Goal: Task Accomplishment & Management: Complete application form

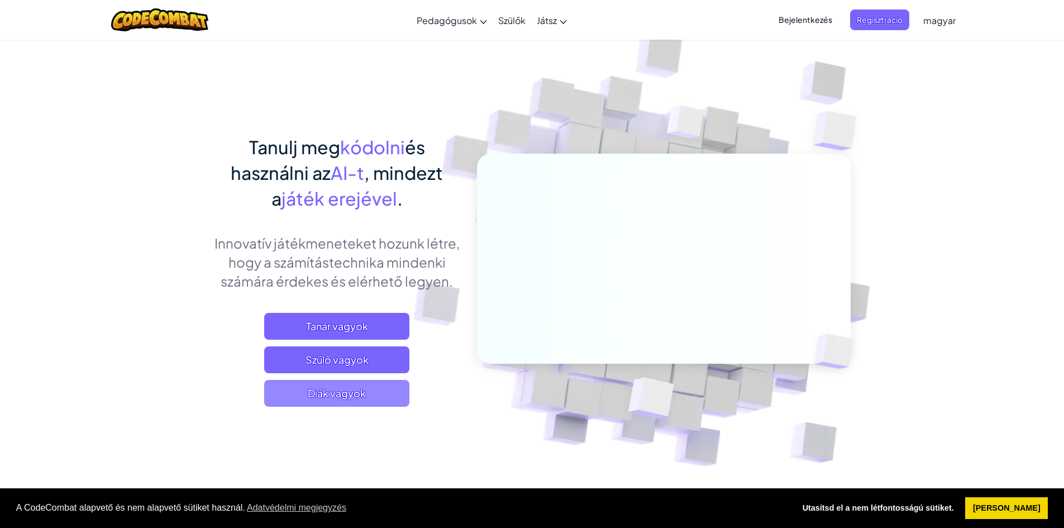
click at [321, 398] on span "Diák vagyok" at bounding box center [336, 393] width 145 height 27
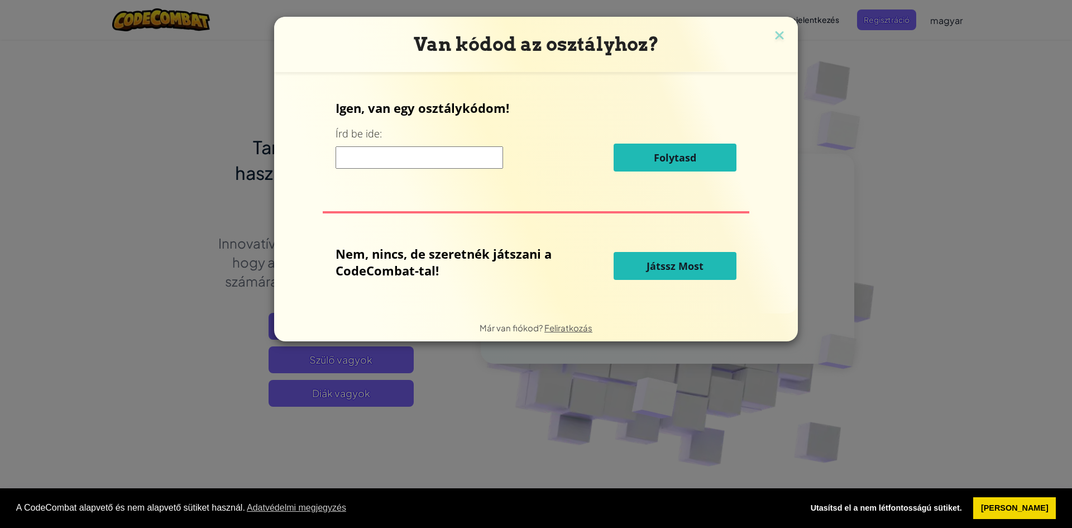
click at [363, 168] on input at bounding box center [420, 157] width 168 height 22
click at [646, 262] on button "Játssz Most" at bounding box center [675, 266] width 123 height 28
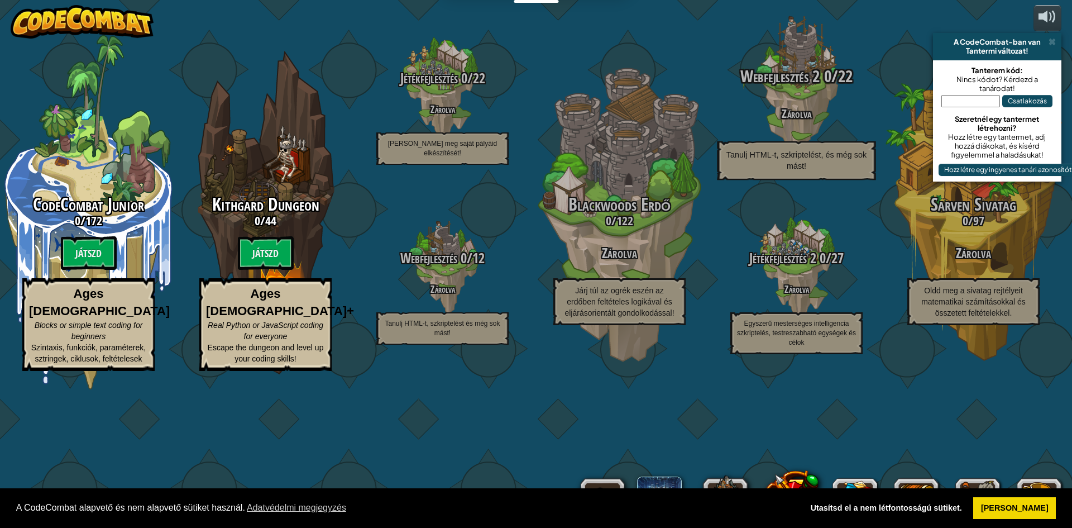
select select "hu"
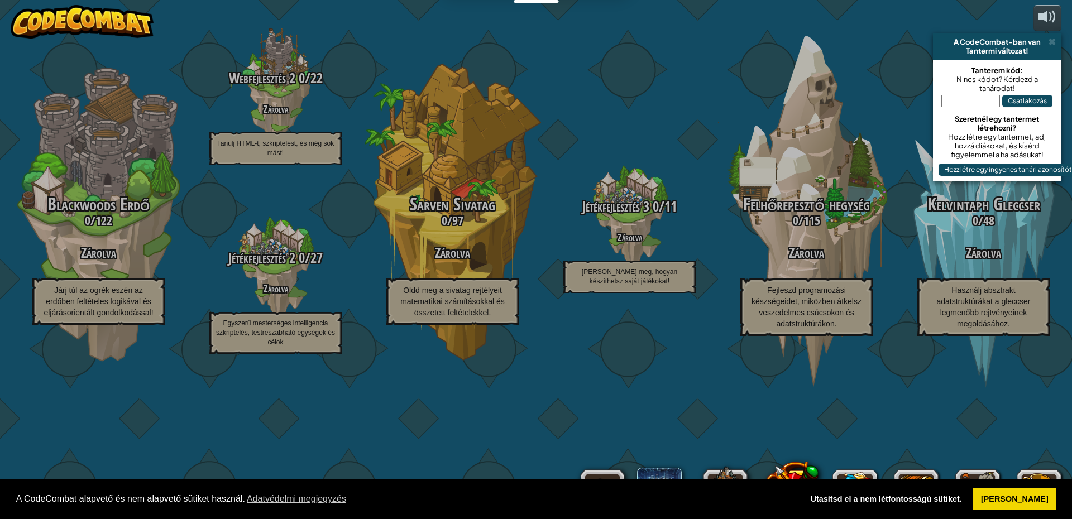
click at [911, 56] on div "CodeCombat Junior 0 / 172 Játszd Ages 5-8 Blocks or simple text coding for begi…" at bounding box center [536, 259] width 1072 height 519
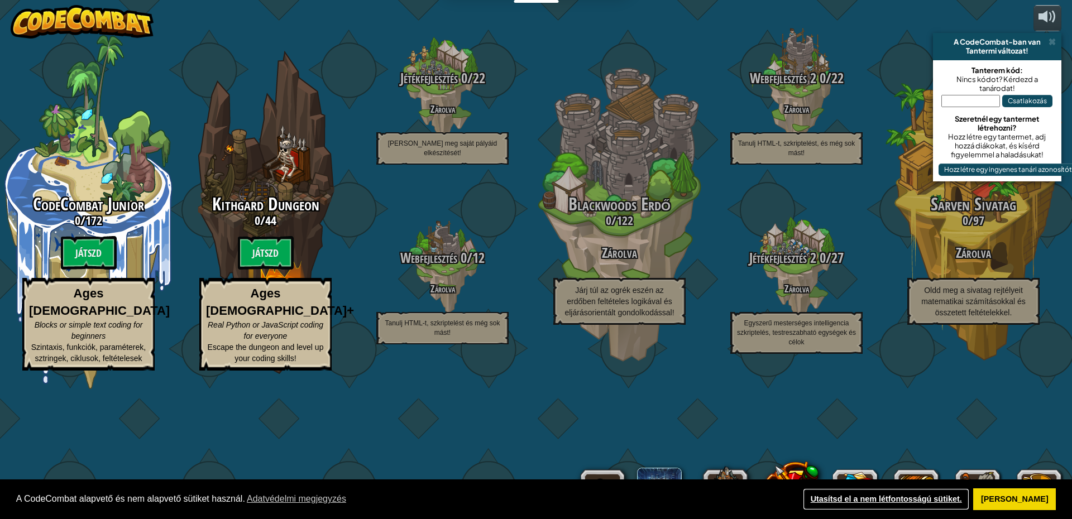
click at [886, 499] on link "Utasítsd el a nem létfontosságú sütiket." at bounding box center [886, 500] width 166 height 22
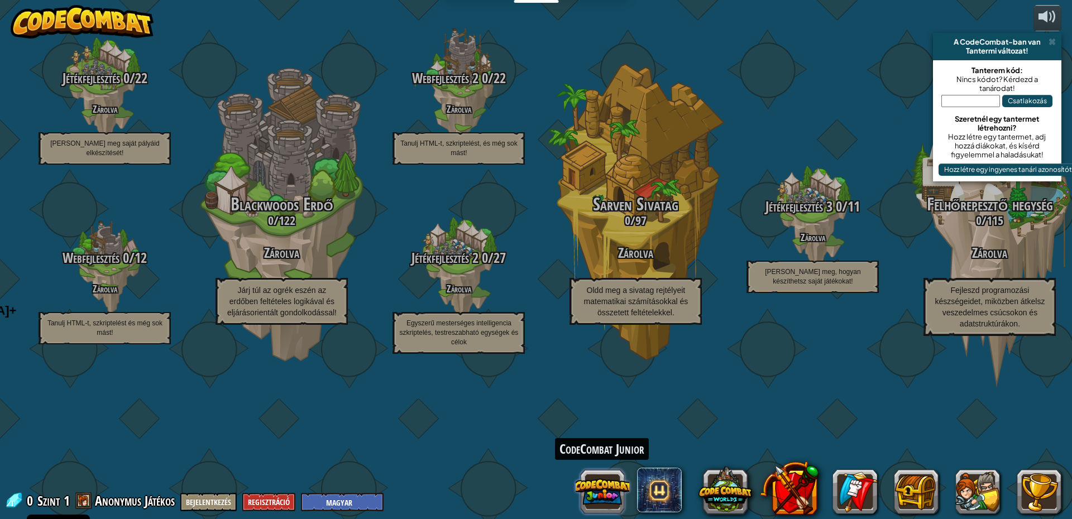
click at [605, 495] on button at bounding box center [603, 492] width 54 height 54
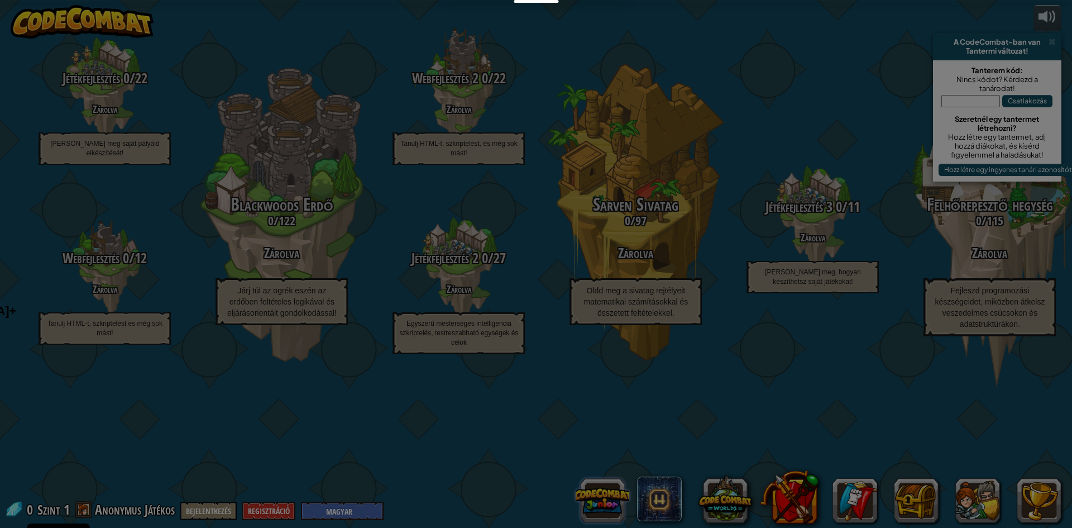
click at [605, 1] on body "Cookie Policy A CodeCombat alapvető és nem alapvető sütiket használ. Adatvédelm…" at bounding box center [536, 0] width 1072 height 1
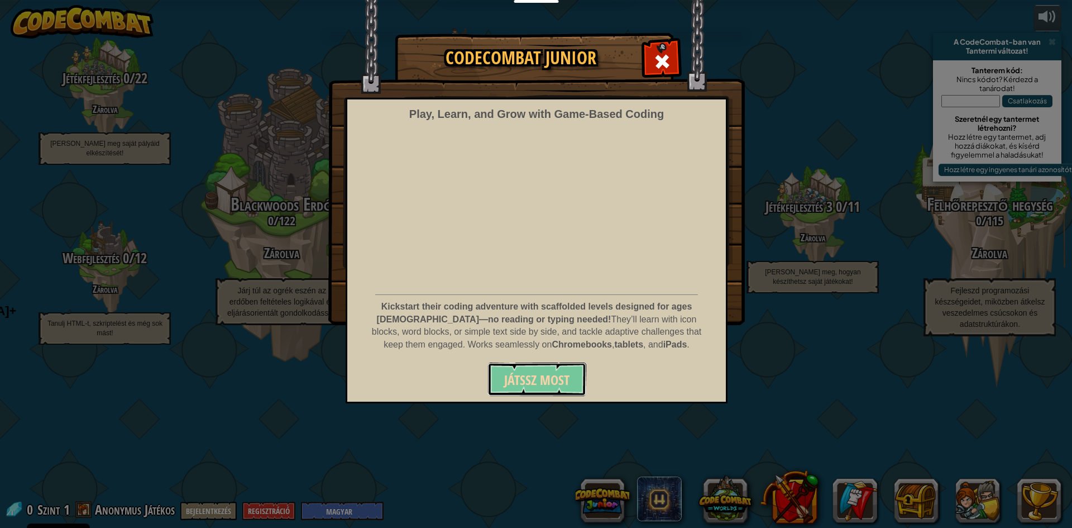
click at [536, 383] on span "Játssz Most" at bounding box center [536, 380] width 65 height 18
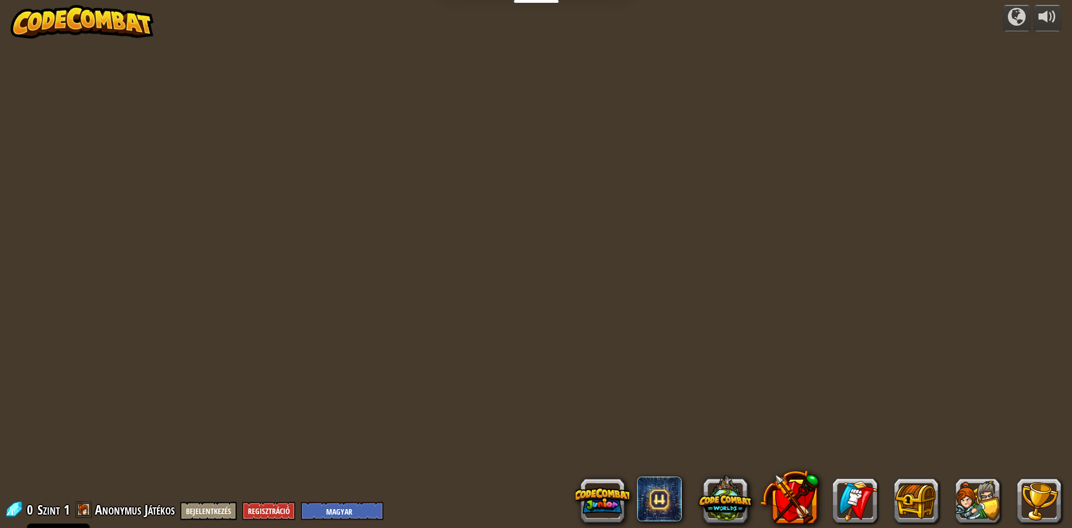
select select "hu"
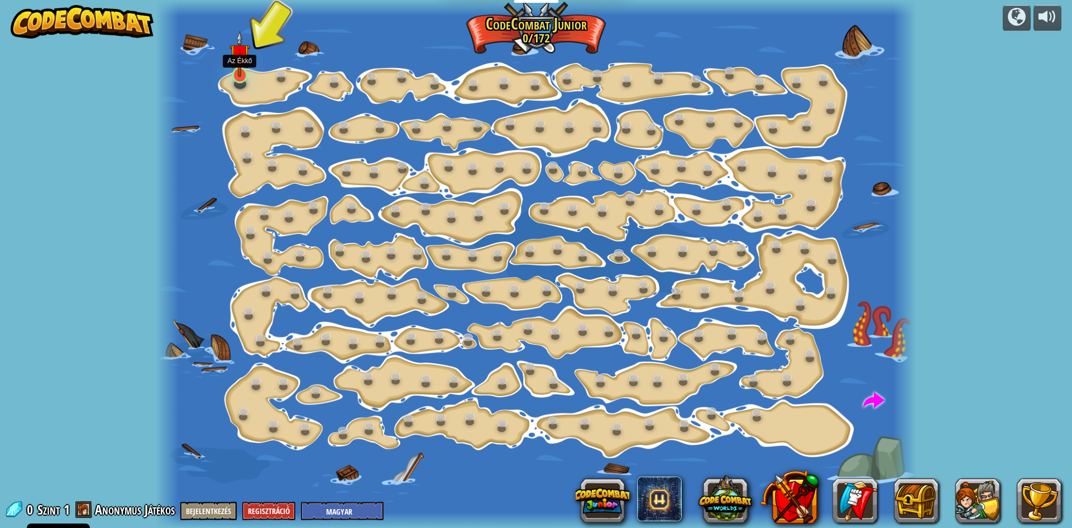
click at [240, 75] on img at bounding box center [240, 54] width 20 height 46
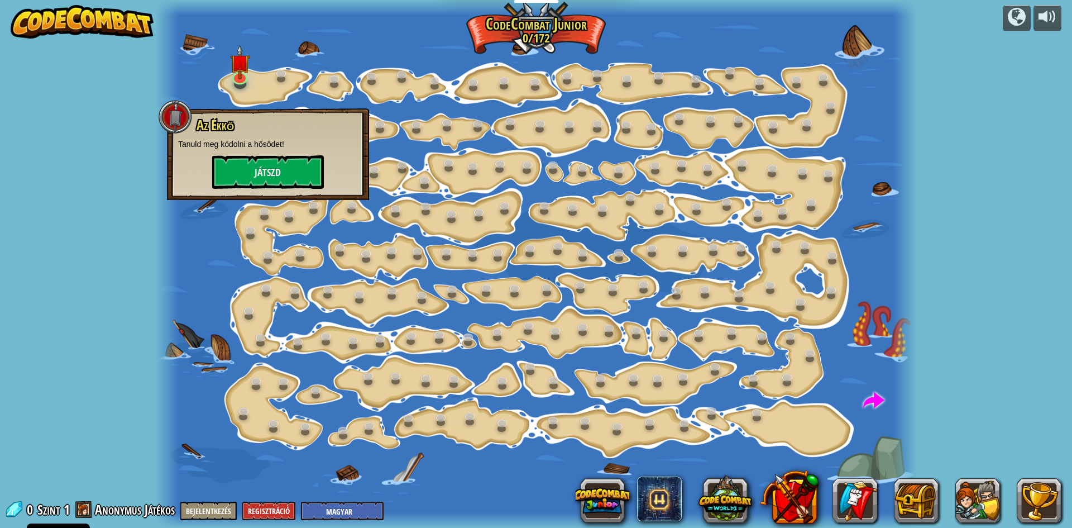
click at [308, 89] on div at bounding box center [536, 264] width 761 height 528
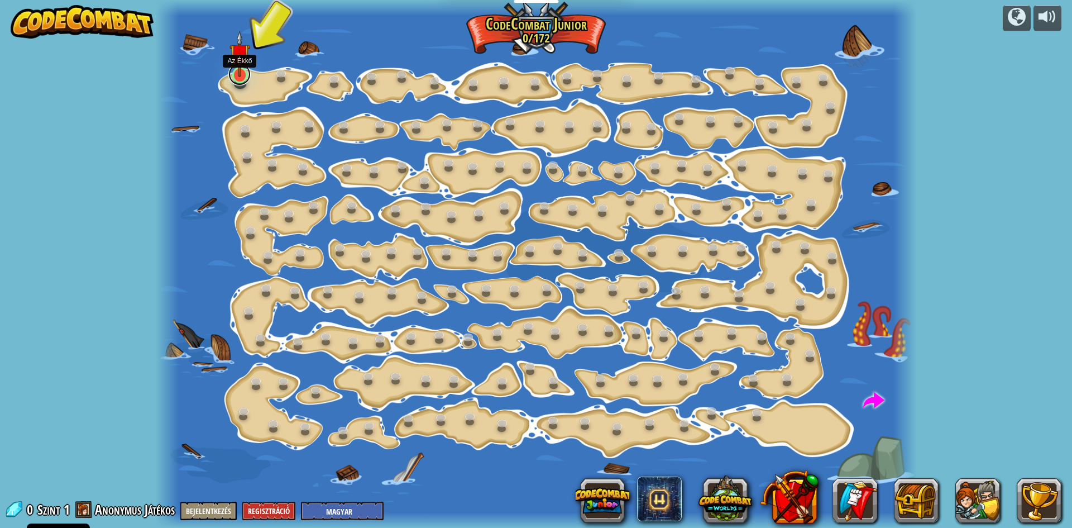
click at [242, 82] on link at bounding box center [239, 74] width 22 height 22
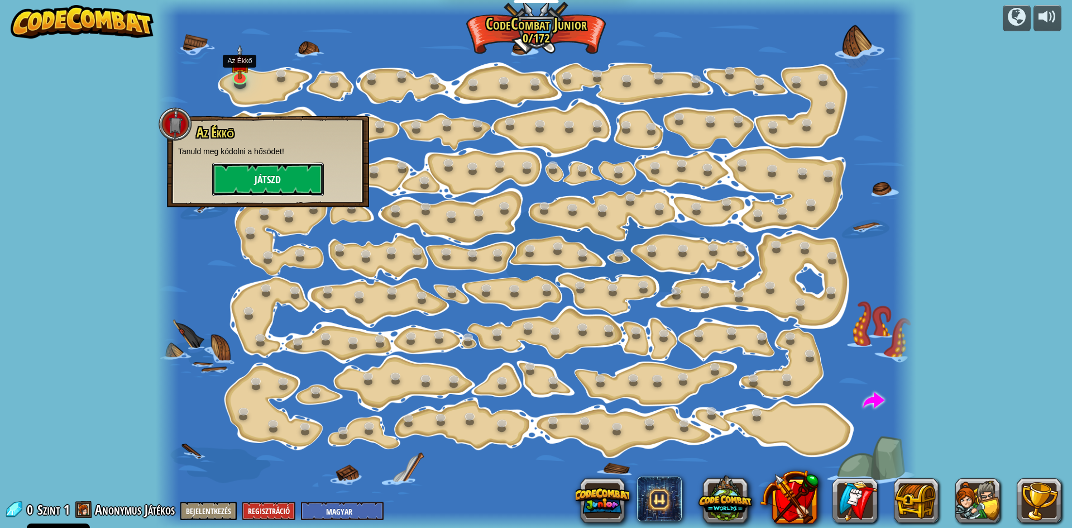
click at [251, 183] on button "Játszd" at bounding box center [268, 180] width 112 height 34
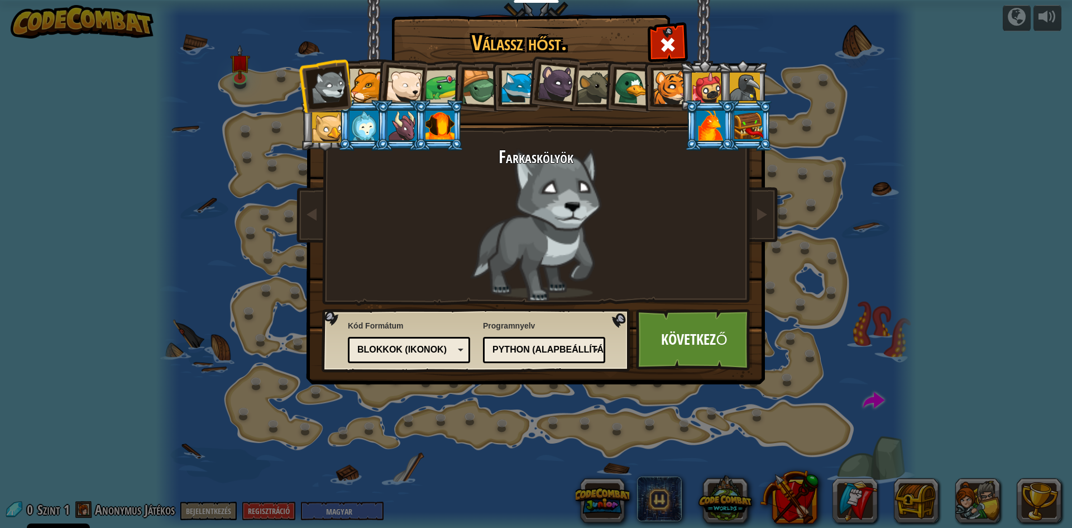
click at [364, 86] on div at bounding box center [367, 86] width 34 height 34
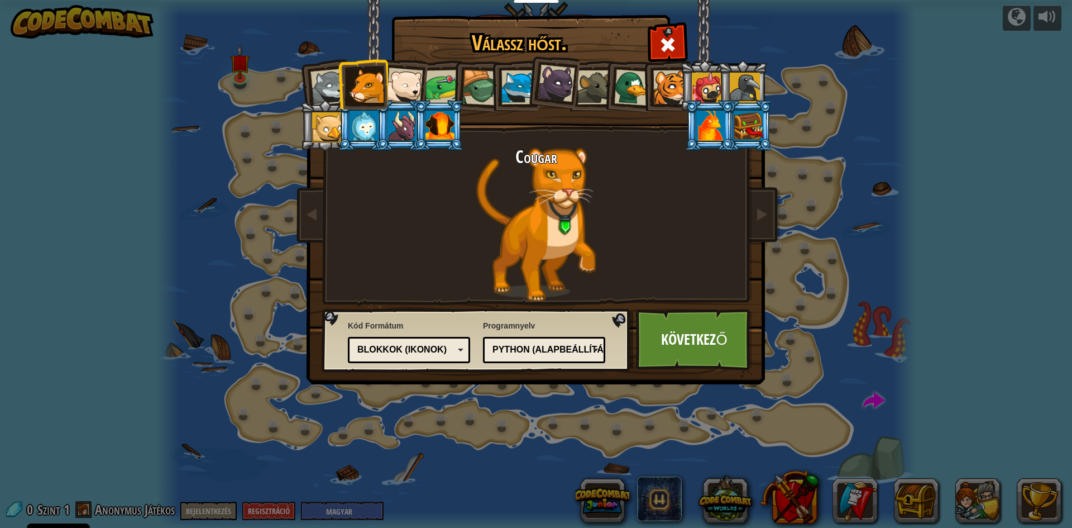
click at [437, 92] on div at bounding box center [443, 87] width 35 height 35
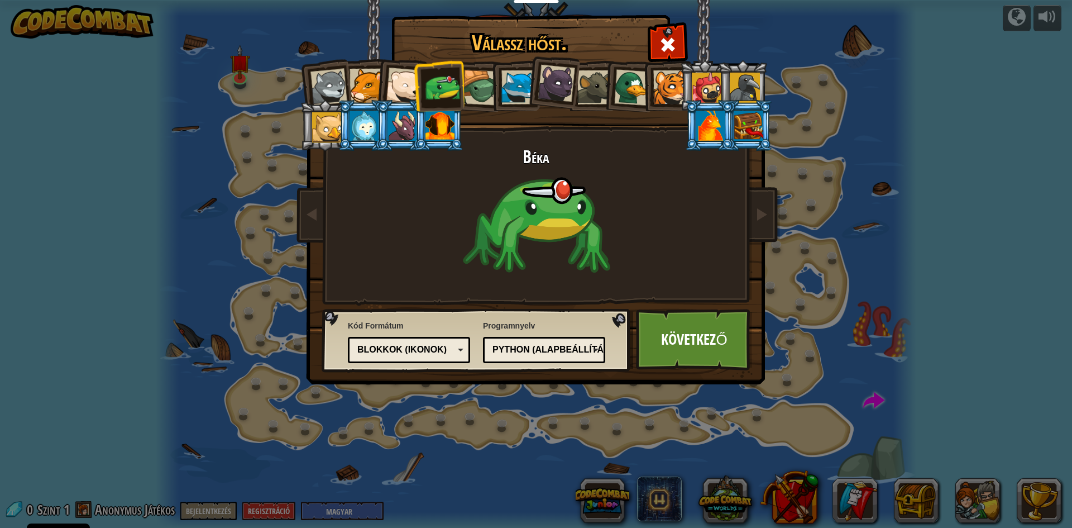
drag, startPoint x: 485, startPoint y: 90, endPoint x: 497, endPoint y: 90, distance: 11.2
click at [491, 60] on ol at bounding box center [536, 60] width 461 height 0
click at [512, 90] on div at bounding box center [519, 87] width 34 height 34
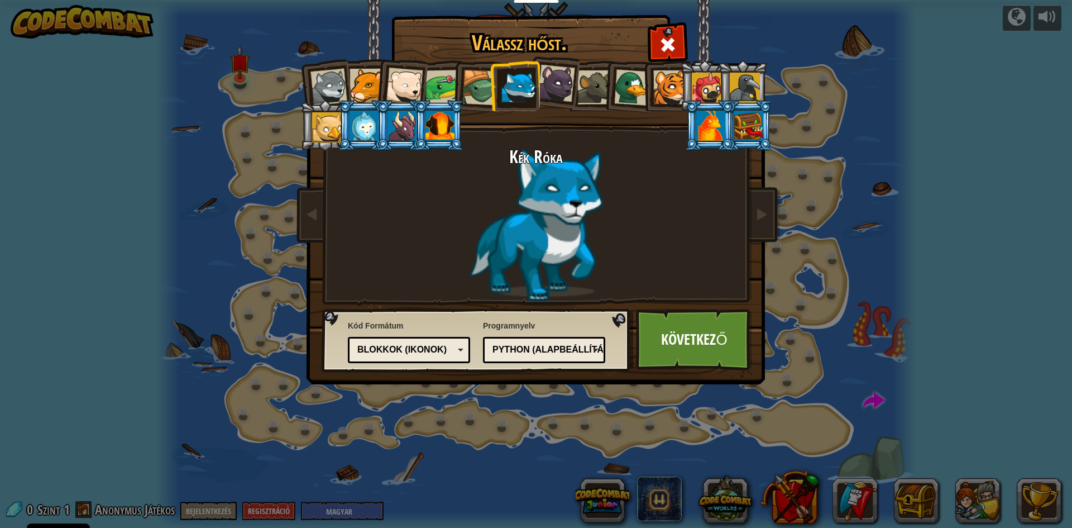
click at [485, 89] on div at bounding box center [480, 88] width 36 height 36
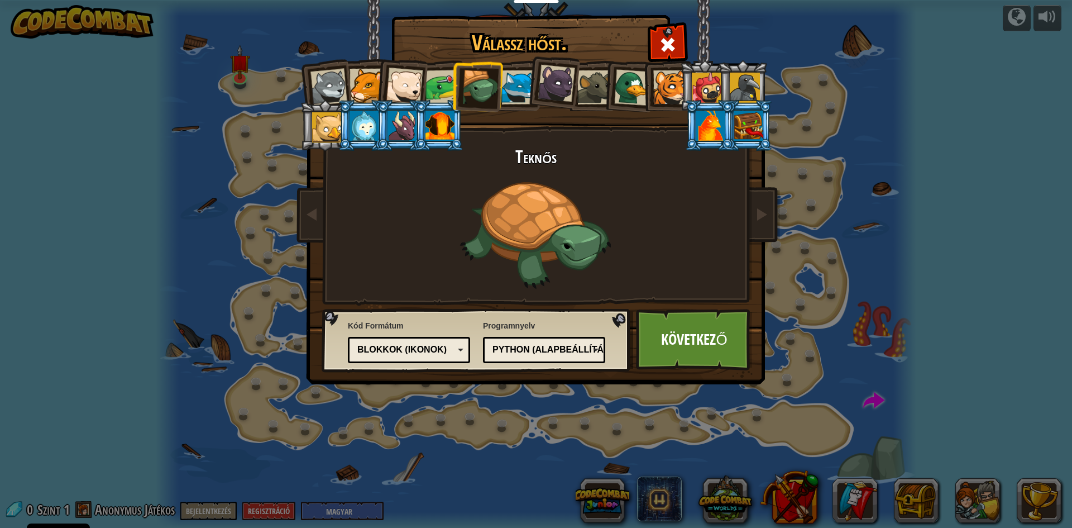
drag, startPoint x: 557, startPoint y: 88, endPoint x: 567, endPoint y: 87, distance: 10.6
click at [560, 88] on div at bounding box center [556, 83] width 37 height 37
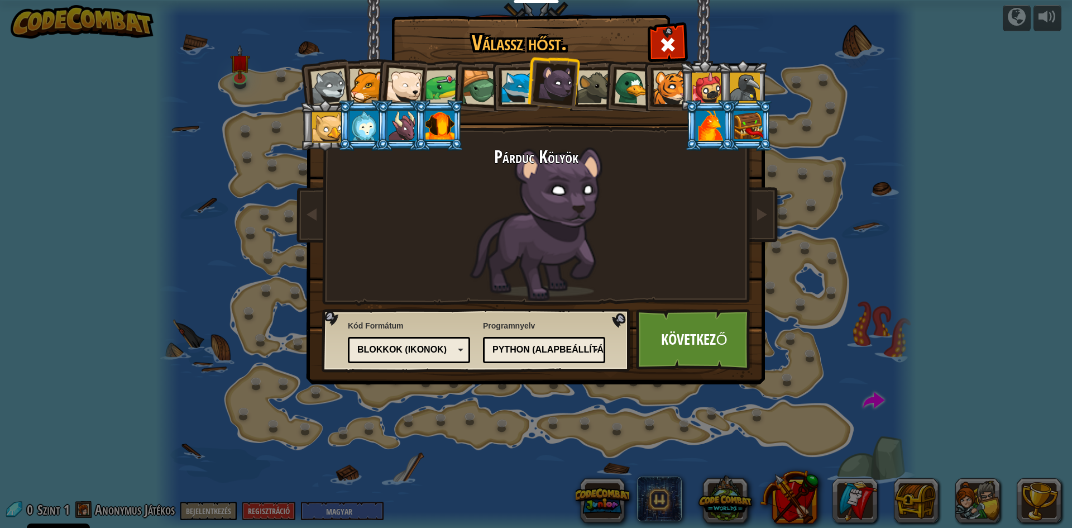
drag, startPoint x: 624, startPoint y: 97, endPoint x: 640, endPoint y: 94, distance: 16.3
click at [636, 97] on div at bounding box center [632, 87] width 36 height 36
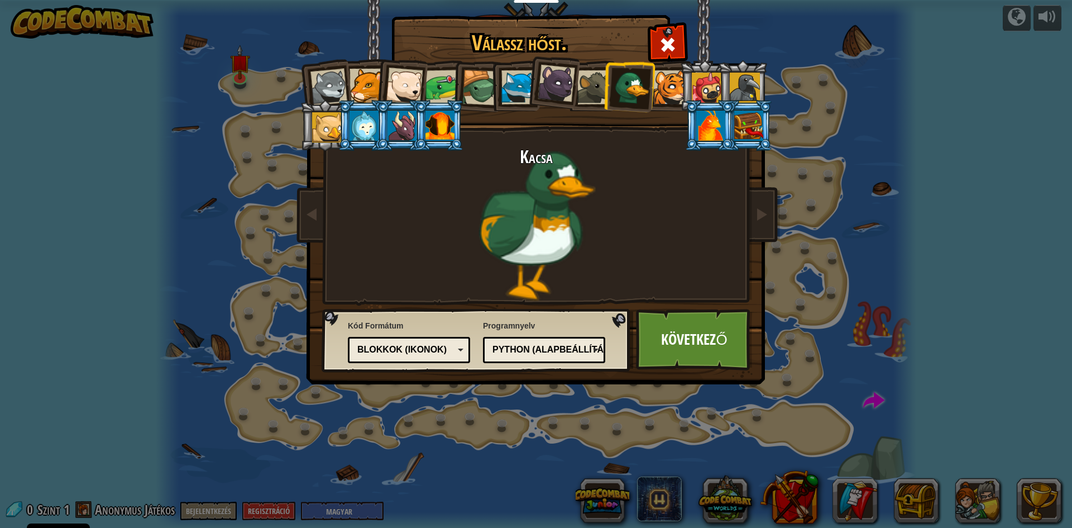
click at [455, 116] on li at bounding box center [439, 125] width 50 height 51
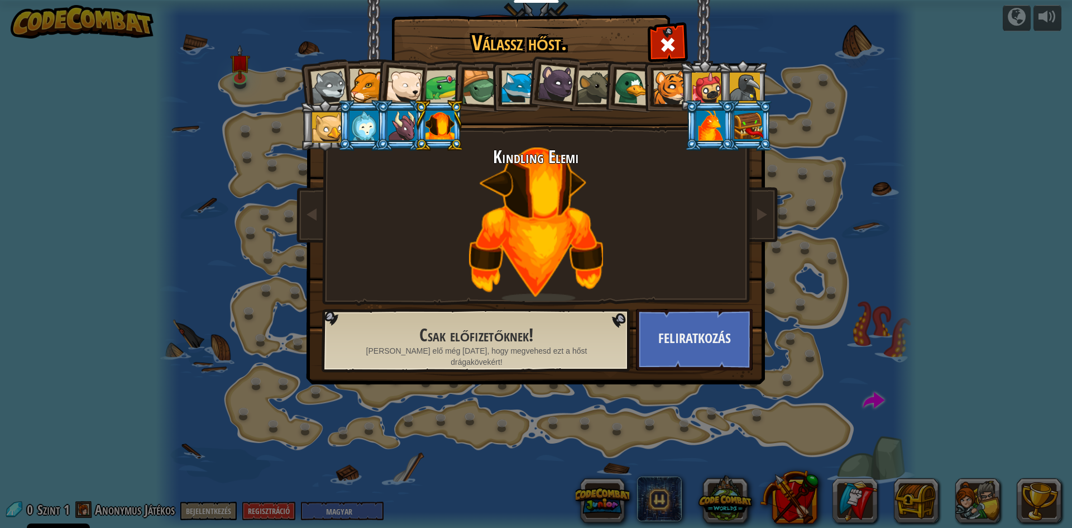
click at [403, 126] on div at bounding box center [402, 126] width 29 height 30
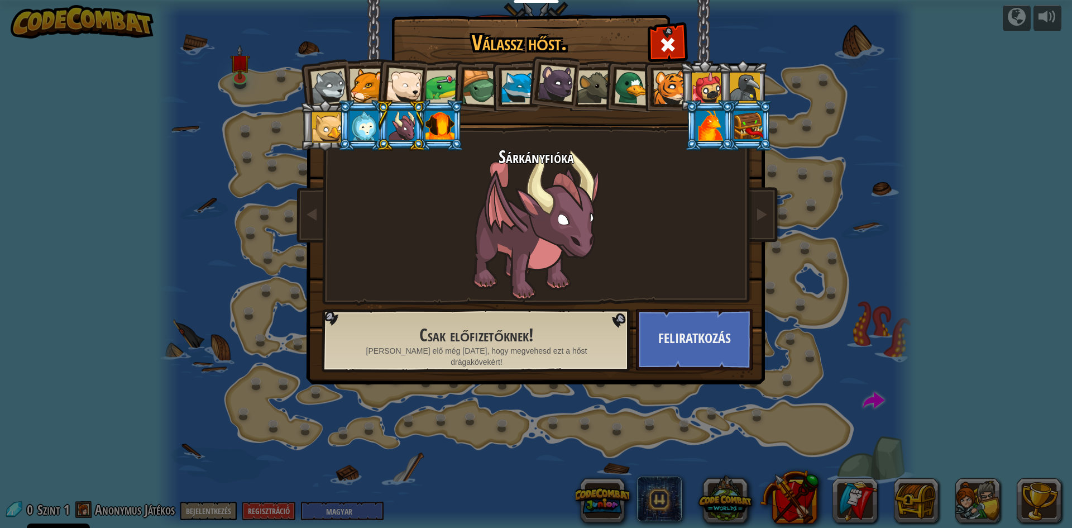
click at [365, 133] on div at bounding box center [364, 126] width 29 height 30
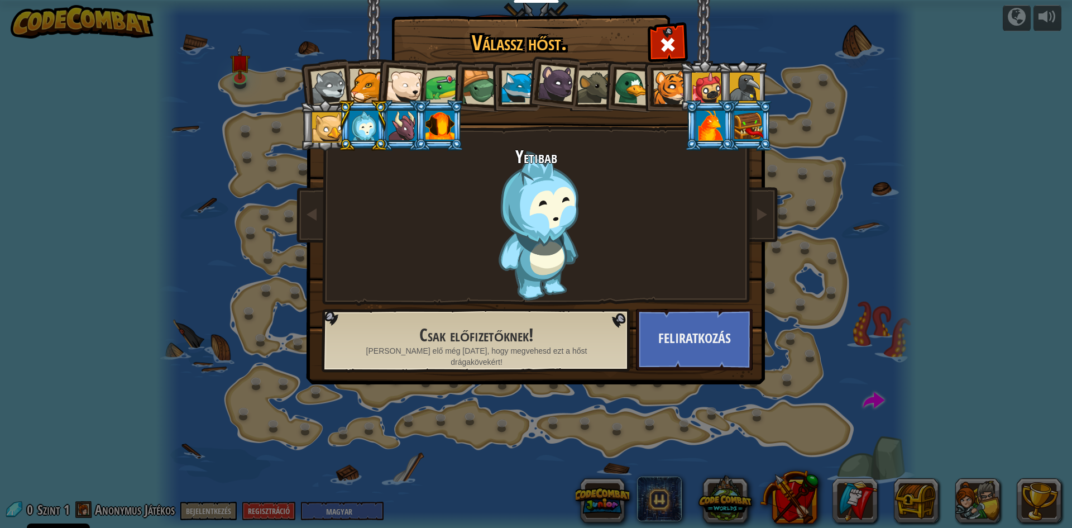
click at [336, 130] on div at bounding box center [327, 127] width 30 height 30
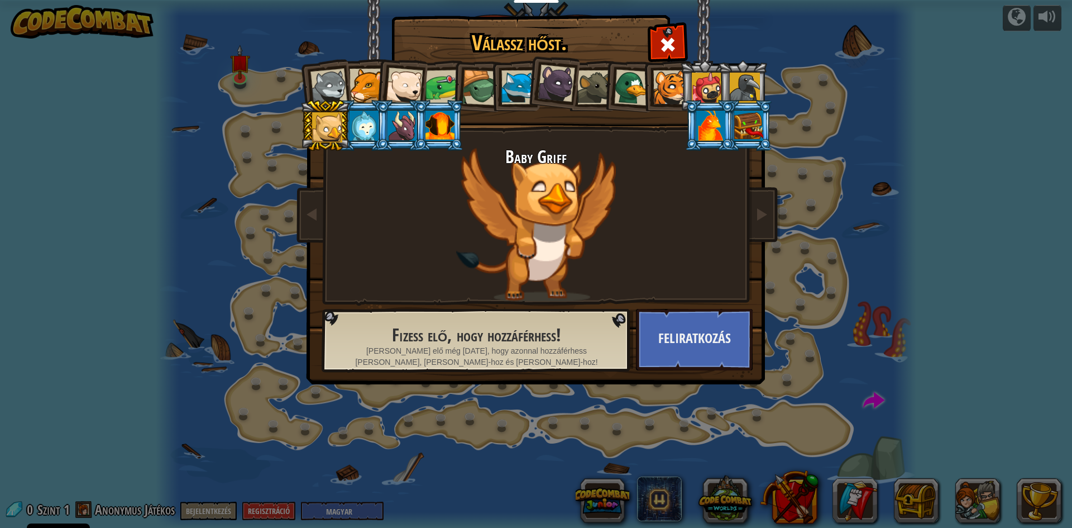
click at [743, 87] on div at bounding box center [745, 88] width 30 height 30
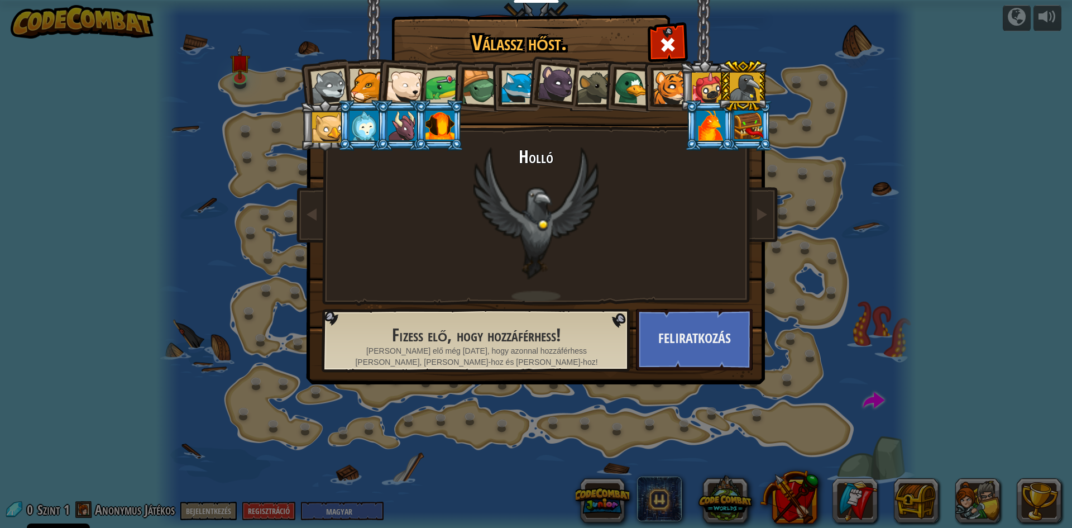
click at [738, 130] on div at bounding box center [748, 126] width 29 height 30
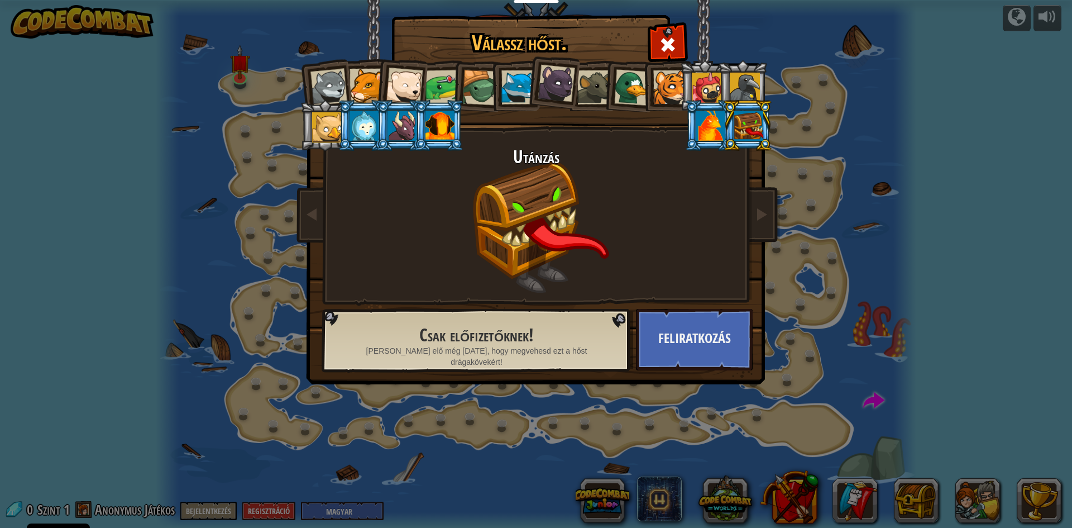
click at [718, 133] on div at bounding box center [710, 126] width 29 height 30
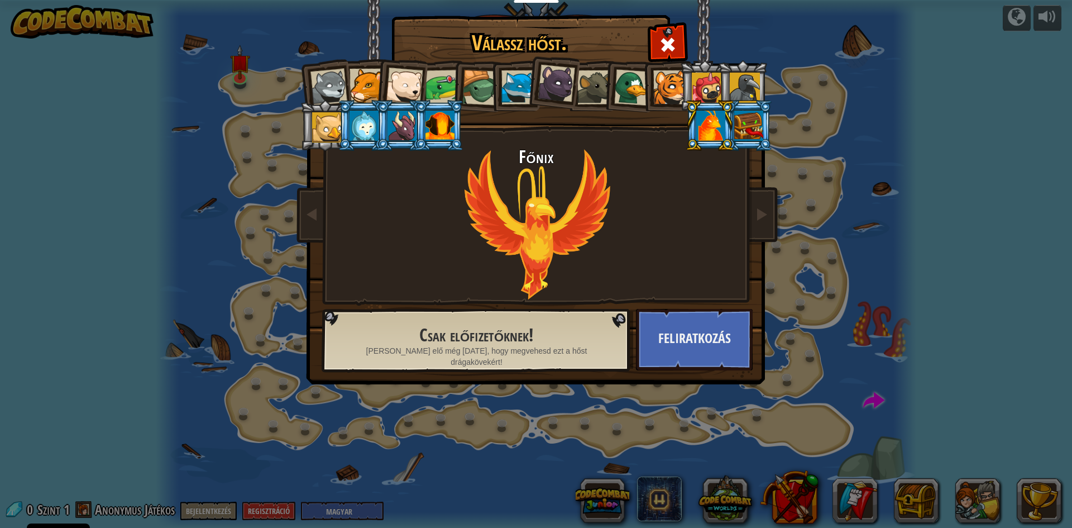
click at [366, 132] on div at bounding box center [364, 126] width 29 height 30
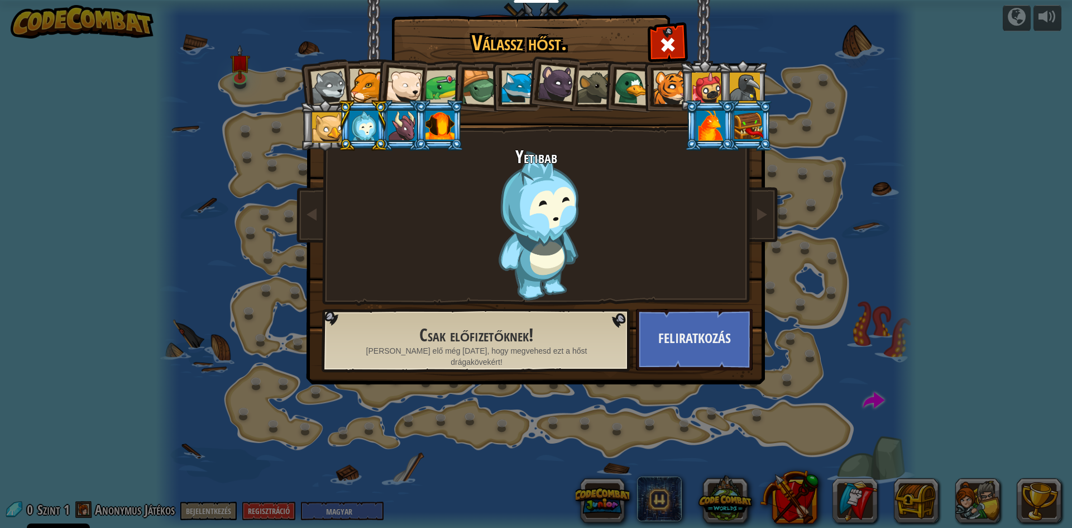
click at [384, 123] on li at bounding box center [363, 125] width 50 height 51
click at [445, 127] on div at bounding box center [440, 126] width 29 height 30
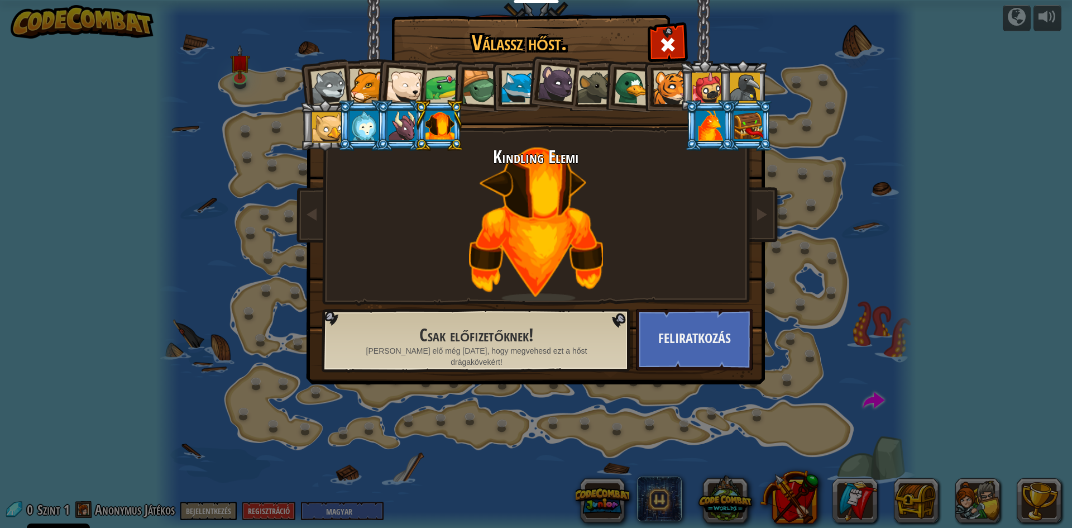
click at [416, 132] on li at bounding box center [439, 125] width 50 height 51
drag, startPoint x: 392, startPoint y: 123, endPoint x: 398, endPoint y: 124, distance: 5.7
click at [395, 123] on div at bounding box center [402, 126] width 29 height 30
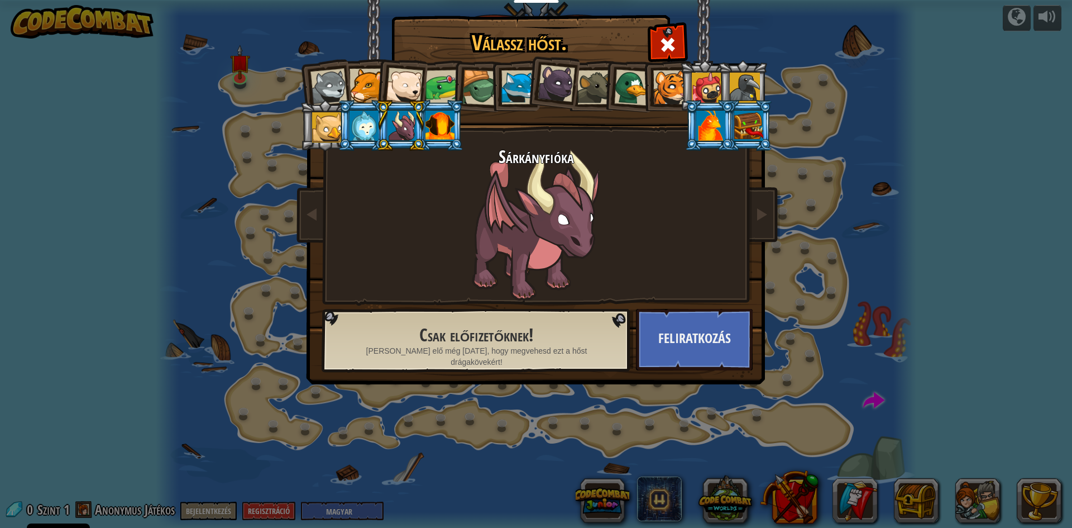
click at [313, 125] on div at bounding box center [327, 127] width 30 height 30
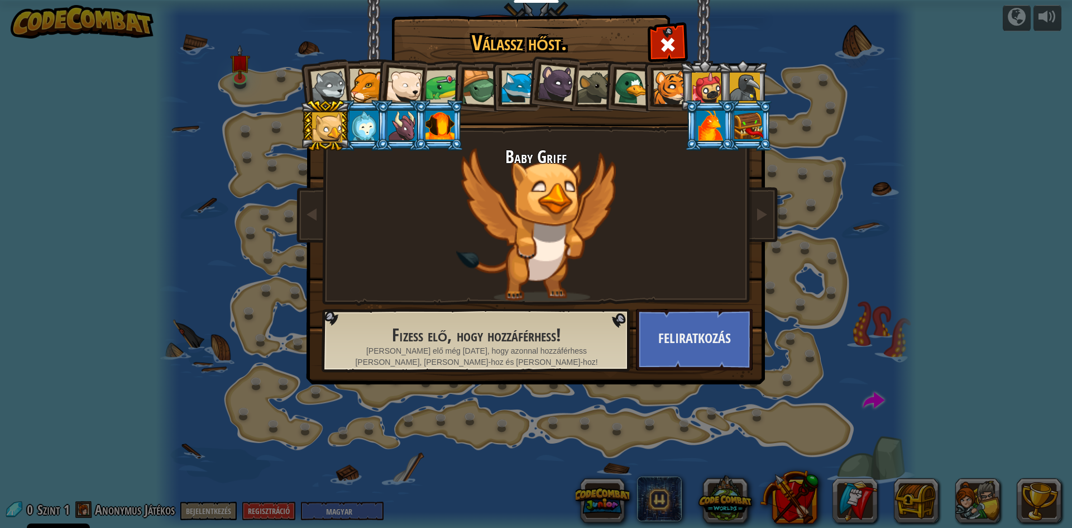
click at [553, 75] on div at bounding box center [556, 83] width 37 height 37
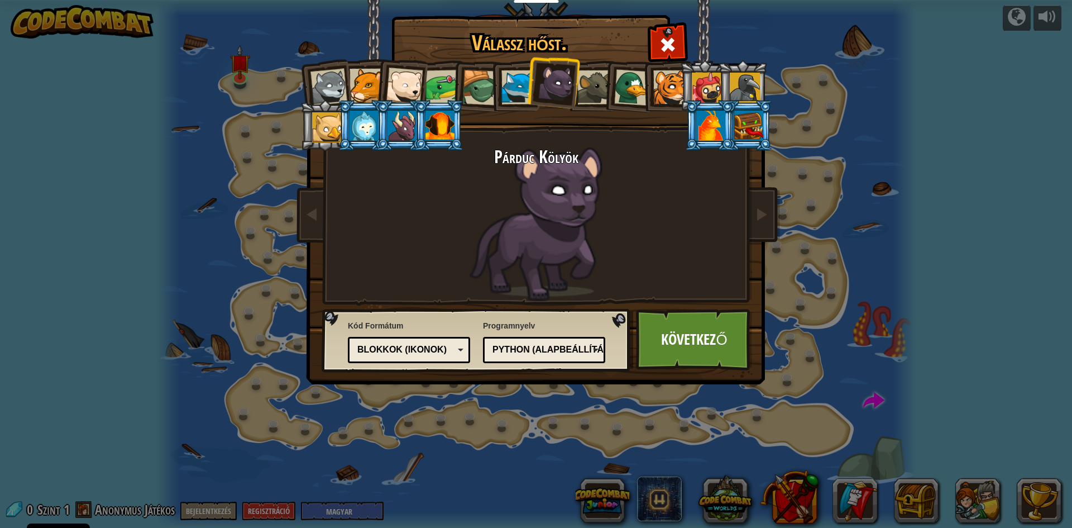
click at [661, 93] on div at bounding box center [670, 87] width 34 height 34
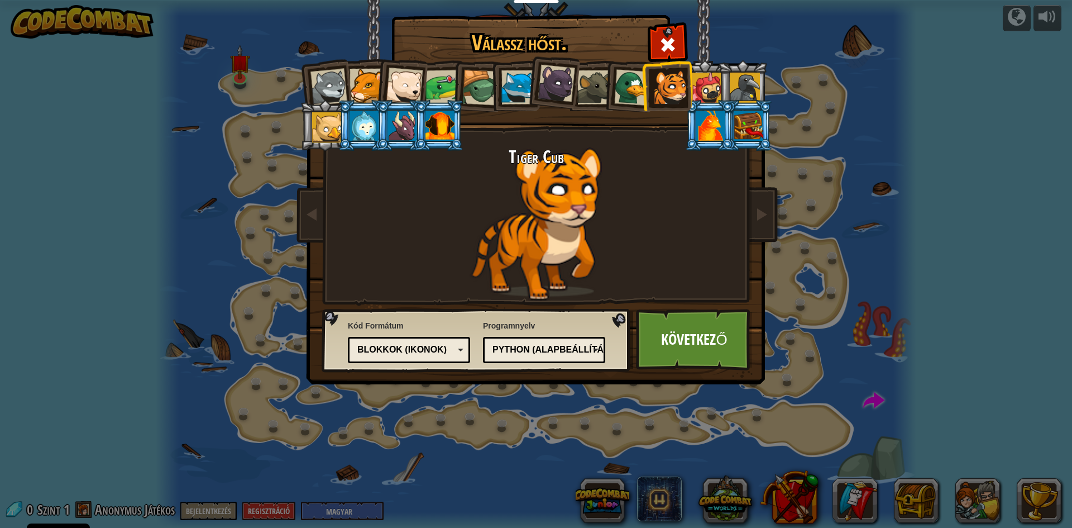
click at [613, 87] on li at bounding box center [629, 86] width 54 height 54
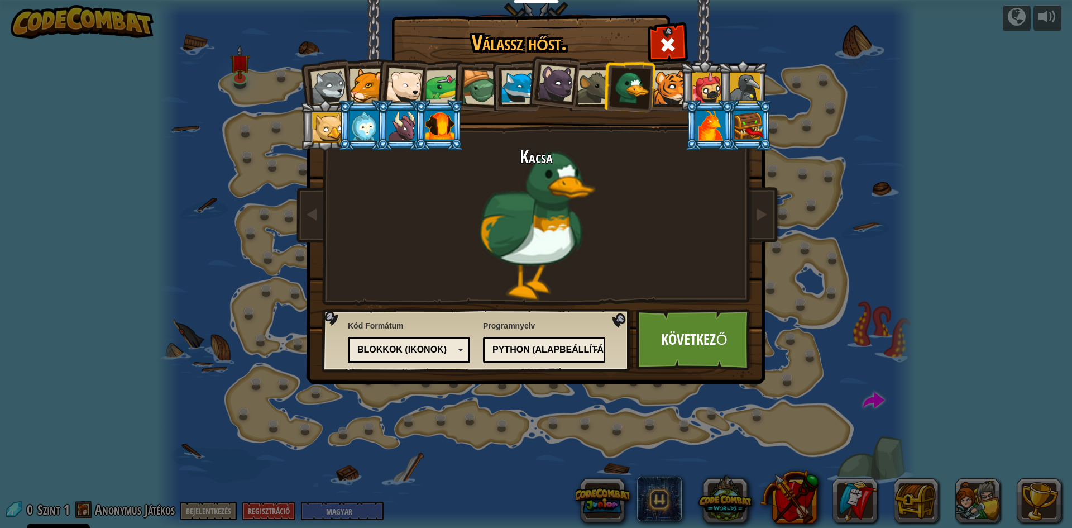
drag, startPoint x: 433, startPoint y: 85, endPoint x: 419, endPoint y: 86, distance: 14.6
click at [429, 86] on div at bounding box center [443, 87] width 35 height 35
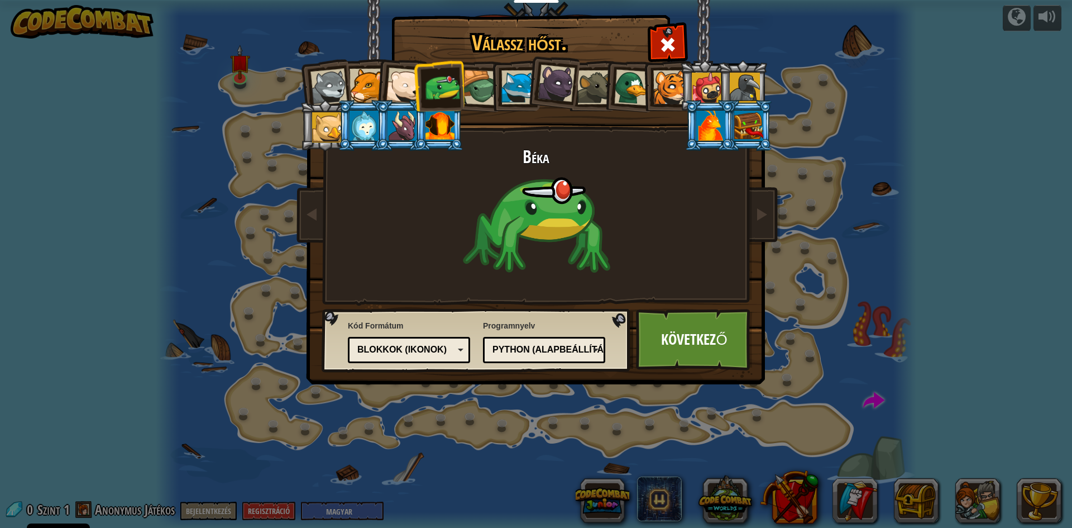
click at [385, 79] on li at bounding box center [401, 83] width 55 height 55
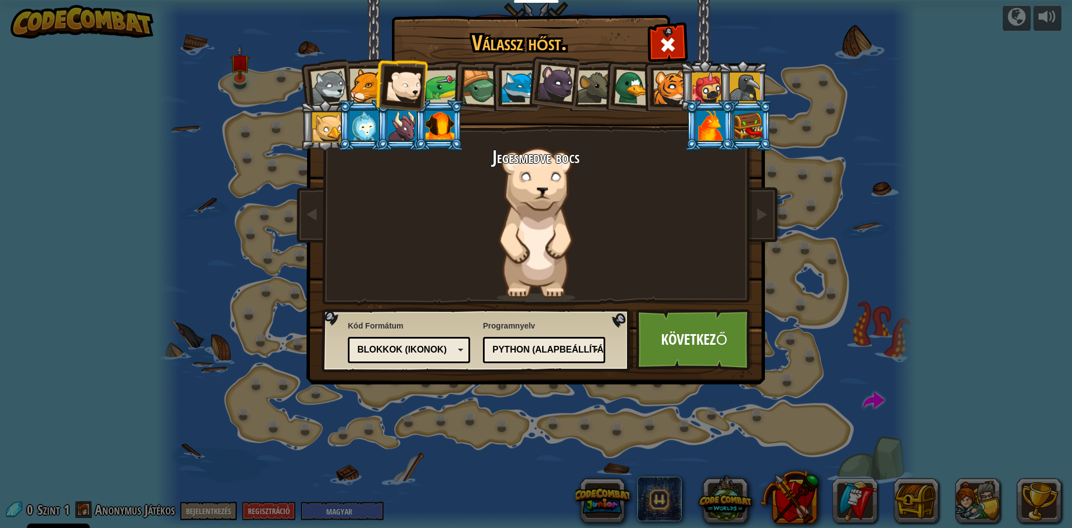
click at [556, 94] on div at bounding box center [556, 83] width 37 height 37
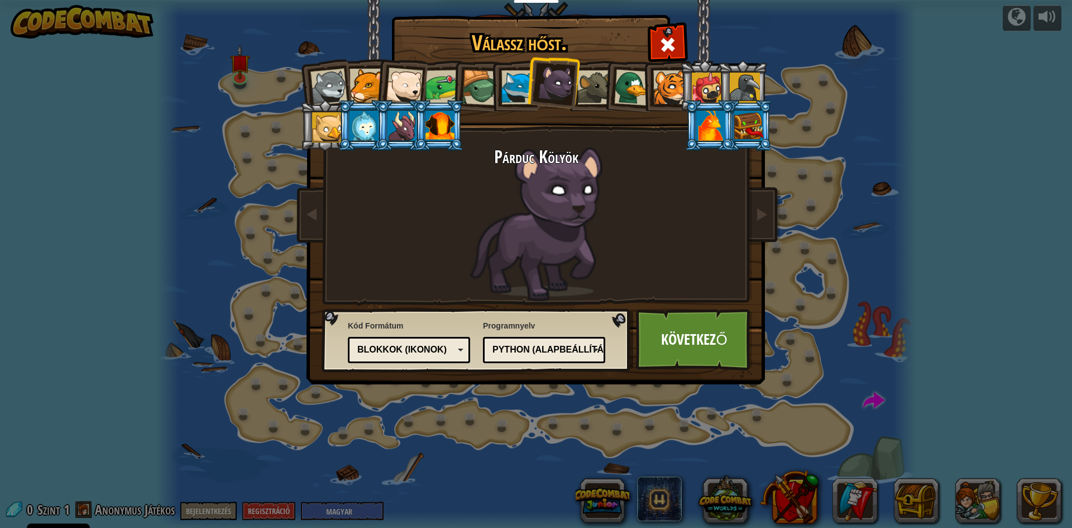
click at [482, 90] on div at bounding box center [480, 88] width 36 height 36
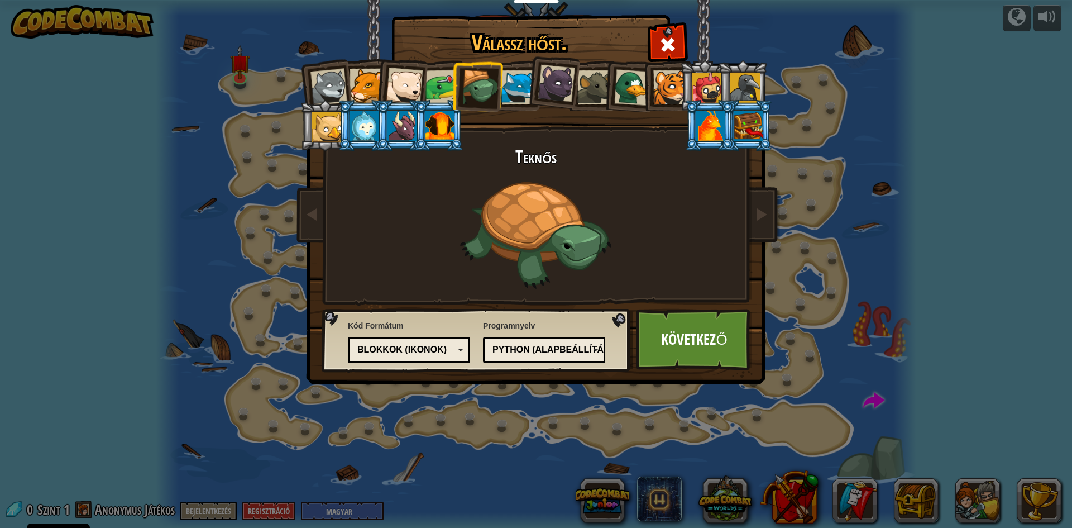
click at [556, 95] on div at bounding box center [556, 83] width 37 height 37
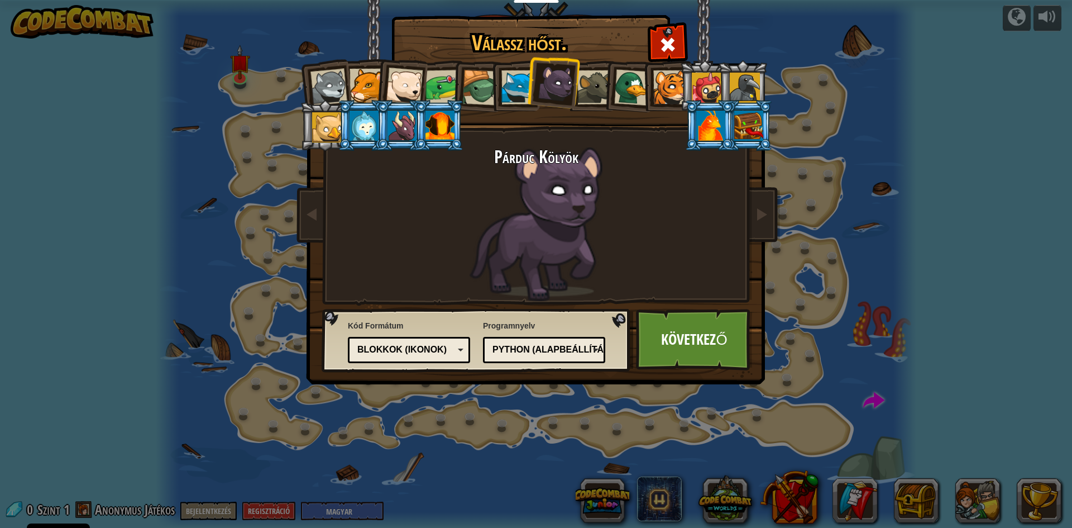
click at [508, 92] on div at bounding box center [519, 87] width 34 height 34
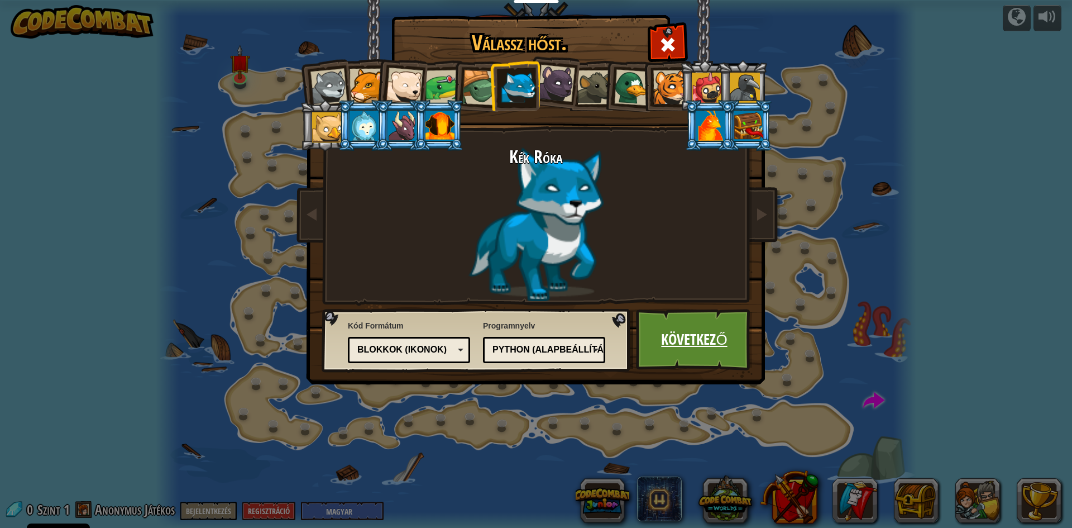
click at [695, 353] on link "Következő" at bounding box center [694, 339] width 117 height 61
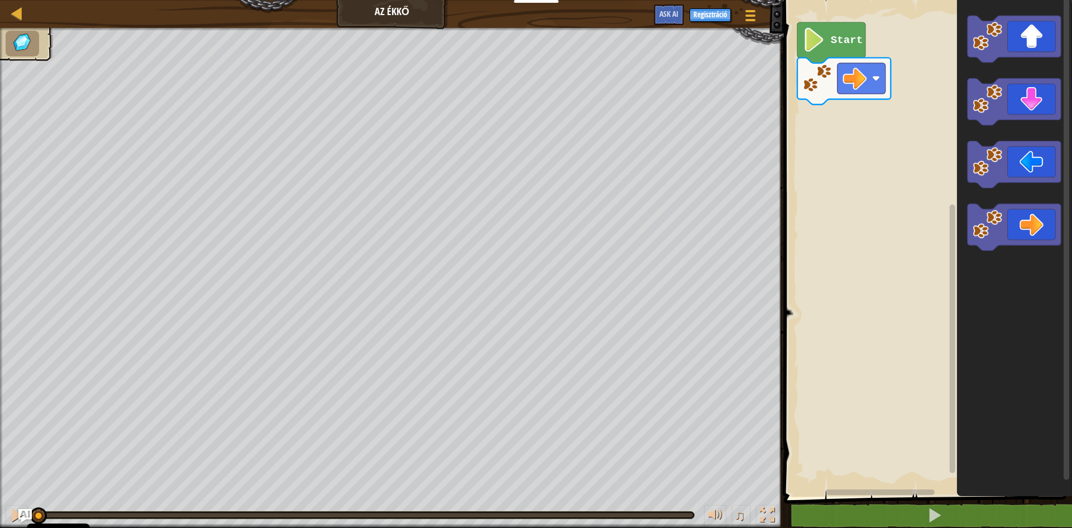
select select "hu"
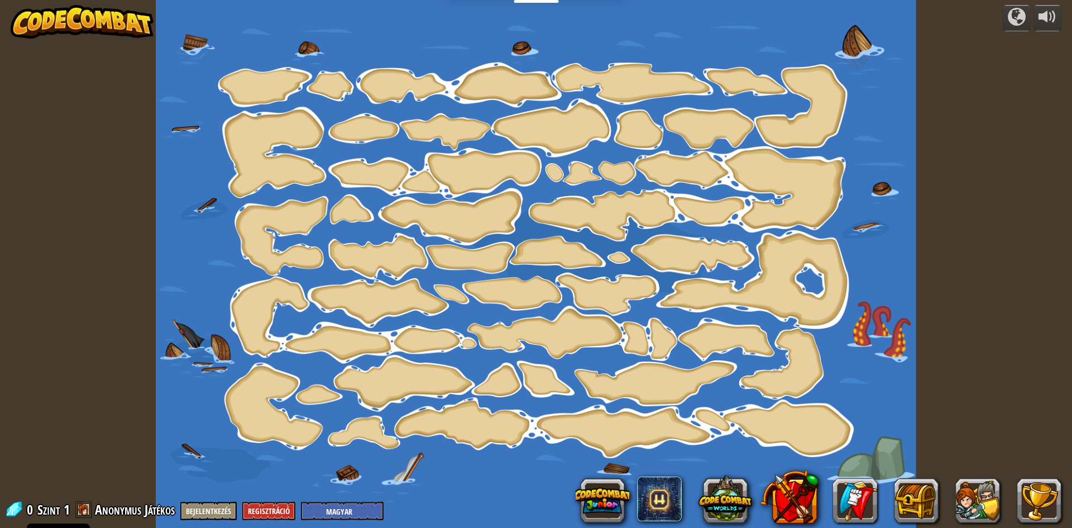
select select "hu"
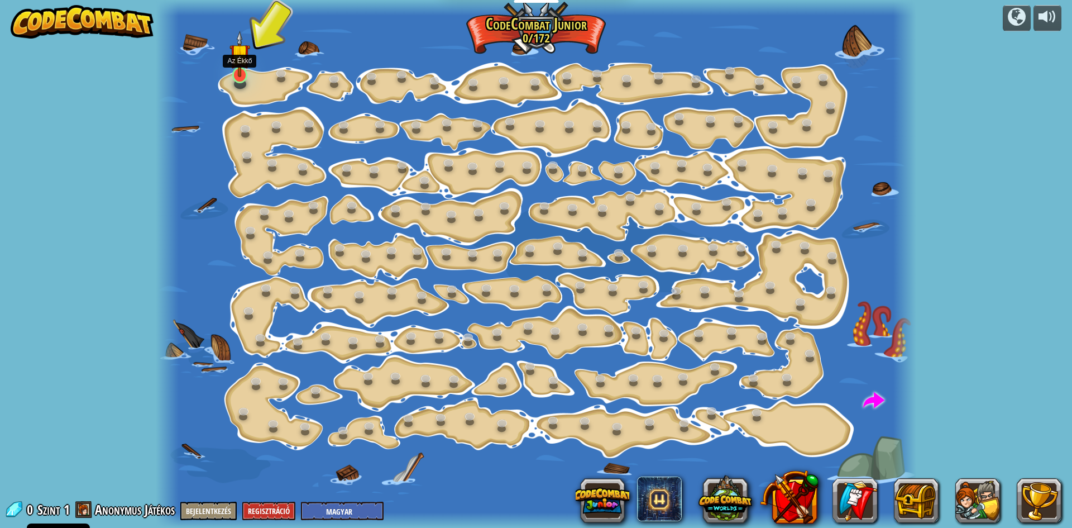
click at [238, 73] on img at bounding box center [240, 54] width 20 height 46
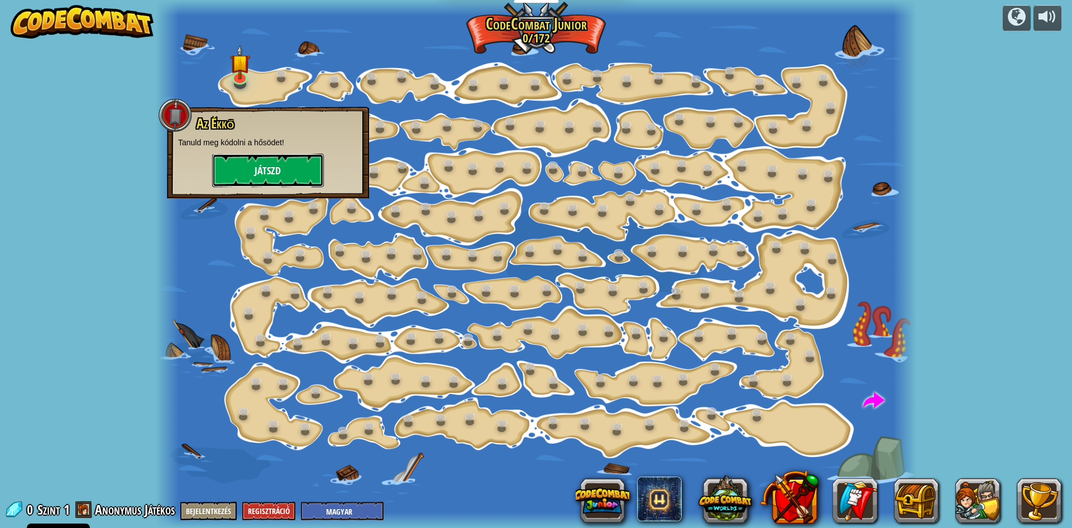
click at [285, 171] on button "Játszd" at bounding box center [268, 171] width 112 height 34
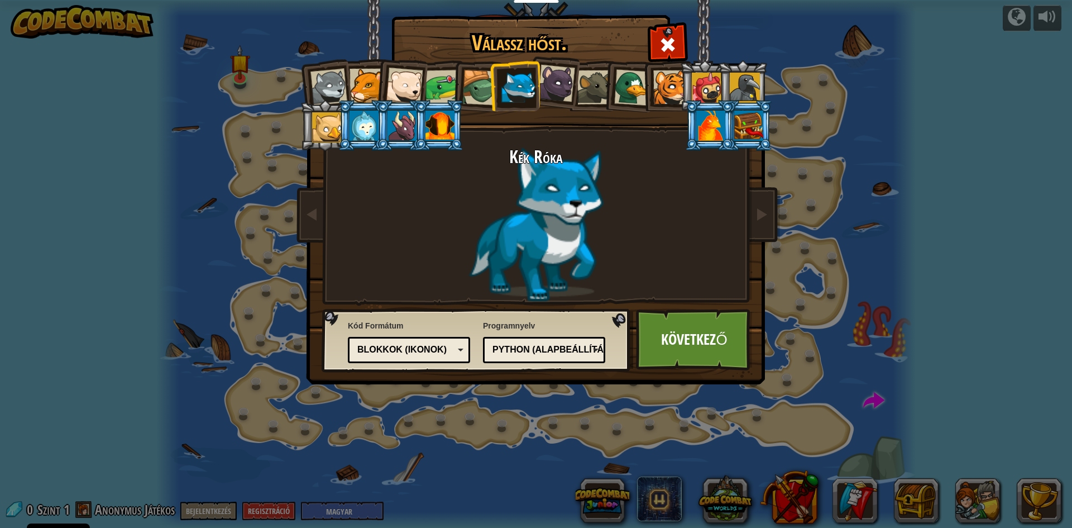
click at [409, 352] on div "Blokkok (ikonok)" at bounding box center [405, 349] width 97 height 13
click at [392, 322] on span "Kód Formátum" at bounding box center [409, 325] width 122 height 11
click at [394, 353] on div "Blokkok (ikonok)" at bounding box center [405, 349] width 97 height 13
click at [394, 343] on div "Blokkok és kód" at bounding box center [409, 349] width 108 height 17
click at [713, 330] on link "Következő" at bounding box center [694, 339] width 117 height 61
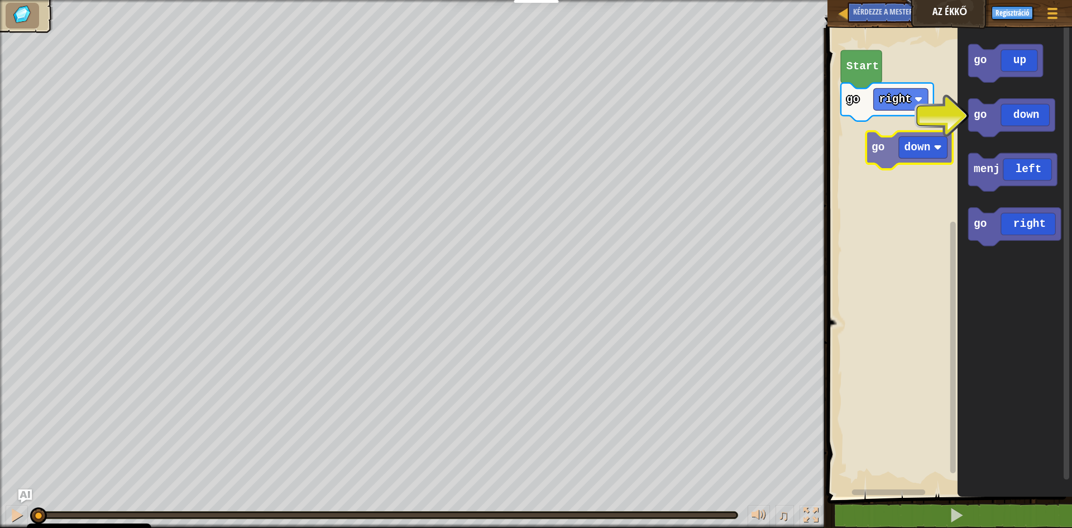
click at [909, 138] on div "go right Start go down go up go down menj left go right go down" at bounding box center [948, 259] width 248 height 474
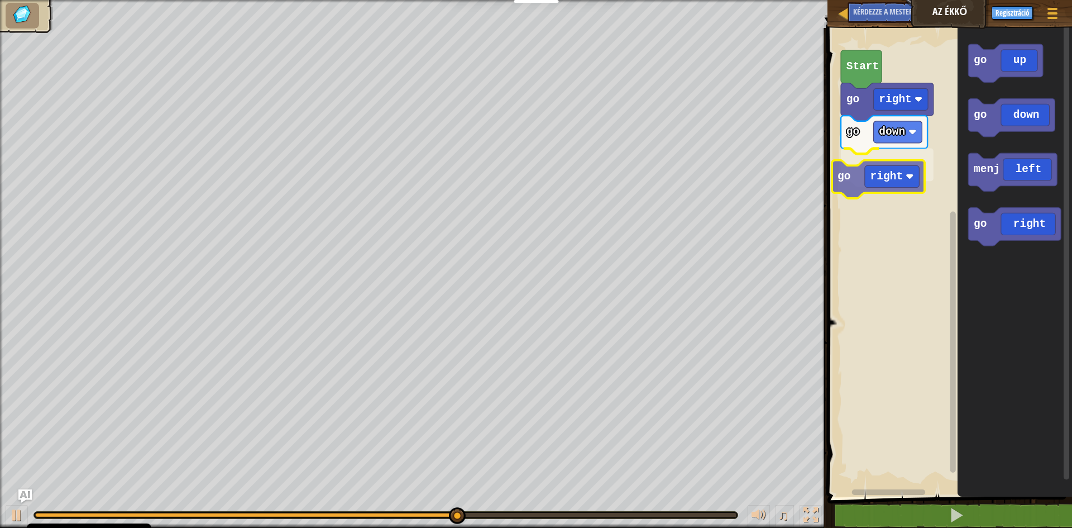
click at [903, 174] on div "go down go right go right Start go up go down menj left go right go right" at bounding box center [948, 259] width 248 height 474
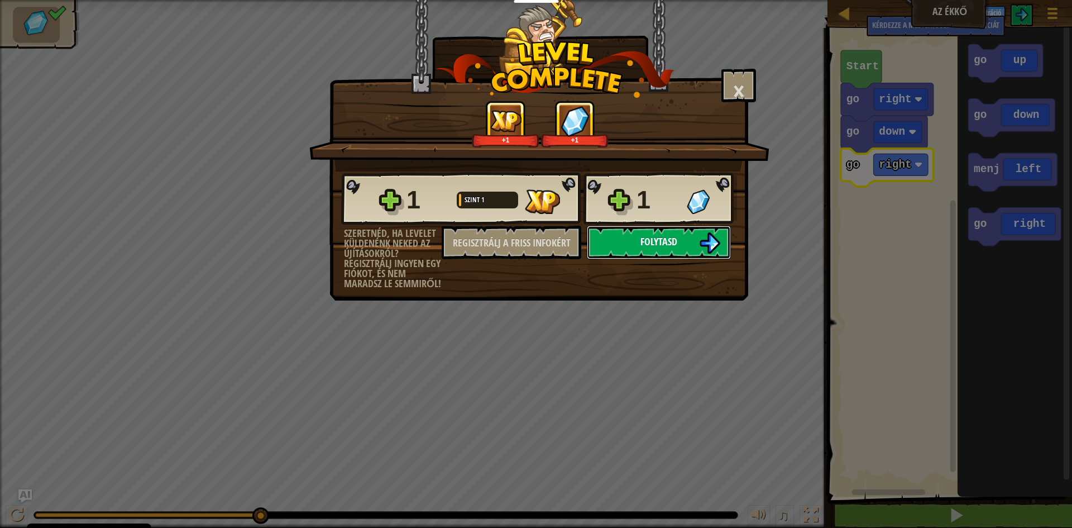
click at [645, 246] on font "Folytasd" at bounding box center [659, 242] width 37 height 14
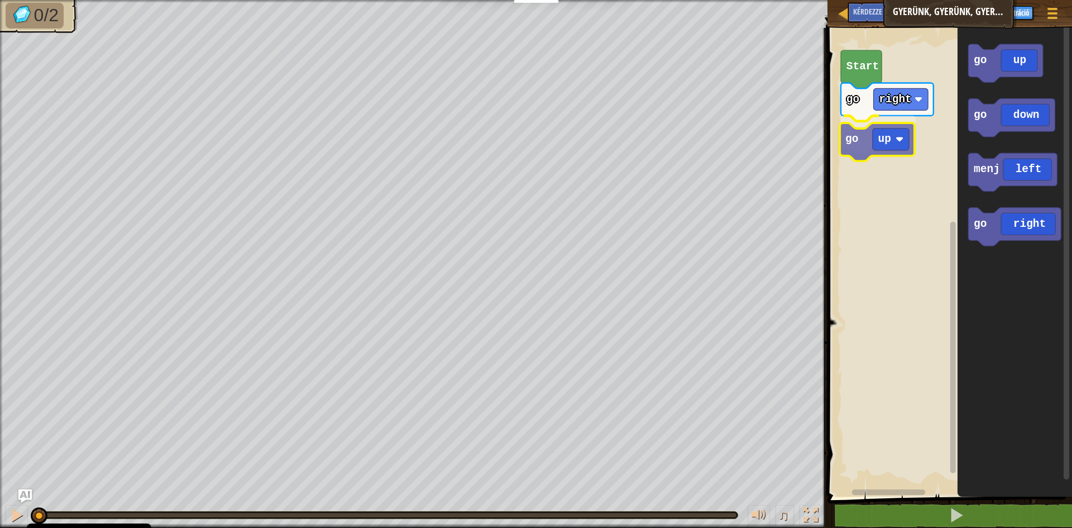
click at [873, 145] on div "go right go up Start go up go down menj left go right go up" at bounding box center [948, 259] width 248 height 474
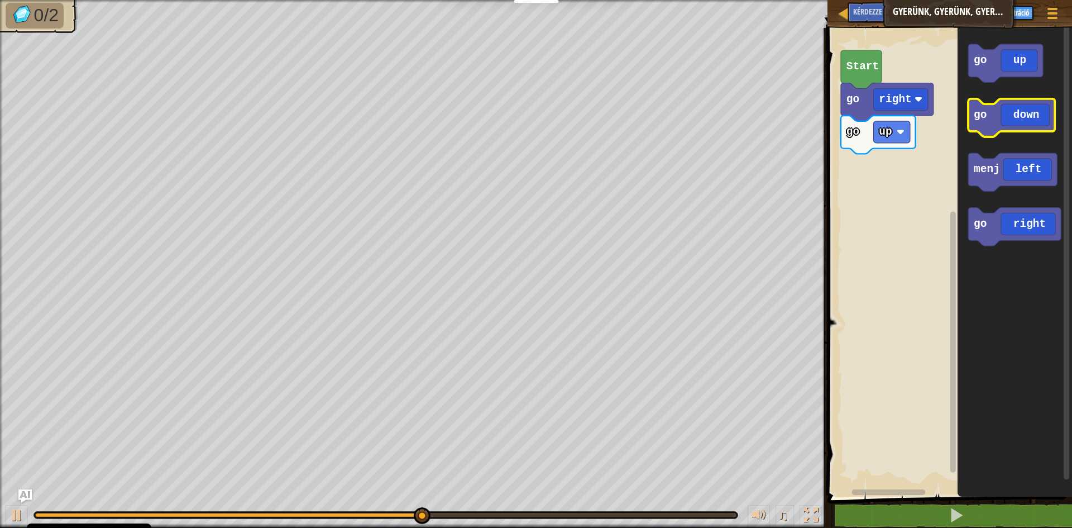
click at [1011, 125] on icon "Blockly munkaterület" at bounding box center [1012, 118] width 87 height 38
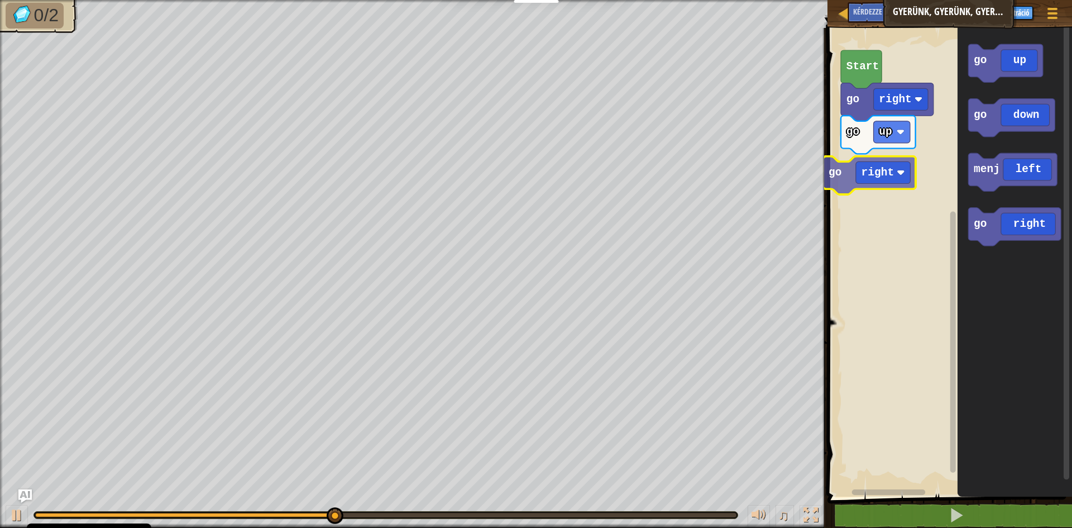
click at [869, 165] on div "go right go up Start go up go down menj left go right go right" at bounding box center [948, 259] width 248 height 474
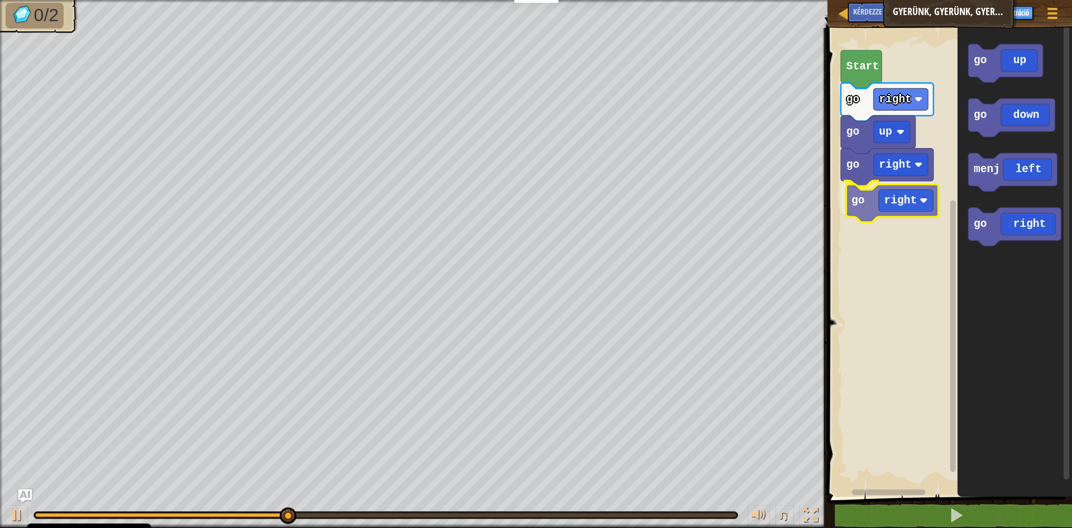
click at [916, 197] on div "go right go up go right go right Start go up go down menj left go right go right" at bounding box center [948, 259] width 248 height 474
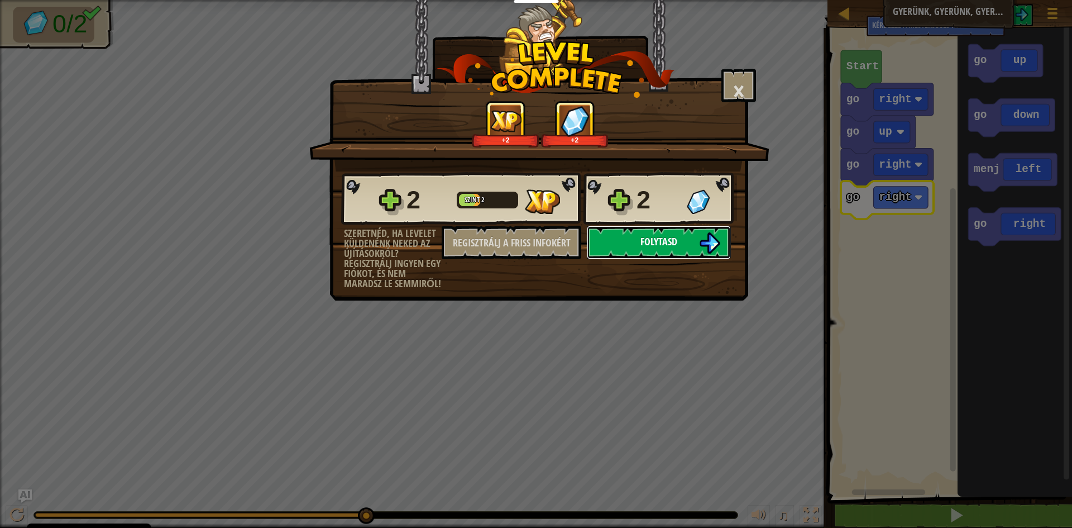
click at [696, 245] on button "Folytasd" at bounding box center [659, 243] width 144 height 34
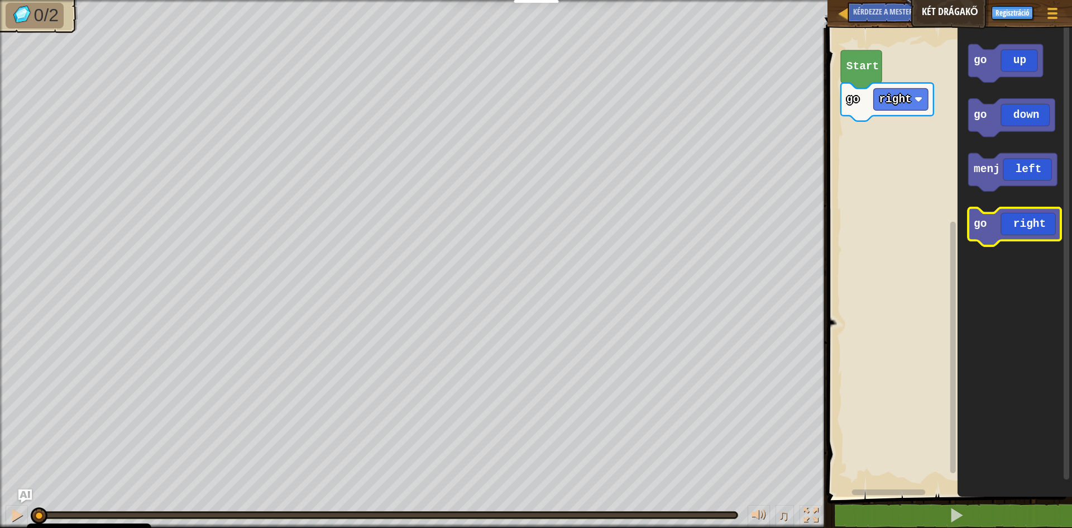
click at [1000, 238] on icon "Blockly munkaterület" at bounding box center [1015, 227] width 93 height 38
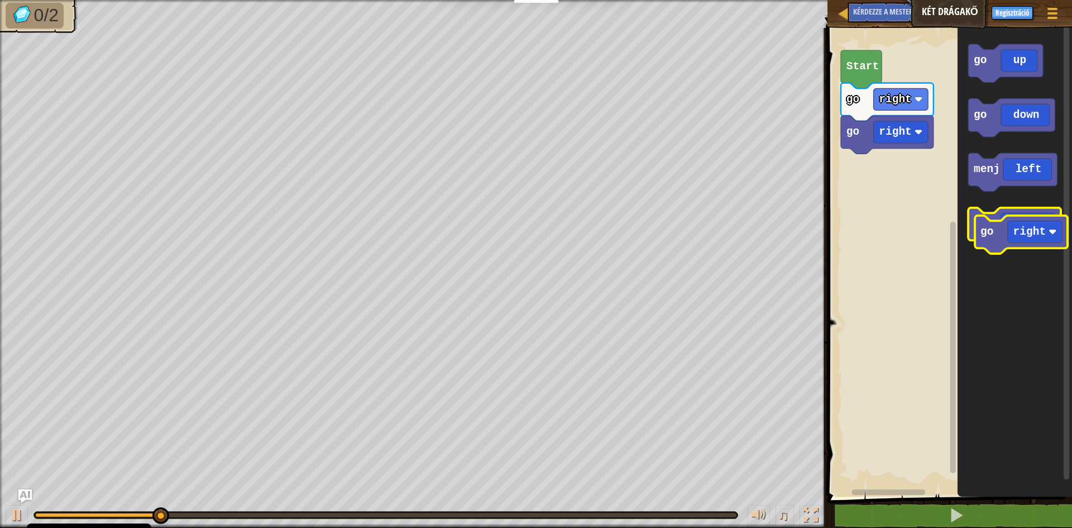
click at [1007, 241] on g "go up go down menj left go right" at bounding box center [1015, 145] width 93 height 202
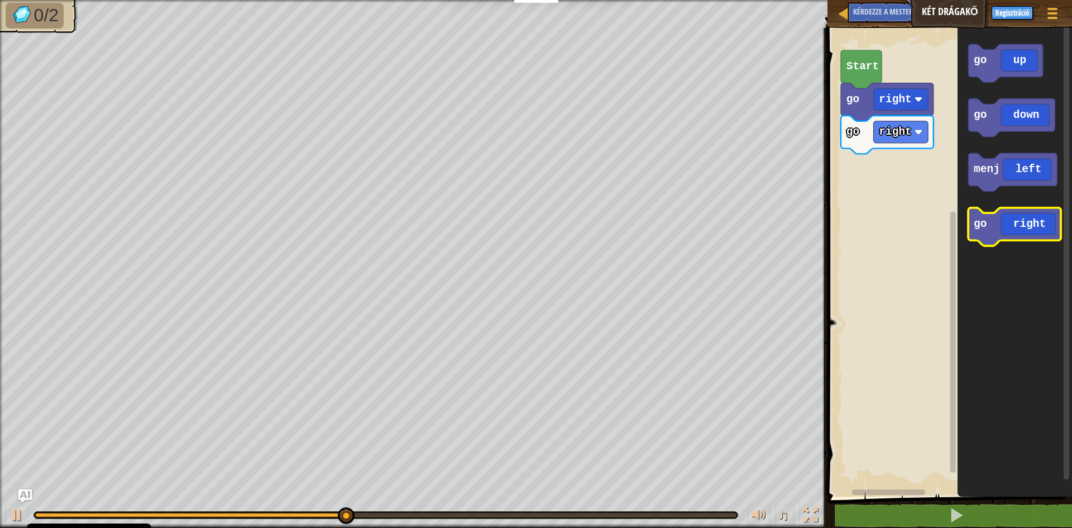
click at [996, 231] on icon "Blockly munkaterület" at bounding box center [1015, 227] width 93 height 38
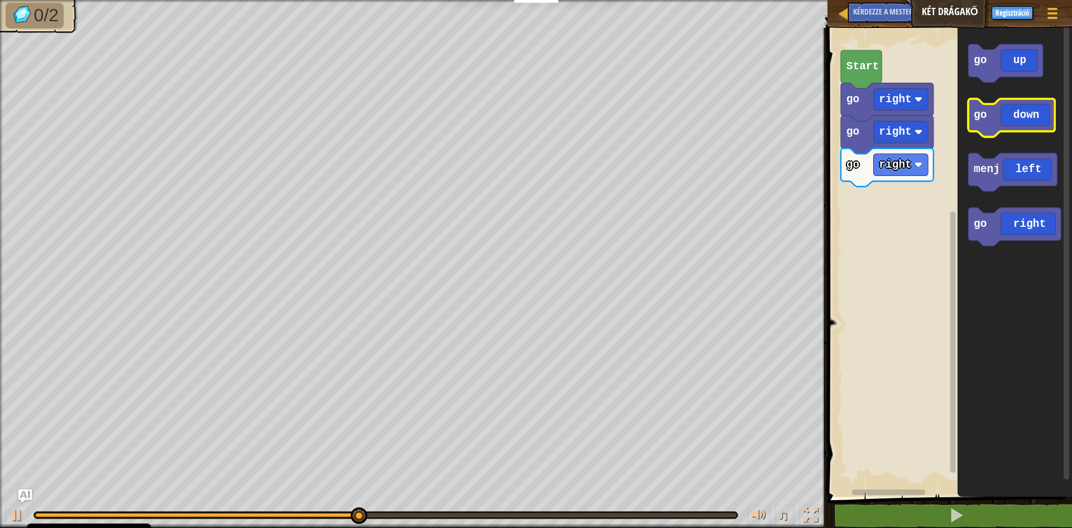
click at [1005, 118] on icon "Blockly munkaterület" at bounding box center [1012, 118] width 87 height 38
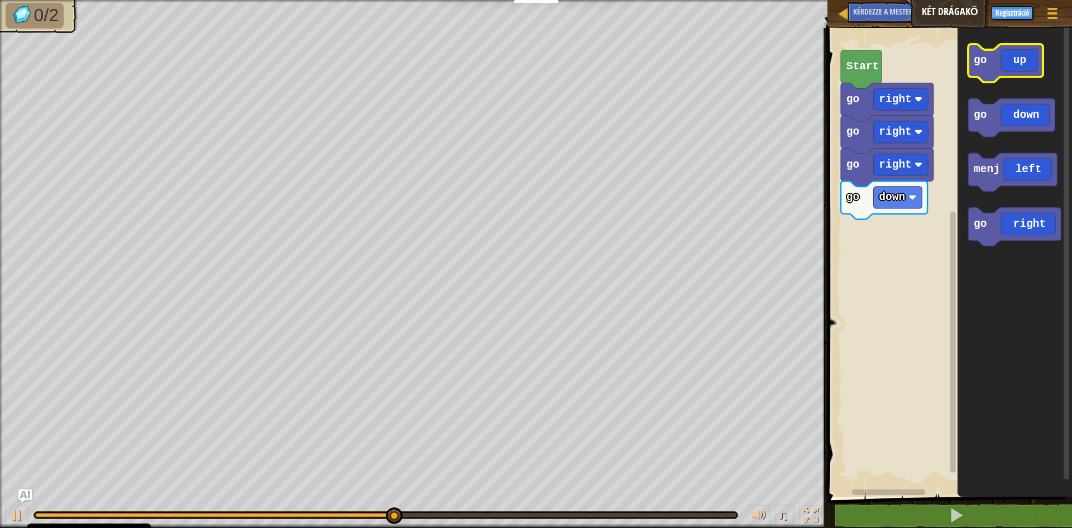
click at [997, 69] on icon "Blockly munkaterület" at bounding box center [1006, 63] width 75 height 38
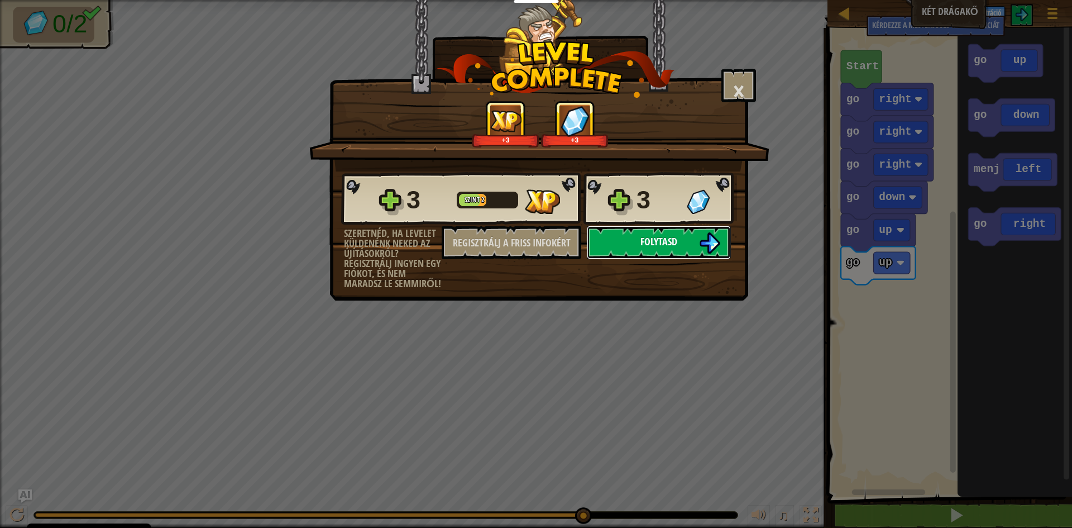
click at [682, 246] on button "Folytasd" at bounding box center [659, 243] width 144 height 34
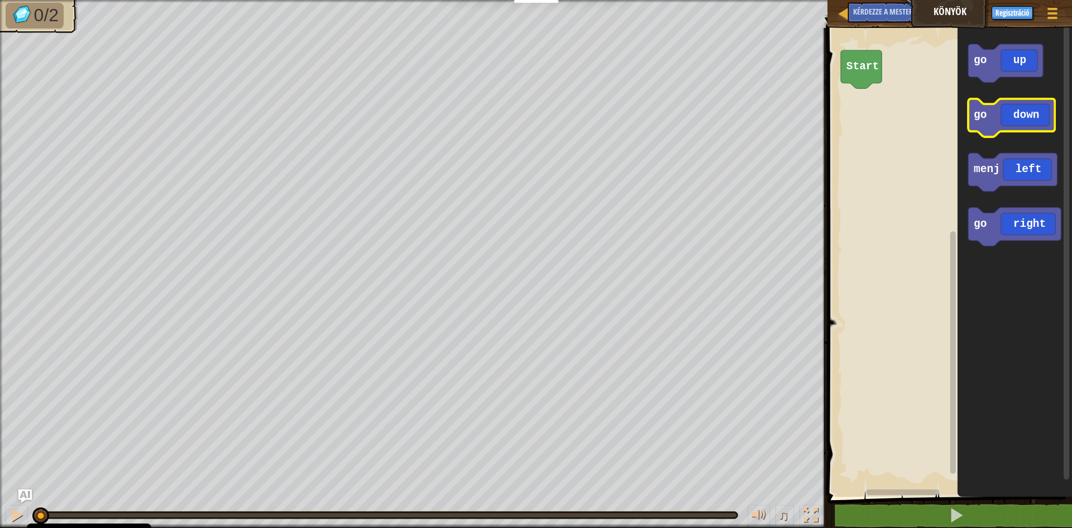
click at [986, 120] on text "go" at bounding box center [981, 115] width 13 height 12
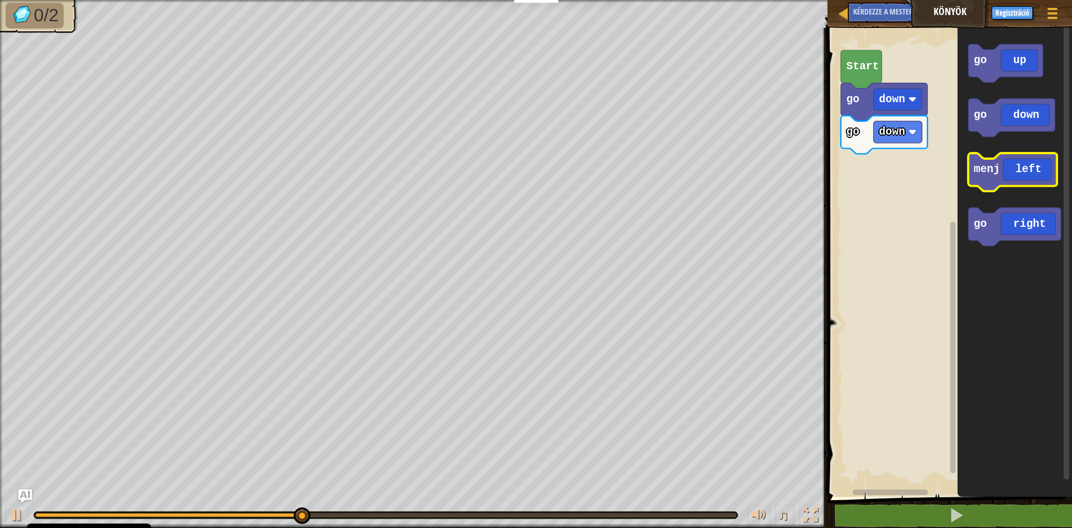
click at [996, 169] on text "menj" at bounding box center [988, 169] width 26 height 12
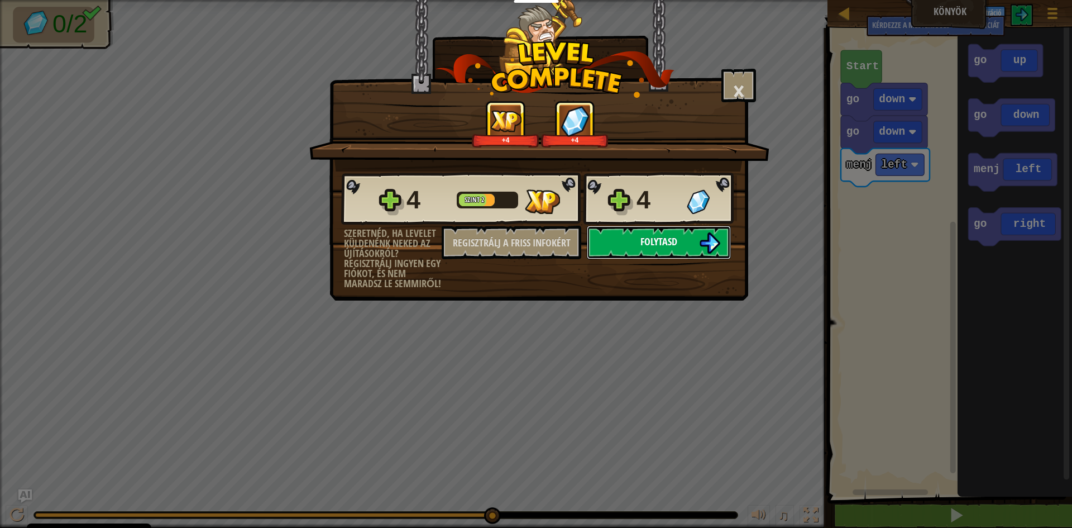
click at [677, 237] on font "Folytasd" at bounding box center [659, 242] width 37 height 14
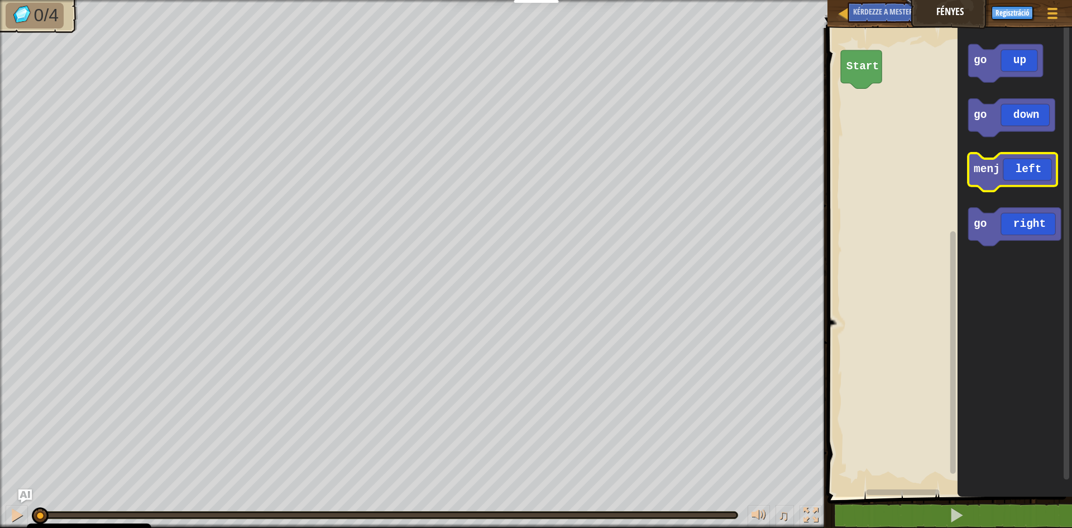
click at [990, 171] on text "menj" at bounding box center [988, 169] width 26 height 12
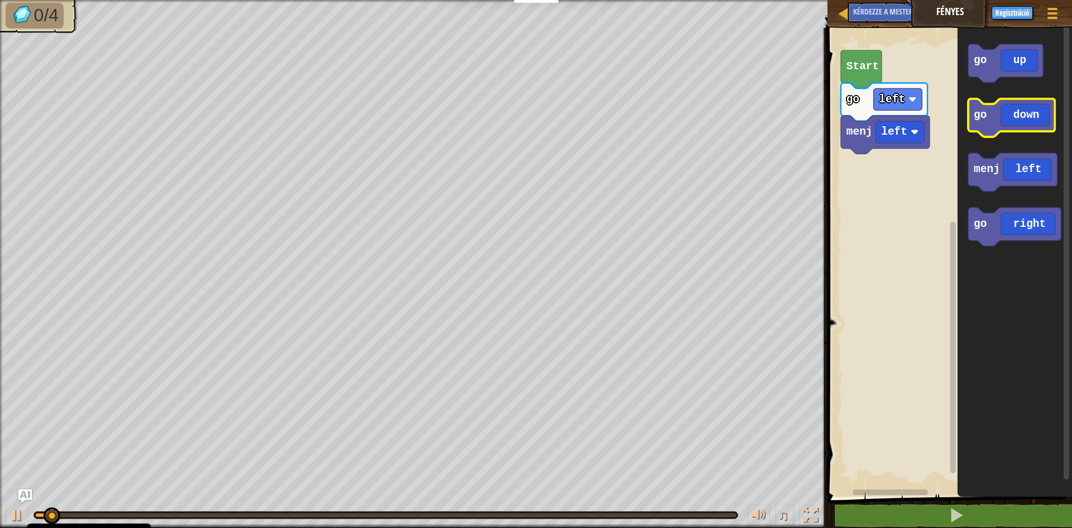
click at [977, 124] on icon "Blockly munkaterület" at bounding box center [1012, 118] width 87 height 38
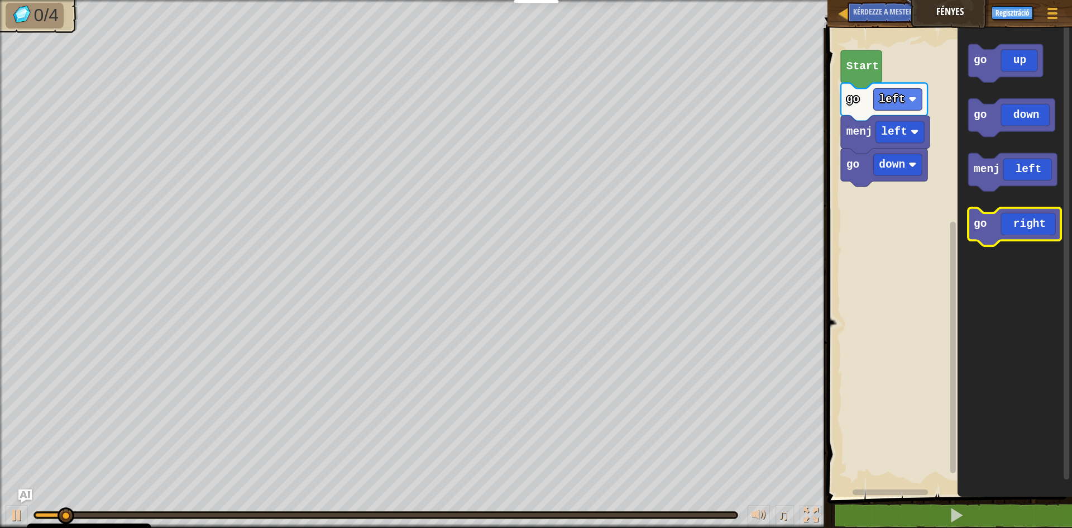
click at [984, 222] on text "go" at bounding box center [981, 224] width 13 height 12
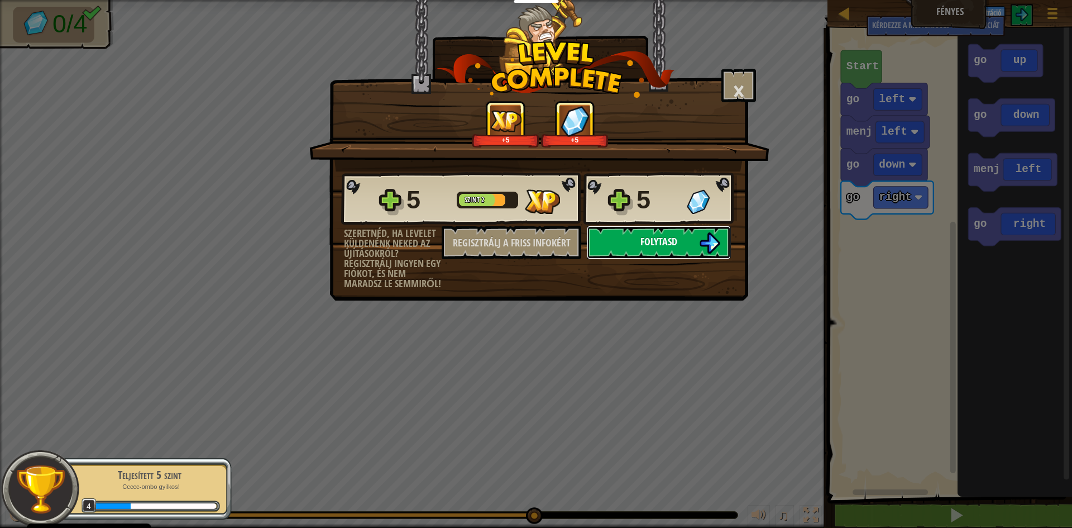
click at [608, 238] on button "Folytasd" at bounding box center [659, 243] width 144 height 34
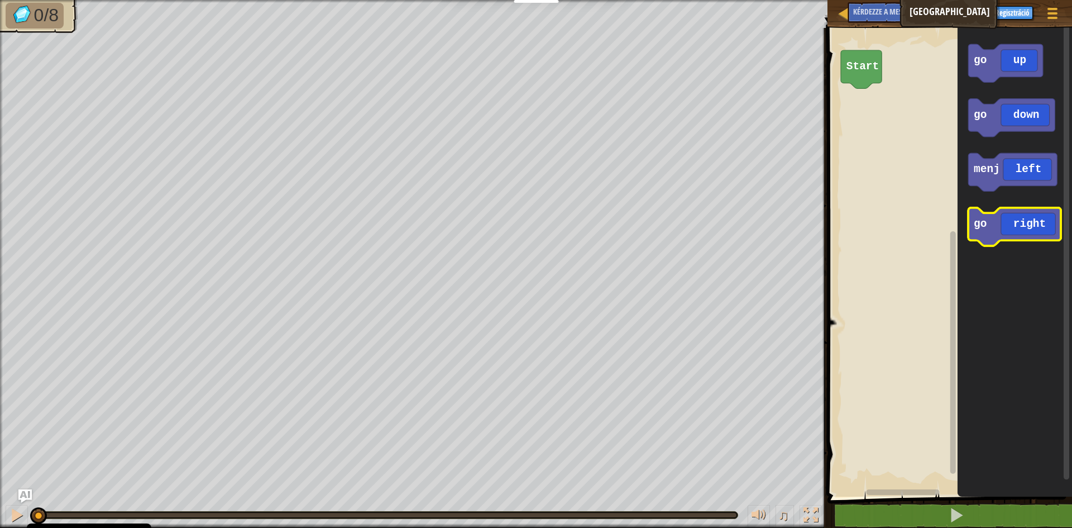
click at [978, 187] on icon "go up go down menj left go right" at bounding box center [1015, 259] width 114 height 474
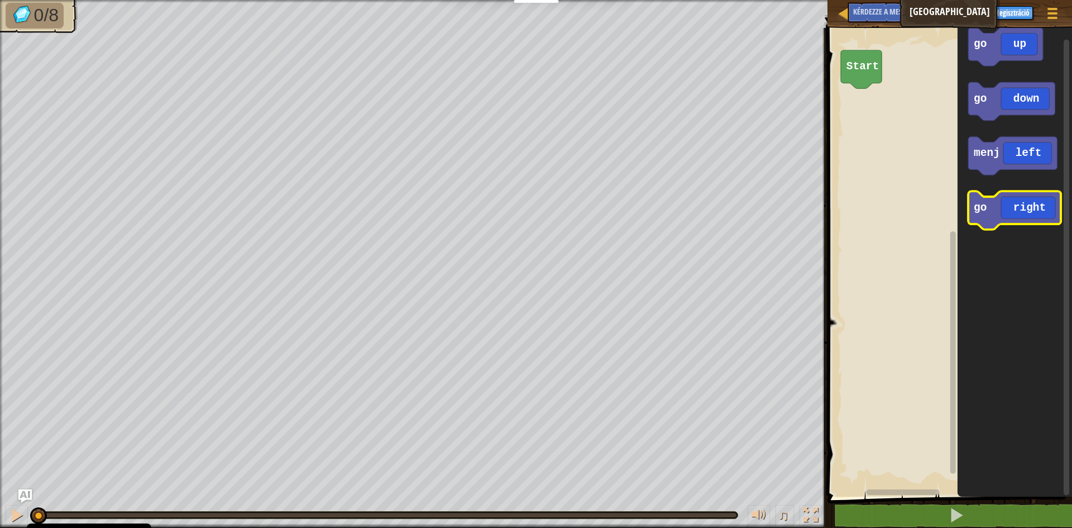
click at [976, 210] on text "go" at bounding box center [981, 208] width 13 height 12
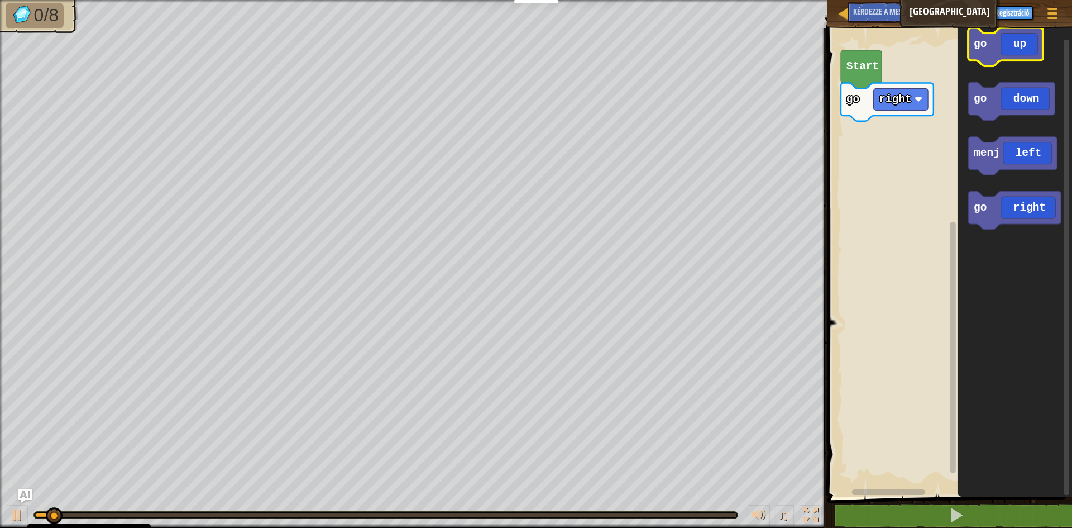
click at [980, 50] on text "go" at bounding box center [981, 44] width 13 height 12
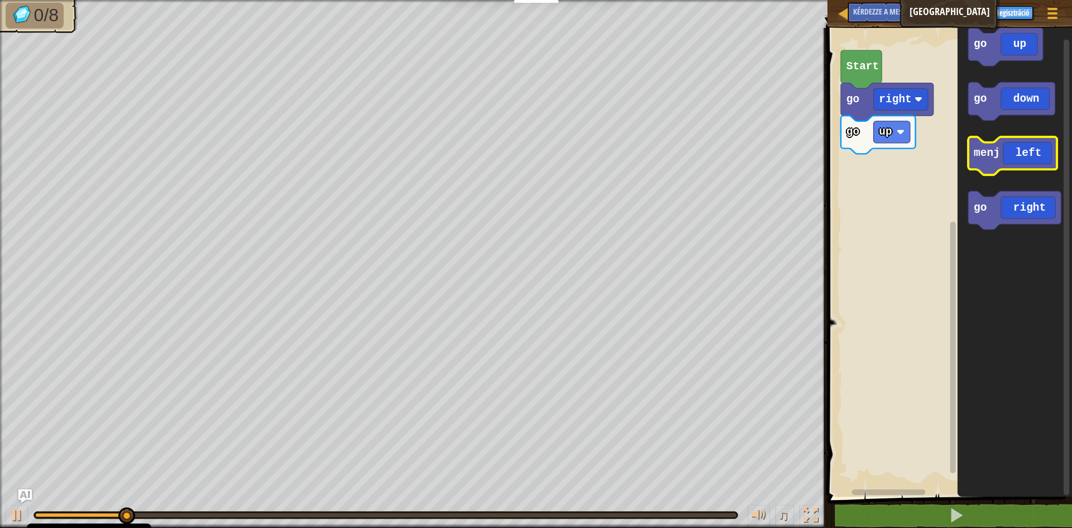
click at [987, 157] on text "menj" at bounding box center [988, 153] width 26 height 12
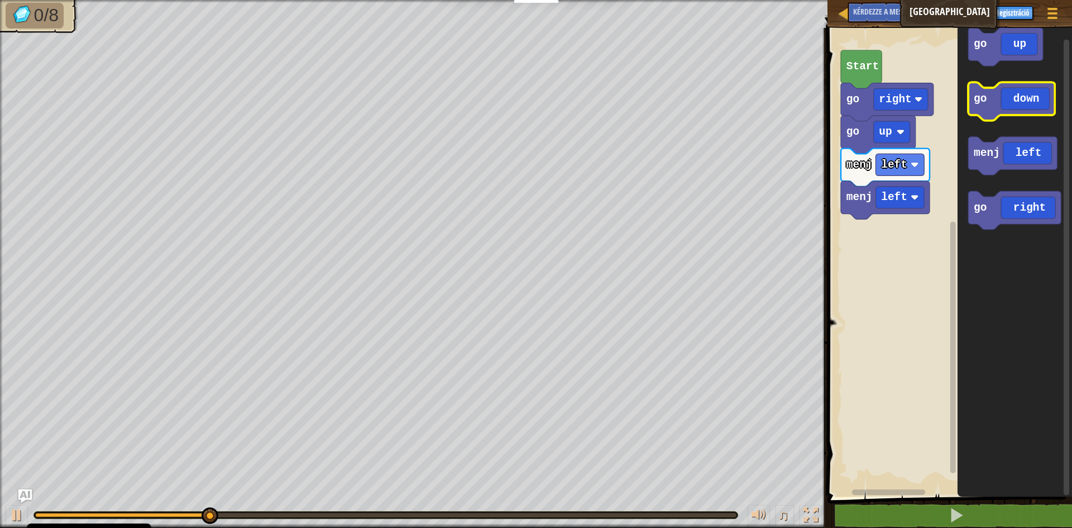
click at [980, 103] on text "go" at bounding box center [981, 99] width 13 height 12
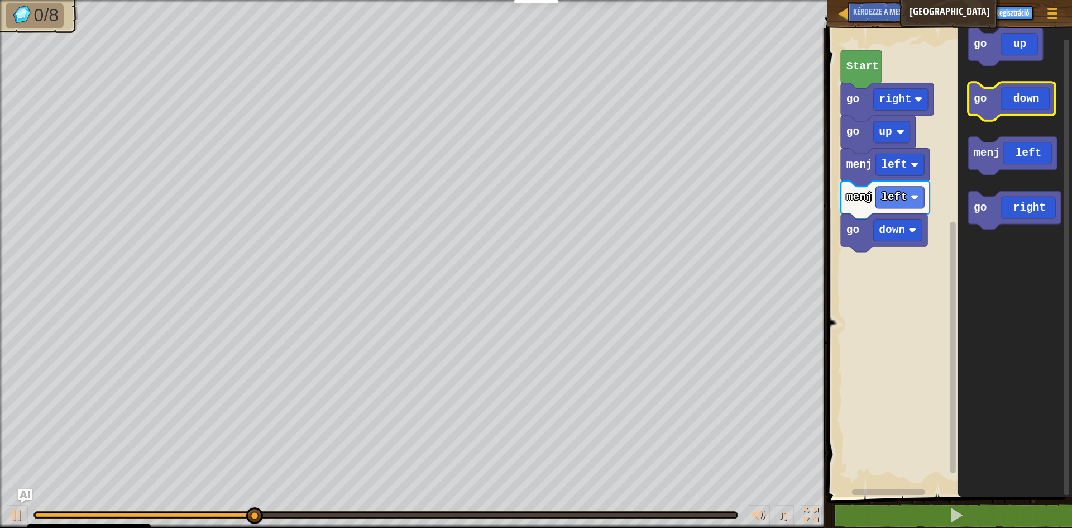
click at [989, 107] on icon "Blockly munkaterület" at bounding box center [1012, 101] width 87 height 38
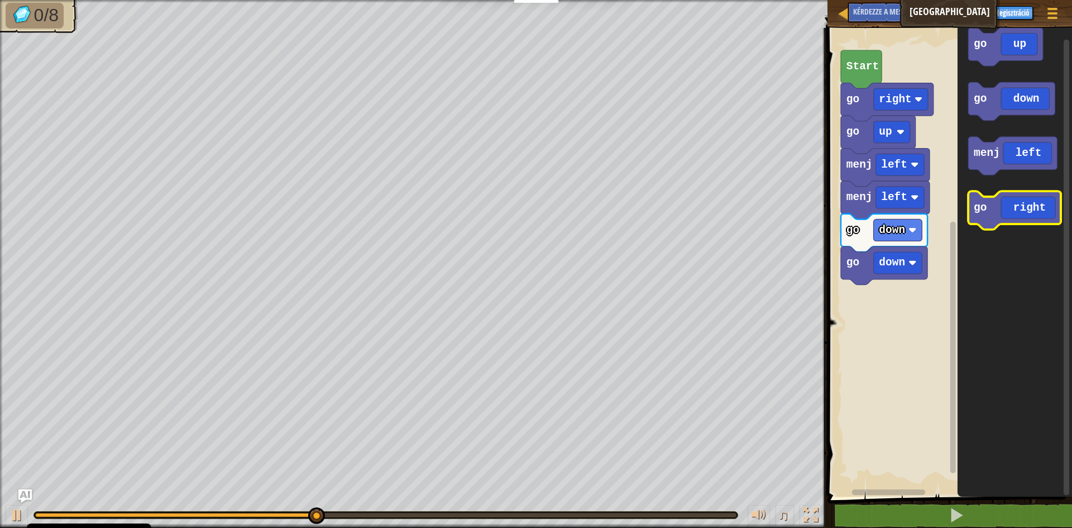
click at [981, 212] on text "go" at bounding box center [981, 208] width 13 height 12
click at [980, 213] on text "go" at bounding box center [981, 208] width 13 height 12
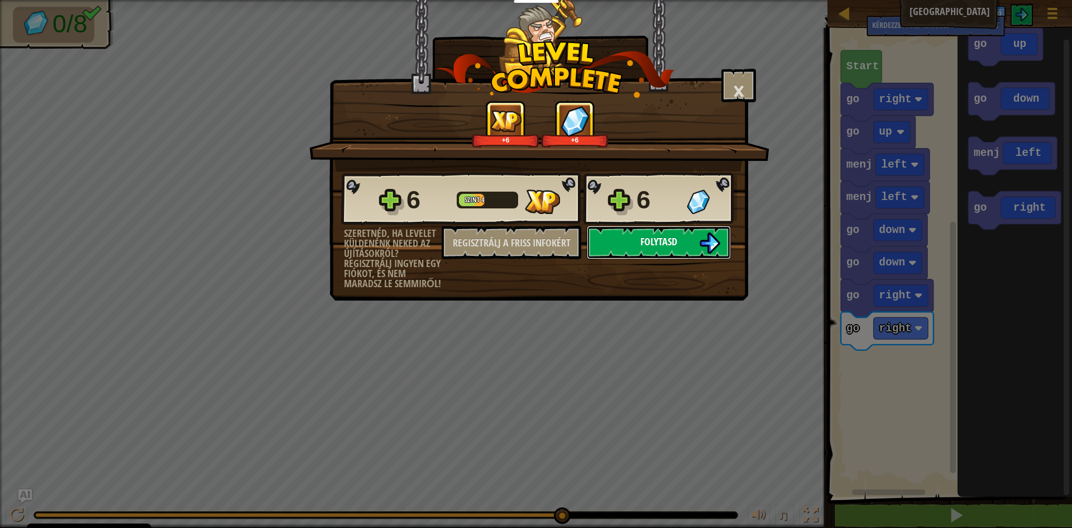
click at [672, 240] on font "Folytasd" at bounding box center [659, 242] width 37 height 14
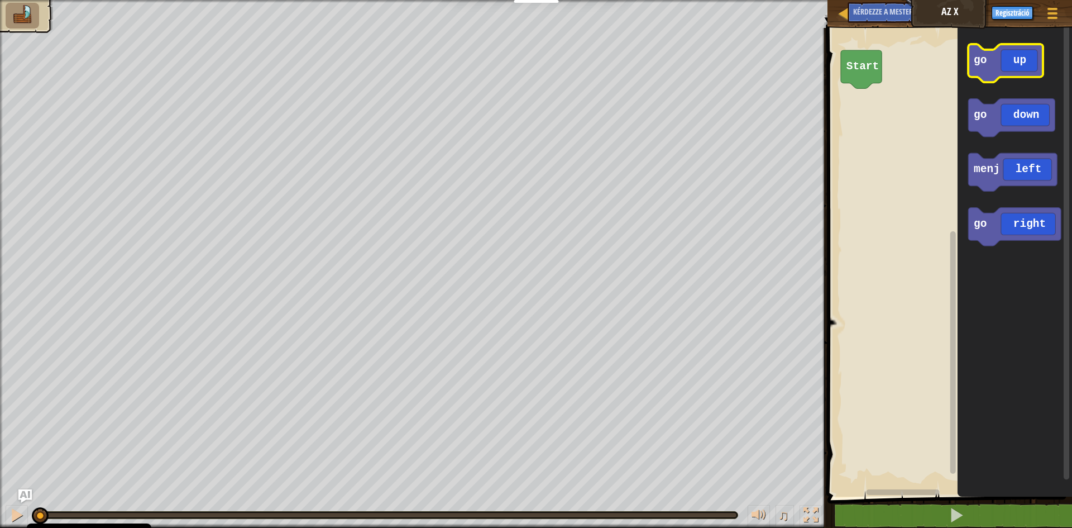
click at [983, 71] on icon "Blockly munkaterület" at bounding box center [1006, 63] width 75 height 38
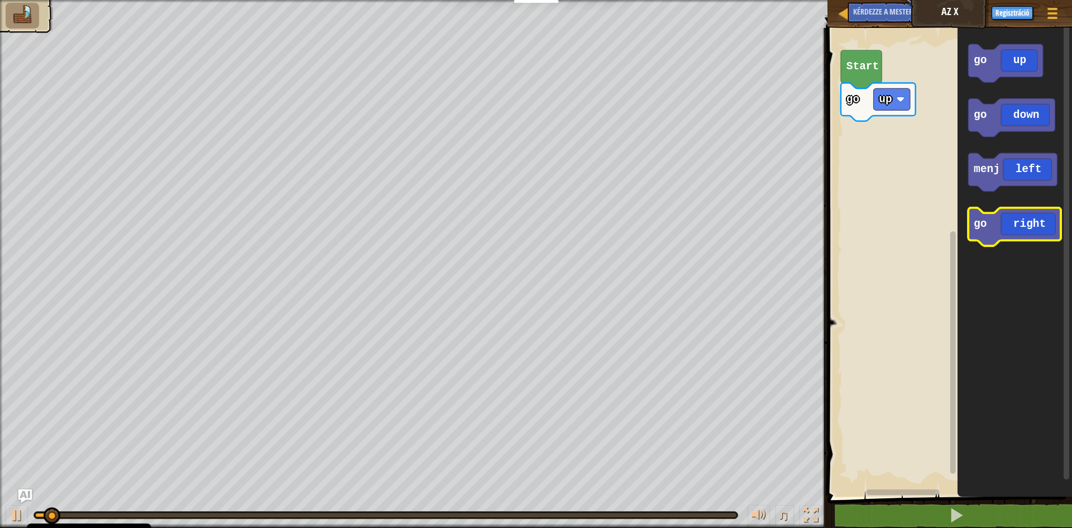
click at [988, 226] on icon "Blockly munkaterület" at bounding box center [1015, 227] width 93 height 38
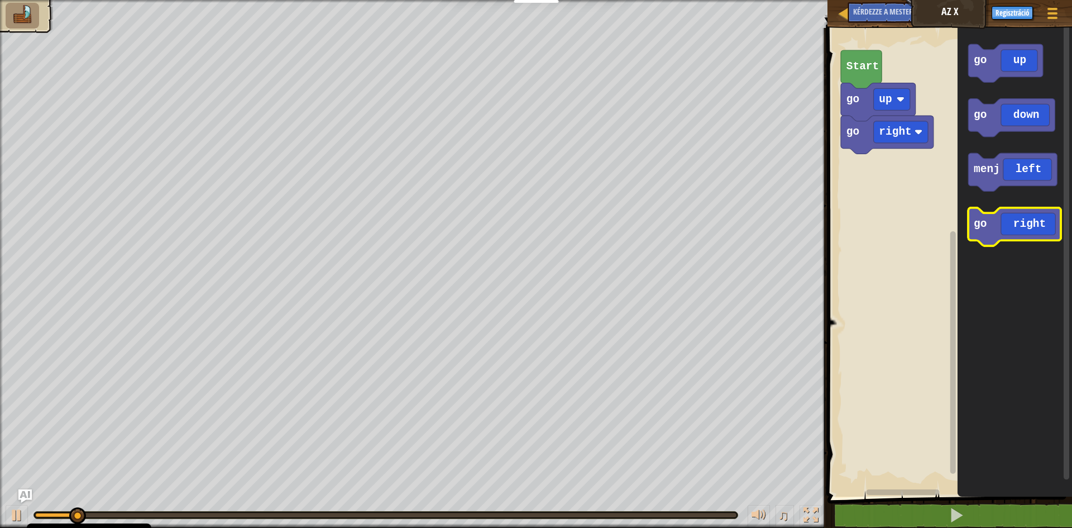
click at [988, 226] on icon "Blockly munkaterület" at bounding box center [1015, 227] width 93 height 38
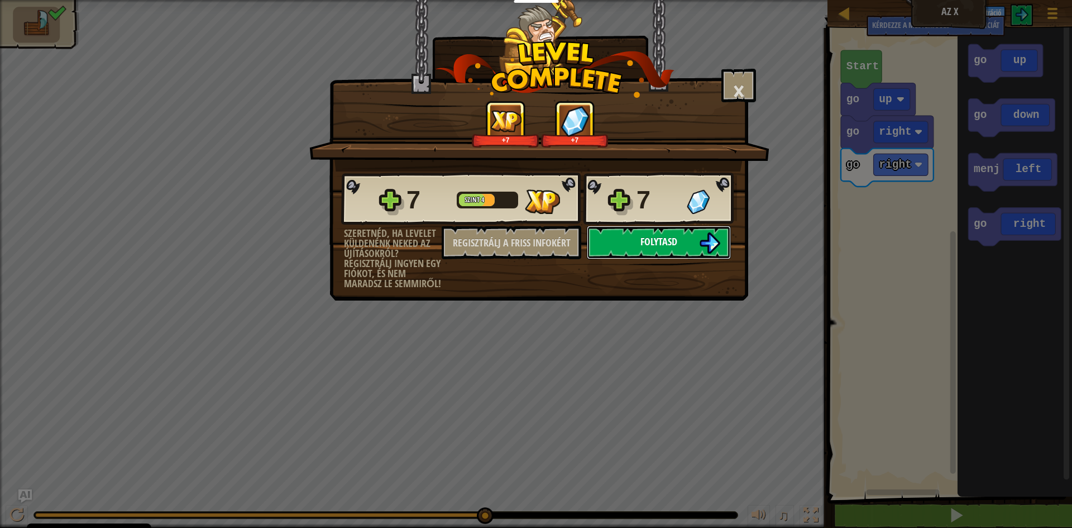
click at [665, 241] on font "Folytasd" at bounding box center [659, 242] width 37 height 14
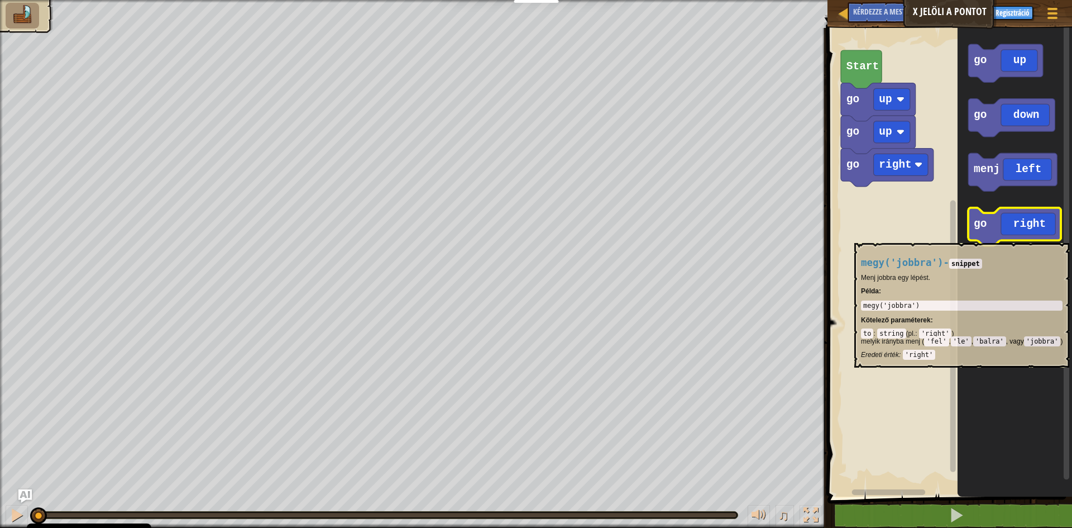
click at [982, 237] on icon "Blockly munkaterület" at bounding box center [1015, 227] width 93 height 38
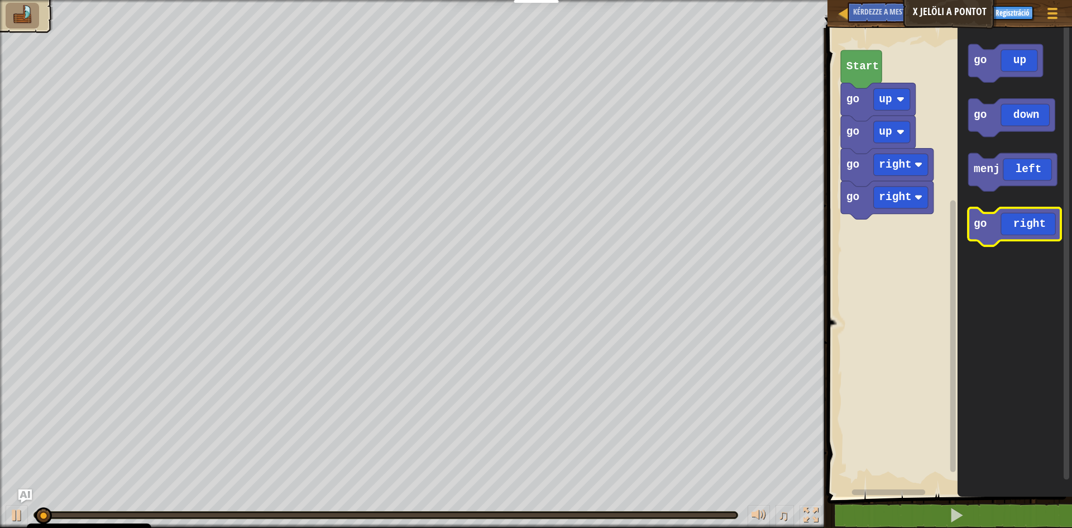
click at [982, 236] on icon "Blockly munkaterület" at bounding box center [1015, 227] width 93 height 38
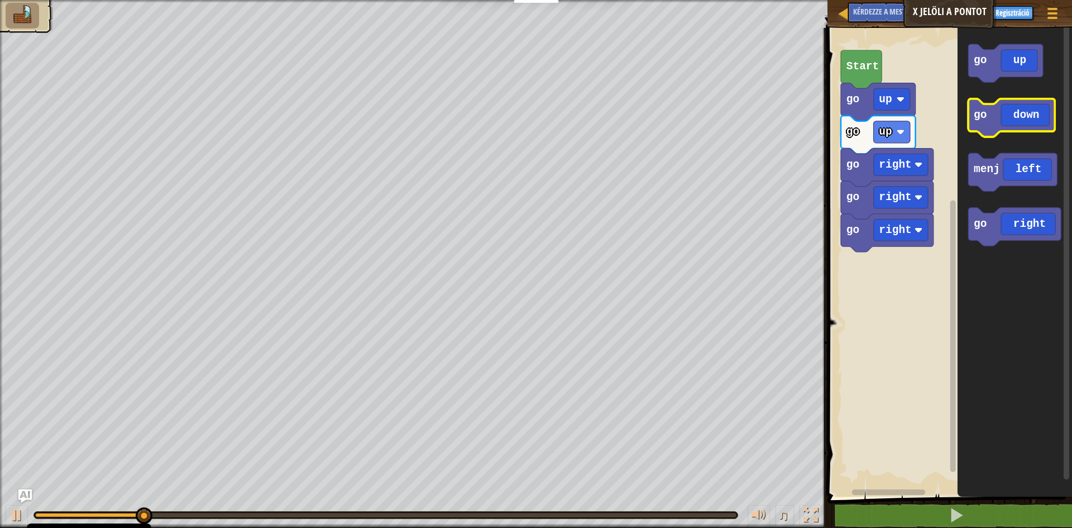
click at [977, 124] on icon "Blockly munkaterület" at bounding box center [1012, 118] width 87 height 38
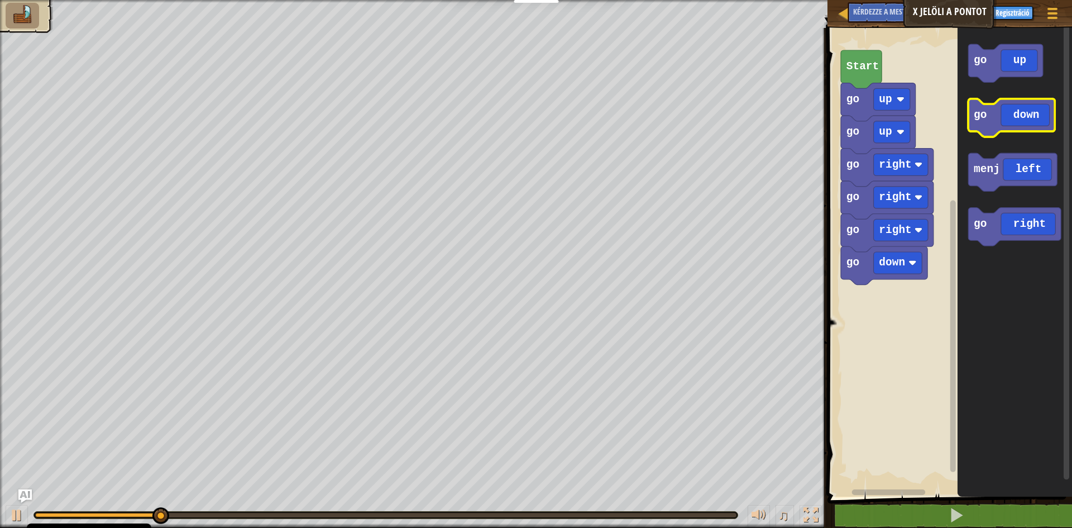
click at [977, 124] on icon "Blockly munkaterület" at bounding box center [1012, 118] width 87 height 38
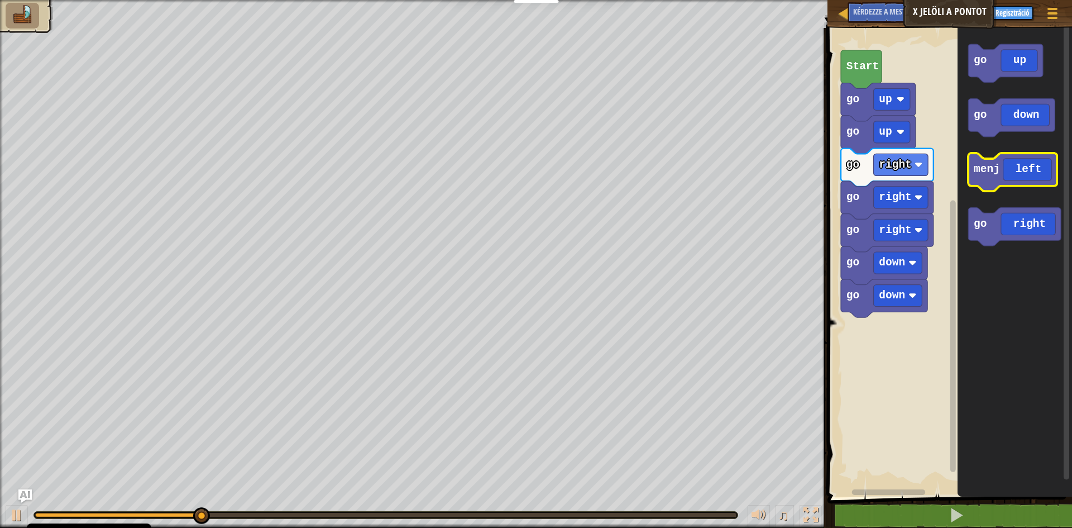
click at [990, 169] on text "menj" at bounding box center [988, 169] width 26 height 12
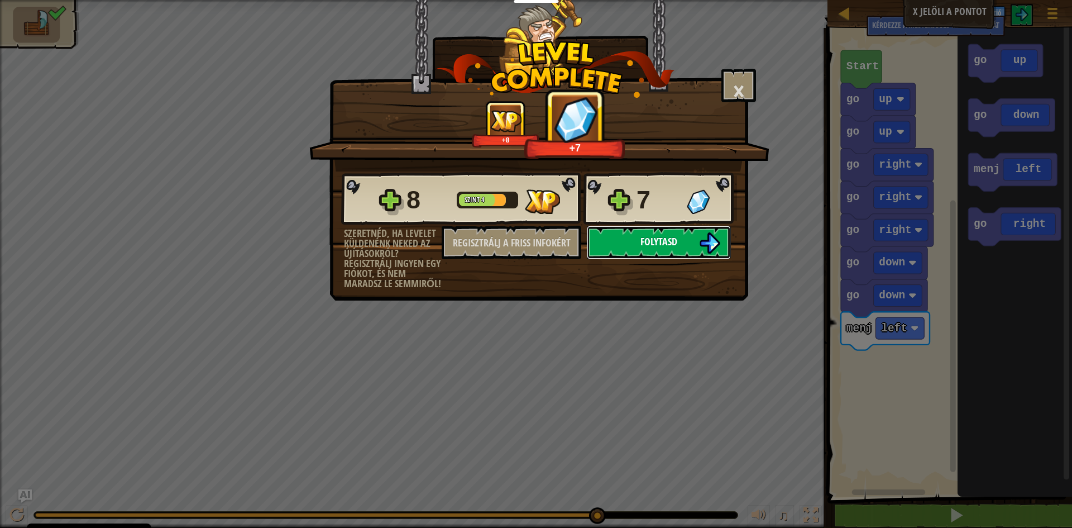
click at [670, 237] on font "Folytasd" at bounding box center [659, 242] width 37 height 14
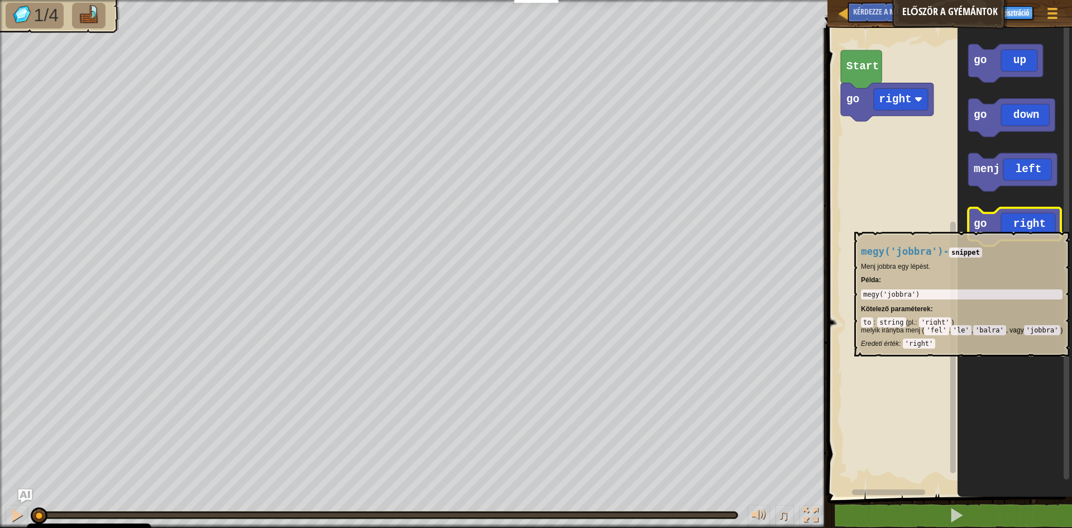
click at [982, 226] on text "go" at bounding box center [981, 224] width 13 height 12
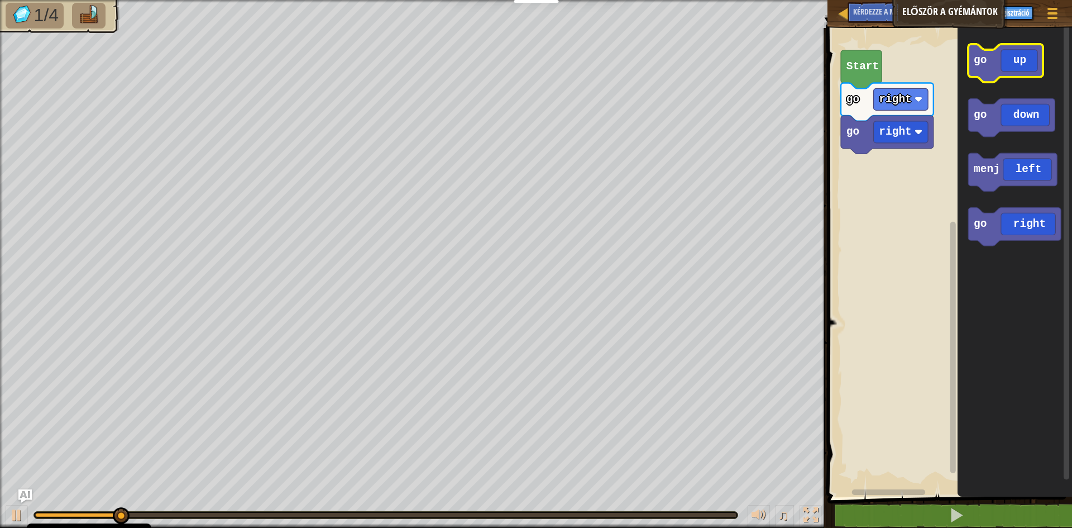
click at [982, 75] on icon "Blockly munkaterület" at bounding box center [1006, 63] width 75 height 38
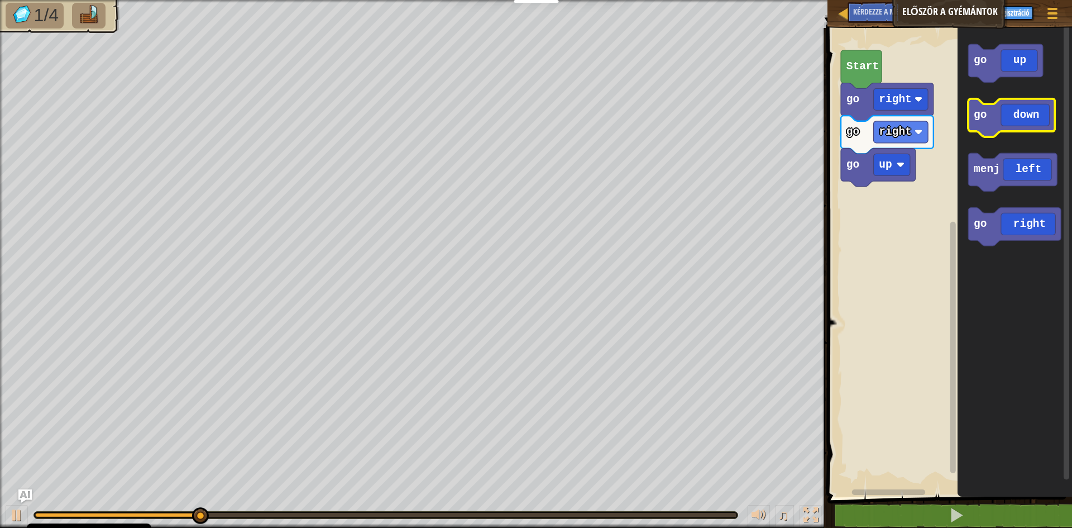
click at [987, 120] on icon "Blockly munkaterület" at bounding box center [1012, 118] width 87 height 38
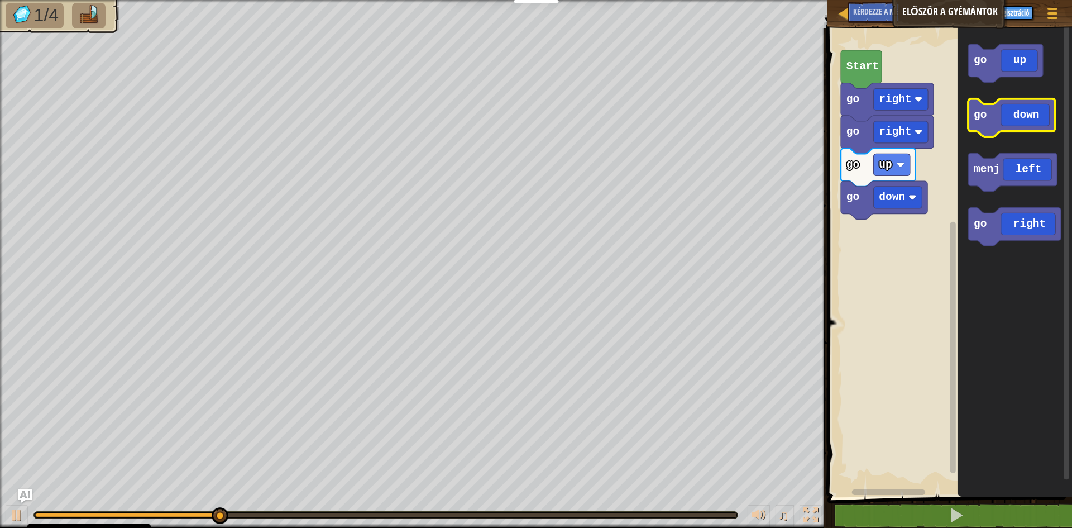
click at [987, 120] on icon "Blockly munkaterület" at bounding box center [1012, 118] width 87 height 38
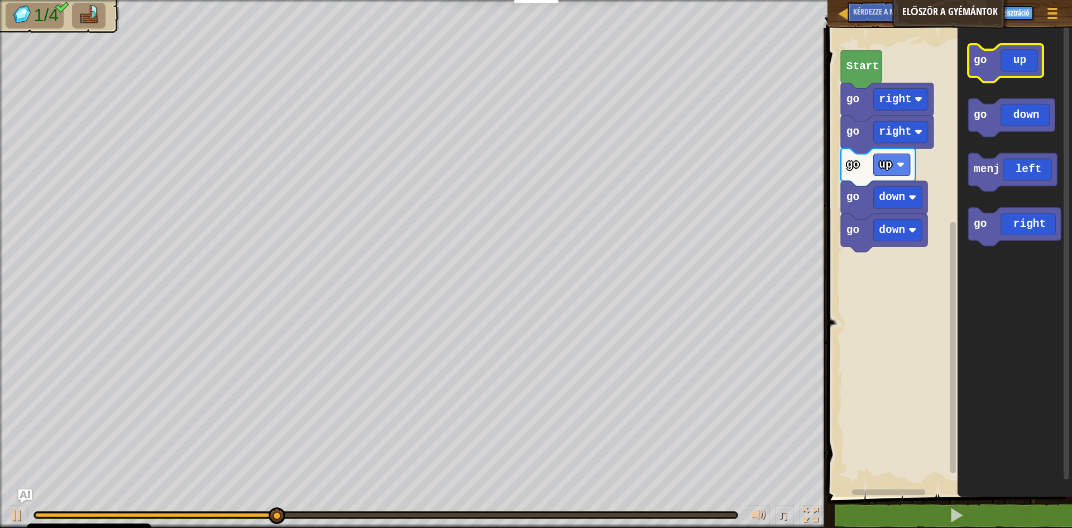
click at [990, 74] on icon "Blockly munkaterület" at bounding box center [1006, 63] width 75 height 38
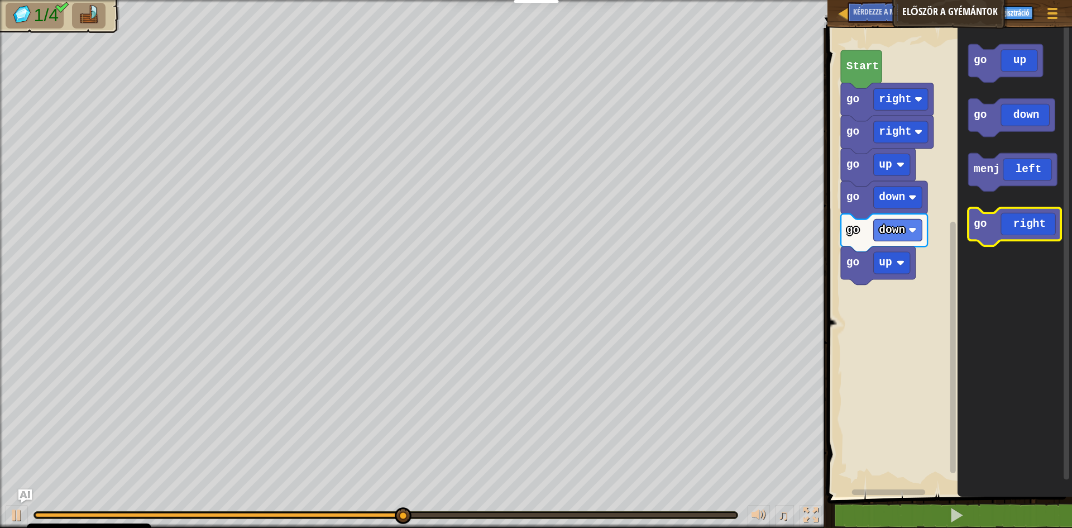
click at [987, 236] on icon "Blockly munkaterület" at bounding box center [1015, 227] width 93 height 38
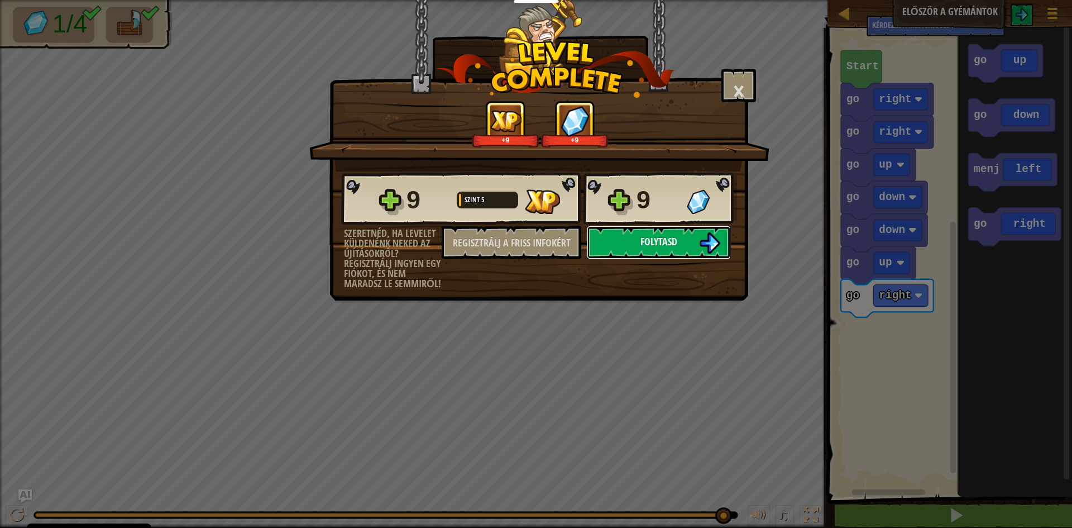
click at [641, 248] on font "Folytasd" at bounding box center [659, 242] width 37 height 14
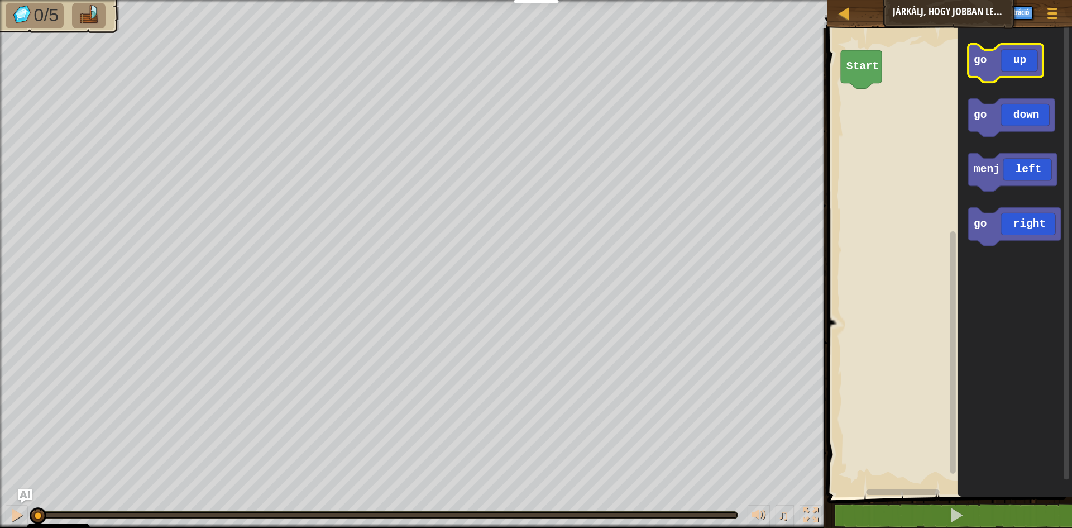
click at [988, 65] on icon "Blockly munkaterület" at bounding box center [1006, 63] width 75 height 38
click at [988, 64] on icon "Blockly munkaterület" at bounding box center [1006, 63] width 75 height 38
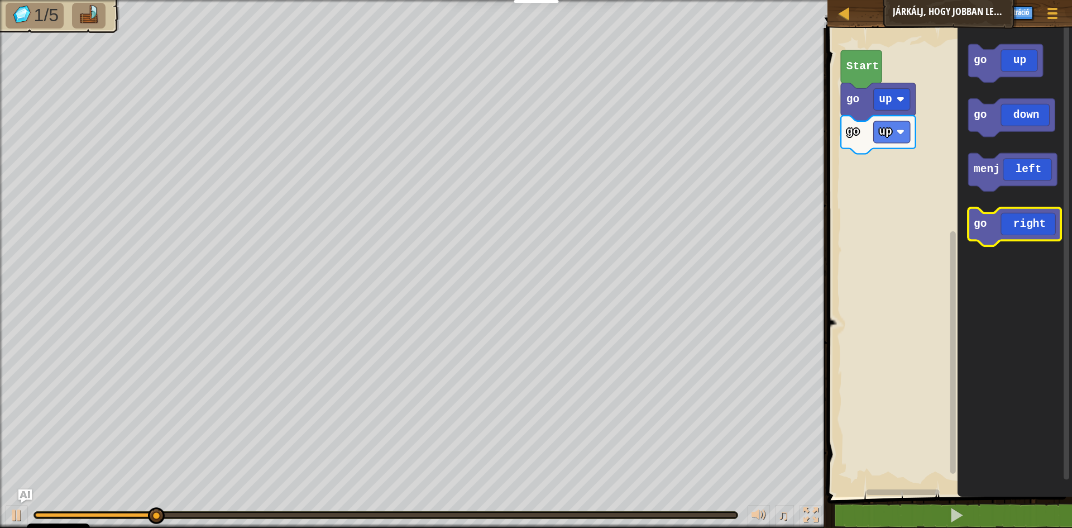
click at [988, 241] on icon "Blockly munkaterület" at bounding box center [1015, 227] width 93 height 38
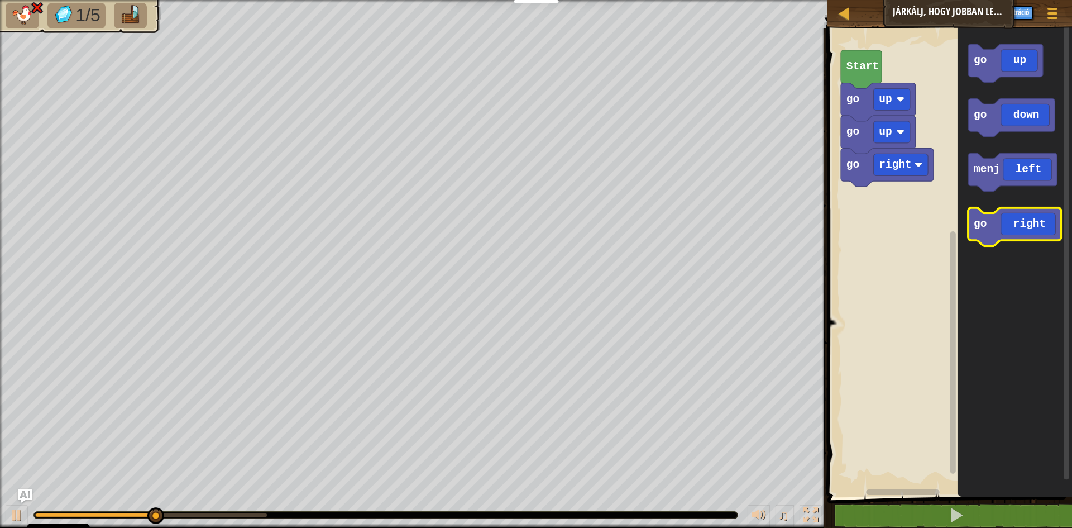
click at [988, 241] on icon "Blockly munkaterület" at bounding box center [1015, 227] width 93 height 38
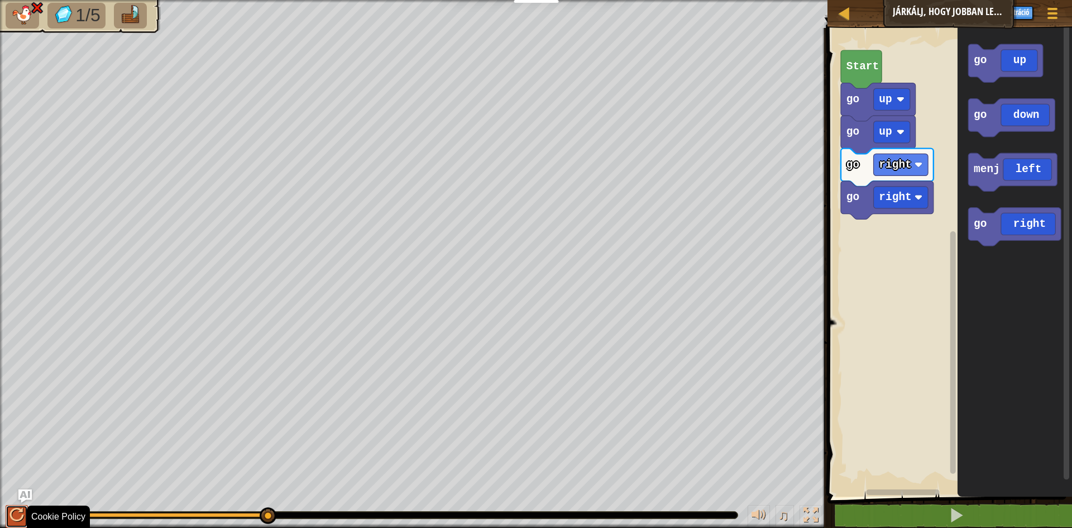
click at [18, 513] on div at bounding box center [16, 515] width 15 height 15
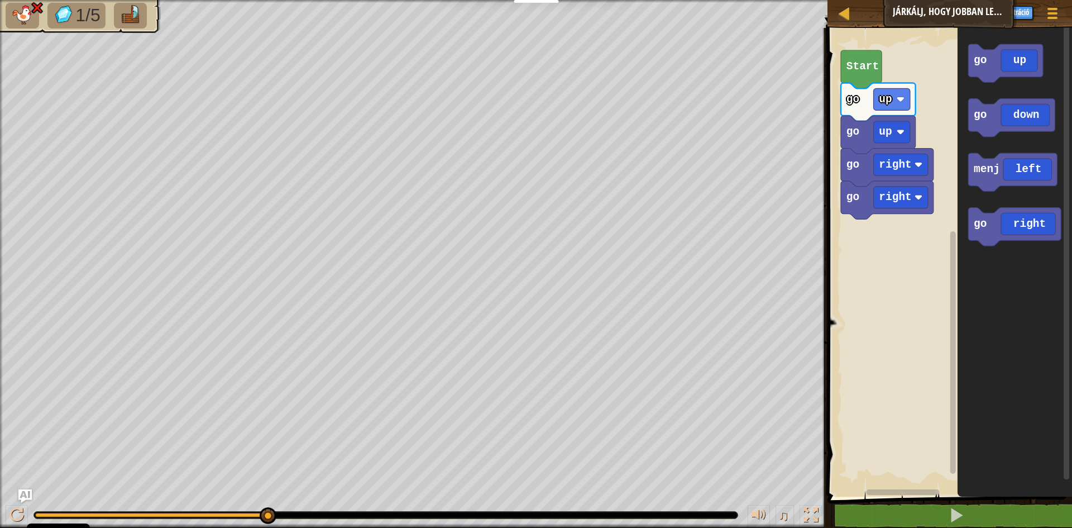
click at [38, 7] on img at bounding box center [37, 7] width 15 height 13
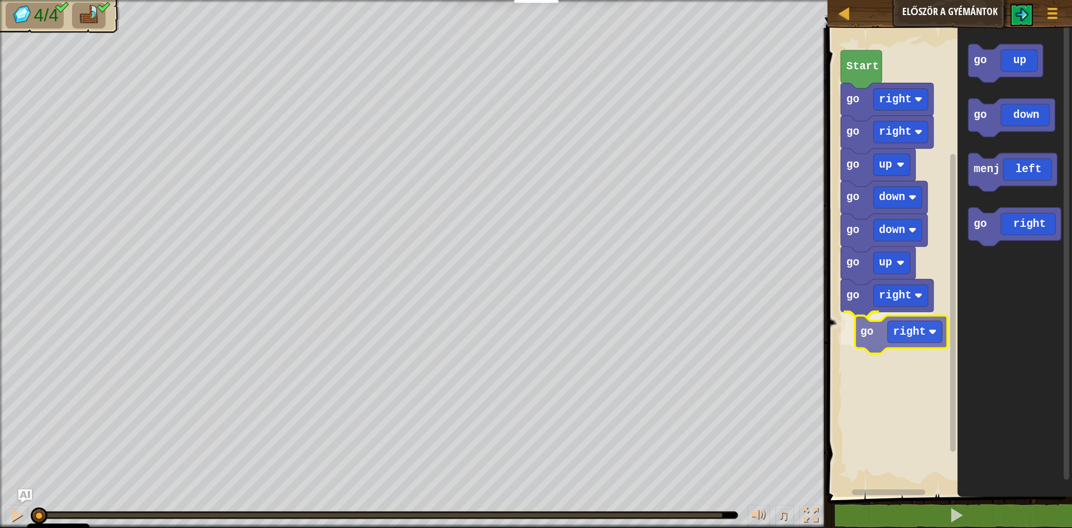
click at [857, 337] on div "go right go right go up go down go down go up go right go right Start go up go …" at bounding box center [948, 259] width 248 height 474
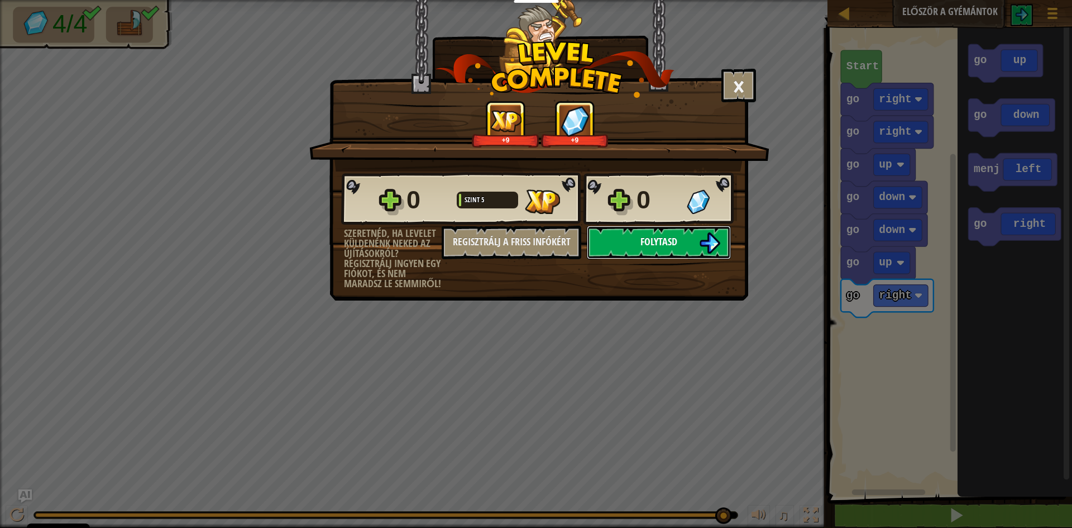
click at [645, 244] on span "Folytasd" at bounding box center [659, 242] width 37 height 14
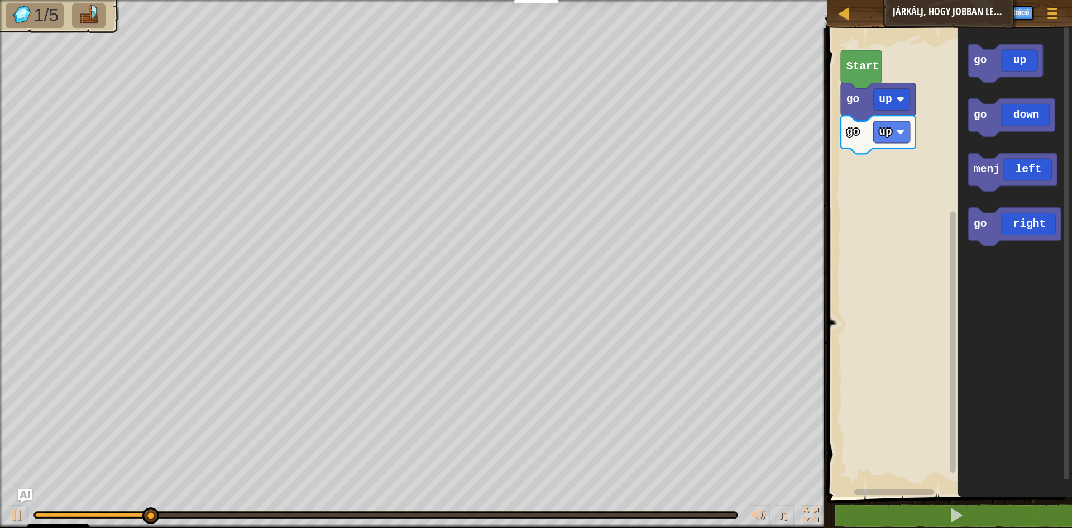
click at [873, 152] on div "go up go up Start go up go down menj left go right" at bounding box center [948, 259] width 248 height 474
click at [991, 70] on icon "Blockly munkaterület" at bounding box center [1006, 63] width 75 height 38
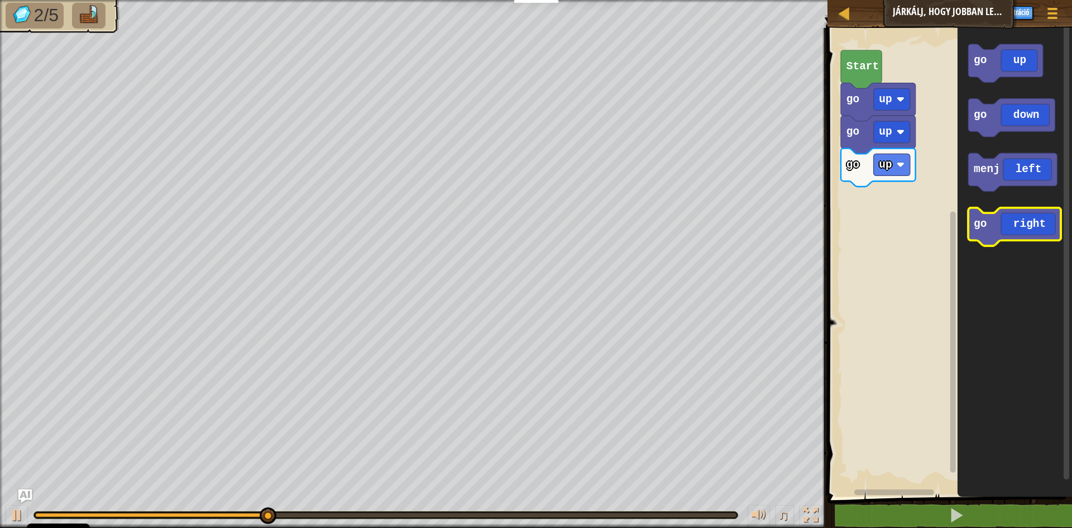
click at [987, 237] on icon "Blockly munkaterület" at bounding box center [1015, 227] width 93 height 38
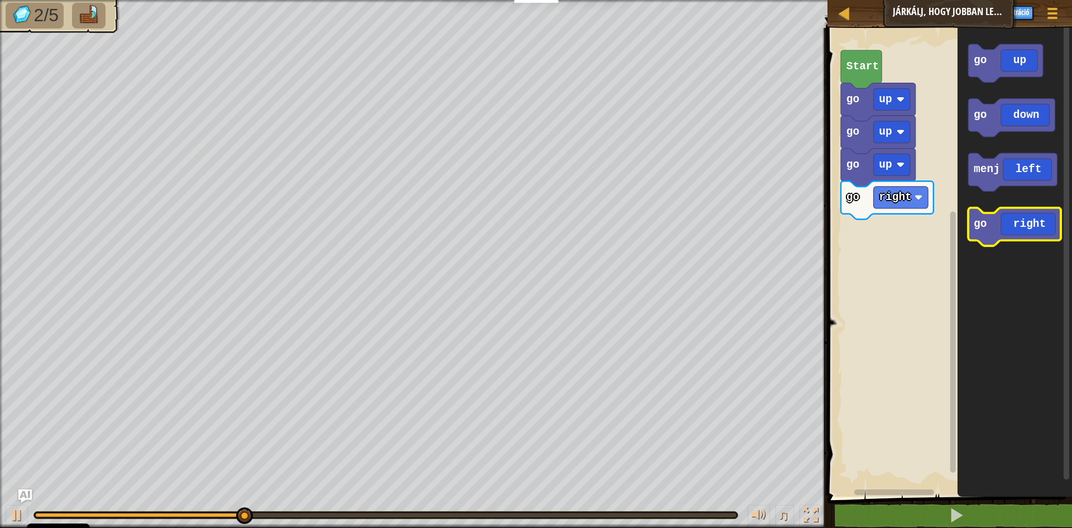
click at [987, 237] on icon "Blockly munkaterület" at bounding box center [1015, 227] width 93 height 38
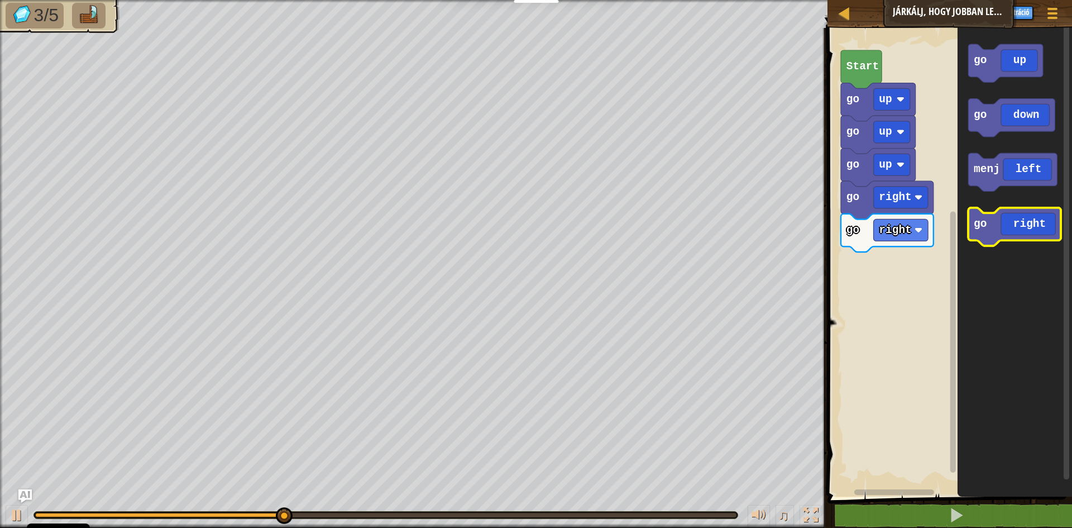
click at [987, 237] on icon "Blockly munkaterület" at bounding box center [1015, 227] width 93 height 38
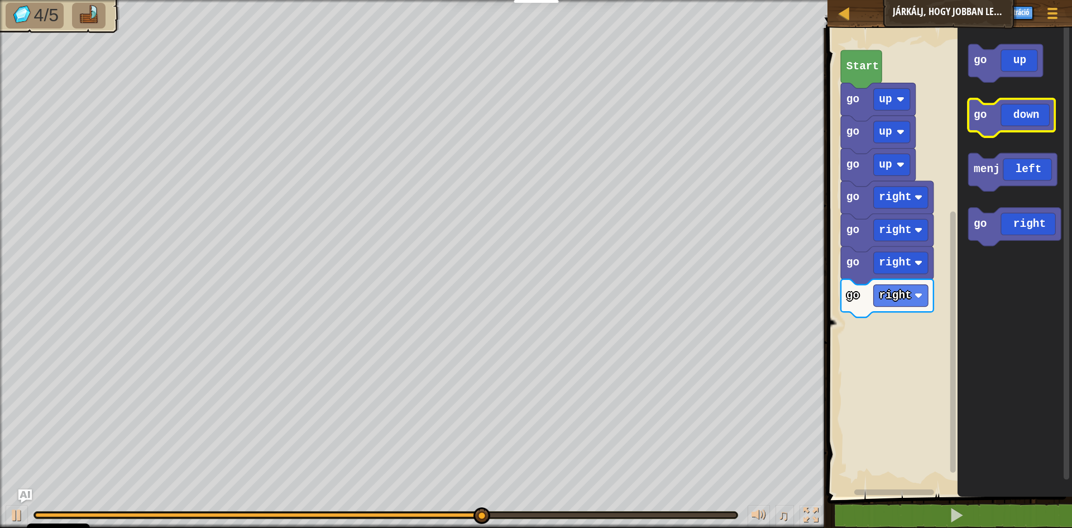
click at [977, 114] on text "go" at bounding box center [981, 115] width 13 height 12
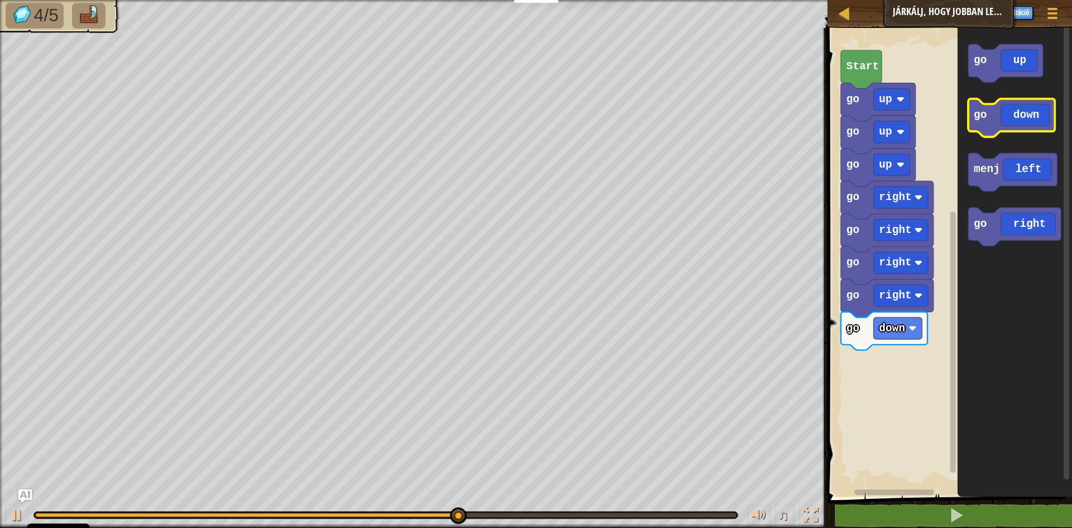
click at [978, 121] on text "go" at bounding box center [981, 115] width 13 height 12
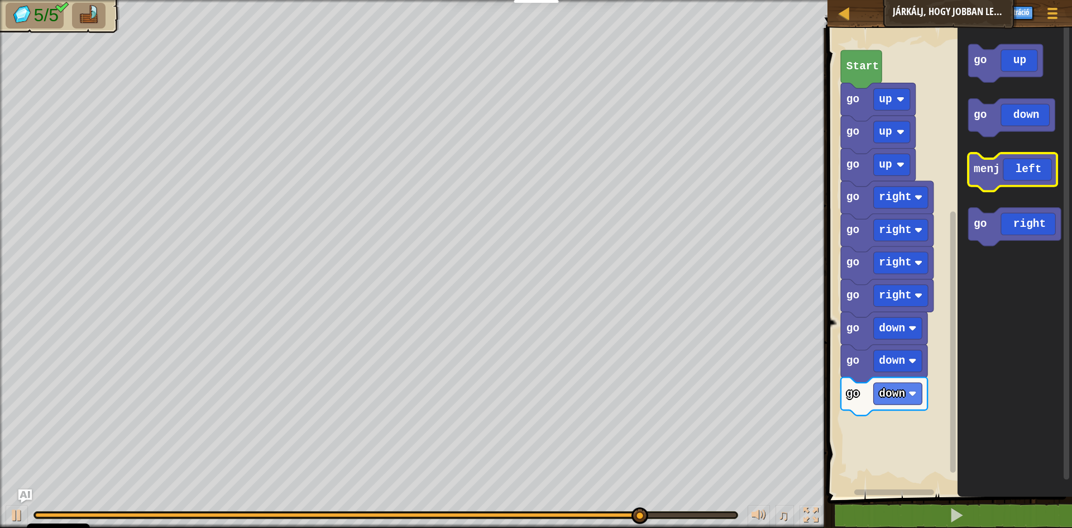
click at [988, 176] on icon "Blockly munkaterület" at bounding box center [1013, 172] width 89 height 38
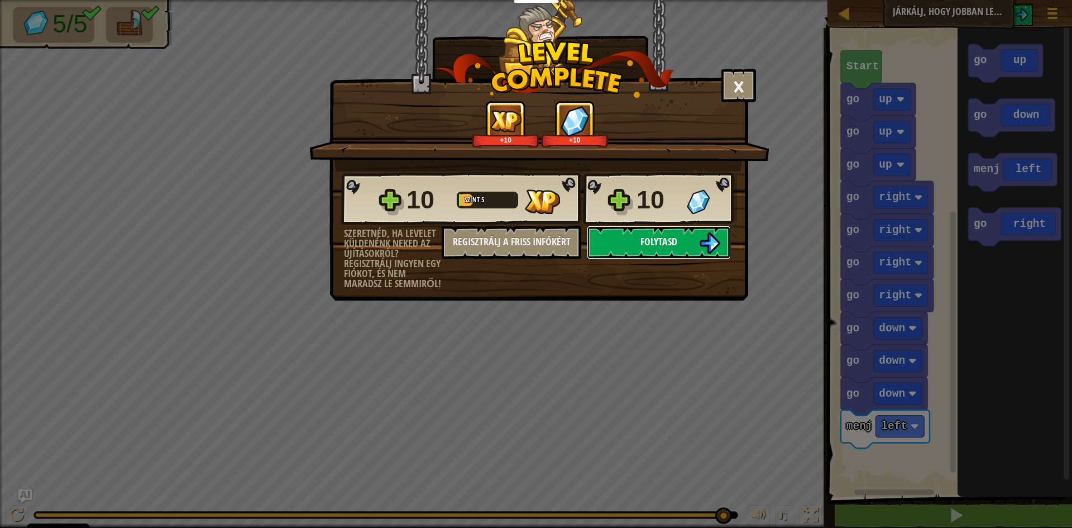
click at [694, 248] on button "Folytasd" at bounding box center [659, 243] width 144 height 34
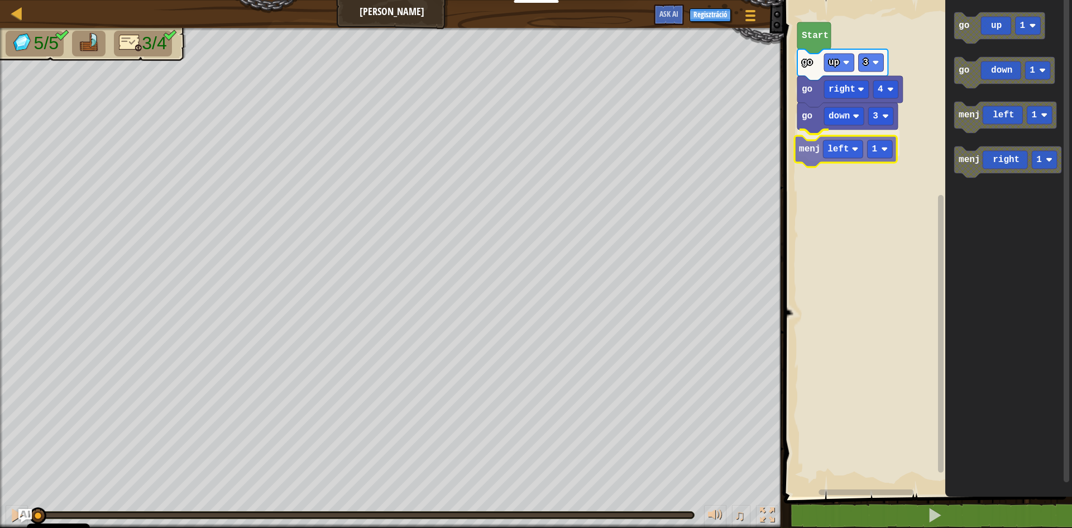
click at [814, 165] on div "go down 3 menj left 1 go right 4 go up 3 Start go up 1 go down 1 menj left 1 me…" at bounding box center [927, 245] width 292 height 502
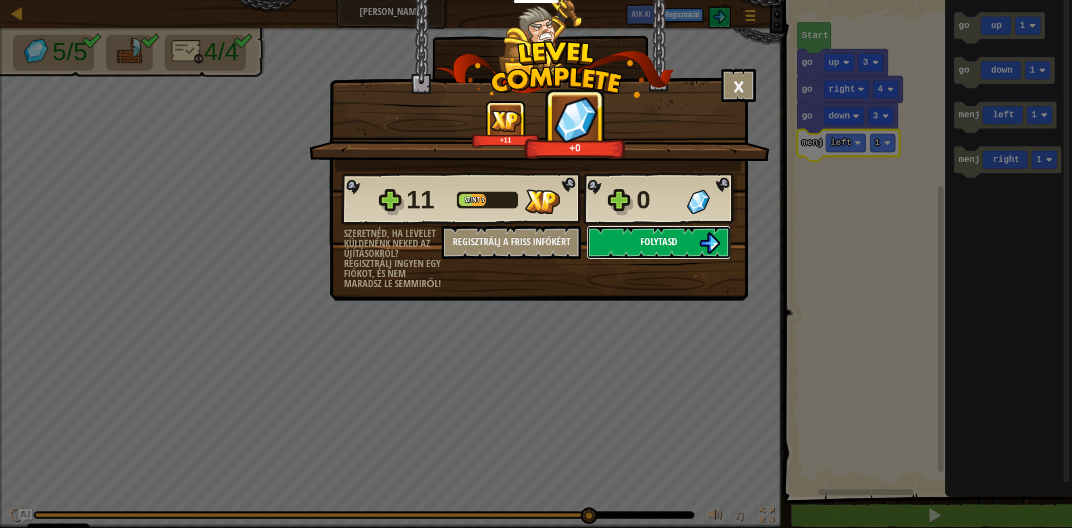
click at [647, 240] on span "Folytasd" at bounding box center [659, 242] width 37 height 14
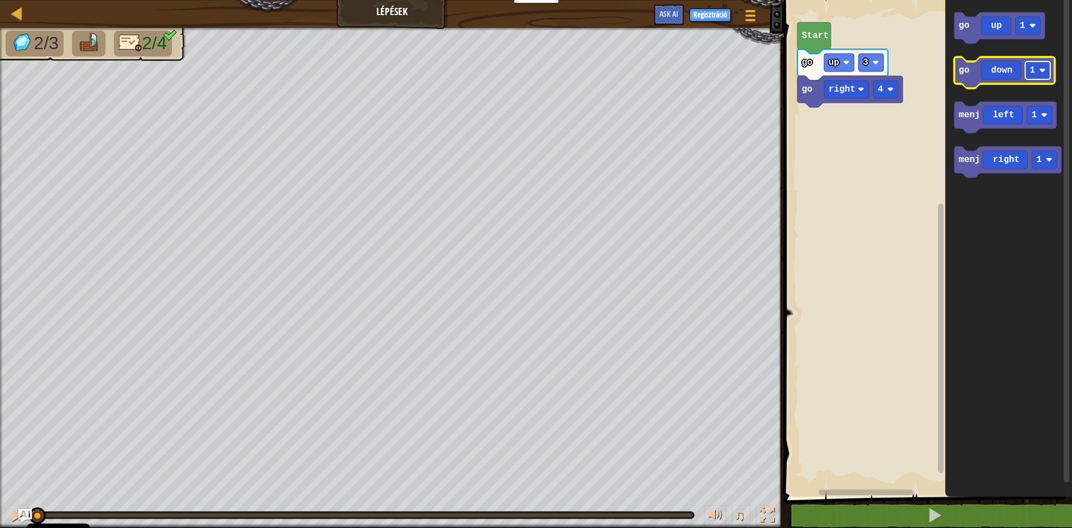
click at [1043, 72] on image "Blockly munkaterület" at bounding box center [1042, 70] width 7 height 7
click at [980, 99] on icon "go up 1 go down 3 menj left 1 menj right 1" at bounding box center [1009, 245] width 127 height 502
click at [926, 139] on div "go right 4 go up 3 Start go up 1 go down 3 menj left 1 menj right 1" at bounding box center [927, 245] width 292 height 502
click at [970, 78] on icon "Blockly munkaterület" at bounding box center [1004, 72] width 101 height 31
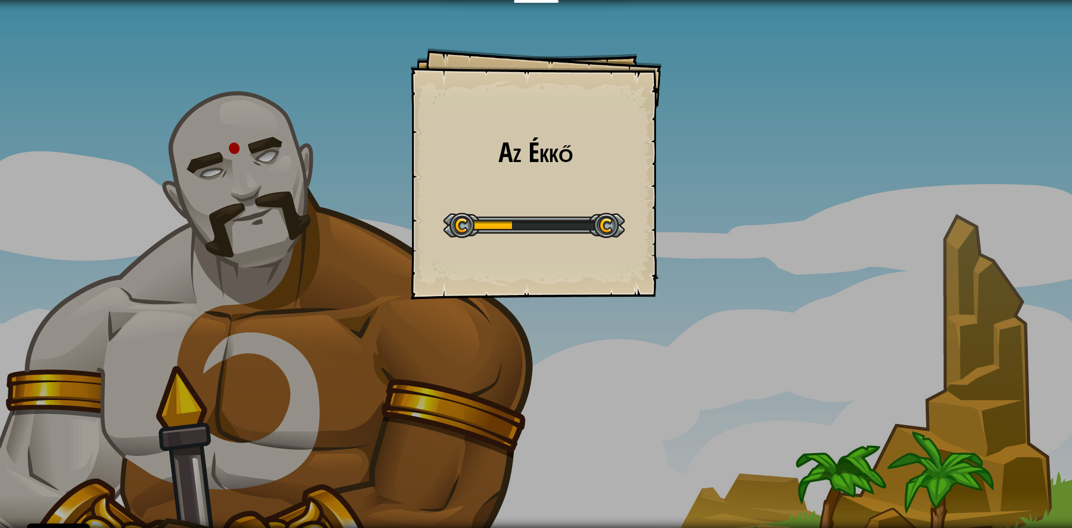
select select "hu"
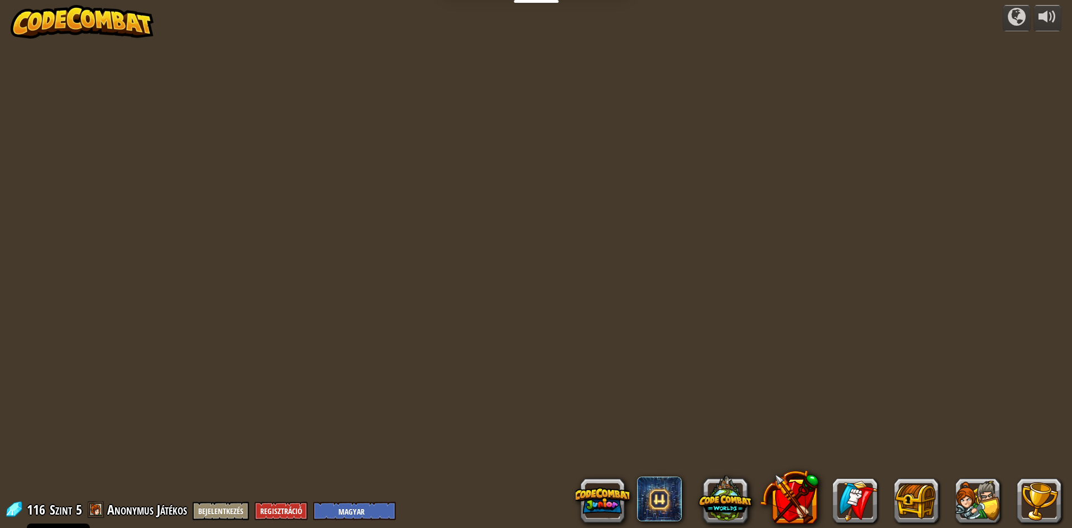
select select "hu"
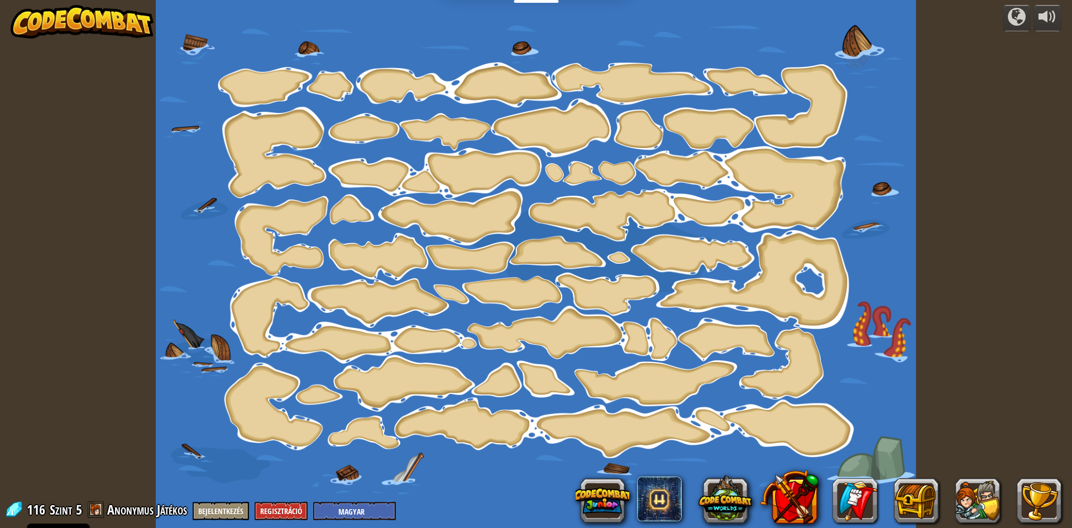
select select "hu"
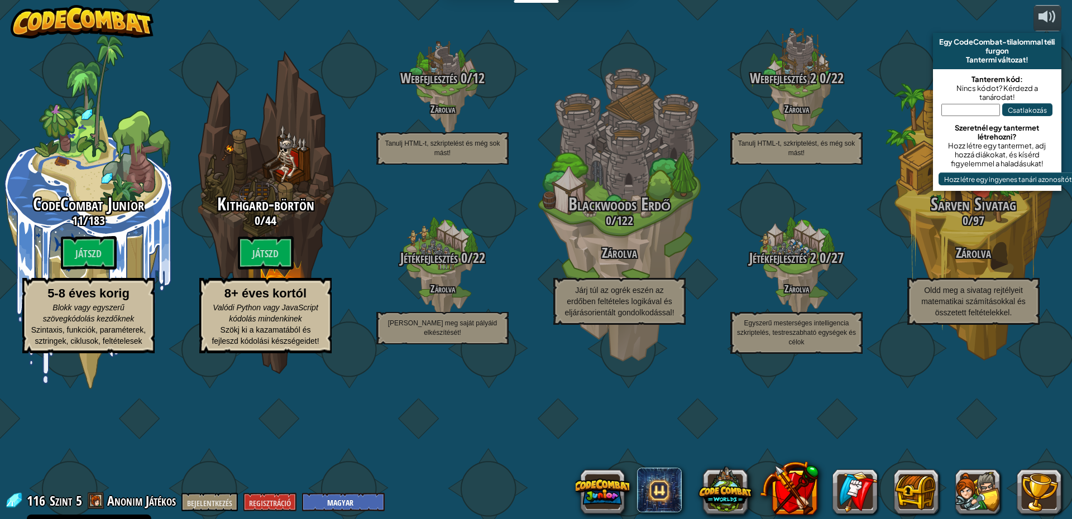
select select "hu"
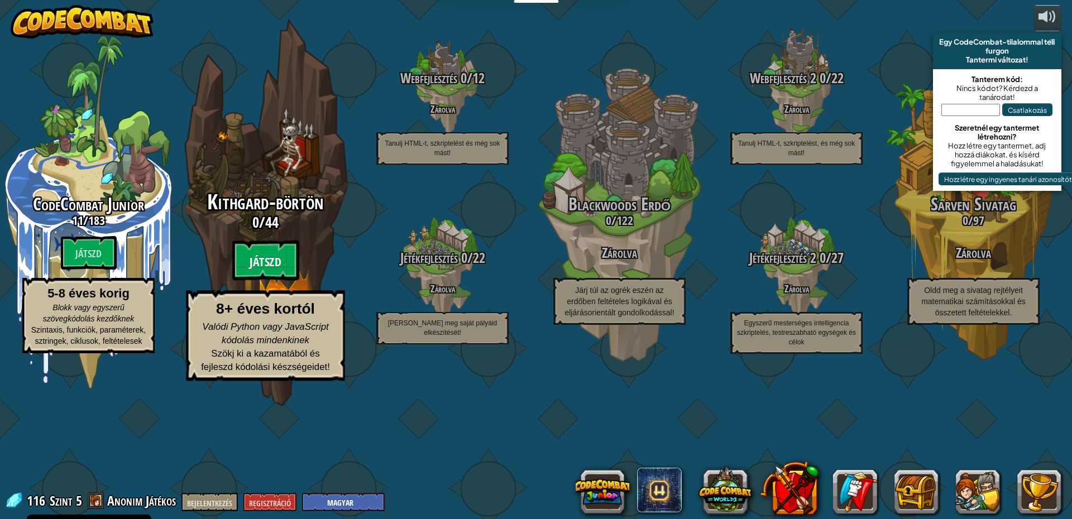
click at [262, 271] on font "Játszd" at bounding box center [265, 262] width 31 height 17
select select "hu"
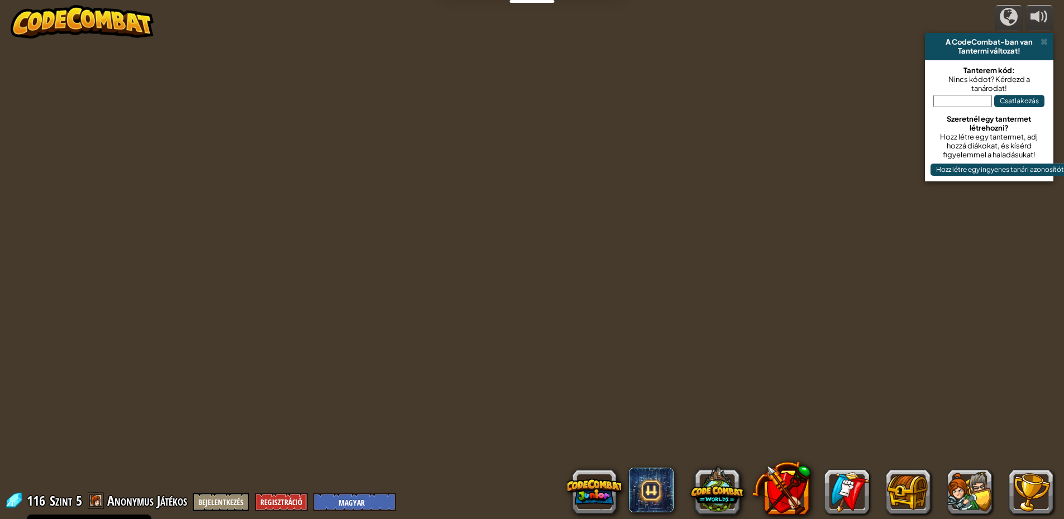
select select "hu"
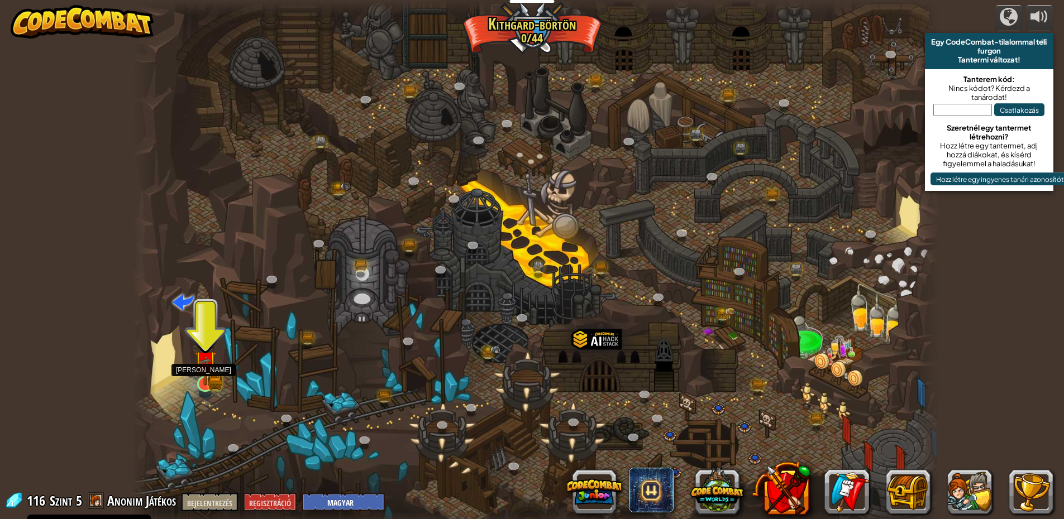
click at [207, 376] on img at bounding box center [205, 362] width 22 height 48
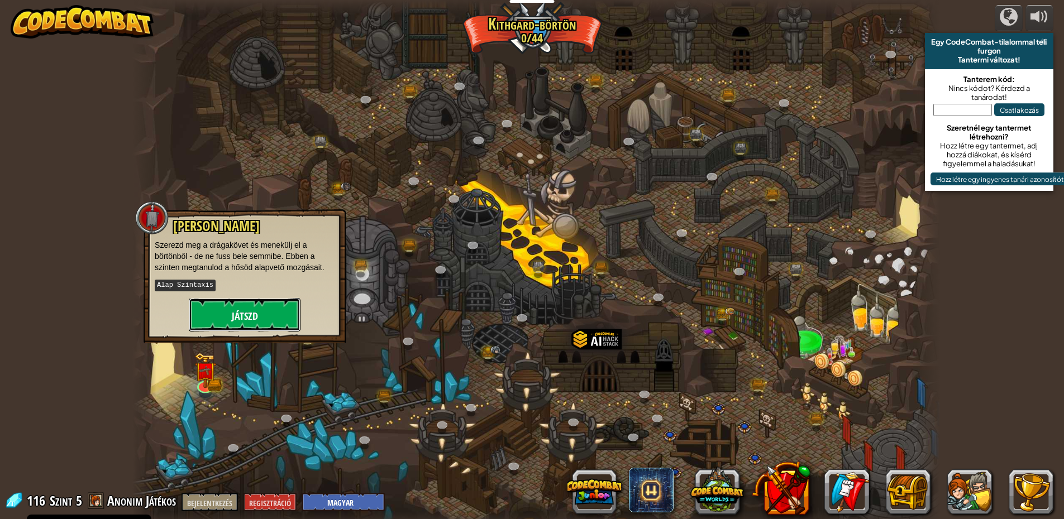
click at [234, 311] on font "Játszd" at bounding box center [245, 316] width 26 height 14
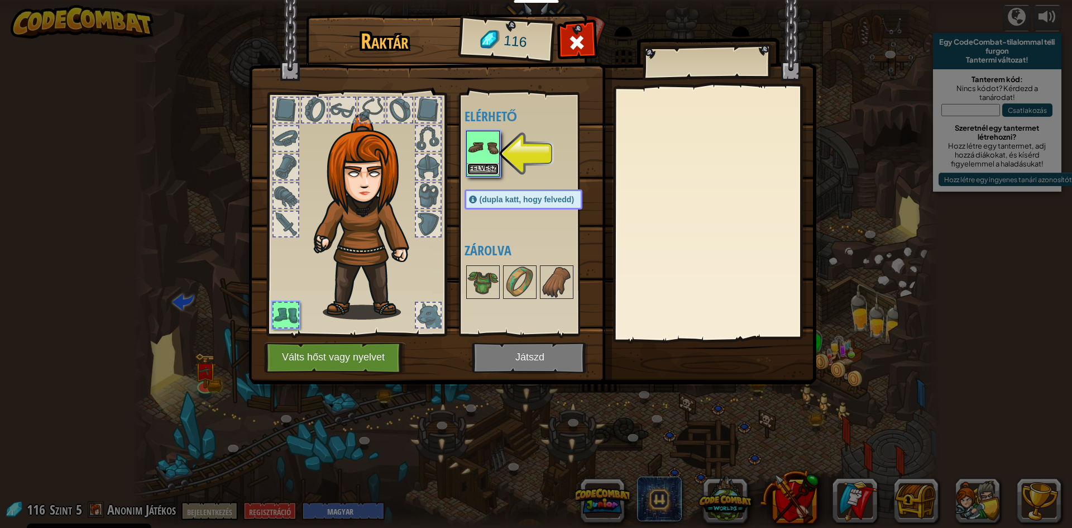
click at [483, 169] on font "Felvész" at bounding box center [482, 168] width 27 height 7
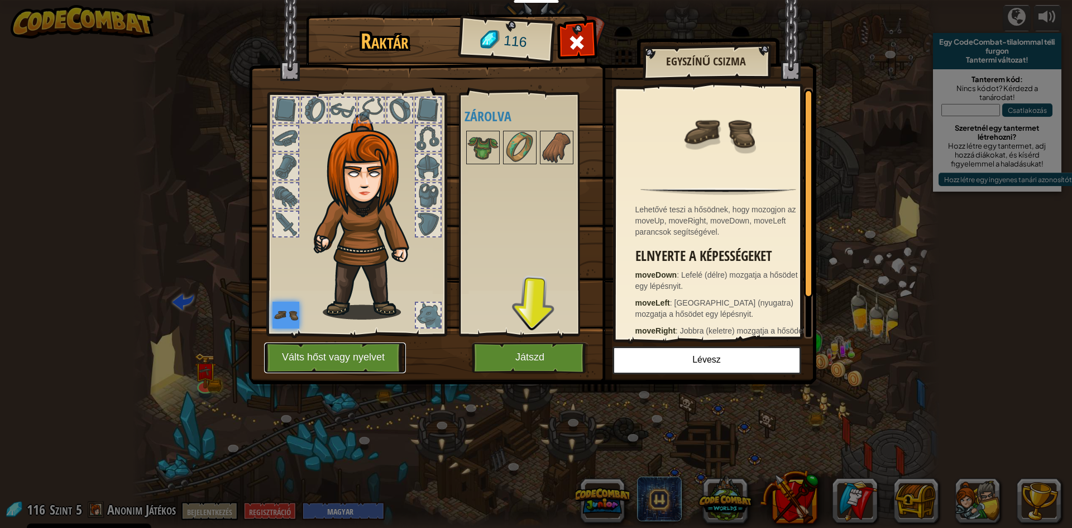
click at [327, 343] on button "Válts hőst vagy nyelvet" at bounding box center [335, 357] width 142 height 31
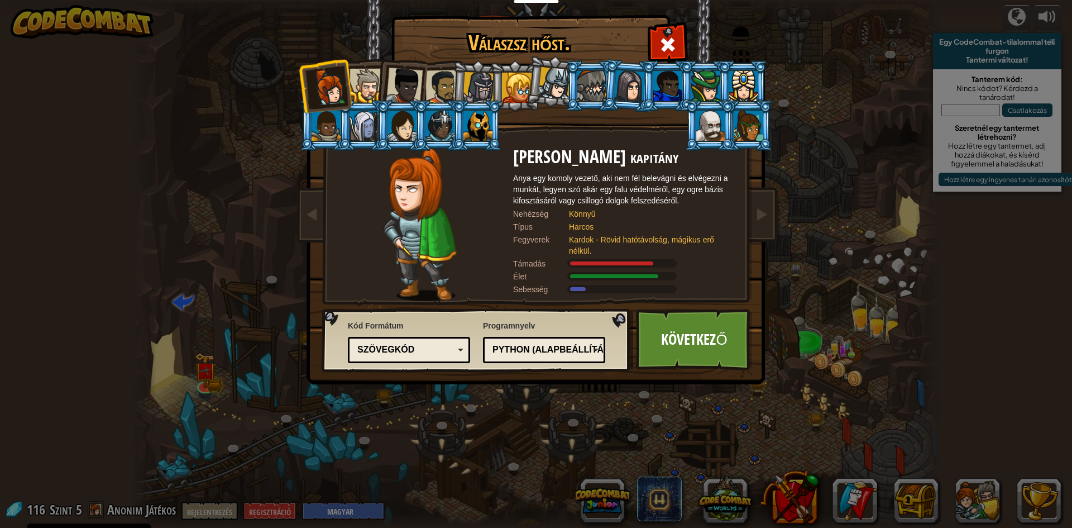
click at [429, 348] on div "Szövegkód" at bounding box center [405, 349] width 97 height 13
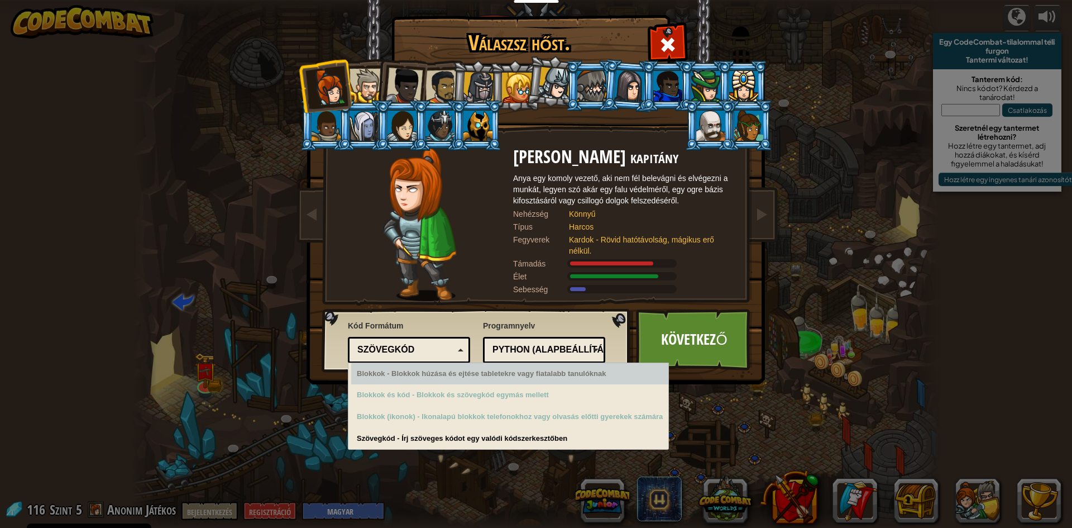
click at [415, 379] on div "Blokkok - Blokkok húzása és ejtése tabletekre vagy fiatalabb tanulóknak" at bounding box center [509, 374] width 317 height 22
click at [415, 380] on div "Blokkok - Blokkok húzása és ejtése tabletekre vagy fiatalabb tanulóknak" at bounding box center [509, 374] width 317 height 22
click at [350, 374] on div "Blokkok - Blokkok húzása és ejtése tabletekre vagy fiatalabb tanulóknak Blokkok…" at bounding box center [508, 405] width 321 height 87
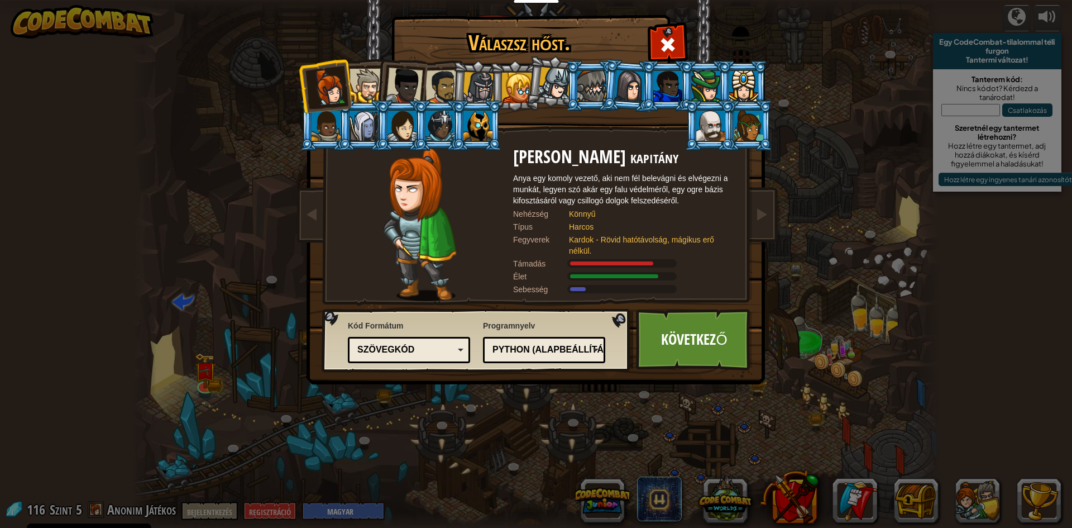
click at [421, 319] on div "Kód Formátum Szövegkód Blokk és kód Blokkok Blokkok (ikonok) Szövegkód Blokkok …" at bounding box center [409, 341] width 122 height 49
click at [462, 350] on div "Szövegkód" at bounding box center [409, 349] width 108 height 17
click at [629, 437] on div "Válaszsz hőst. 116 Anya Weston kapitány Anya egy komoly vezető, aki nem fél bel…" at bounding box center [536, 264] width 1072 height 528
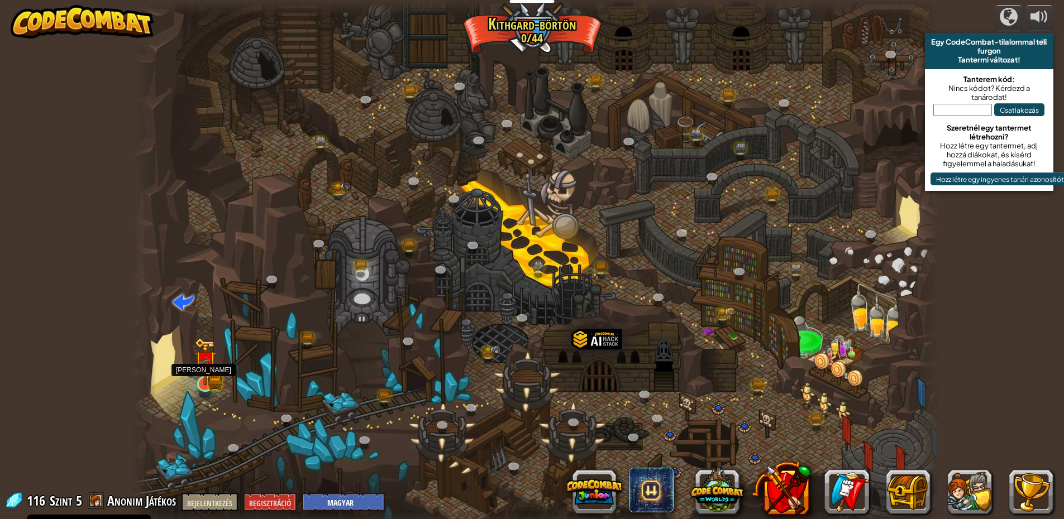
click at [214, 381] on img at bounding box center [205, 362] width 22 height 48
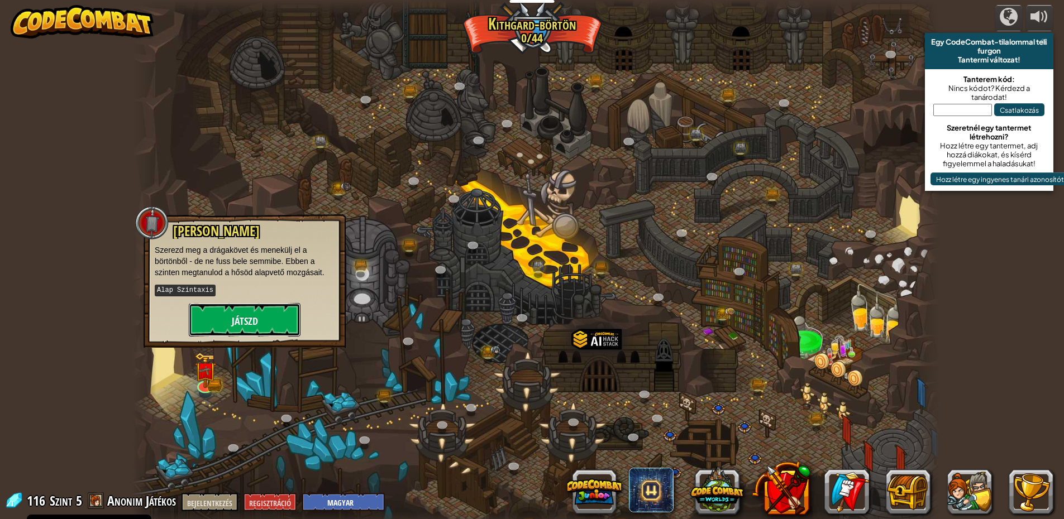
click at [253, 327] on font "Játszd" at bounding box center [245, 321] width 26 height 14
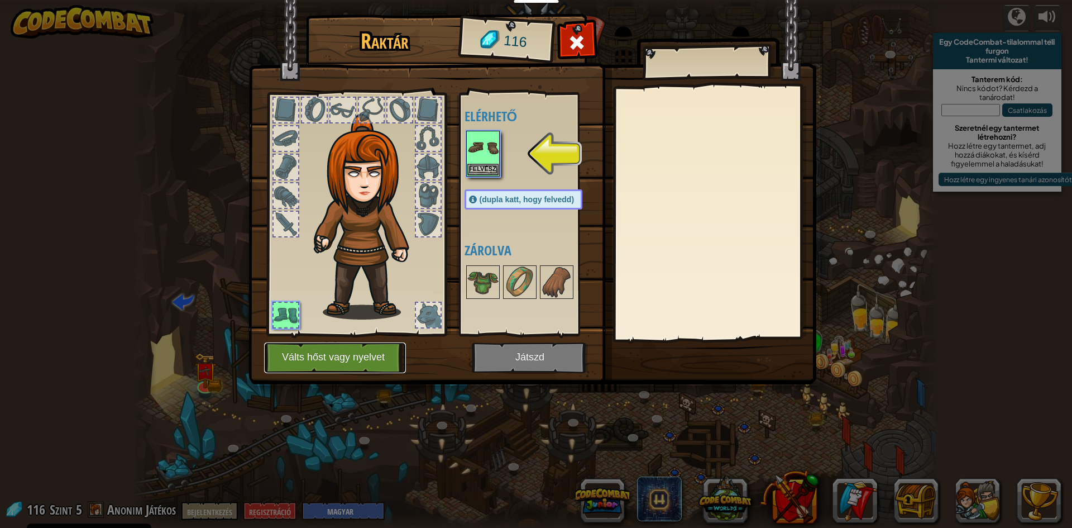
click at [333, 356] on font "Válts hőst vagy nyelvet" at bounding box center [333, 357] width 103 height 11
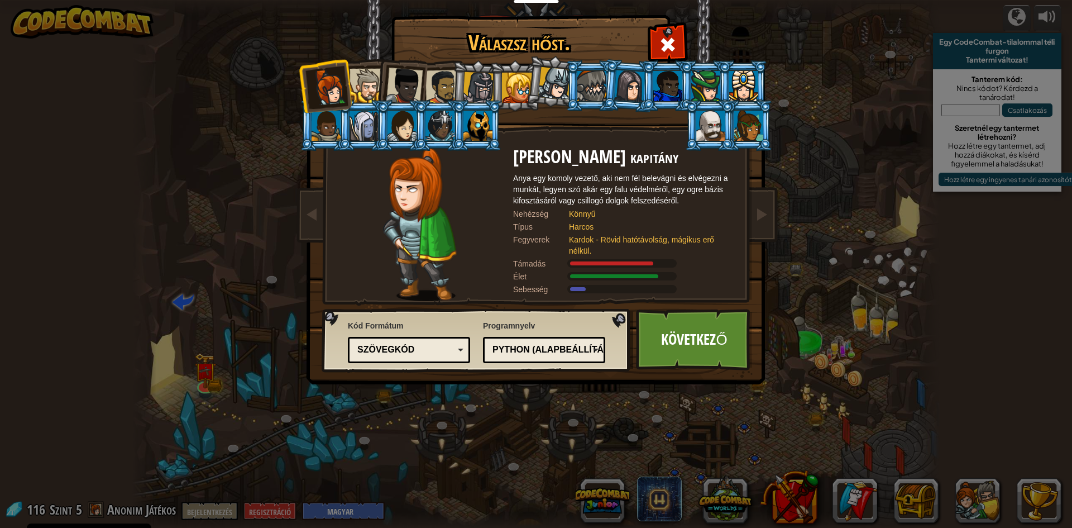
click at [426, 347] on div "Szövegkód" at bounding box center [405, 349] width 97 height 13
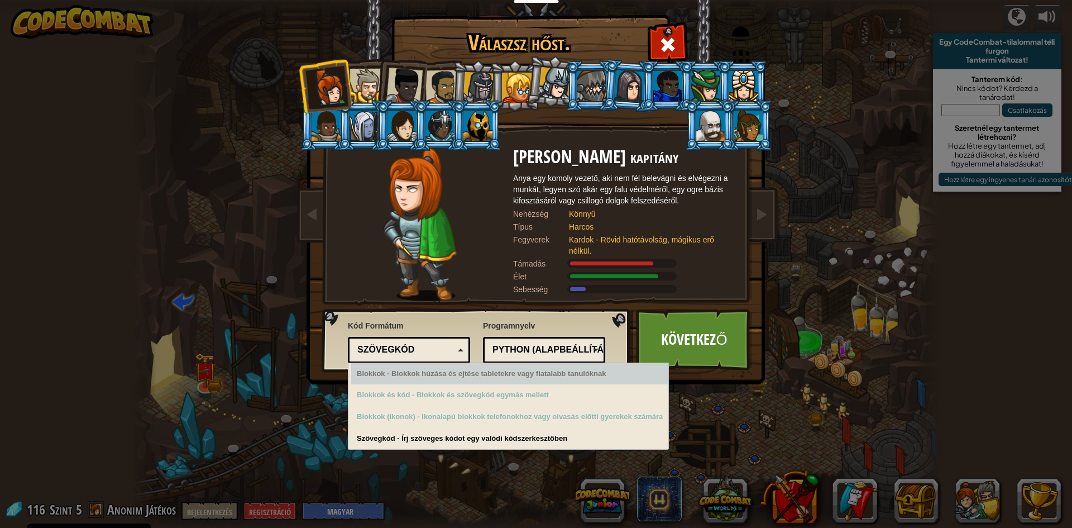
click at [413, 369] on font "Blokkok - Blokkok húzása és ejtése tabletekre vagy fiatalabb tanulóknak" at bounding box center [482, 373] width 250 height 8
click at [413, 370] on font "Blokkok - Blokkok húzása és ejtése tabletekre vagy fiatalabb tanulóknak" at bounding box center [482, 373] width 250 height 8
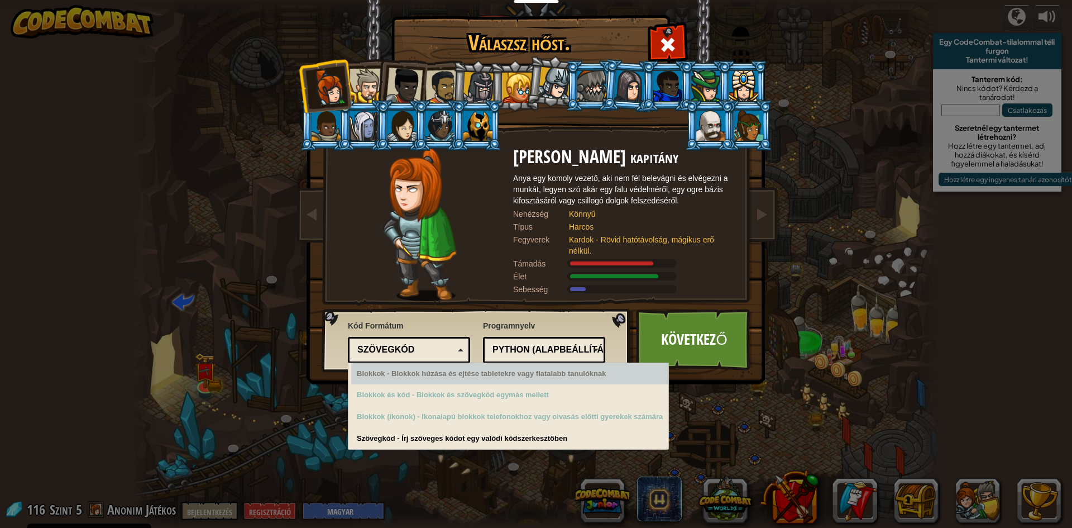
click at [410, 369] on font "Blokkok - Blokkok húzása és ejtése tabletekre vagy fiatalabb tanulóknak" at bounding box center [482, 373] width 250 height 8
click at [661, 39] on span at bounding box center [668, 45] width 18 height 18
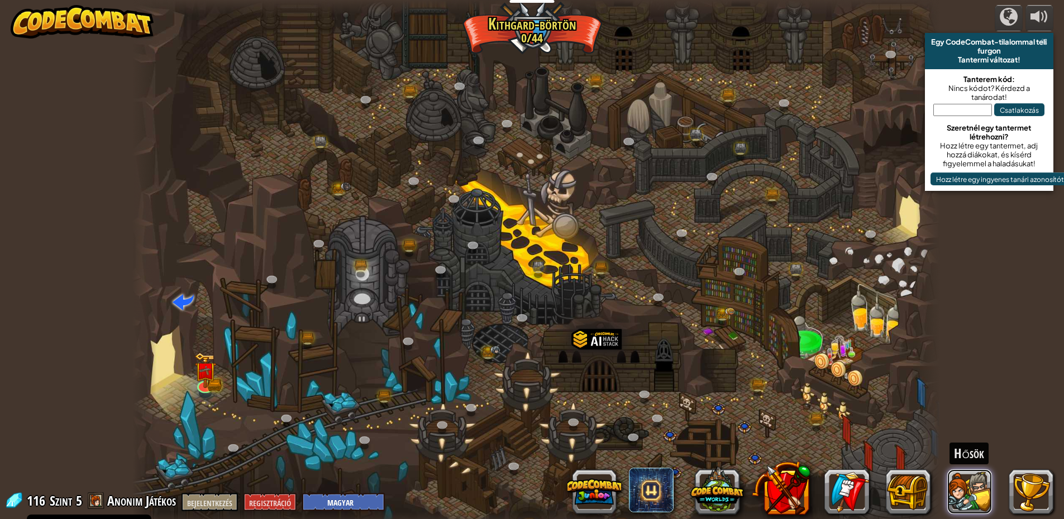
click at [967, 488] on button at bounding box center [969, 492] width 45 height 45
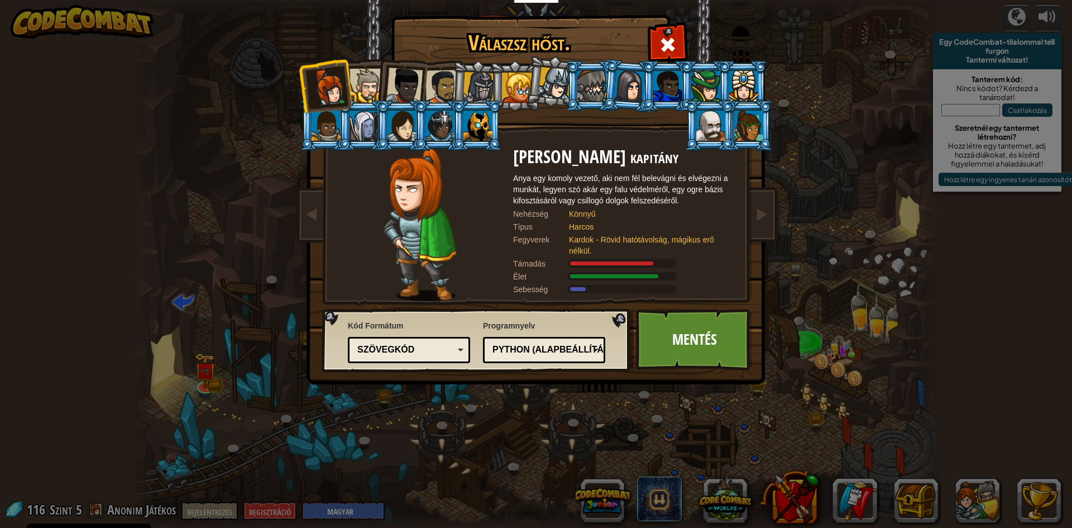
click at [423, 357] on div "Szövegkód" at bounding box center [409, 349] width 108 height 17
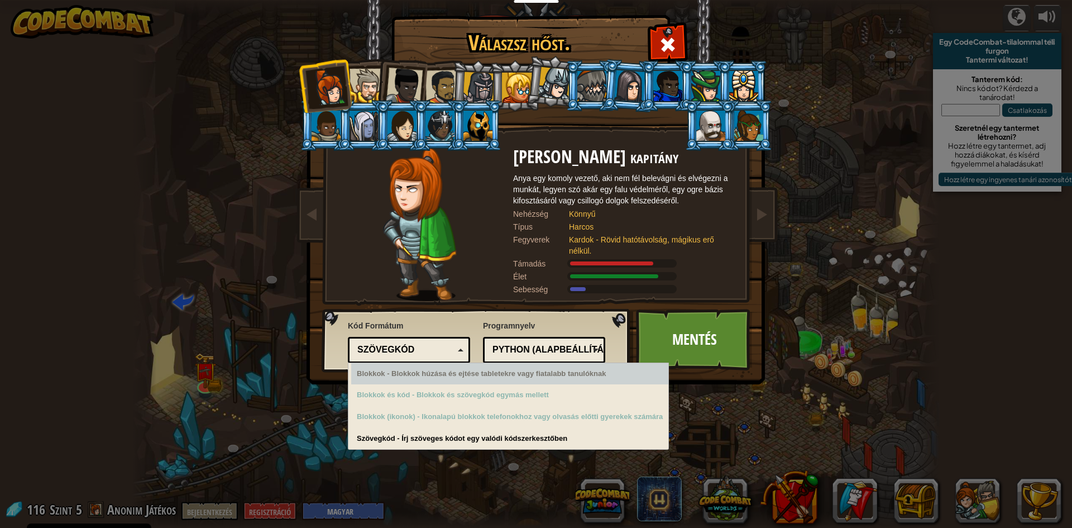
click at [443, 380] on div "Blokkok - Blokkok húzása és ejtése tabletekre vagy fiatalabb tanulóknak" at bounding box center [509, 374] width 317 height 22
click at [443, 381] on div "Blokkok - Blokkok húzása és ejtése tabletekre vagy fiatalabb tanulóknak" at bounding box center [509, 374] width 317 height 22
click at [545, 345] on font "Python (Alapbeállítás)" at bounding box center [553, 349] width 120 height 9
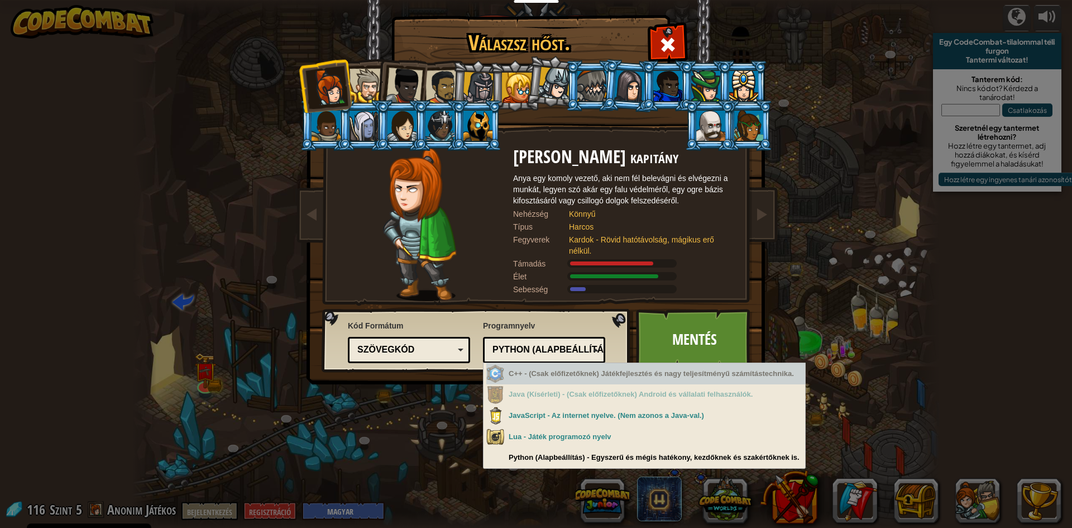
click at [414, 357] on div "Szövegkód" at bounding box center [409, 349] width 108 height 17
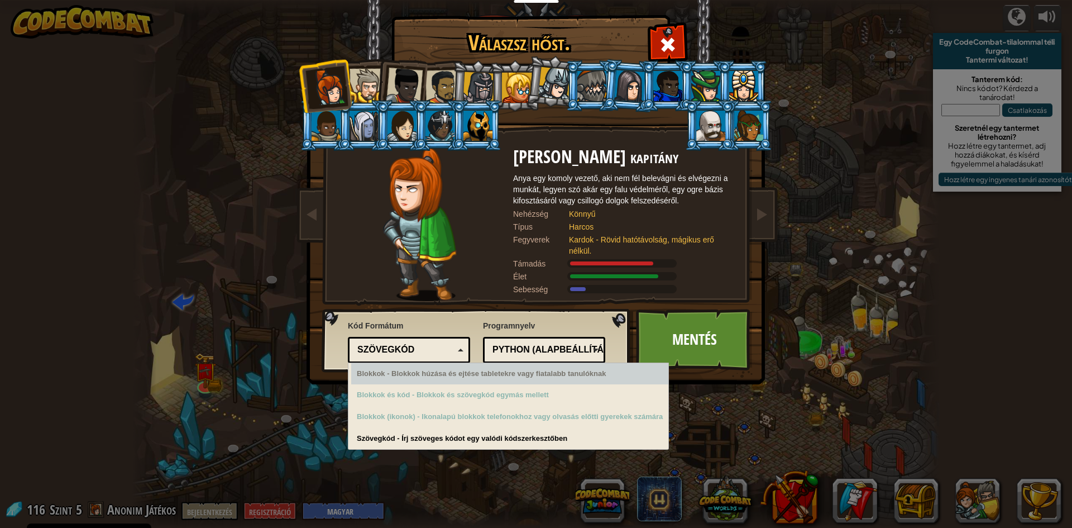
drag, startPoint x: 421, startPoint y: 381, endPoint x: 428, endPoint y: 365, distance: 18.0
click at [428, 366] on div "Blokkok - Blokkok húzása és ejtése tabletekre vagy fiatalabb tanulóknak" at bounding box center [509, 374] width 317 height 22
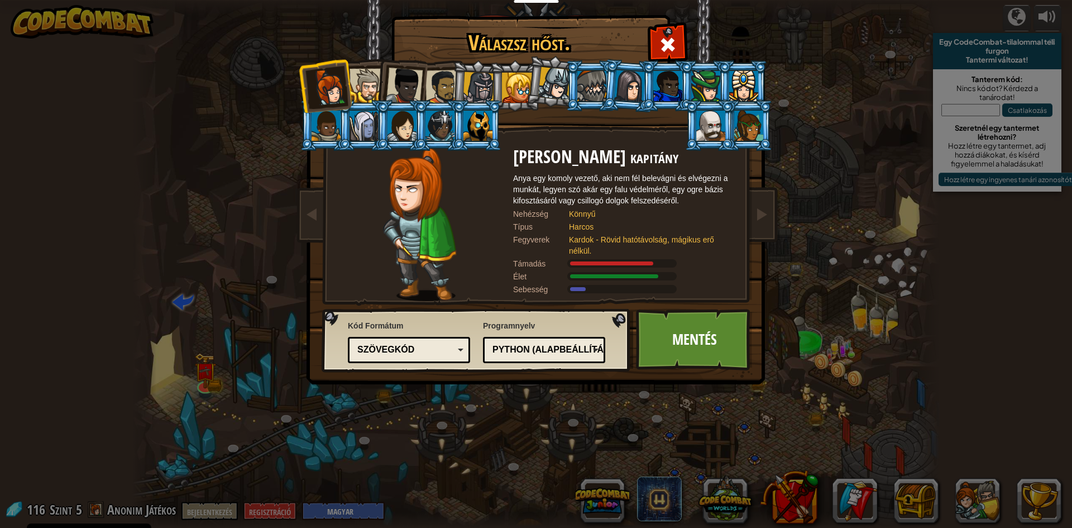
click at [404, 78] on div at bounding box center [404, 86] width 37 height 37
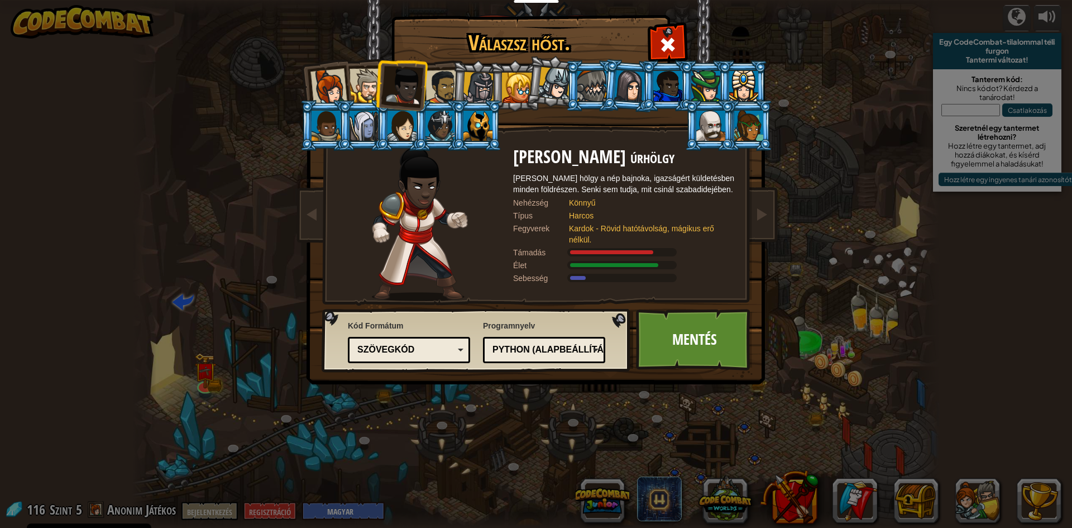
click at [472, 86] on div at bounding box center [479, 88] width 32 height 32
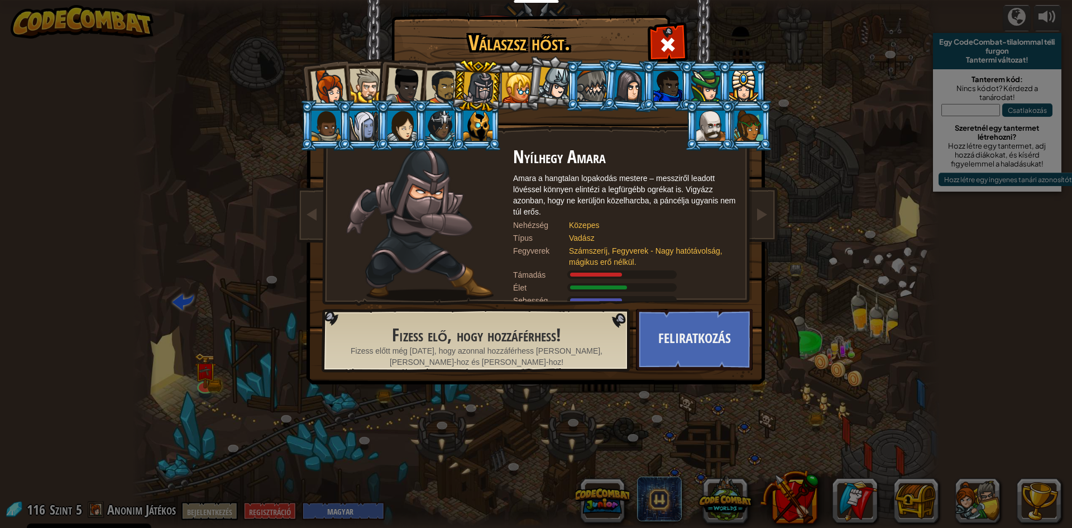
drag, startPoint x: 600, startPoint y: 83, endPoint x: 607, endPoint y: 82, distance: 7.3
click at [607, 60] on ol at bounding box center [536, 60] width 461 height 0
click at [435, 87] on div at bounding box center [443, 87] width 35 height 35
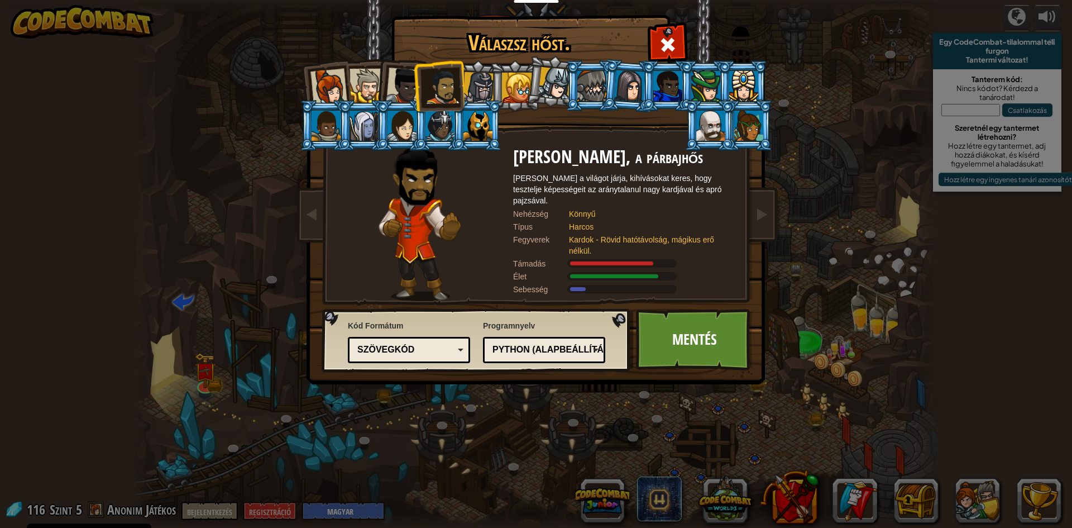
click at [403, 85] on div at bounding box center [404, 86] width 37 height 37
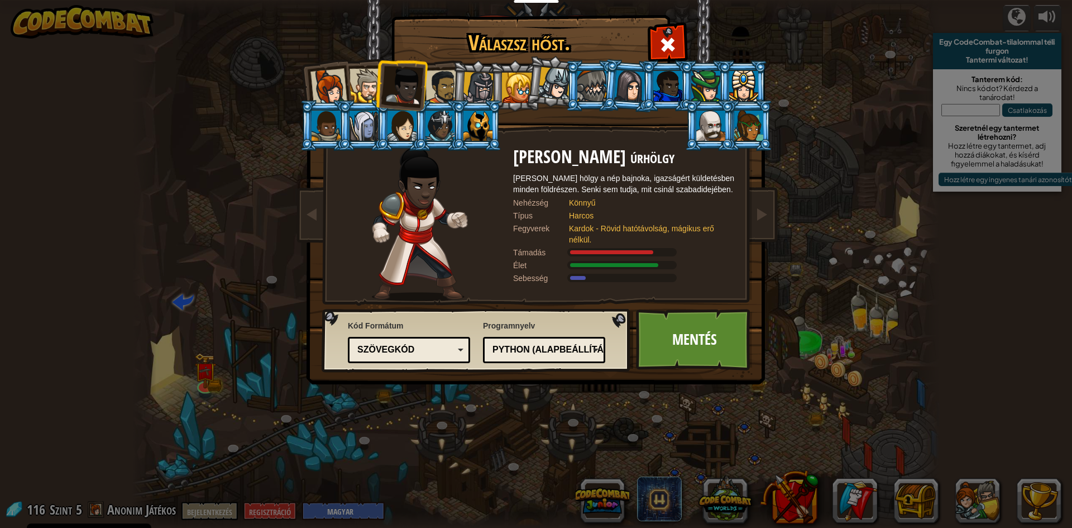
click at [436, 88] on div at bounding box center [443, 87] width 35 height 35
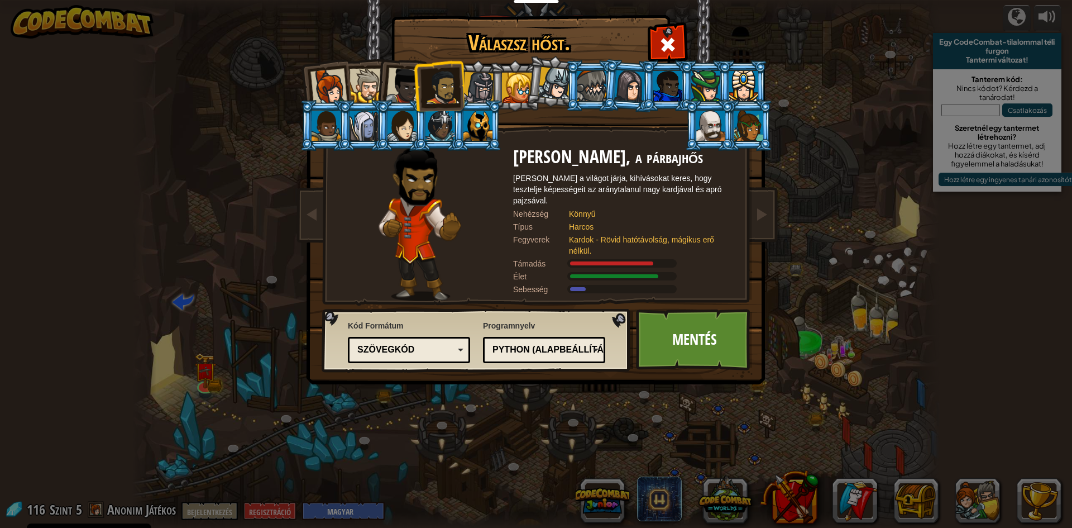
click at [367, 75] on div at bounding box center [367, 86] width 34 height 34
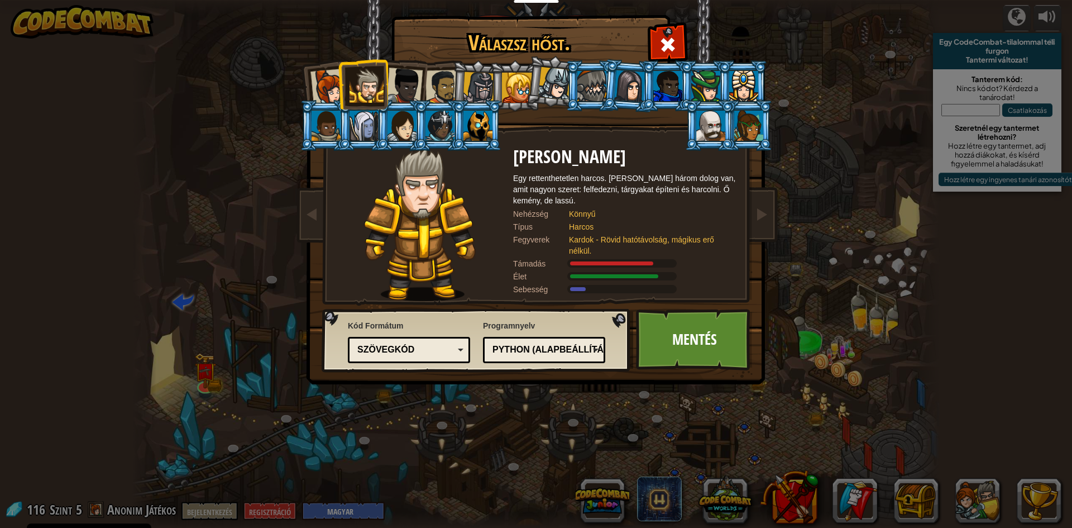
click at [436, 78] on div at bounding box center [443, 87] width 35 height 35
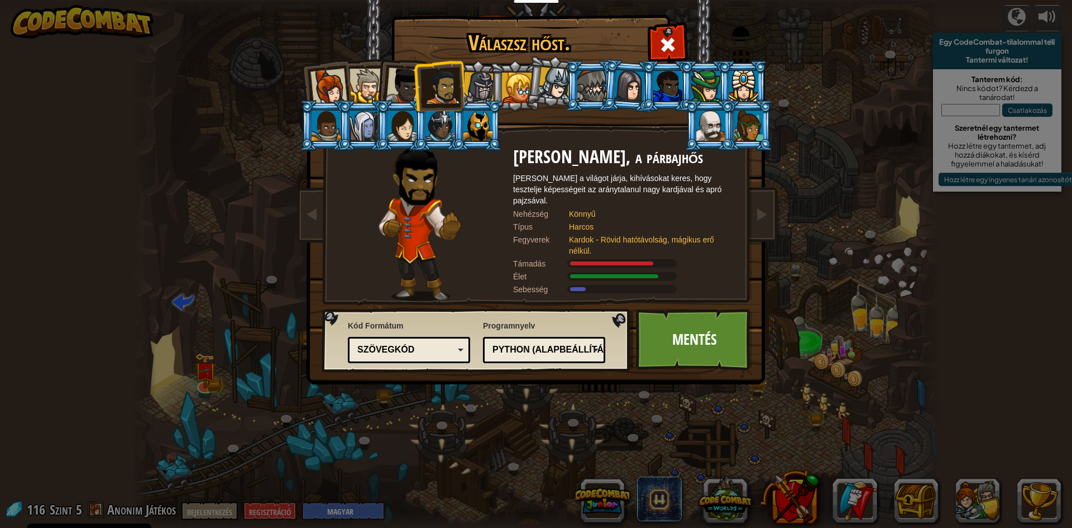
click at [527, 349] on font "Python (Alapbeállítás)" at bounding box center [553, 349] width 120 height 9
click at [569, 318] on div "Programnyelv Python (Alapbeállítás) JavaScript Lua C++ Java (Kísérleti) Python …" at bounding box center [544, 341] width 122 height 49
click at [393, 77] on div at bounding box center [404, 86] width 37 height 37
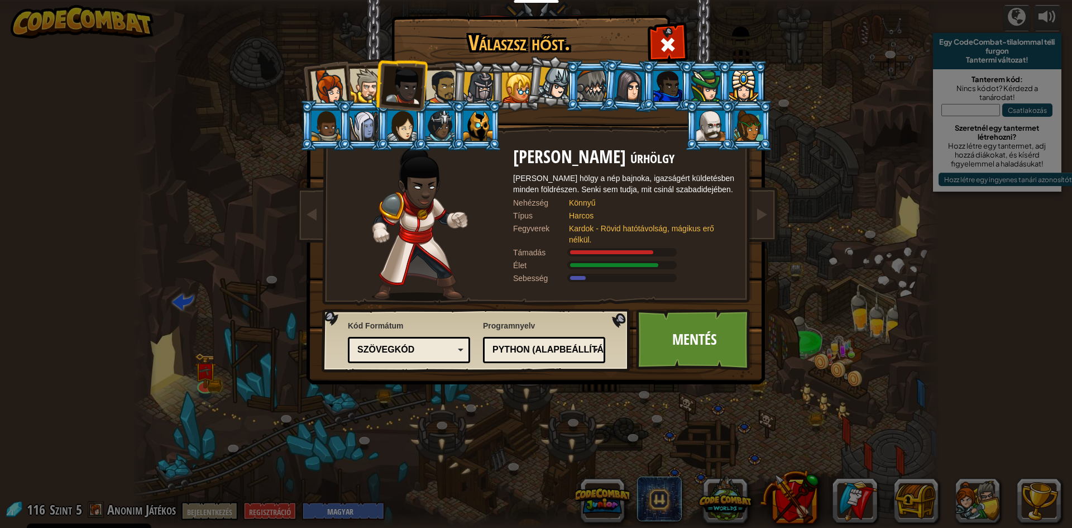
click at [440, 90] on div at bounding box center [443, 87] width 35 height 35
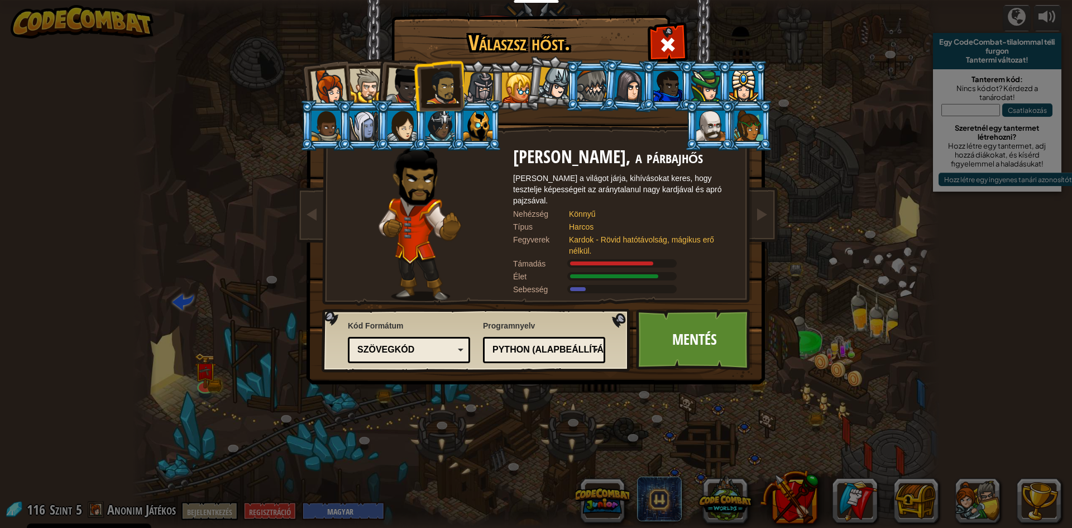
click at [398, 108] on li at bounding box center [401, 125] width 50 height 51
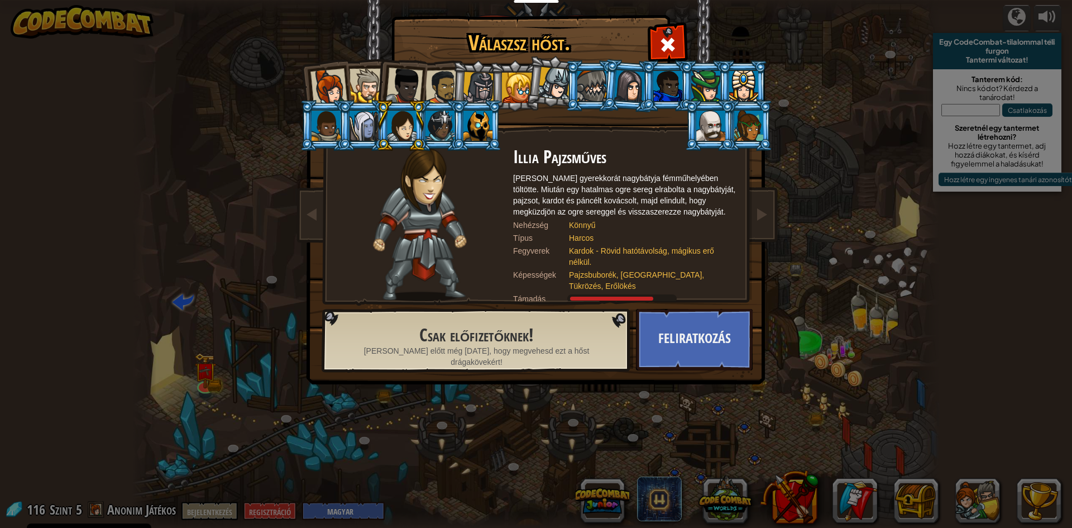
click at [403, 87] on div at bounding box center [404, 86] width 37 height 37
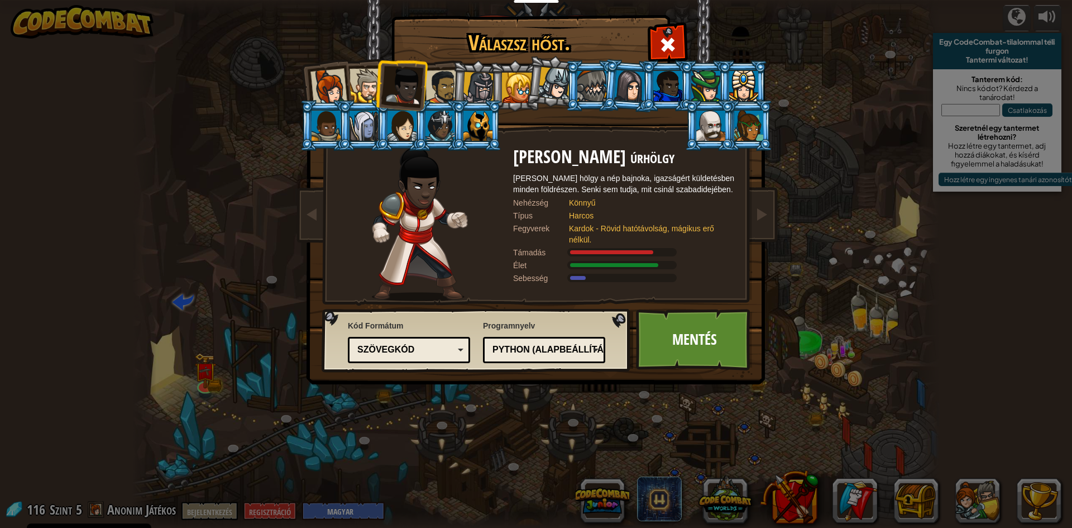
click at [441, 87] on div at bounding box center [443, 87] width 35 height 35
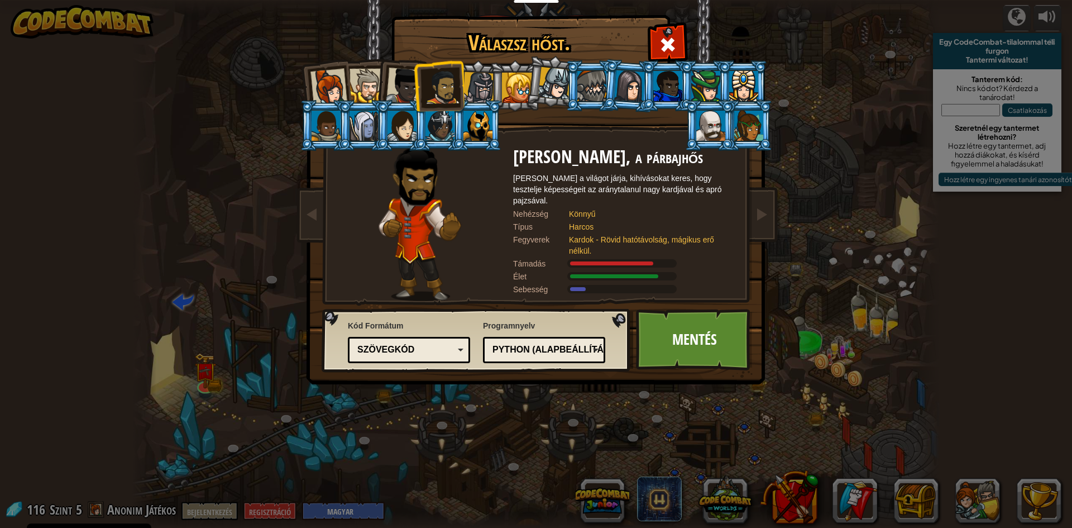
click at [404, 88] on div at bounding box center [404, 86] width 37 height 37
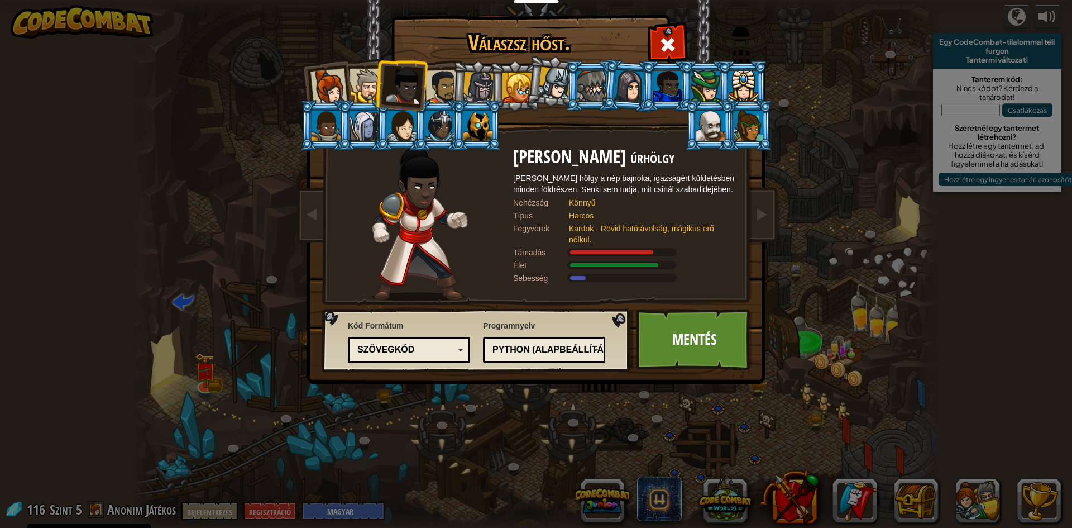
drag, startPoint x: 532, startPoint y: 83, endPoint x: 541, endPoint y: 84, distance: 9.0
click at [533, 83] on li at bounding box center [552, 82] width 55 height 56
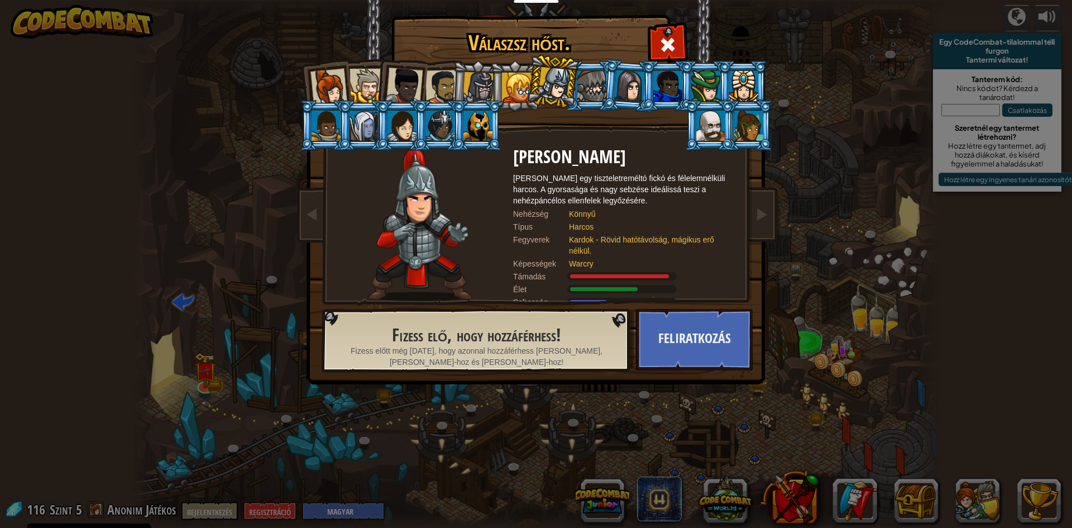
click at [436, 88] on div at bounding box center [443, 87] width 35 height 35
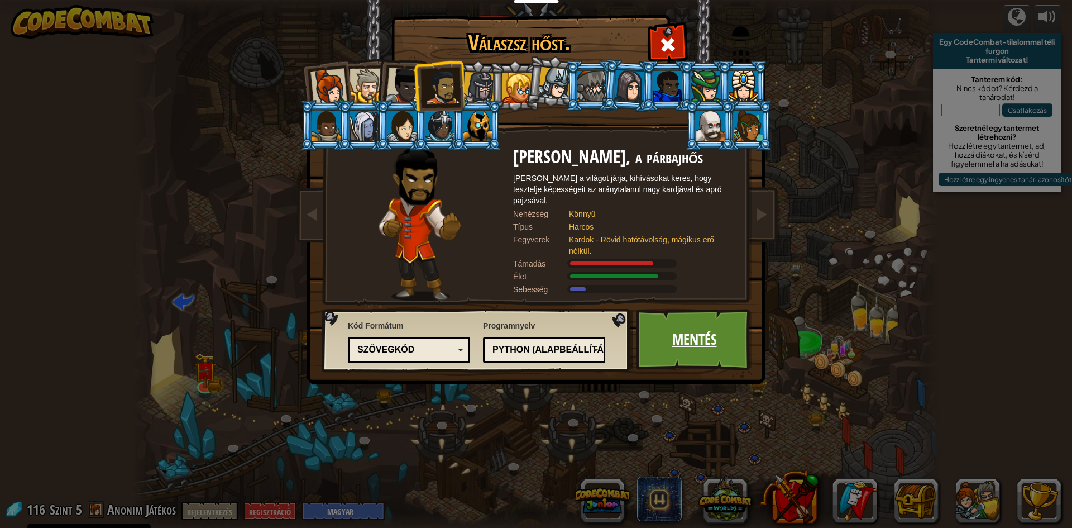
click at [681, 330] on font "Mentés" at bounding box center [694, 339] width 45 height 20
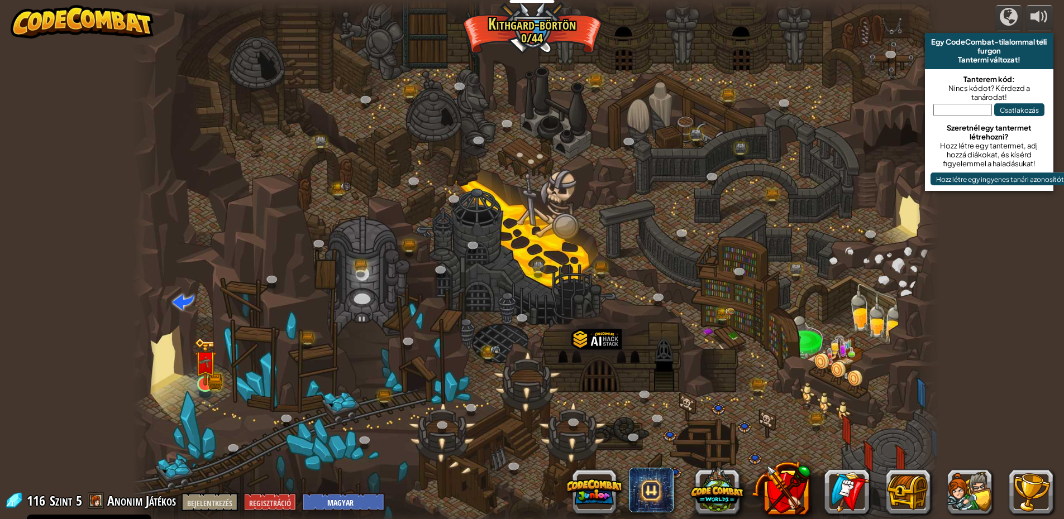
click at [208, 378] on img at bounding box center [205, 362] width 22 height 48
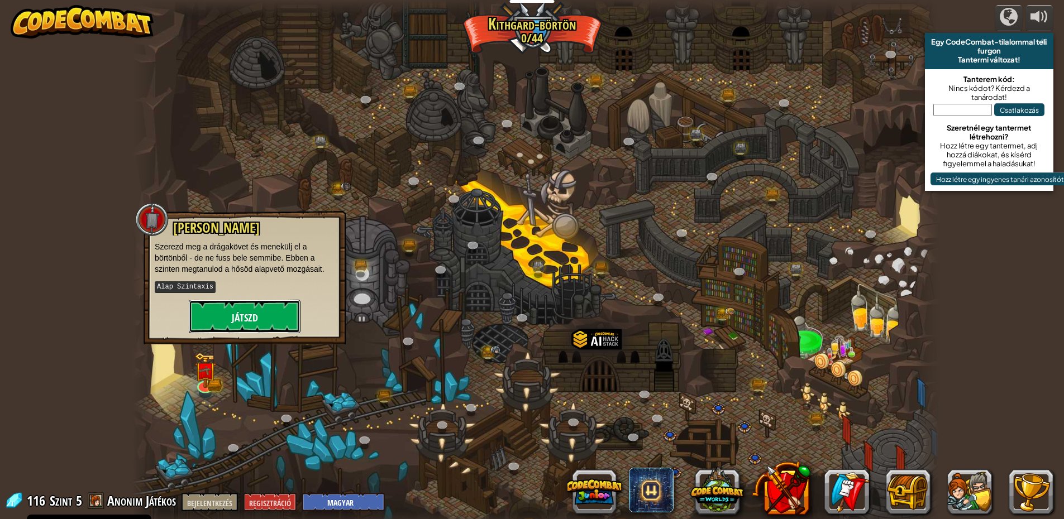
click at [237, 318] on font "Játszd" at bounding box center [245, 318] width 26 height 14
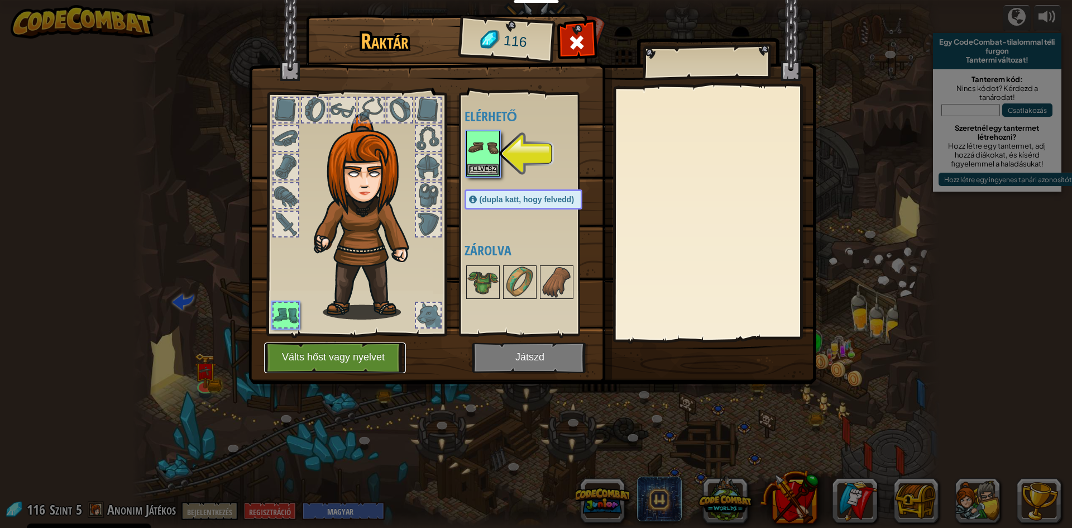
click at [330, 352] on font "Válts hőst vagy nyelvet" at bounding box center [333, 357] width 103 height 11
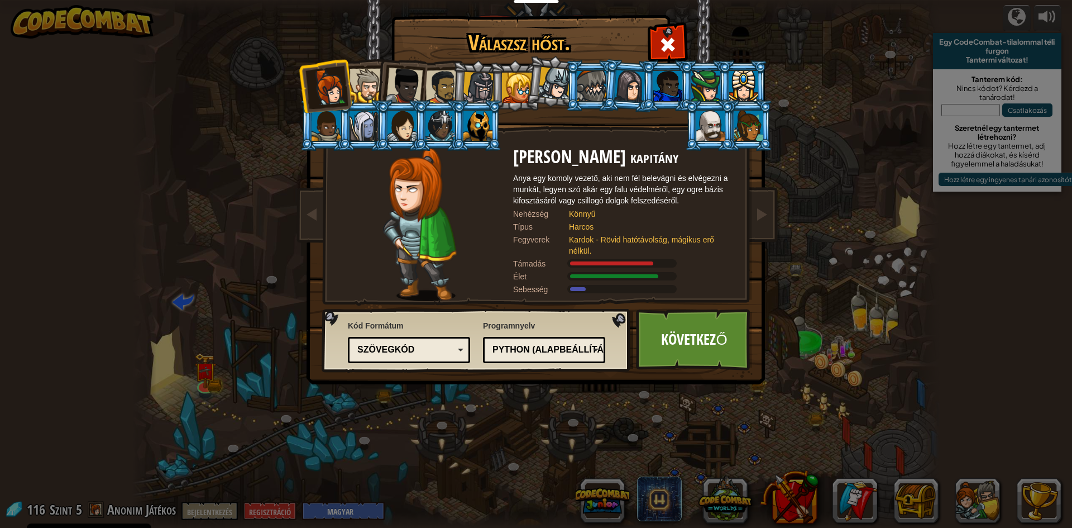
click at [442, 83] on div at bounding box center [443, 87] width 35 height 35
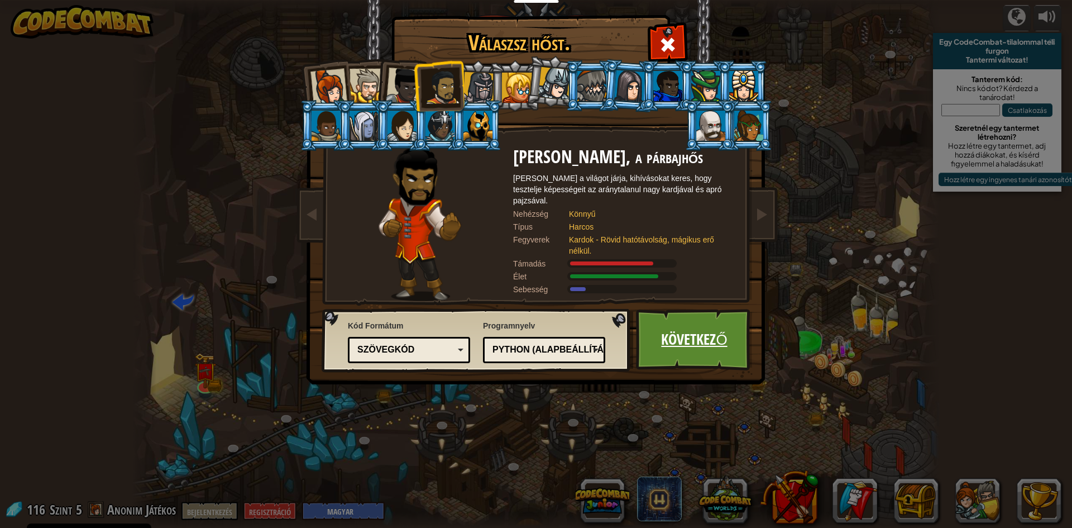
click at [708, 336] on font "Következő" at bounding box center [694, 339] width 66 height 20
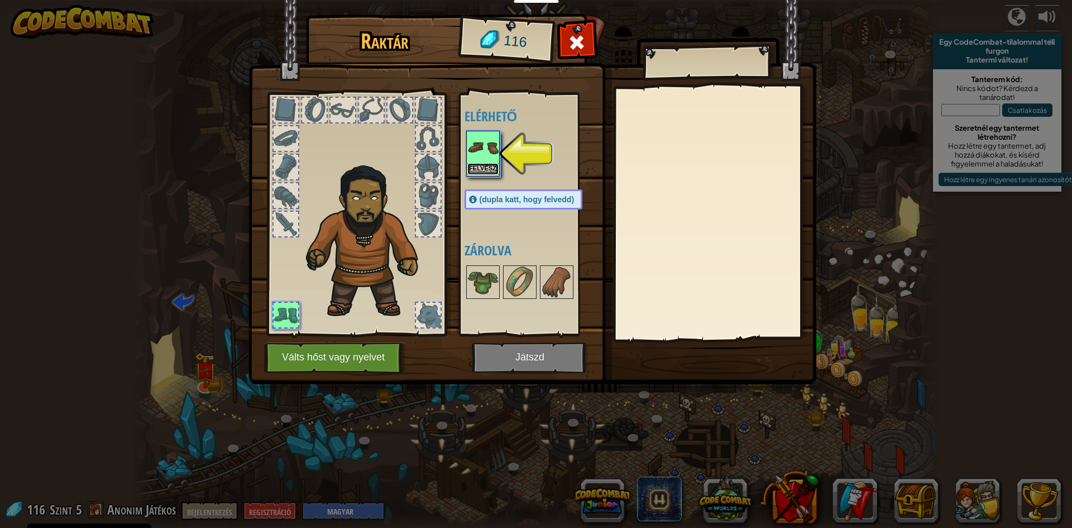
click at [488, 166] on font "Felvész" at bounding box center [482, 168] width 27 height 7
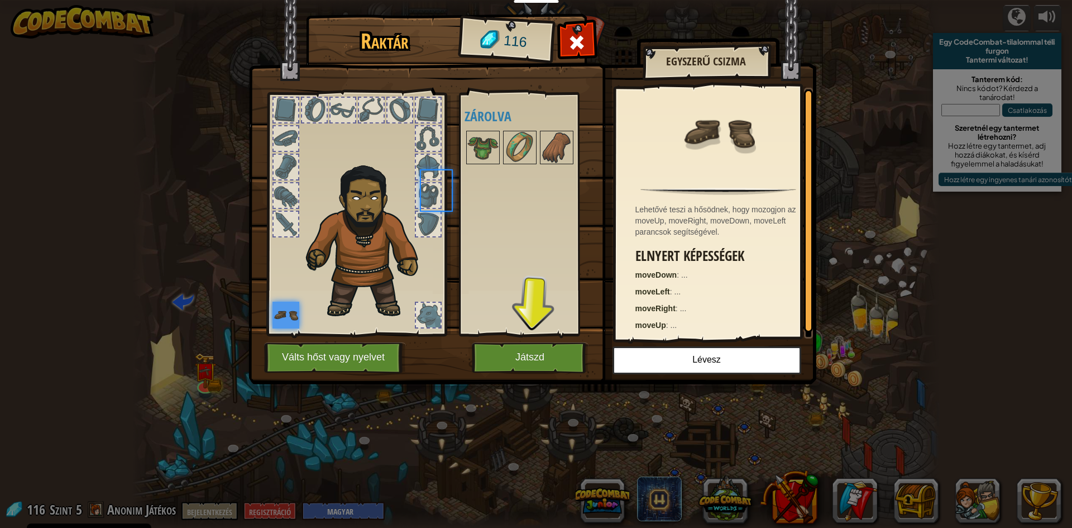
click at [489, 166] on div "Elérhető Felvész (dupla katt, hogy felvedd) Zárolva" at bounding box center [535, 214] width 140 height 233
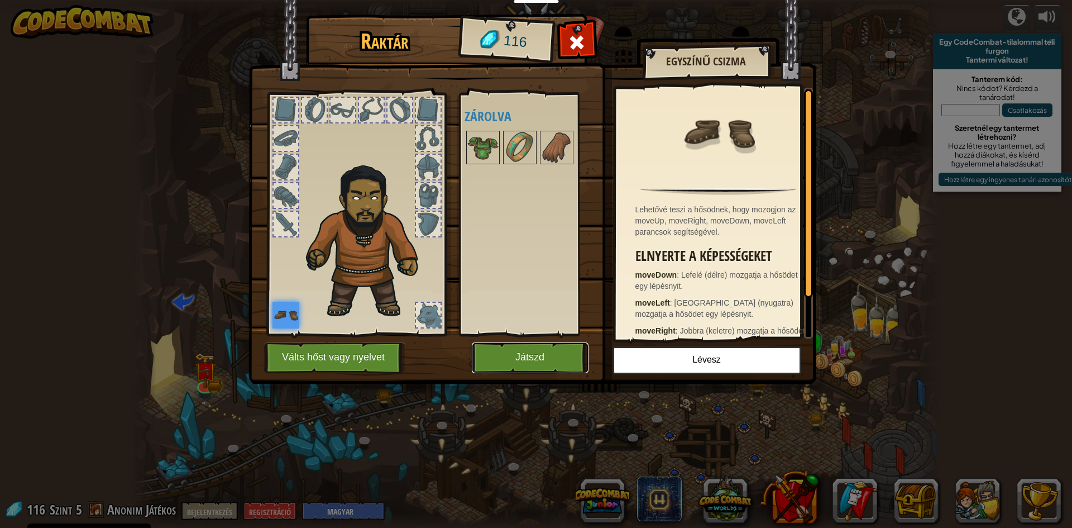
click at [510, 352] on button "Játszd" at bounding box center [530, 357] width 117 height 31
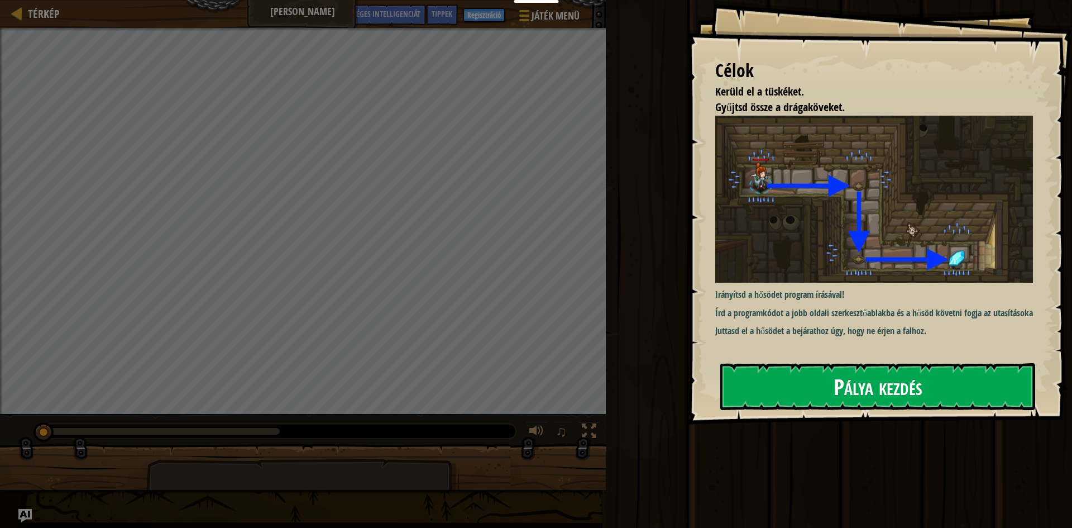
click at [782, 395] on button "Pálya kezdés" at bounding box center [877, 386] width 315 height 47
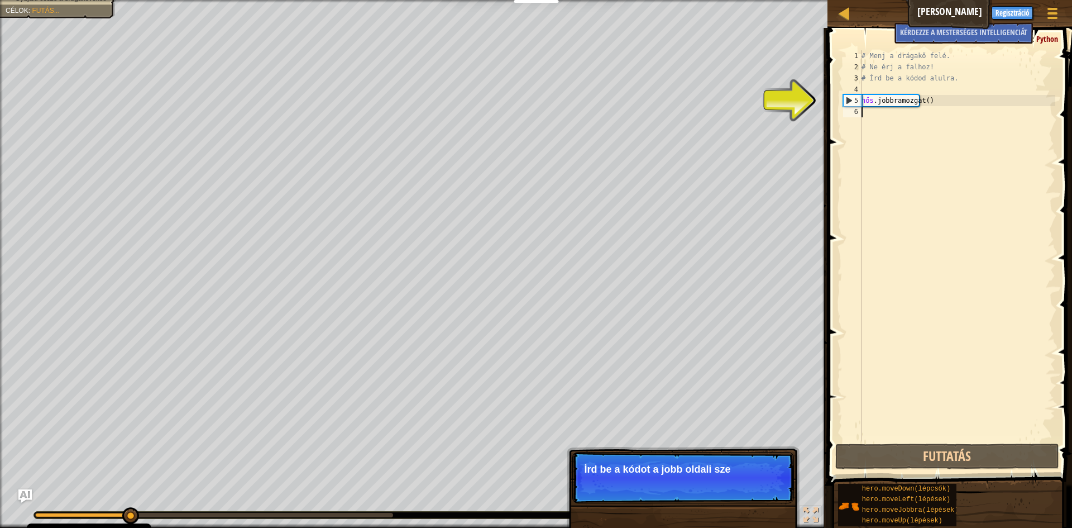
type textarea "h"
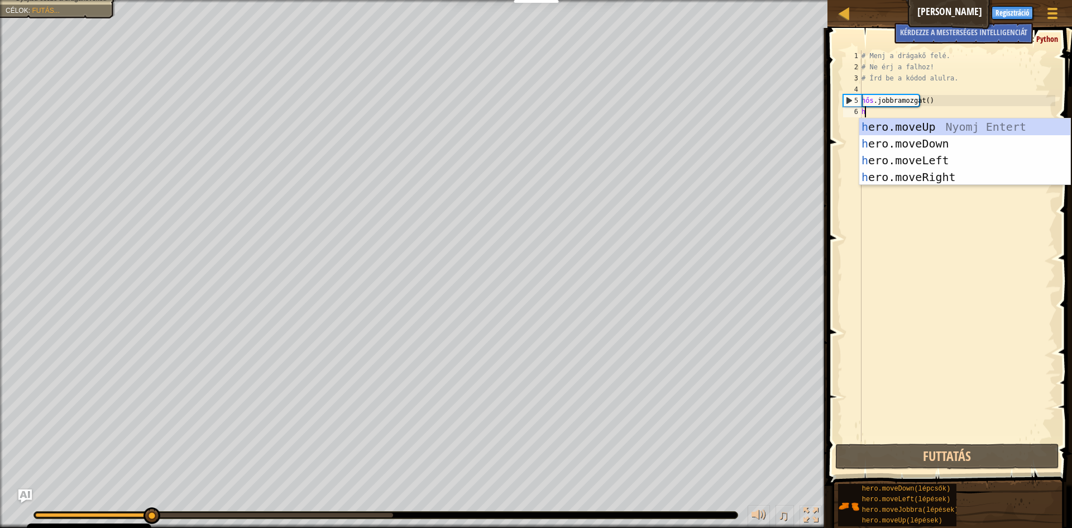
scroll to position [5, 0]
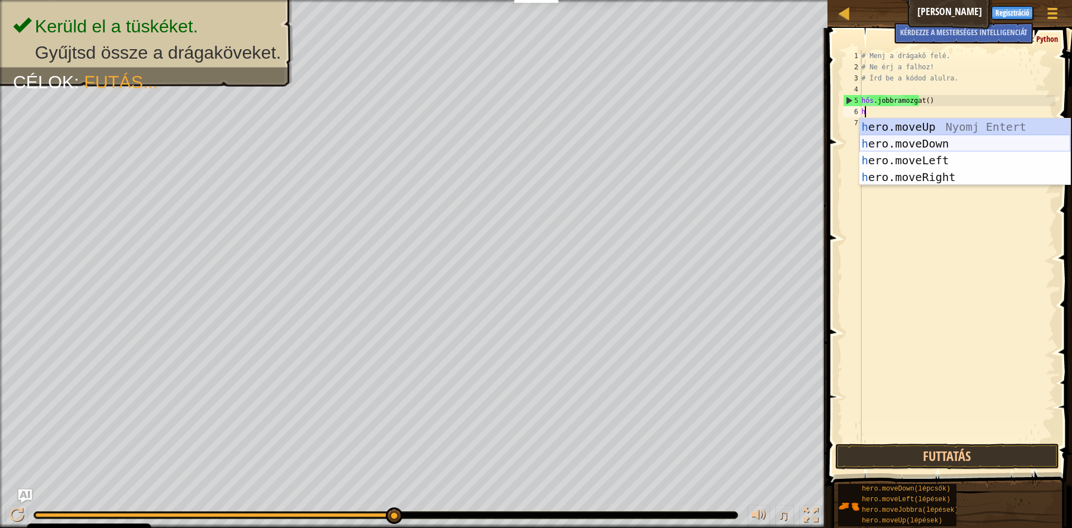
click at [929, 141] on div "h ero.moveUp Nyomj Entert h ero.moveDown Nyomj Entert h ero.moveLeft Nyomj Ente…" at bounding box center [965, 168] width 211 height 101
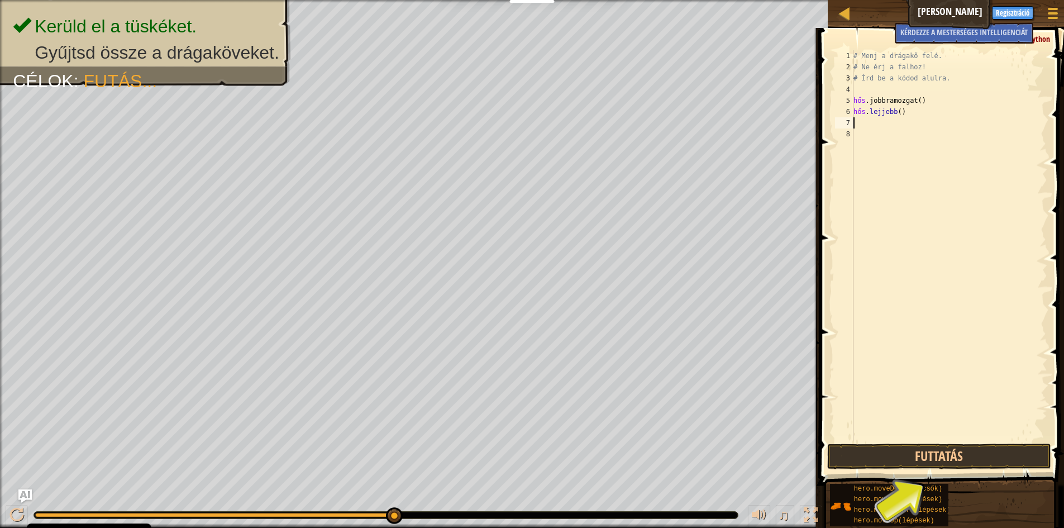
type textarea "h"
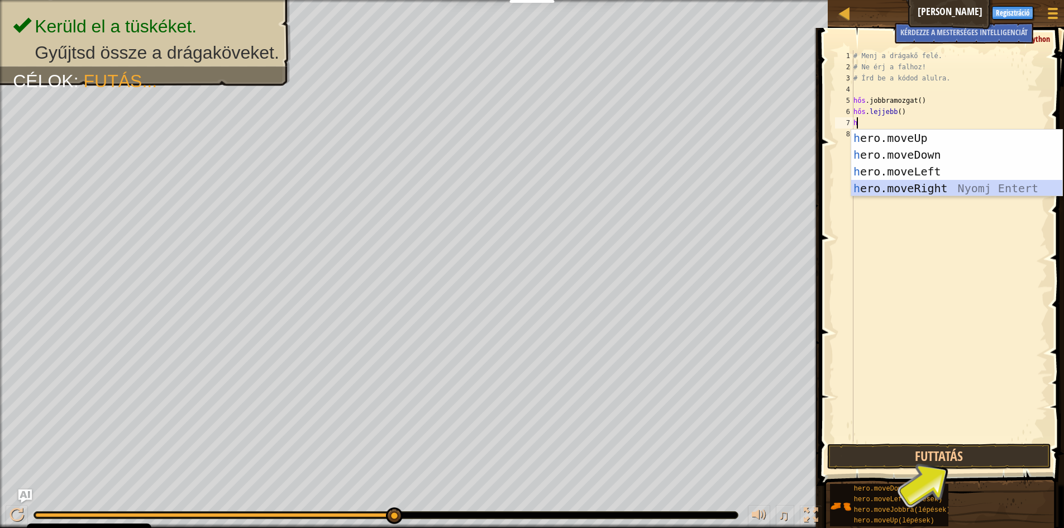
click at [938, 184] on div "h ero.moveUp Nyomj Entert h ero.moveDown Nyomj Entert h ero.moveLeft Nyomj Ente…" at bounding box center [956, 180] width 211 height 101
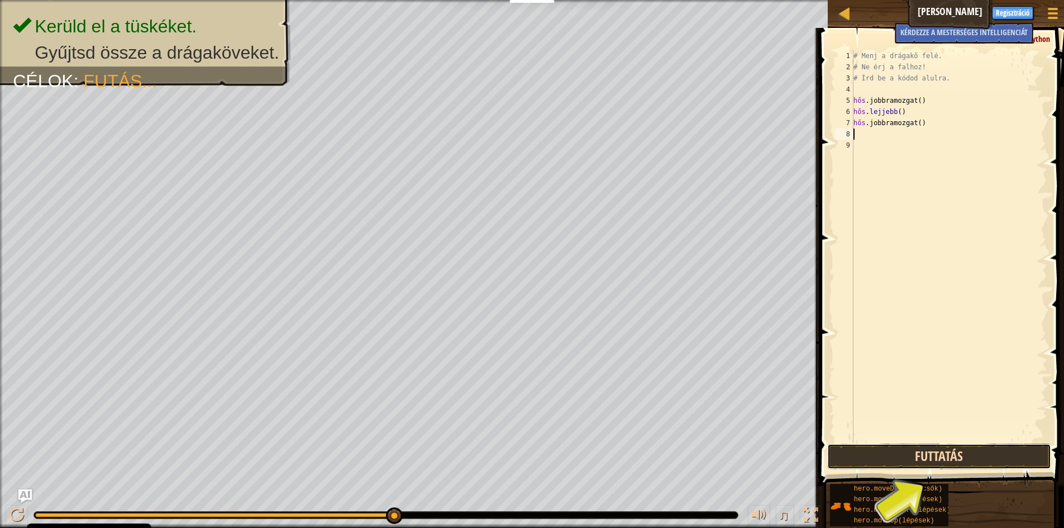
click at [937, 450] on button "Futtatás" at bounding box center [939, 456] width 224 height 26
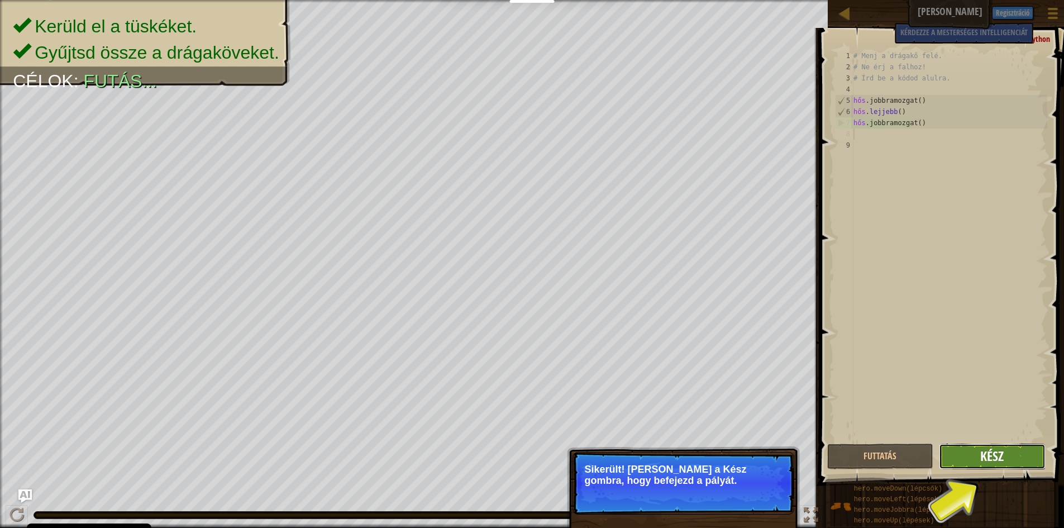
click at [1003, 457] on font "Kész" at bounding box center [991, 456] width 23 height 18
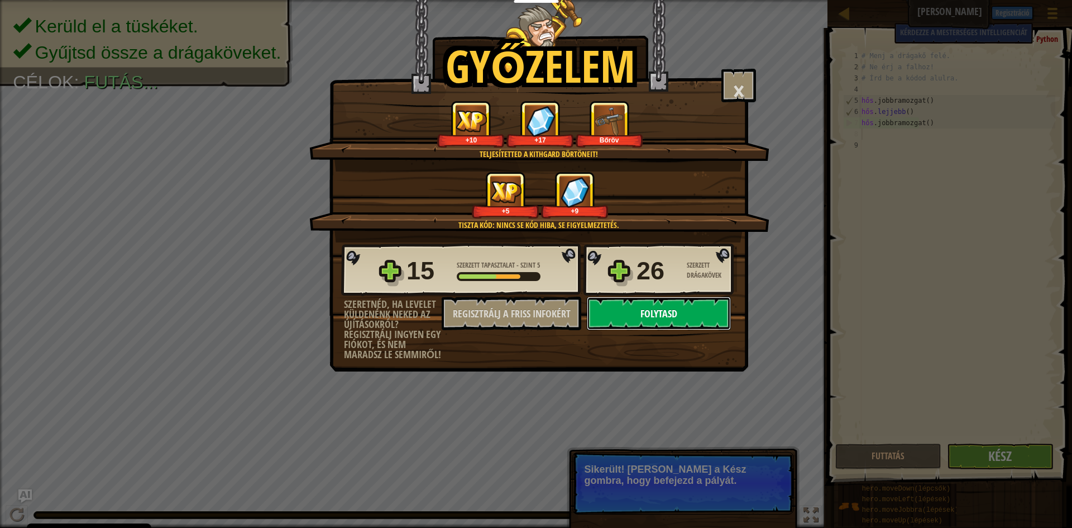
click at [648, 320] on font "Folytasd" at bounding box center [659, 314] width 37 height 14
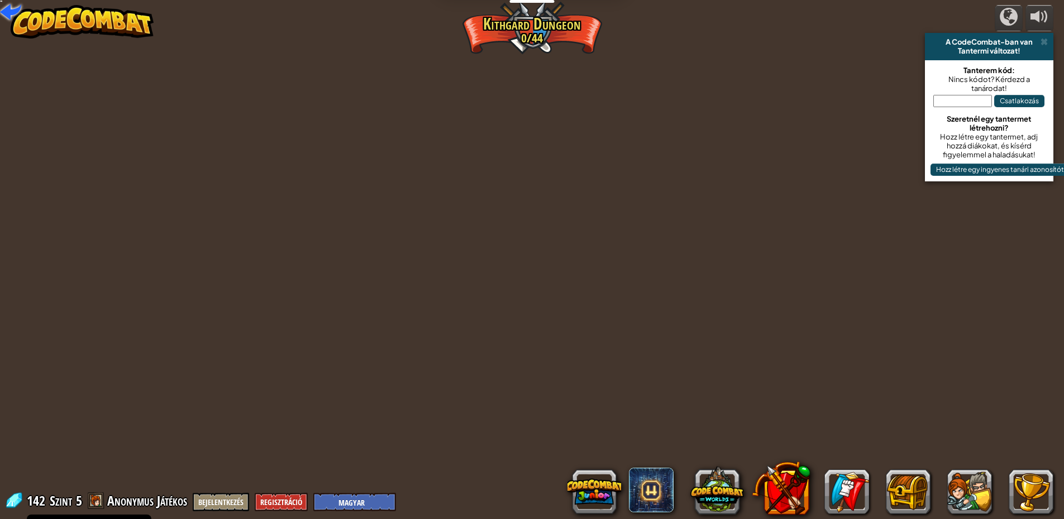
select select "hu"
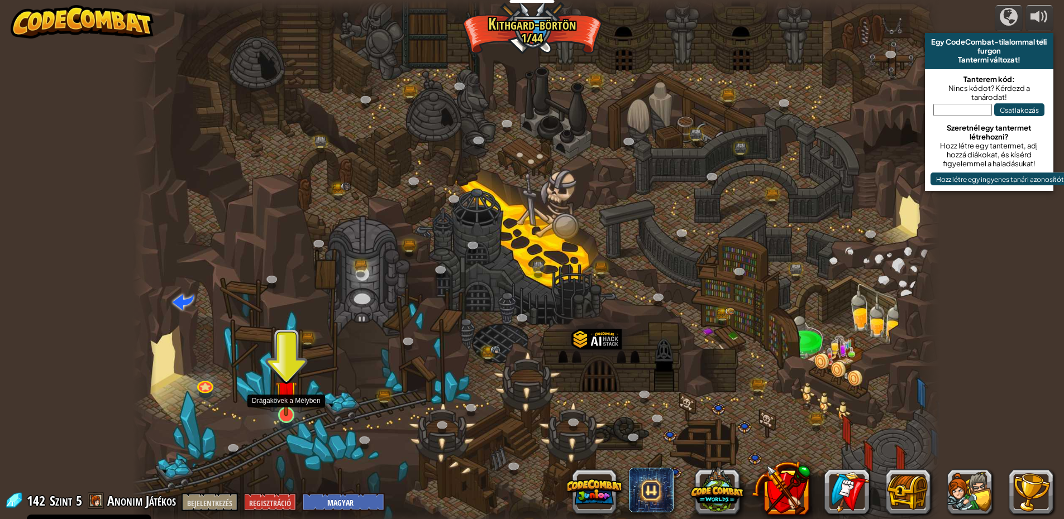
click at [285, 414] on img at bounding box center [286, 392] width 22 height 50
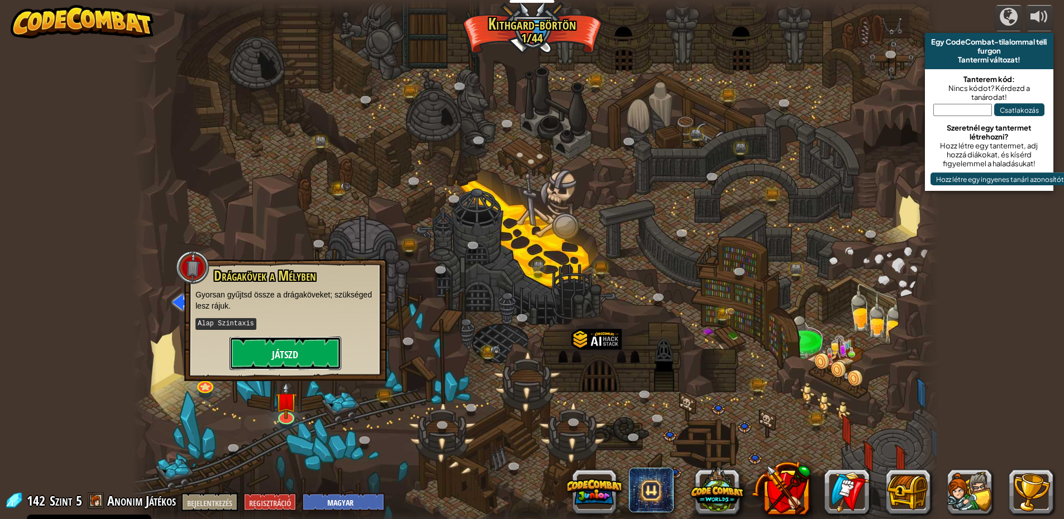
click at [308, 358] on button "Játszd" at bounding box center [286, 354] width 112 height 34
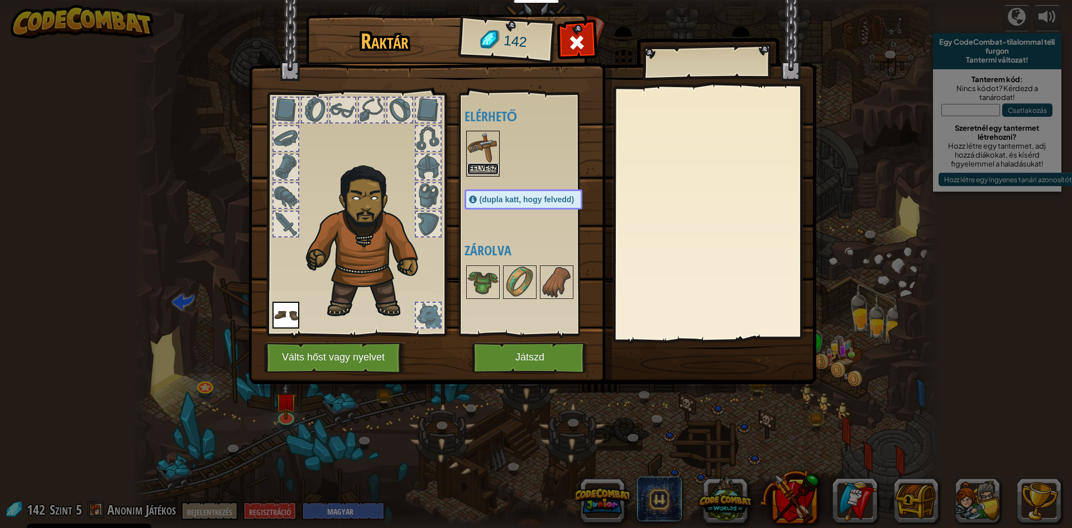
click at [483, 165] on font "Felvész" at bounding box center [482, 168] width 27 height 7
click at [483, 264] on div at bounding box center [535, 282] width 140 height 37
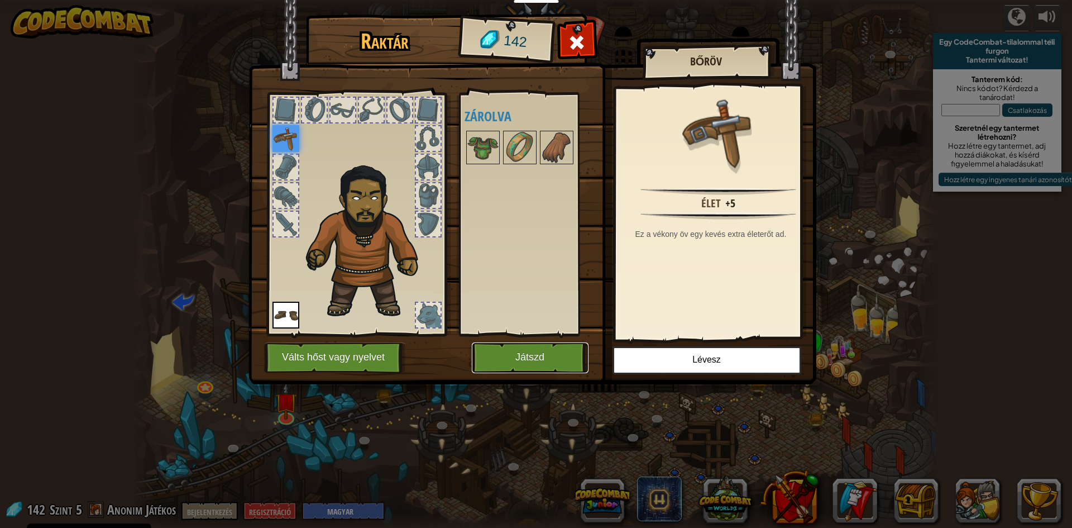
click at [540, 354] on font "Játszd" at bounding box center [529, 357] width 29 height 11
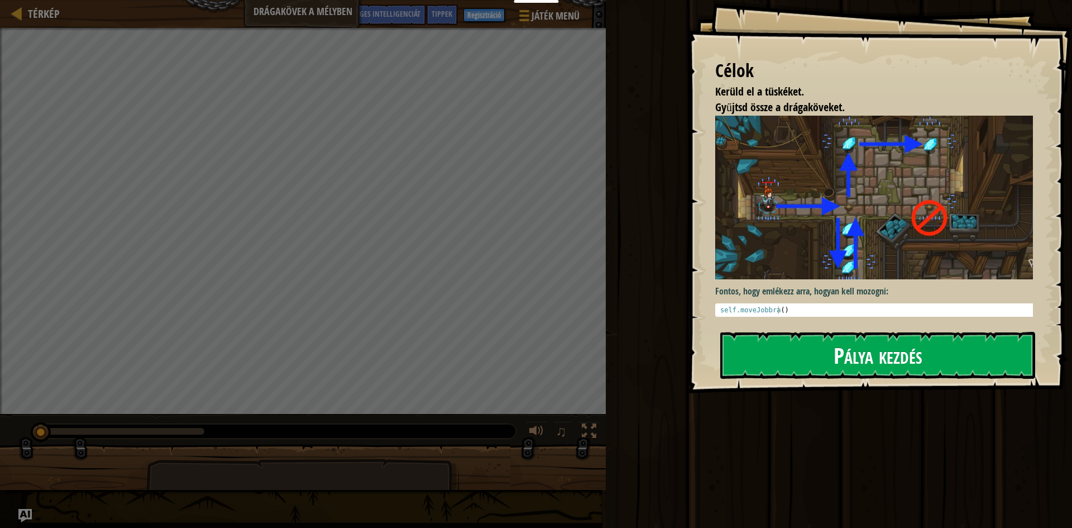
click at [773, 352] on button "Pálya kezdés" at bounding box center [877, 355] width 315 height 47
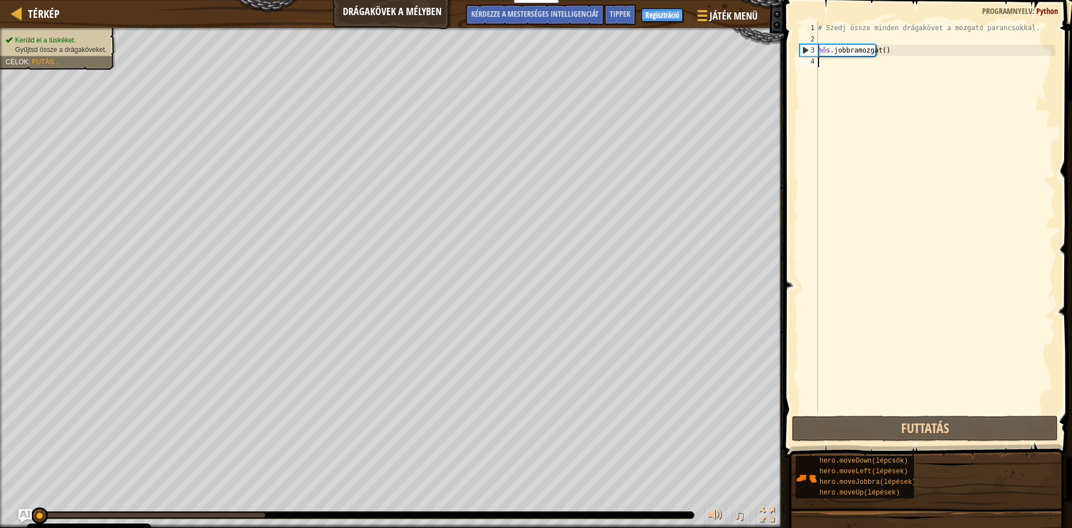
click at [824, 64] on div "# Szedj össze minden drágakövet a mozgató parancsokkal. hős .jobbramozgat ( ) ​" at bounding box center [936, 228] width 240 height 413
type textarea "h"
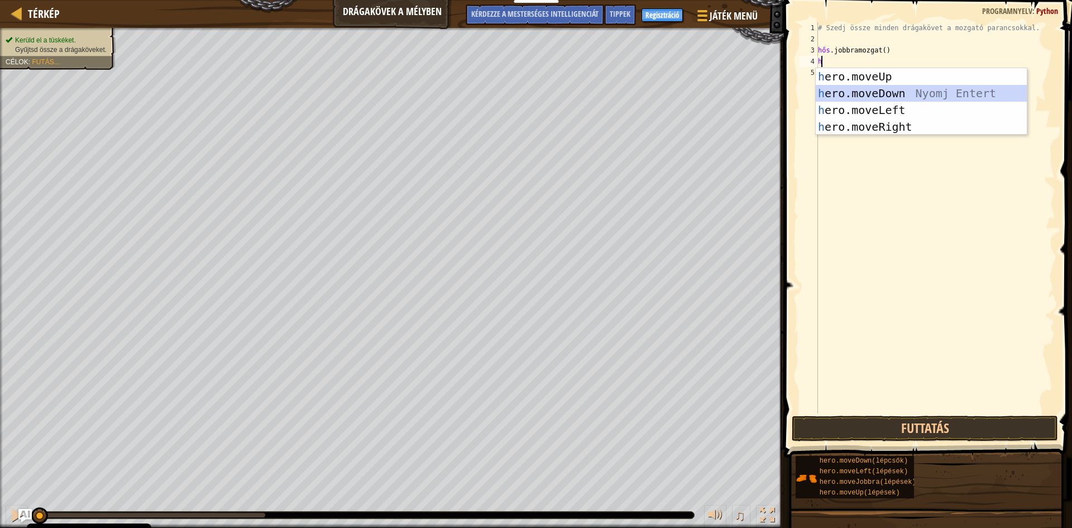
click at [892, 94] on div "h ero.moveUp Nyomj Entert h ero.moveDown Nyomj Entert h ero.moveLeft Nyomj Ente…" at bounding box center [921, 118] width 211 height 101
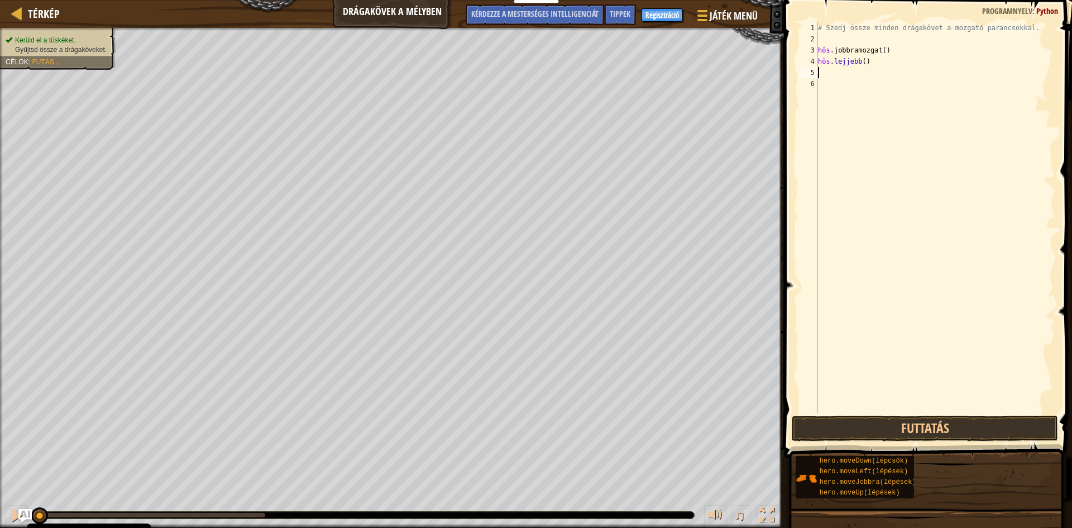
type textarea "h"
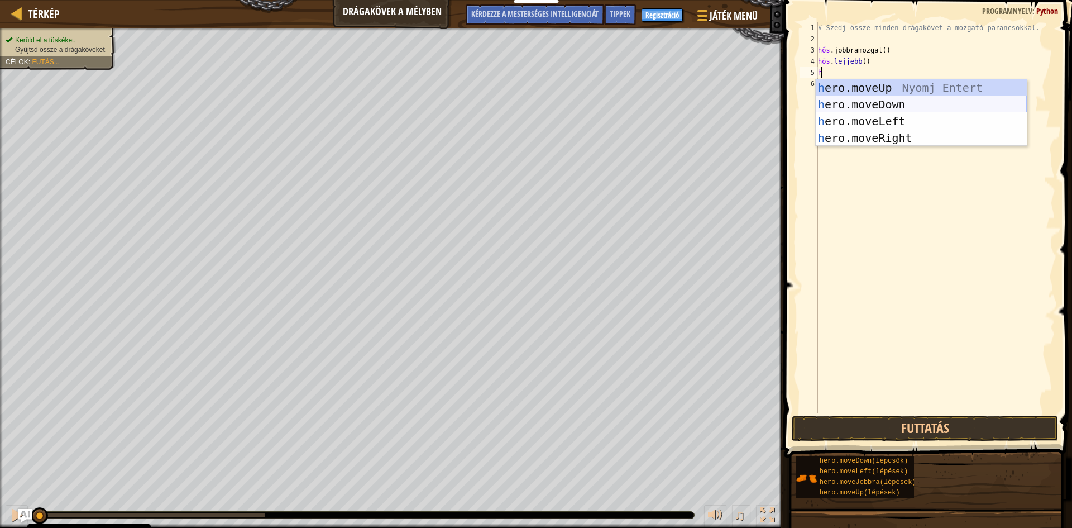
click at [907, 103] on div "h ero.moveUp Nyomj Entert h ero.moveDown Nyomj Entert h ero.moveLeft Nyomj Ente…" at bounding box center [921, 129] width 211 height 101
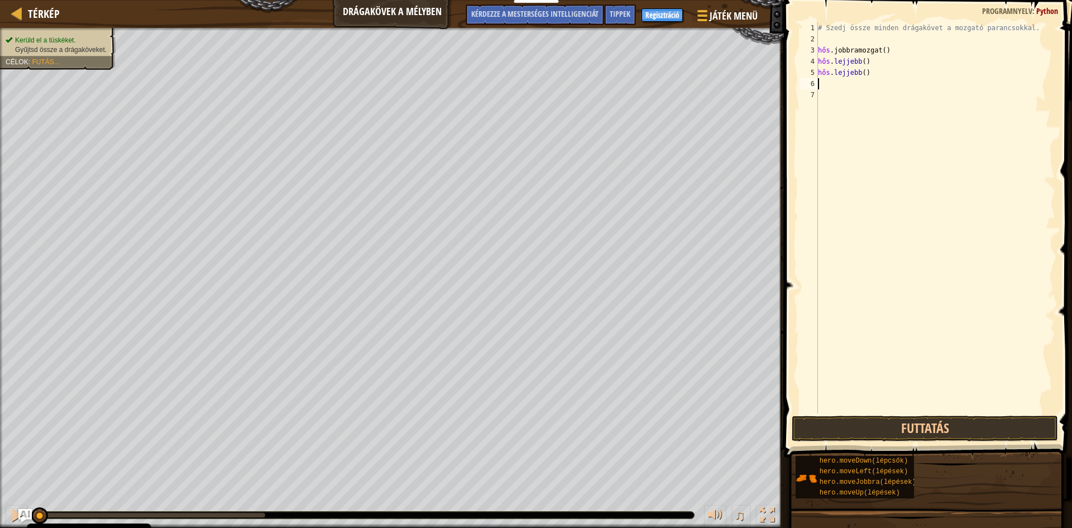
type textarea "h"
click at [851, 188] on div "# Szedj össze minden drágakövet a mozgató parancsokkal. hős .jobbramozgat ( ) ​…" at bounding box center [936, 228] width 240 height 413
click at [844, 84] on div "# Szedj össze minden drágakövet a mozgató parancsokkal. hős .jobbramozgat ( ) ​…" at bounding box center [936, 228] width 240 height 413
type textarea "h"
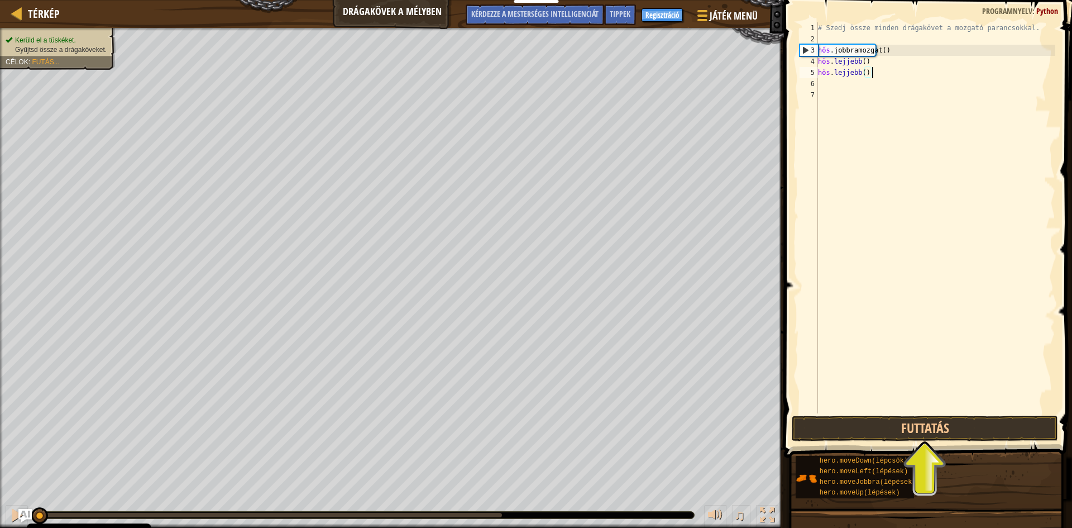
click at [889, 68] on div "# Szedj össze minden drágakövet a mozgató parancsokkal. hős .jobbramozgat ( ) ​…" at bounding box center [936, 228] width 240 height 413
type textarea "hero.moveDown()"
click at [888, 78] on div "# Szedj össze minden drágakövet a mozgató parancsokkal. hős .jobbramozgat ( ) ​…" at bounding box center [936, 228] width 240 height 413
click at [887, 71] on div "# Szedj össze minden drágakövet a mozgató parancsokkal. hős .jobbramozgat ( ) ​…" at bounding box center [936, 228] width 240 height 413
type textarea ")"
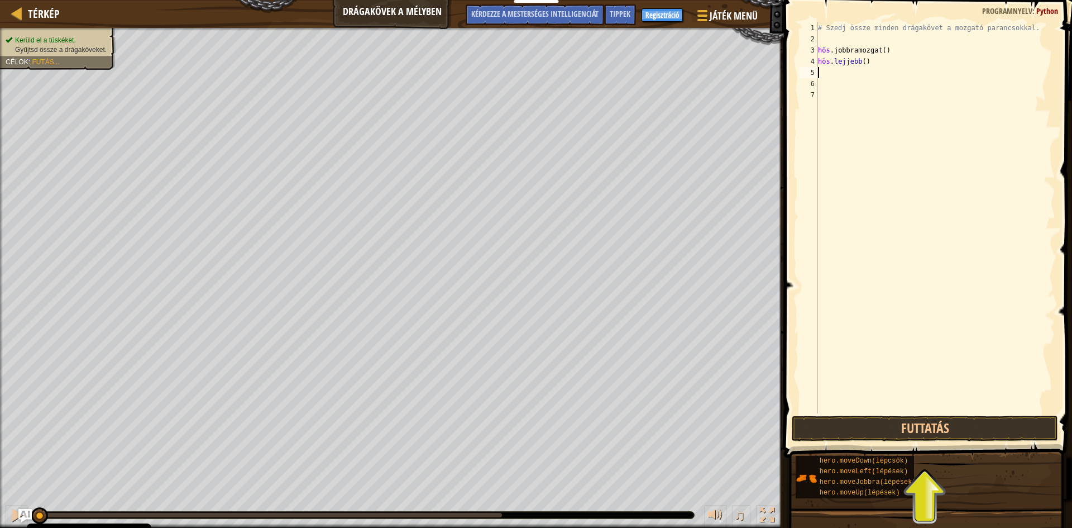
type textarea "h"
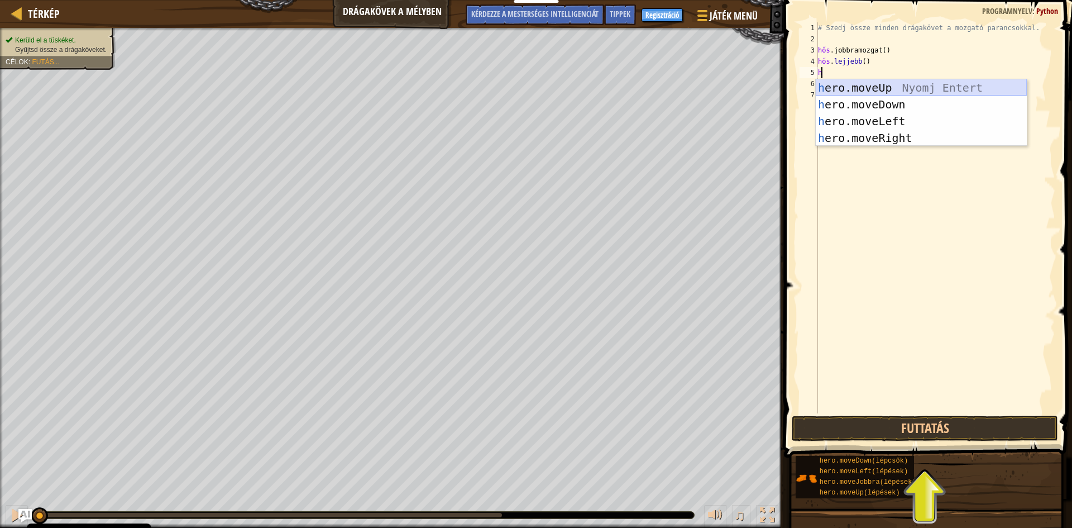
click at [907, 83] on div "h ero.moveUp Nyomj Entert h ero.moveDown Nyomj Entert h ero.moveLeft Nyomj Ente…" at bounding box center [921, 129] width 211 height 101
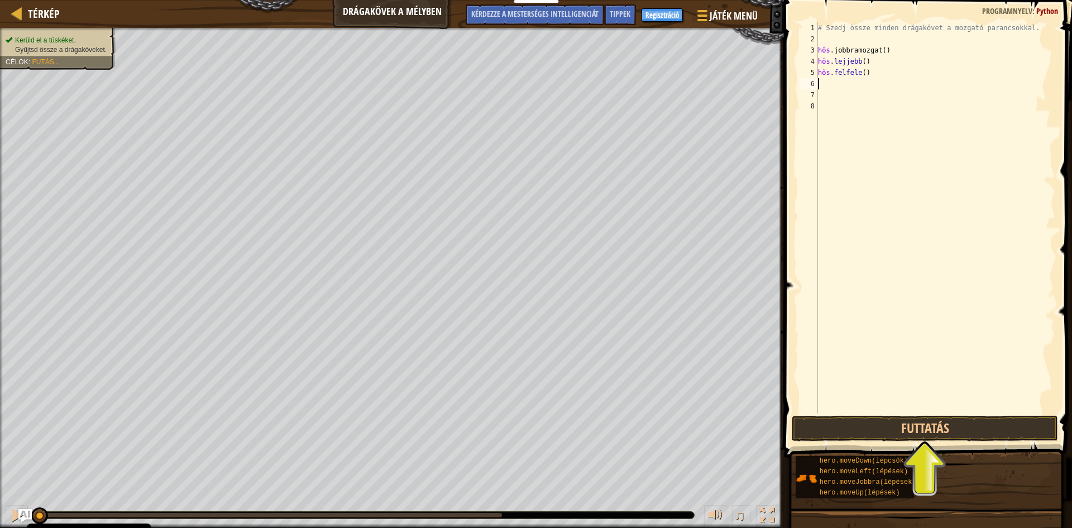
type textarea "h"
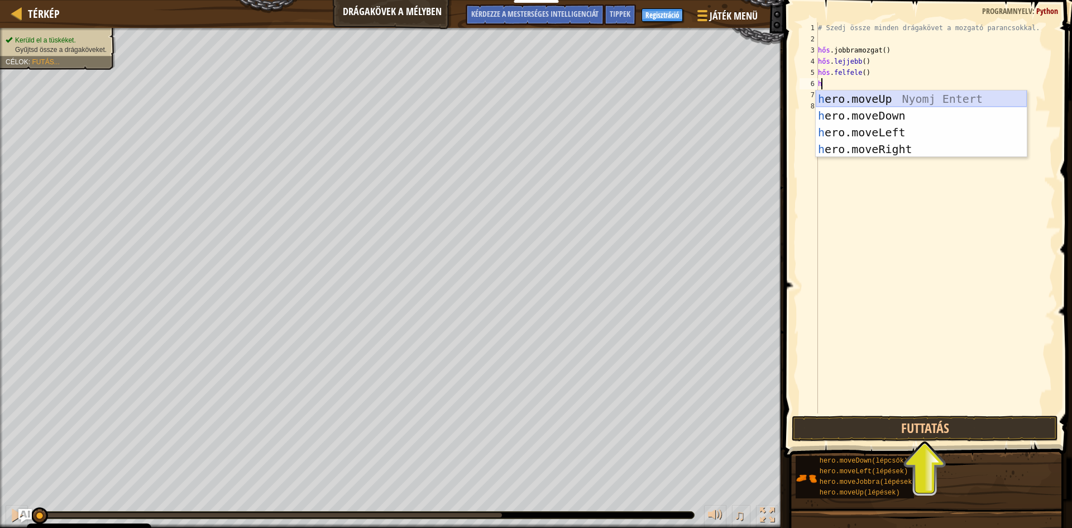
click at [895, 99] on div "h ero.moveUp Nyomj Entert h ero.moveDown Nyomj Entert h ero.moveLeft Nyomj Ente…" at bounding box center [921, 140] width 211 height 101
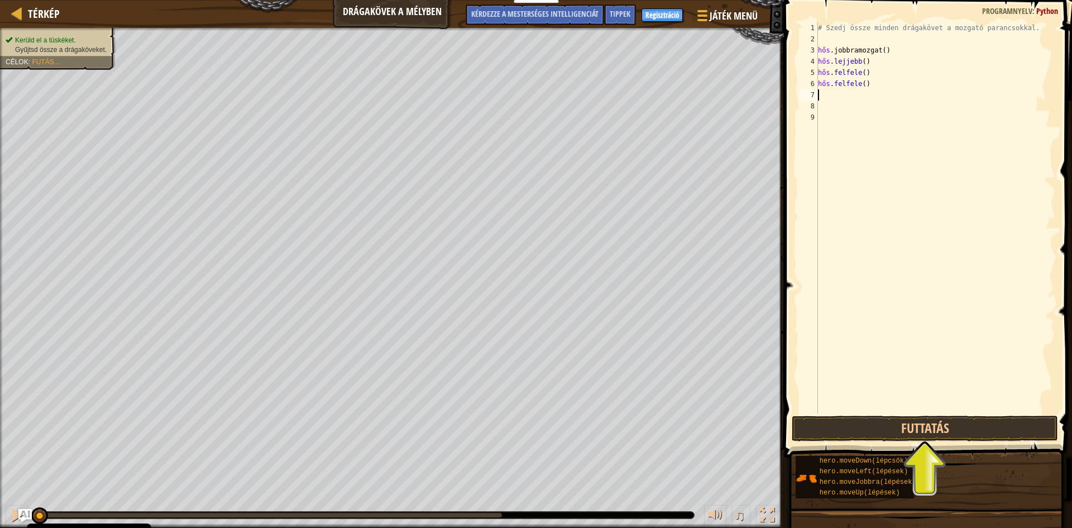
type textarea "h"
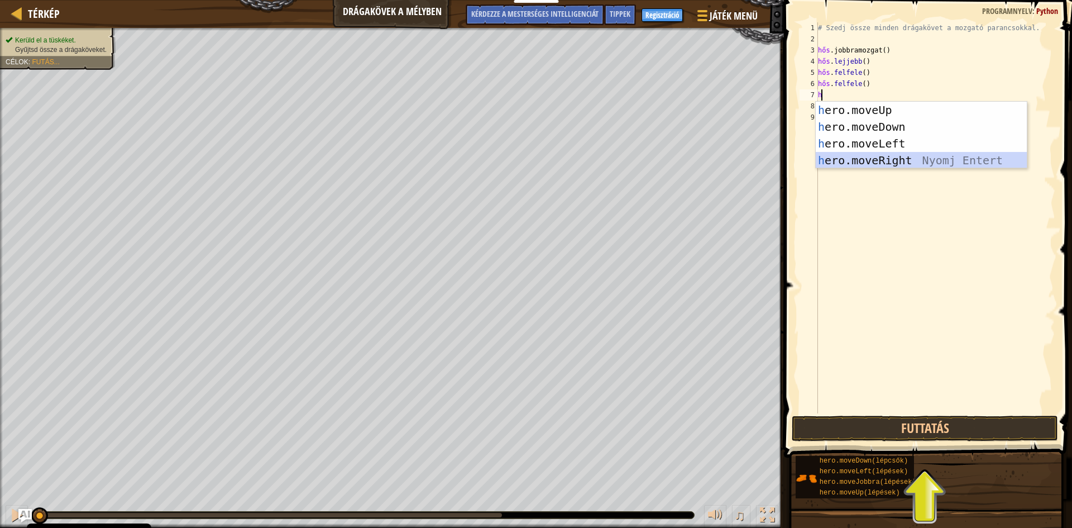
click at [874, 159] on div "h ero.moveUp Nyomj Entert h ero.moveDown Nyomj Entert h ero.moveLeft Nyomj Ente…" at bounding box center [921, 152] width 211 height 101
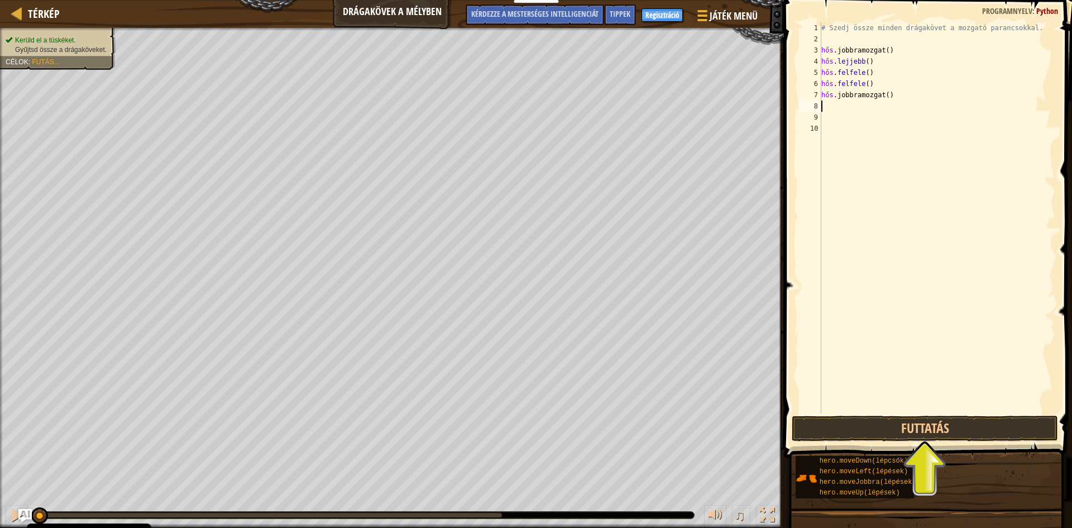
type textarea "h"
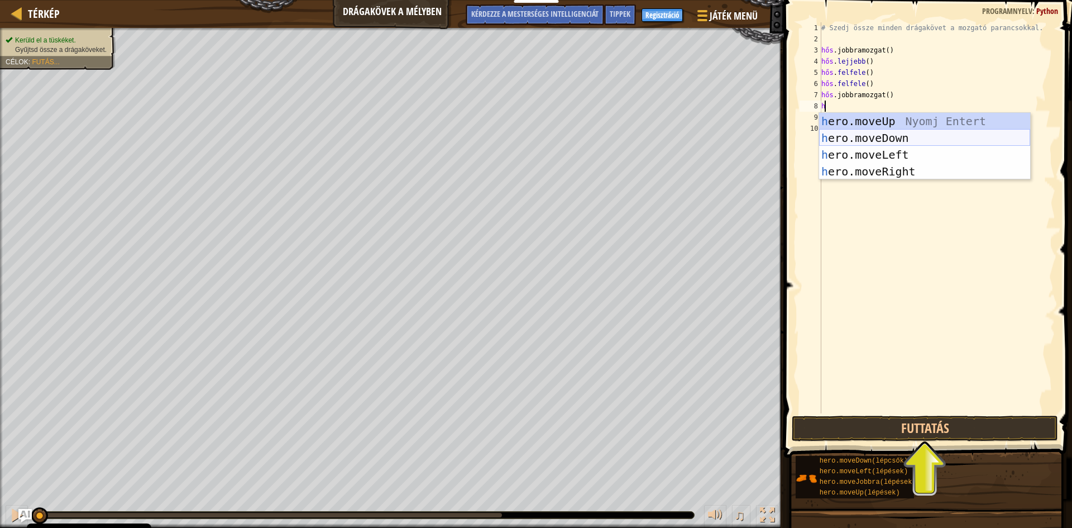
click at [872, 137] on div "h ero.moveUp Nyomj Entert h ero.moveDown Nyomj Entert h ero.moveLeft Nyomj Ente…" at bounding box center [924, 163] width 211 height 101
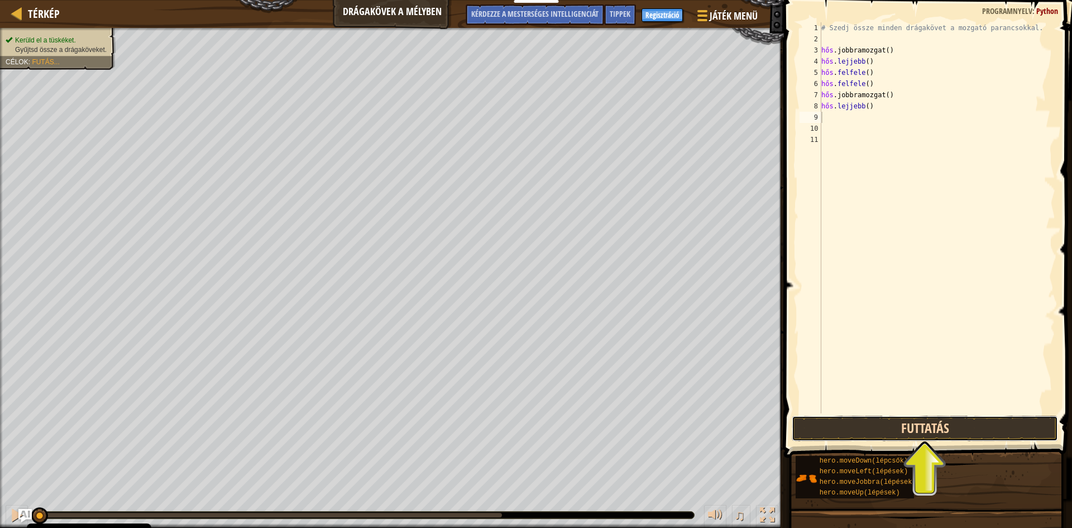
click at [919, 431] on button "Futtatás" at bounding box center [925, 429] width 266 height 26
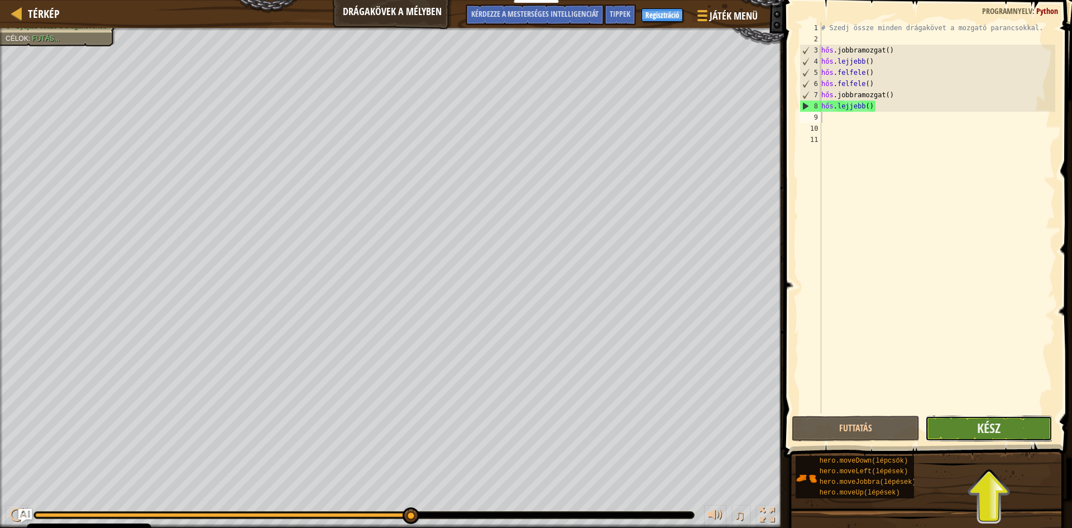
click at [941, 430] on button "Kész" at bounding box center [989, 429] width 128 height 26
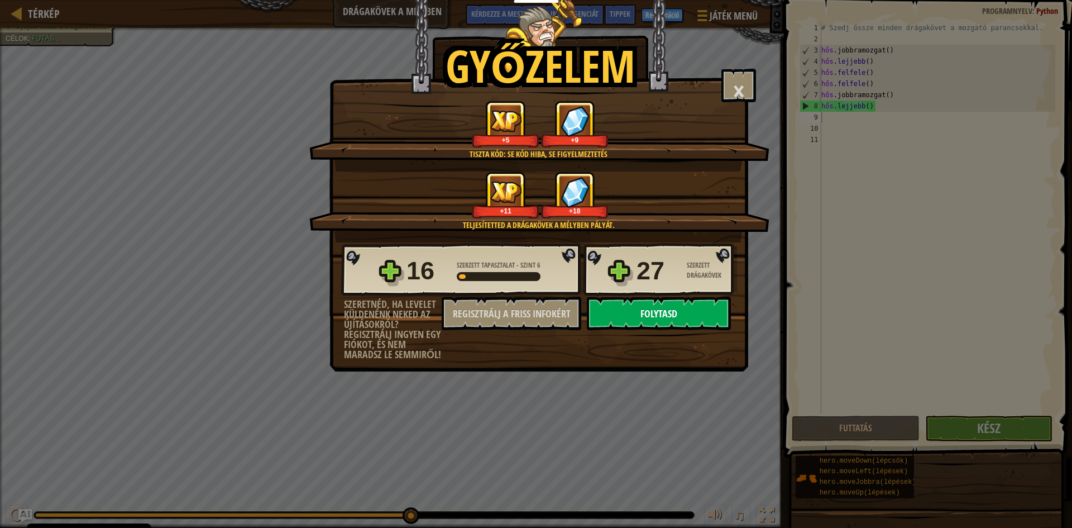
click at [621, 313] on button "Folytasd" at bounding box center [659, 314] width 144 height 34
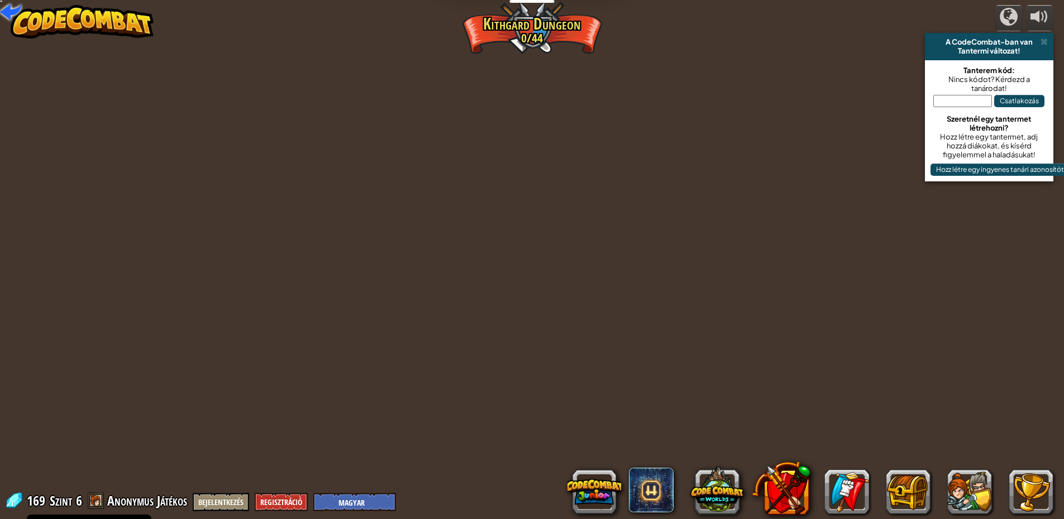
select select "hu"
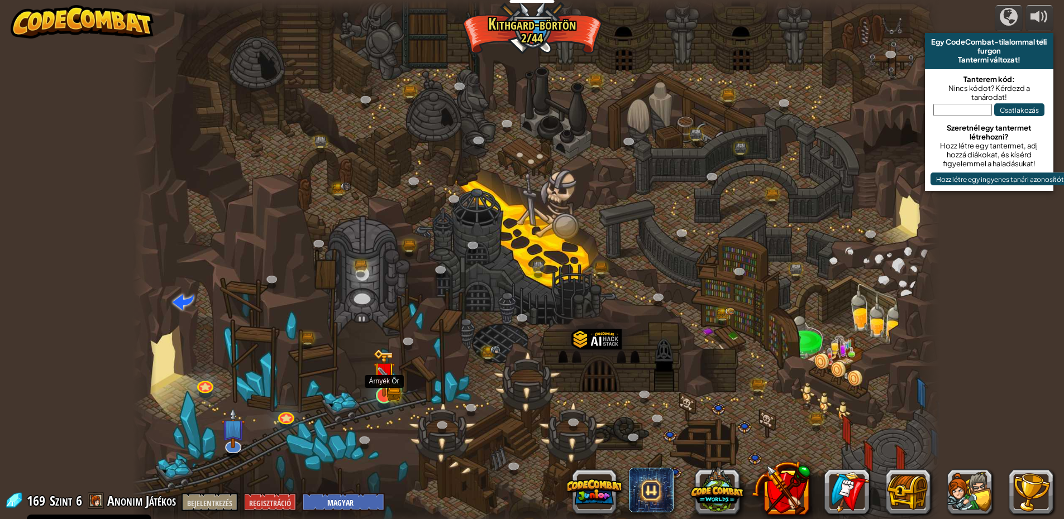
click at [380, 392] on img at bounding box center [384, 373] width 22 height 48
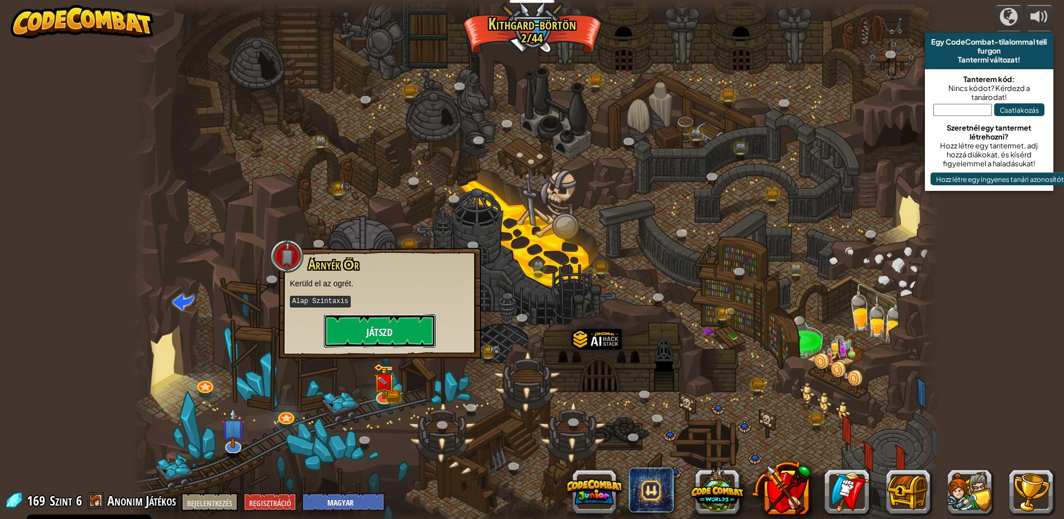
click at [383, 319] on button "Játszd" at bounding box center [380, 331] width 112 height 34
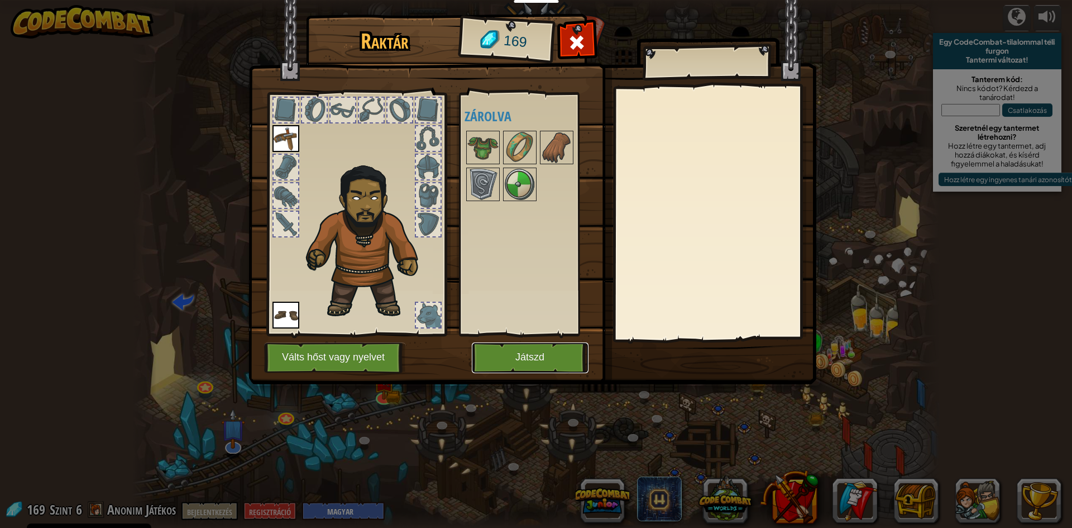
click at [499, 354] on button "Játszd" at bounding box center [530, 357] width 117 height 31
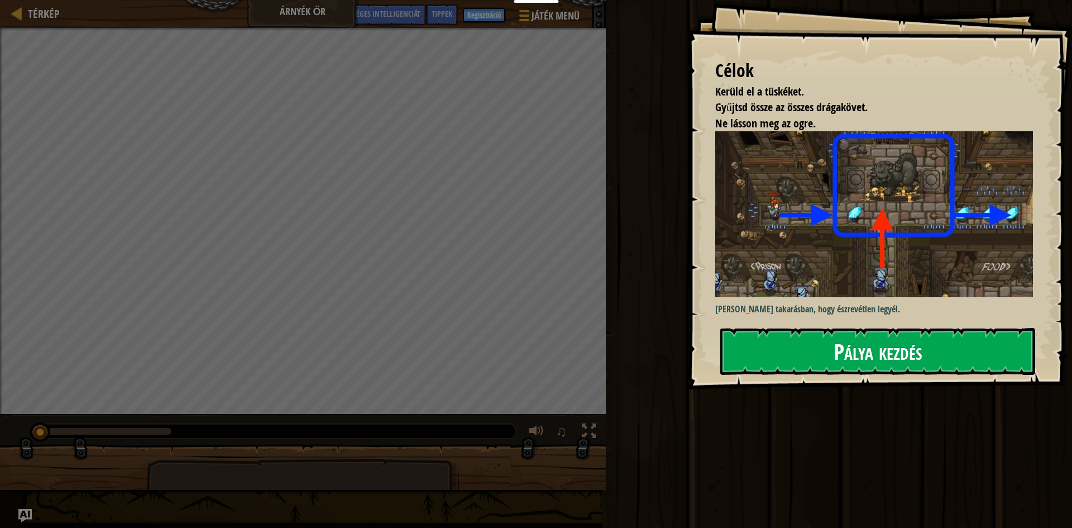
click at [899, 354] on font "Pálya kezdés" at bounding box center [878, 351] width 89 height 30
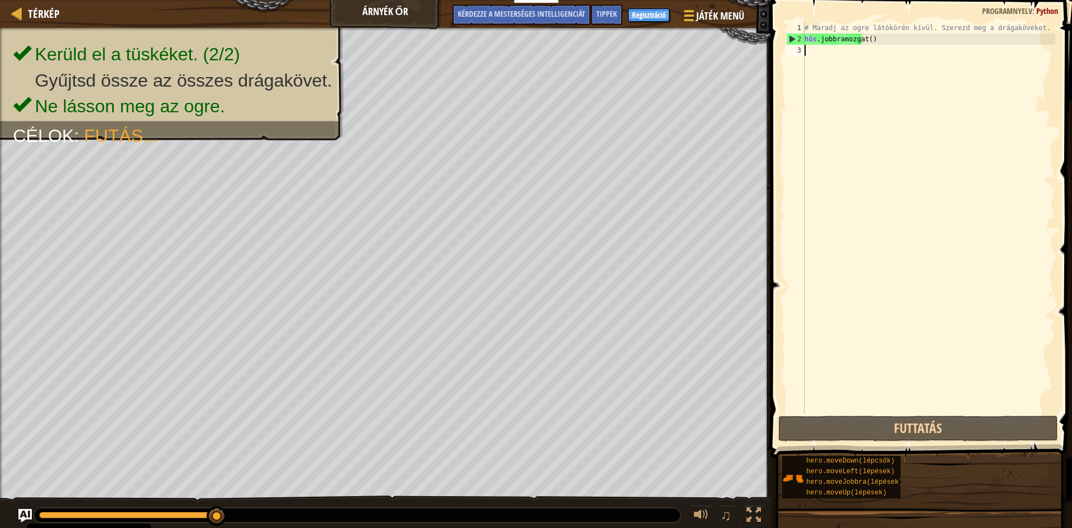
click at [808, 54] on div "# Maradj az ogre látókörén kívül. Szerezd meg a drágaköveket. hős .jobbramozgat…" at bounding box center [929, 228] width 253 height 413
type textarea "h"
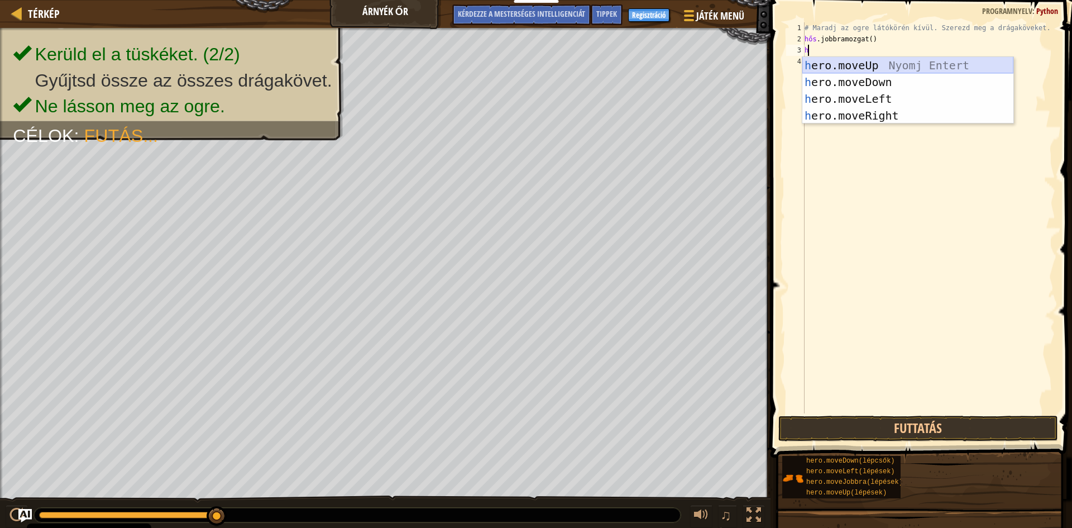
click at [868, 65] on div "h ero.moveUp Nyomj Entert h ero.moveDown Nyomj Entert h ero.moveLeft Nyomj Ente…" at bounding box center [908, 107] width 211 height 101
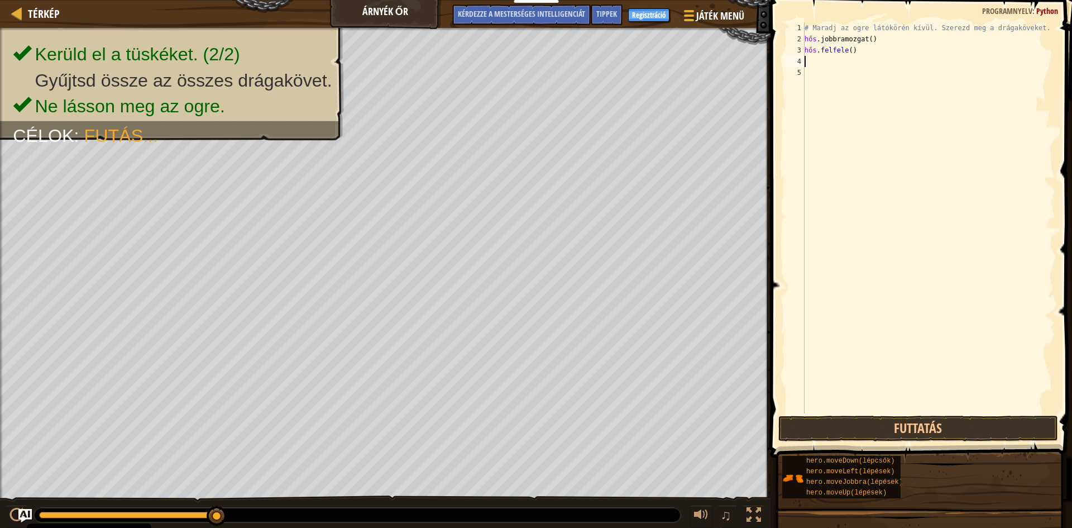
type textarea "h"
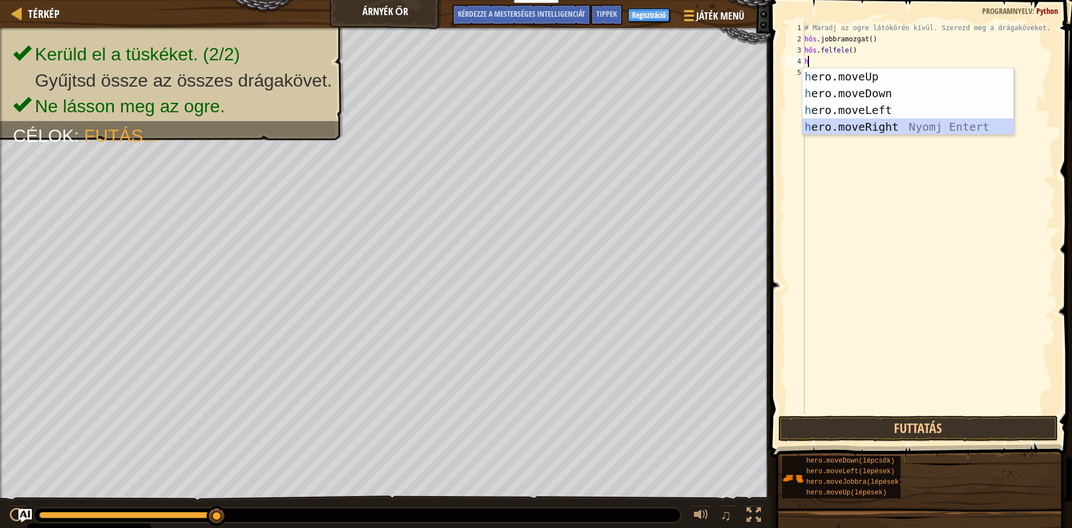
click at [851, 123] on div "h ero.moveUp Nyomj Entert h ero.moveDown Nyomj Entert h ero.moveLeft Nyomj Ente…" at bounding box center [908, 118] width 211 height 101
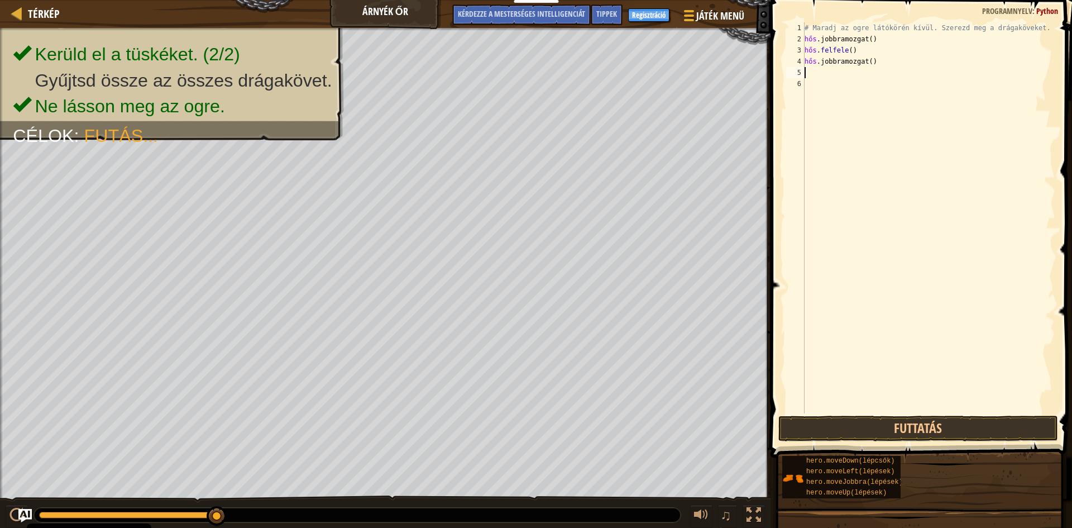
type textarea "h"
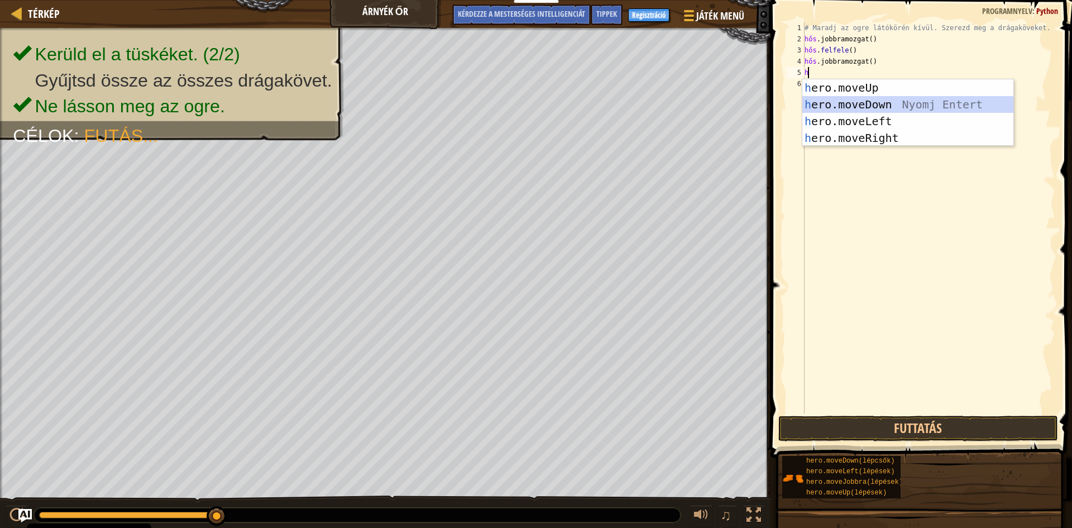
click at [868, 103] on div "h ero.moveUp Nyomj Entert h ero.moveDown Nyomj Entert h ero.moveLeft Nyomj Ente…" at bounding box center [908, 129] width 211 height 101
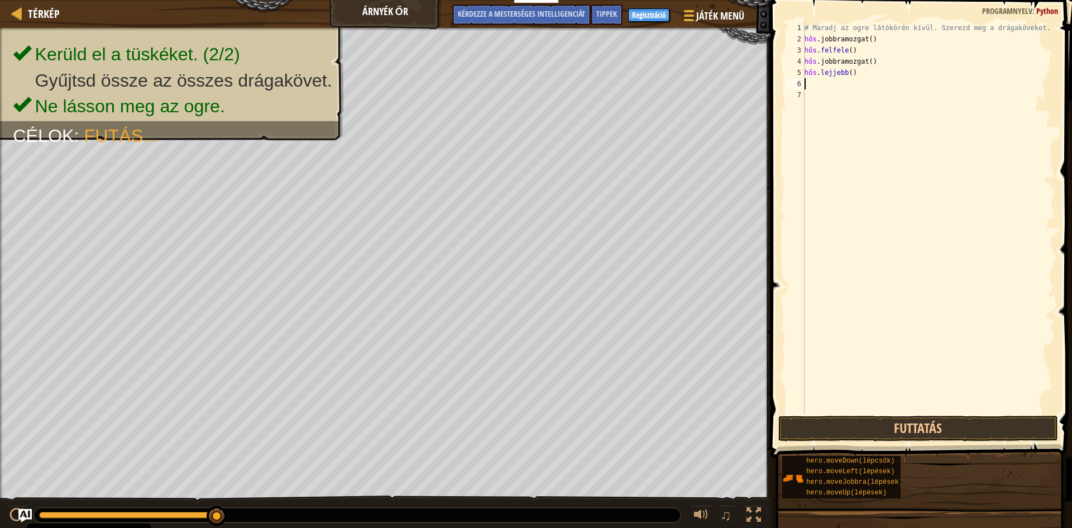
type textarea "h"
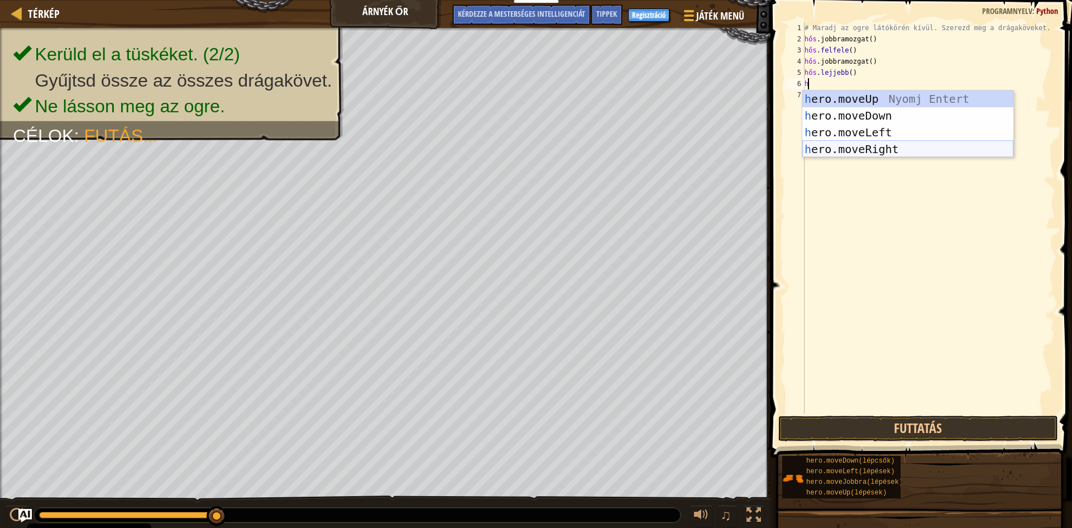
click at [857, 150] on div "h ero.moveUp Nyomj Entert h ero.moveDown Nyomj Entert h ero.moveLeft Nyomj Ente…" at bounding box center [908, 140] width 211 height 101
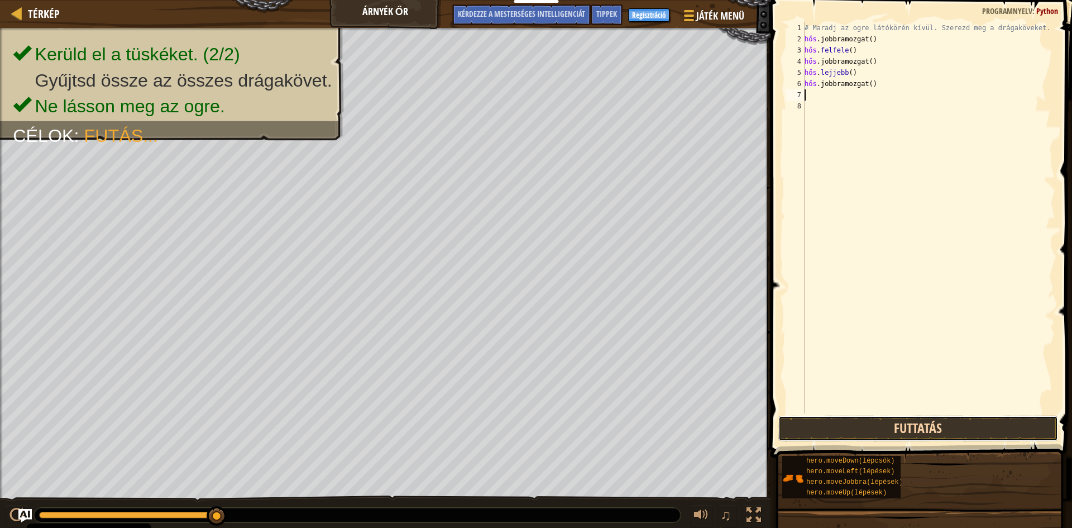
click at [887, 424] on button "Futtatás" at bounding box center [919, 429] width 280 height 26
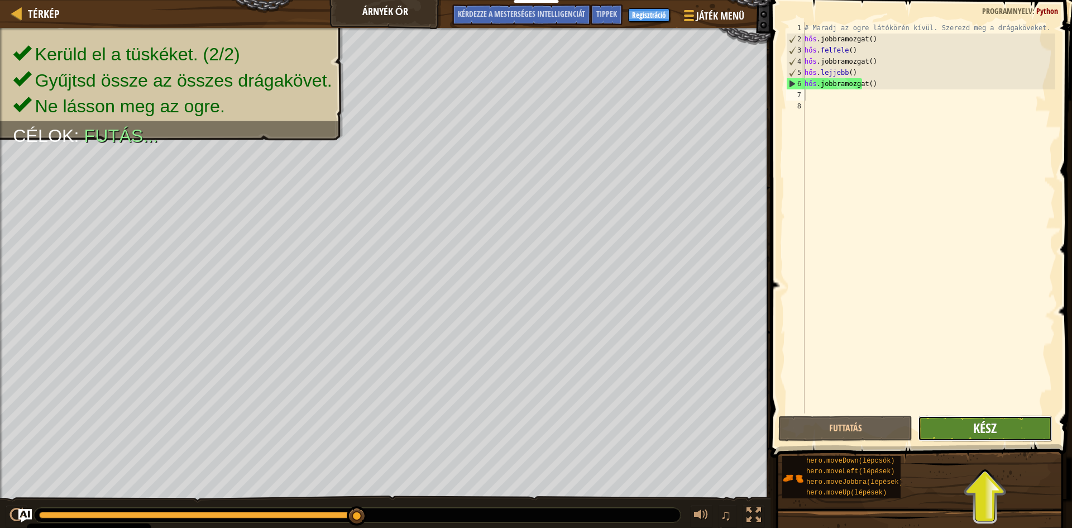
click at [994, 433] on font "Kész" at bounding box center [984, 428] width 23 height 18
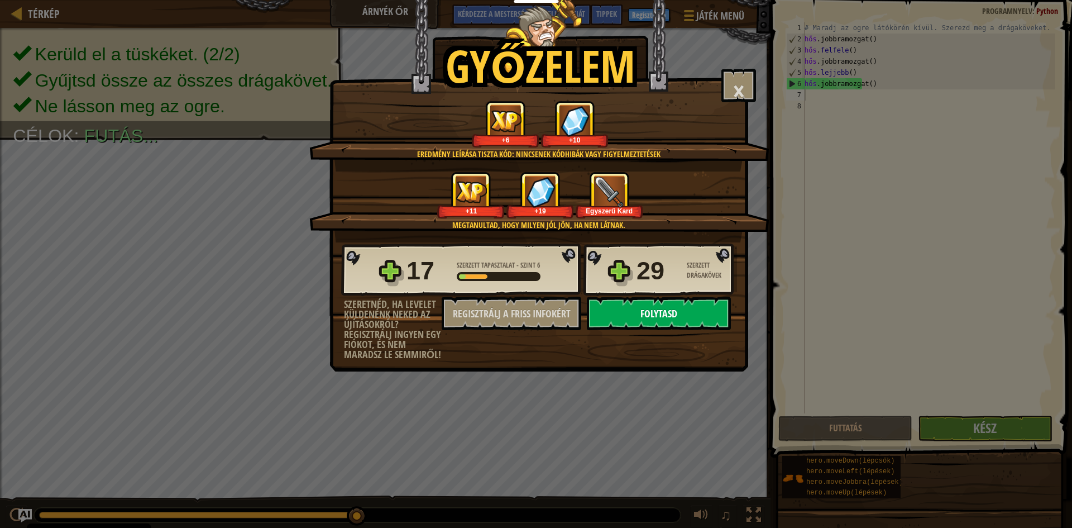
click at [656, 328] on button "Folytasd" at bounding box center [659, 314] width 144 height 34
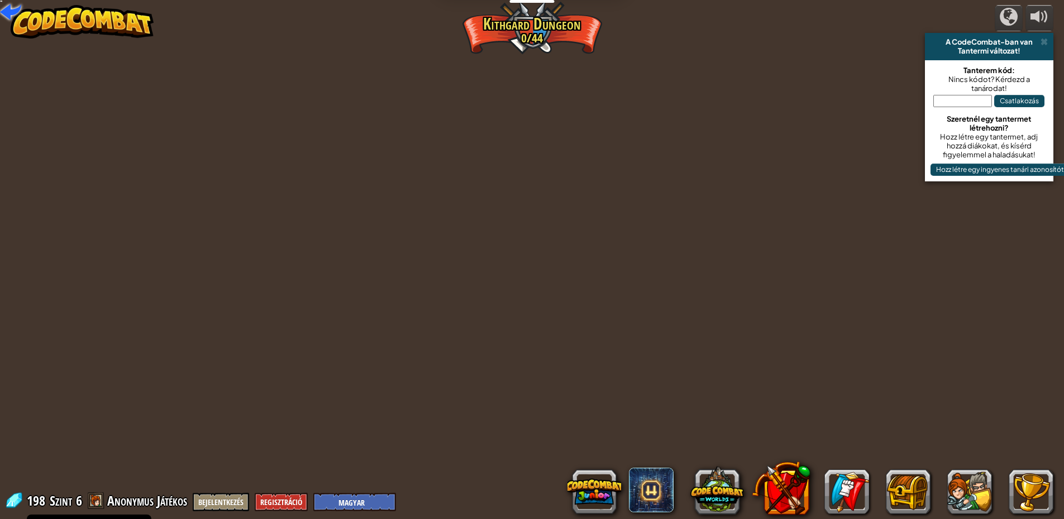
select select "hu"
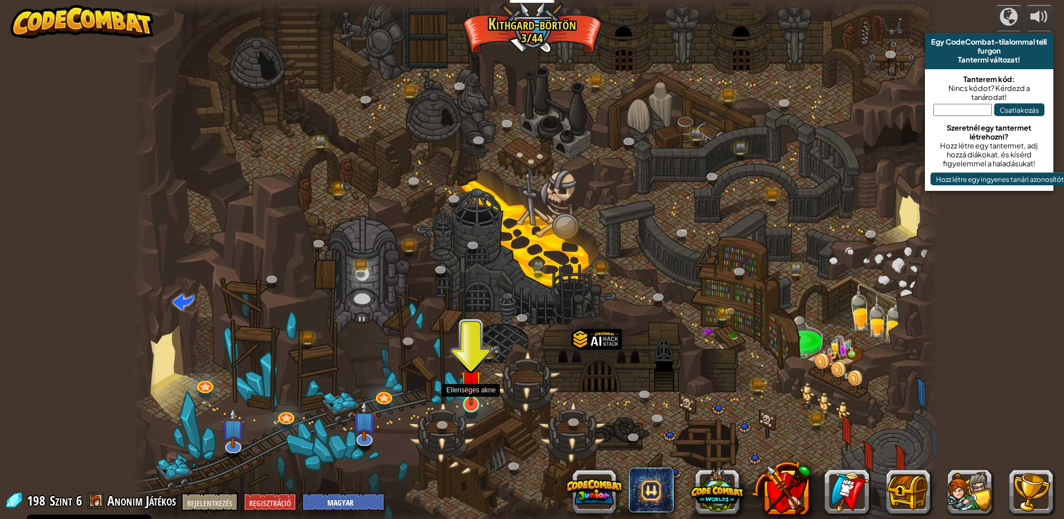
click at [469, 385] on img at bounding box center [471, 381] width 22 height 50
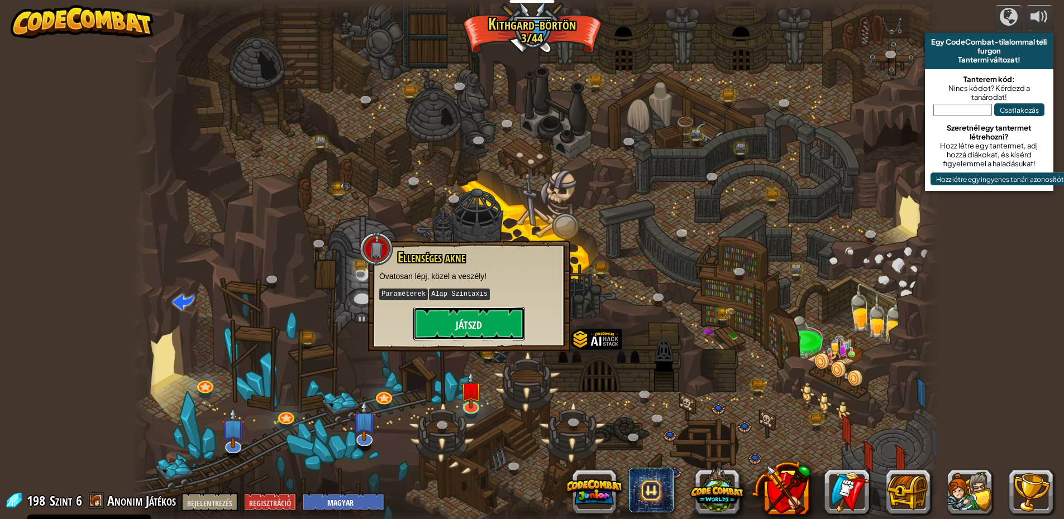
click at [480, 331] on font "Játszd" at bounding box center [469, 325] width 26 height 14
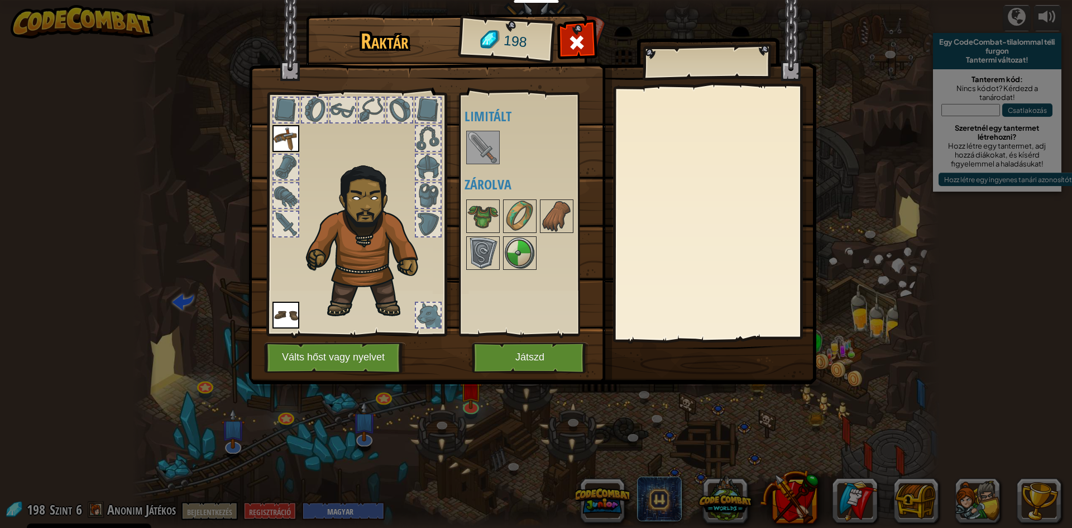
click at [484, 152] on img at bounding box center [482, 147] width 31 height 31
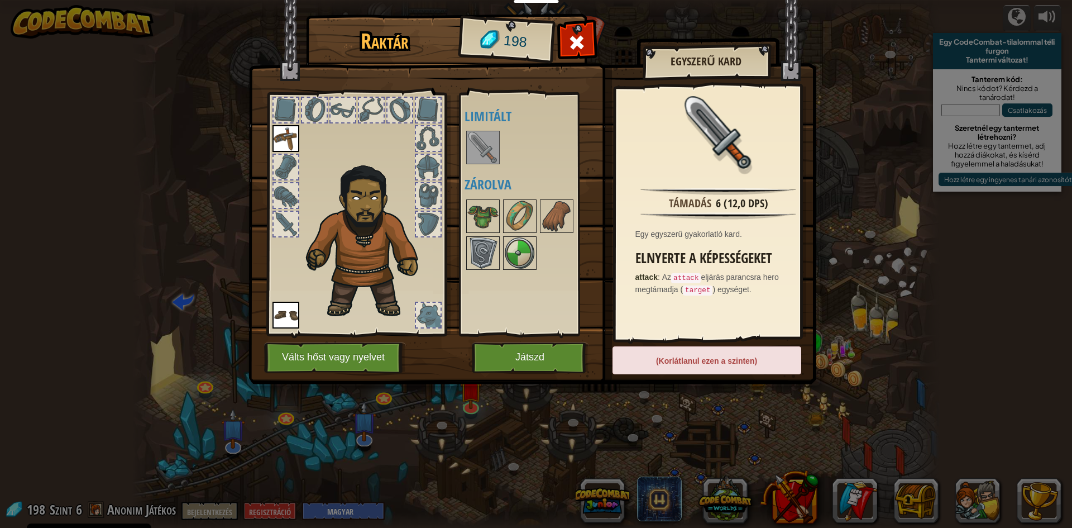
click at [655, 260] on font "Elnyerte a képességeket" at bounding box center [704, 258] width 137 height 19
click at [532, 356] on font "Játszd" at bounding box center [529, 357] width 29 height 11
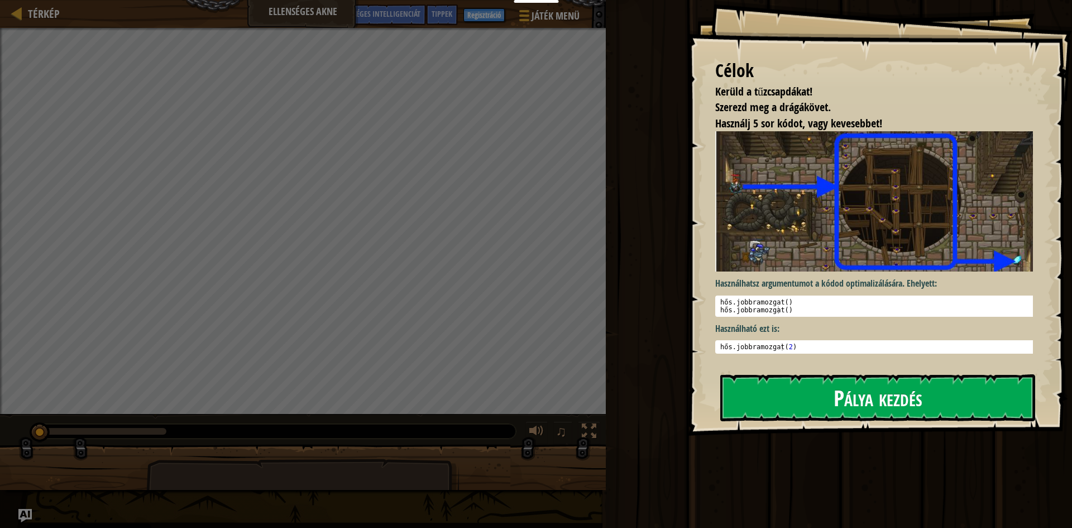
click at [835, 404] on font "Pálya kezdés" at bounding box center [878, 397] width 89 height 30
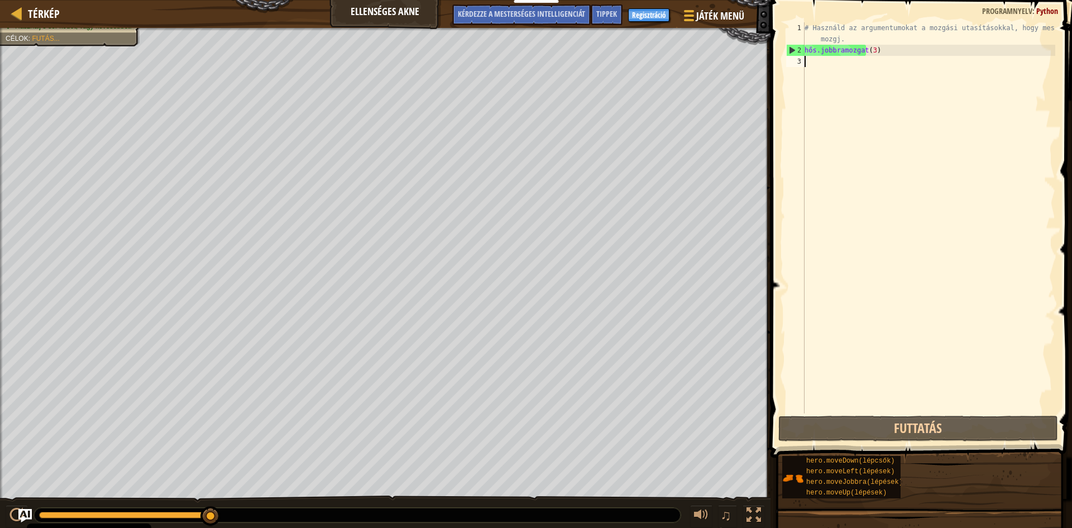
click at [819, 56] on div "# Használd az argumentumokat a mozgási utasításokkal, hogy messzebbre mozgj. hő…" at bounding box center [929, 234] width 253 height 424
type textarea "h"
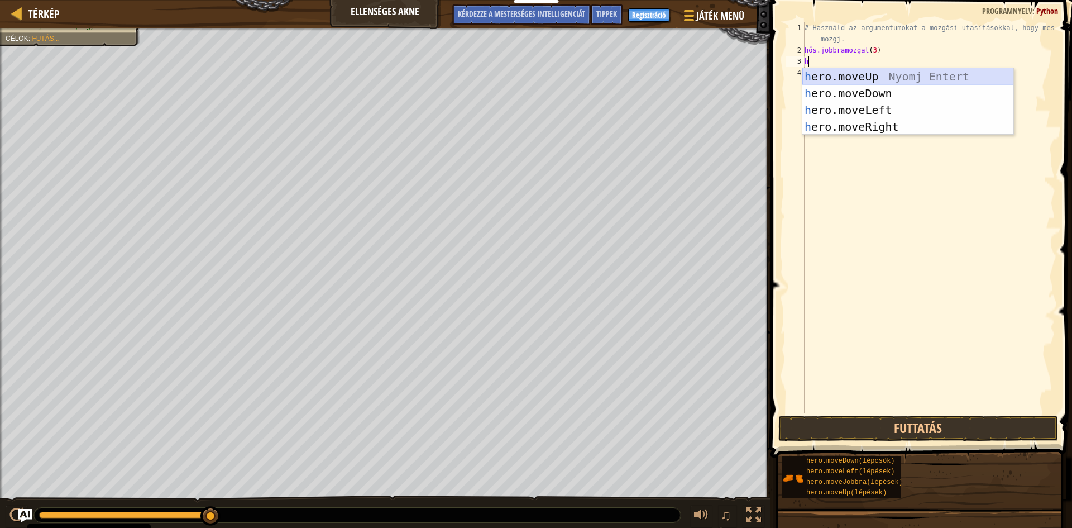
click at [877, 73] on div "h ero.moveUp Nyomj Entert h ero.moveDown Nyomj Entert h ero.moveLeft Nyomj Ente…" at bounding box center [908, 118] width 211 height 101
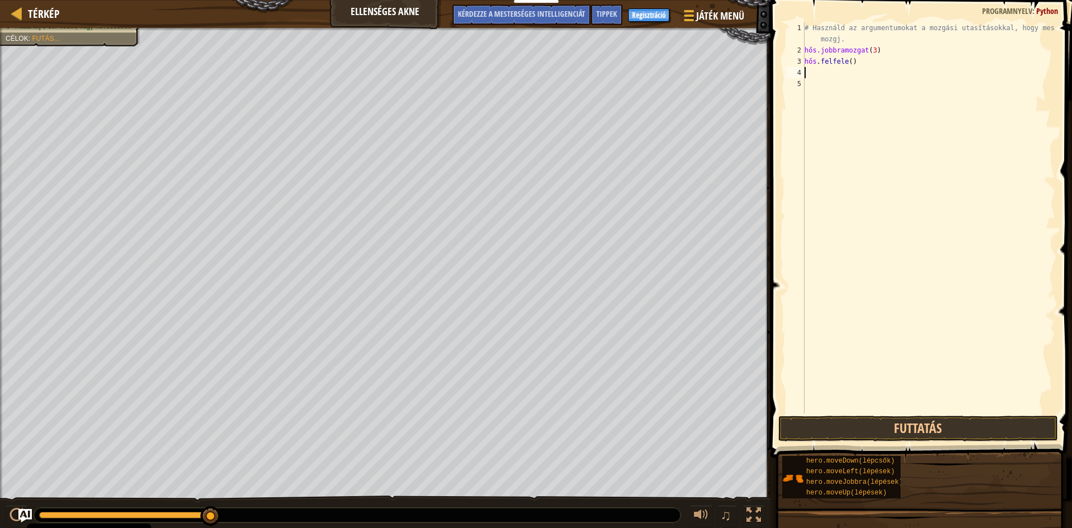
type textarea "h"
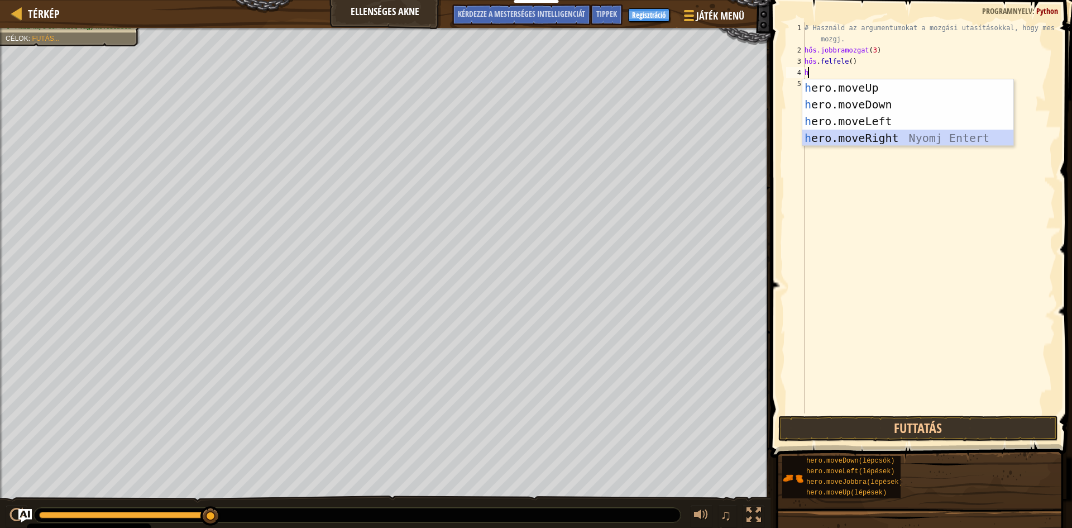
click at [884, 133] on div "h ero.moveUp Nyomj Entert h ero.moveDown Nyomj Entert h ero.moveLeft Nyomj Ente…" at bounding box center [908, 129] width 211 height 101
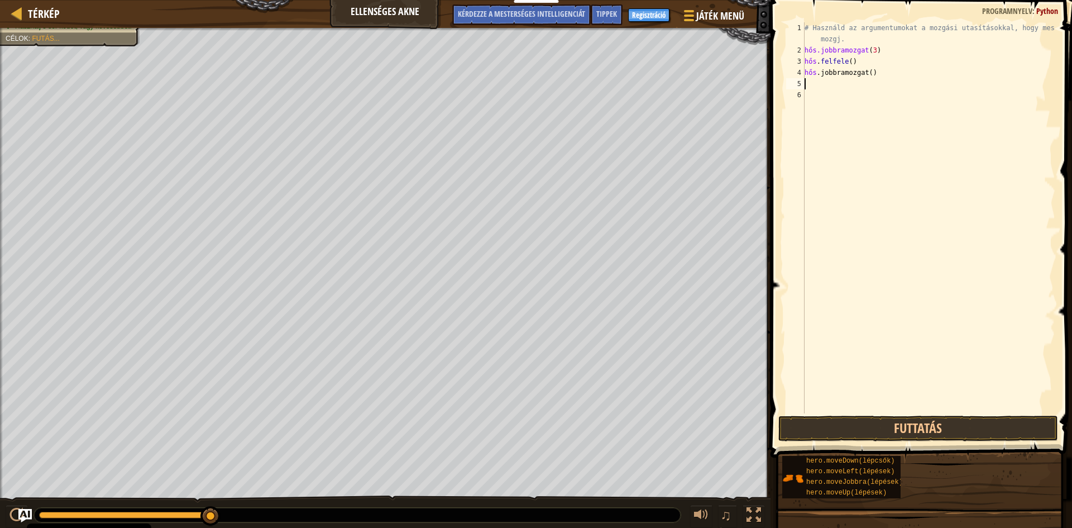
type textarea "h"
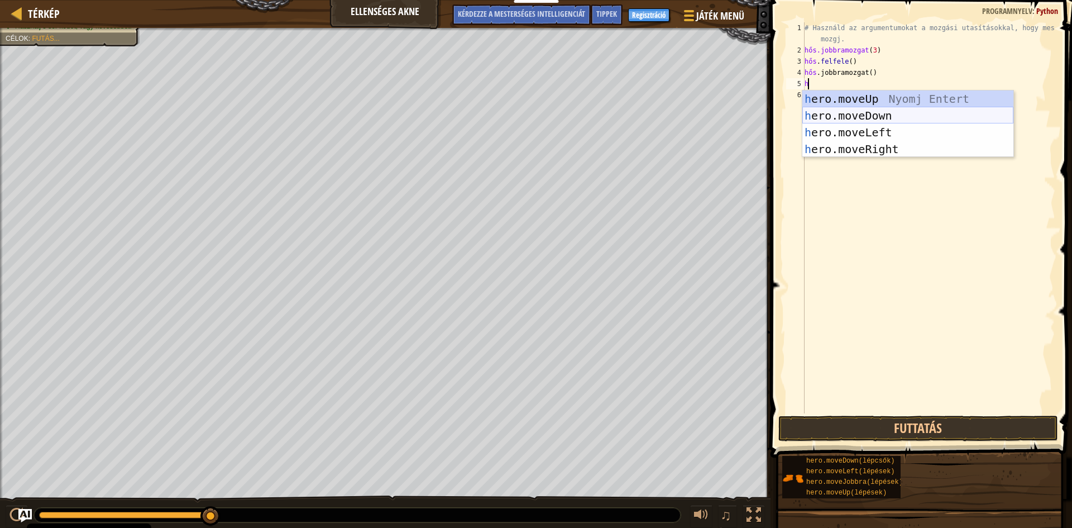
click at [908, 113] on div "h ero.moveUp Nyomj Entert h ero.moveDown Nyomj Entert h ero.moveLeft Nyomj Ente…" at bounding box center [908, 140] width 211 height 101
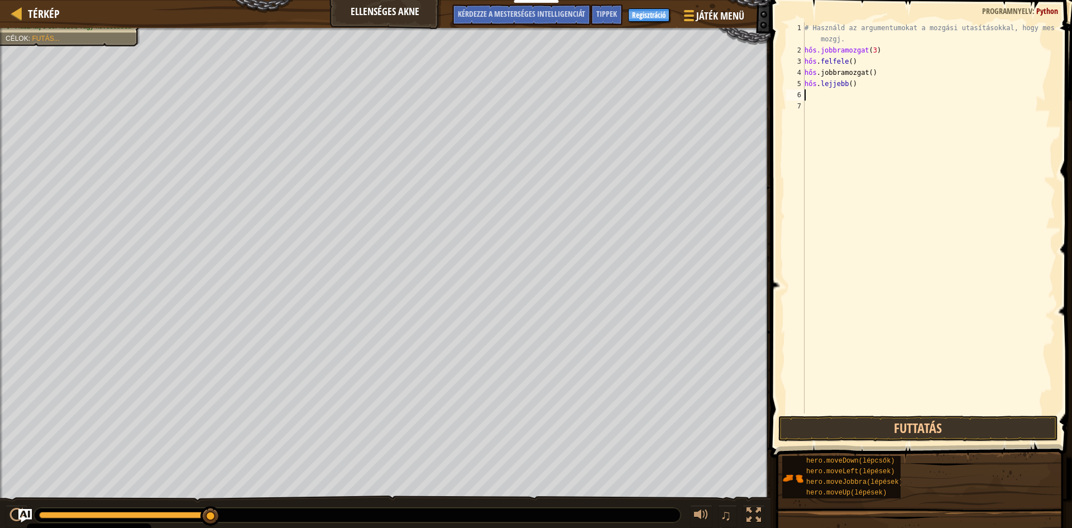
type textarea "h"
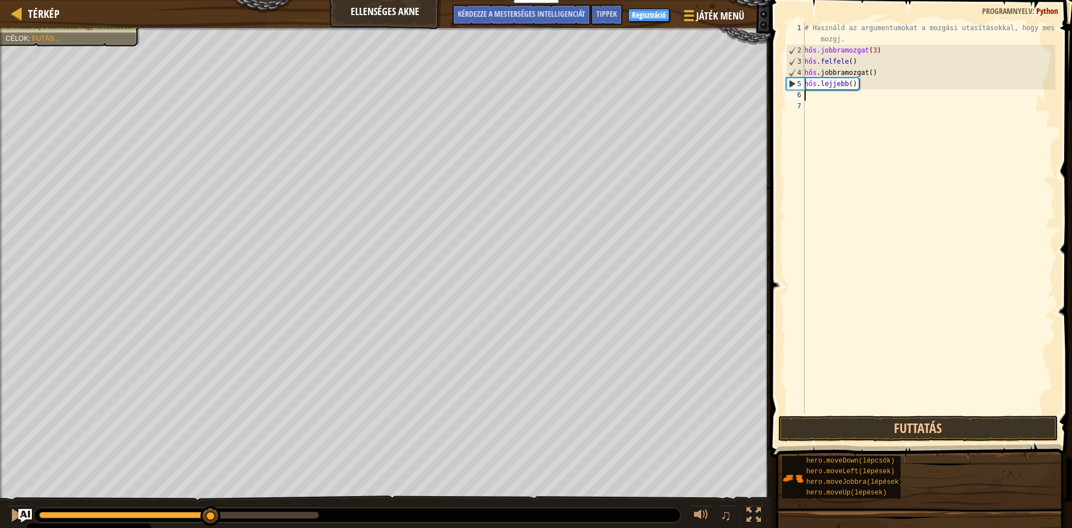
click at [860, 85] on div "# Használd az argumentumokat a mozgási utasításokkal, hogy messzebbre mozgj. hő…" at bounding box center [929, 234] width 253 height 424
type textarea "hero.moveDown()2"
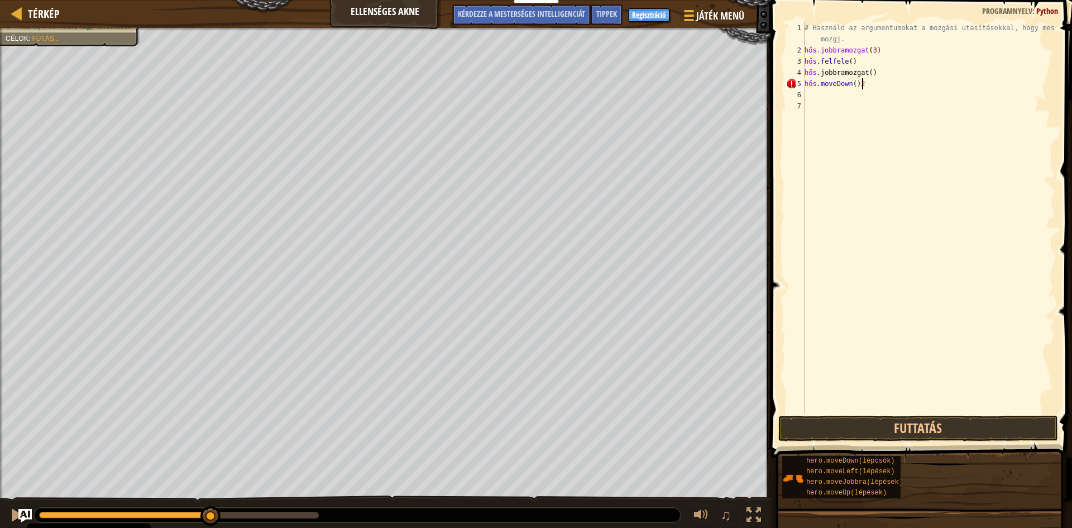
click at [881, 83] on div "# Használd az argumentumokat a mozgási utasításokkal, hogy messzebbre mozgj. hő…" at bounding box center [929, 234] width 253 height 424
click at [892, 85] on div "# Használd az argumentumokat a mozgási utasításokkal, hogy messzebbre mozgj. hő…" at bounding box center [929, 234] width 253 height 424
type textarea "hero.moveDown()2"
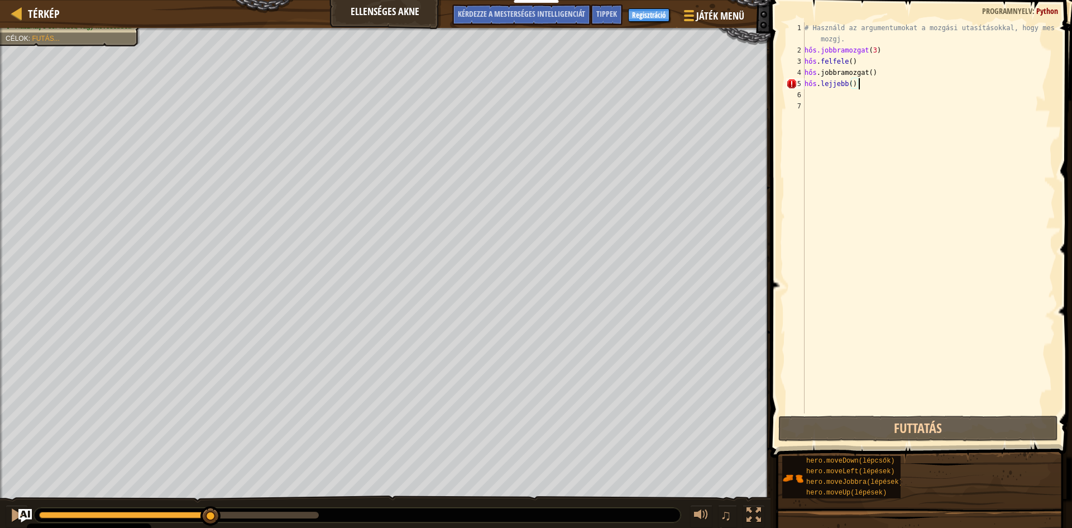
type textarea "hero.moveDo"
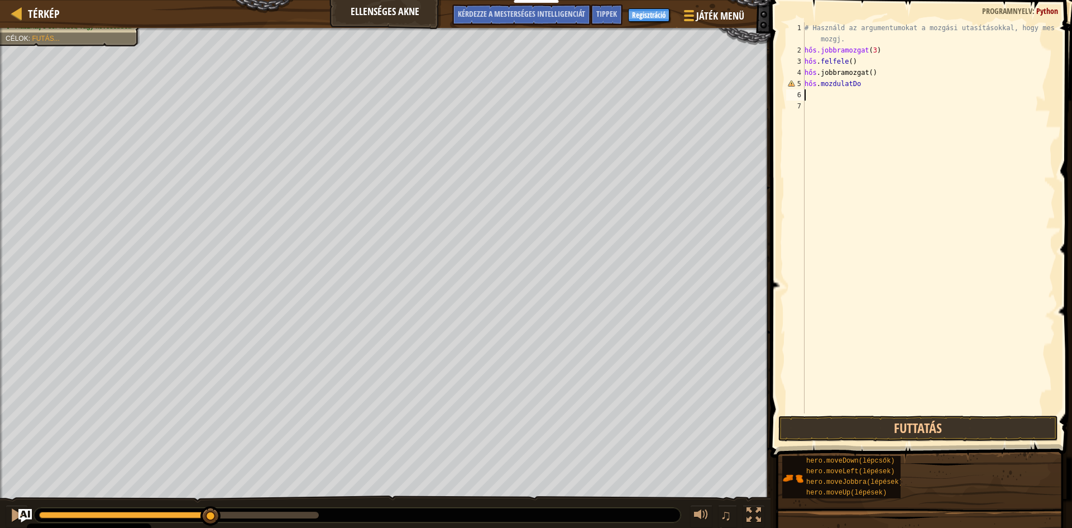
type textarea "hero.moveDo"
drag, startPoint x: 876, startPoint y: 84, endPoint x: 799, endPoint y: 83, distance: 77.1
click at [799, 83] on div "hero.moveDo 1 2 3 4 5 6 7 # Használd az argumentumokat a mozgási utasításokkal,…" at bounding box center [919, 217] width 271 height 391
type textarea "h"
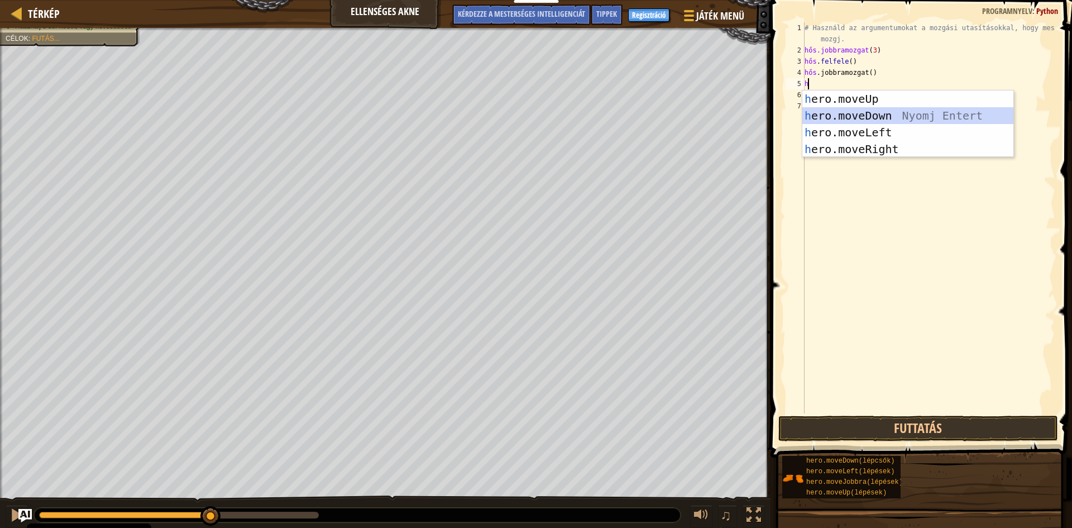
click at [881, 117] on div "h ero.moveUp Nyomj Entert h ero.moveDown Nyomj Entert h ero.moveLeft Nyomj Ente…" at bounding box center [908, 140] width 211 height 101
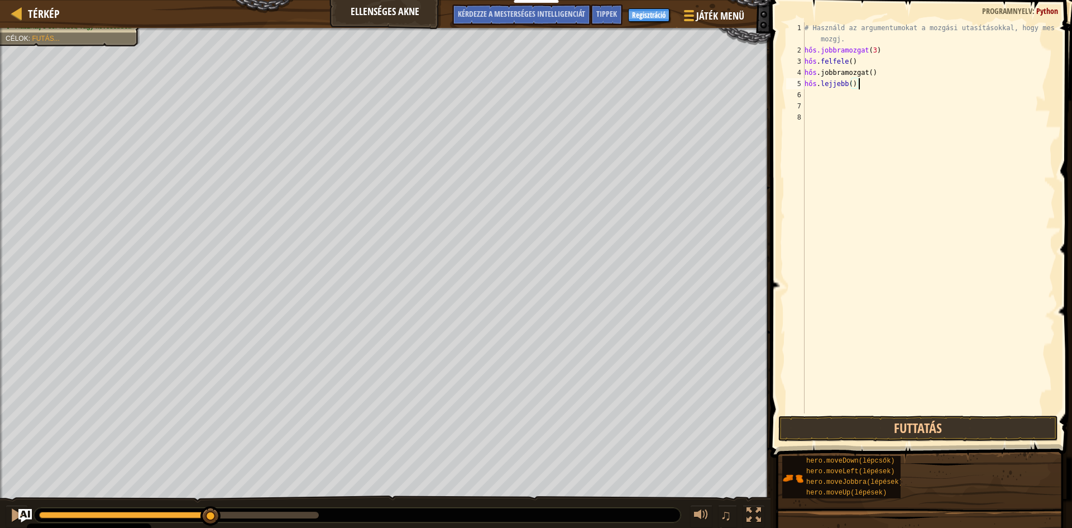
click at [861, 86] on div "# Használd az argumentumokat a mozgási utasításokkal, hogy messzebbre mozgj. hő…" at bounding box center [929, 234] width 253 height 424
click at [879, 80] on div "# Használd az argumentumokat a mozgási utasításokkal, hogy messzebbre mozgj. hő…" at bounding box center [929, 234] width 253 height 424
click at [887, 87] on div "# Használd az argumentumokat a mozgási utasításokkal, hogy messzebbre mozgj. hő…" at bounding box center [929, 234] width 253 height 424
type textarea "hero.moveDown()"
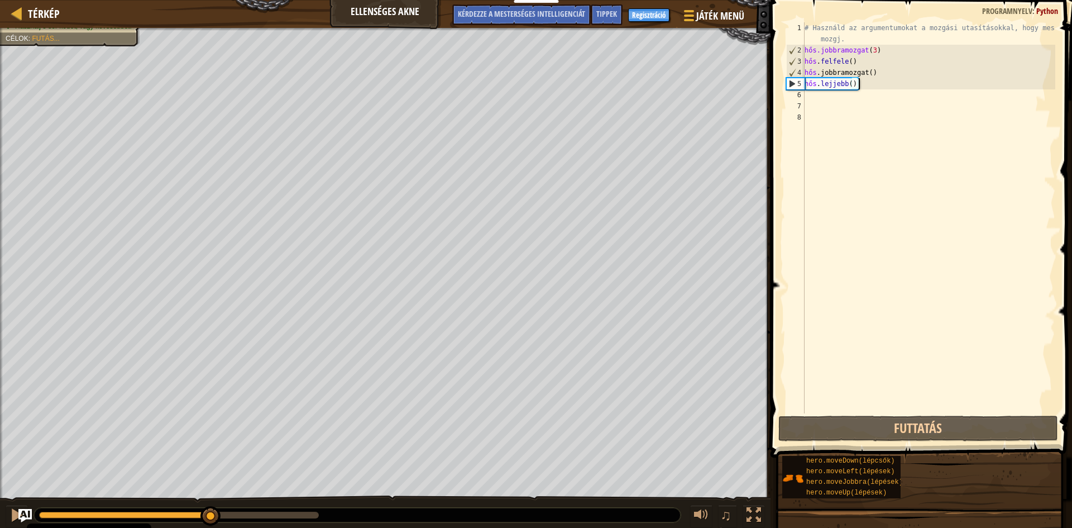
click at [810, 92] on div "# Használd az argumentumokat a mozgási utasításokkal, hogy messzebbre mozgj. hő…" at bounding box center [929, 234] width 253 height 424
type textarea "h"
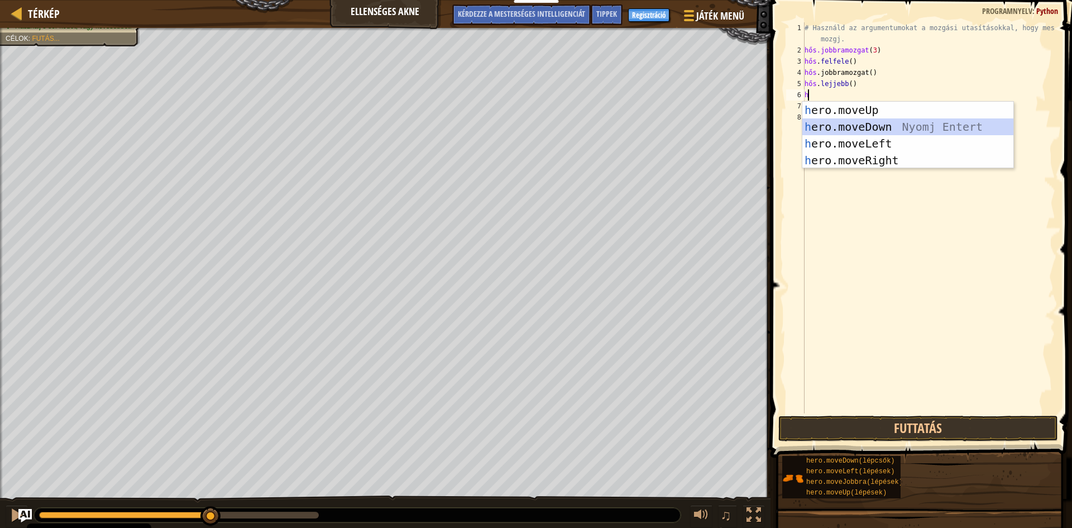
click at [867, 122] on div "h ero.moveUp Nyomj Entert h ero.moveDown Nyomj Entert h ero.moveLeft Nyomj Ente…" at bounding box center [908, 152] width 211 height 101
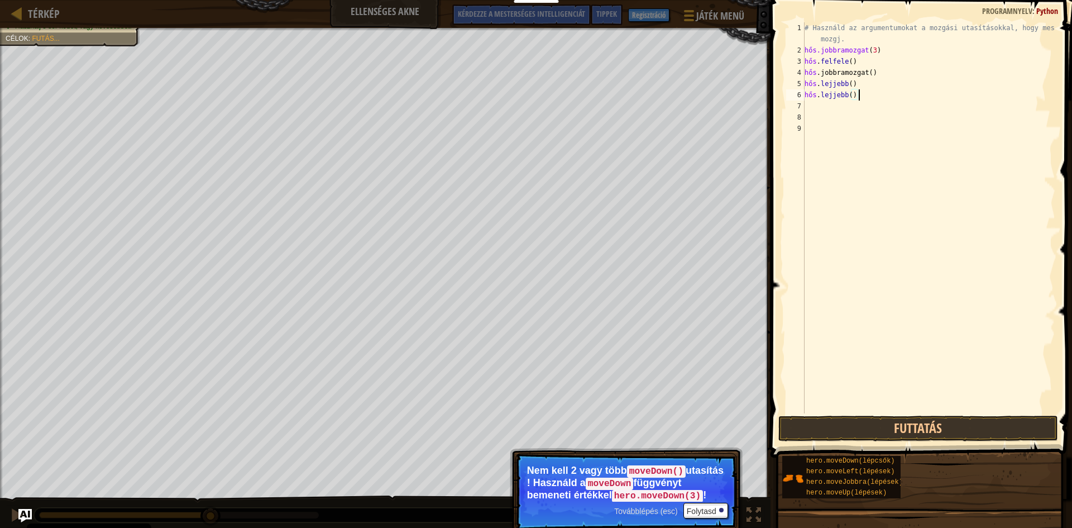
click at [869, 96] on div "# Használd az argumentumokat a mozgási utasításokkal, hogy messzebbre mozgj. hő…" at bounding box center [929, 234] width 253 height 424
type textarea "hero.moveDown()"
drag, startPoint x: 869, startPoint y: 85, endPoint x: 804, endPoint y: 84, distance: 64.8
click at [804, 84] on div "hero.moveDown() 1 2 3 4 5 6 7 8 9 # Használd az argumentumokat a mozgási utasít…" at bounding box center [919, 217] width 271 height 391
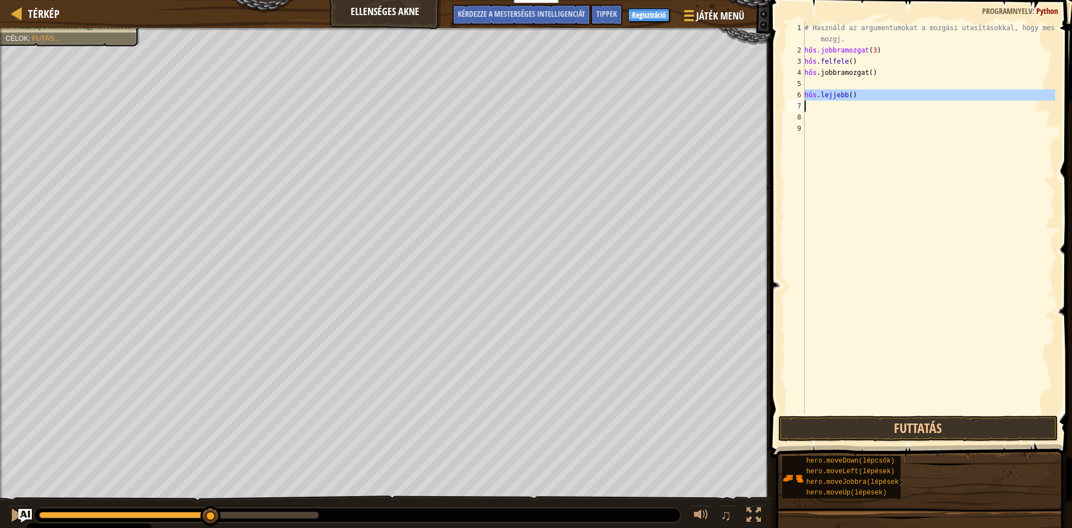
drag, startPoint x: 804, startPoint y: 97, endPoint x: 834, endPoint y: 102, distance: 30.6
click at [834, 102] on div "1 2 3 4 5 6 7 8 9 # Használd az argumentumokat a mozgási utasításokkal, hogy me…" at bounding box center [919, 217] width 271 height 391
click at [818, 88] on div "# Használd az argumentumokat a mozgási utasításokkal, hogy messzebbre mozgj. hő…" at bounding box center [929, 234] width 253 height 424
type textarea "h"
drag, startPoint x: 867, startPoint y: 87, endPoint x: 803, endPoint y: 83, distance: 64.4
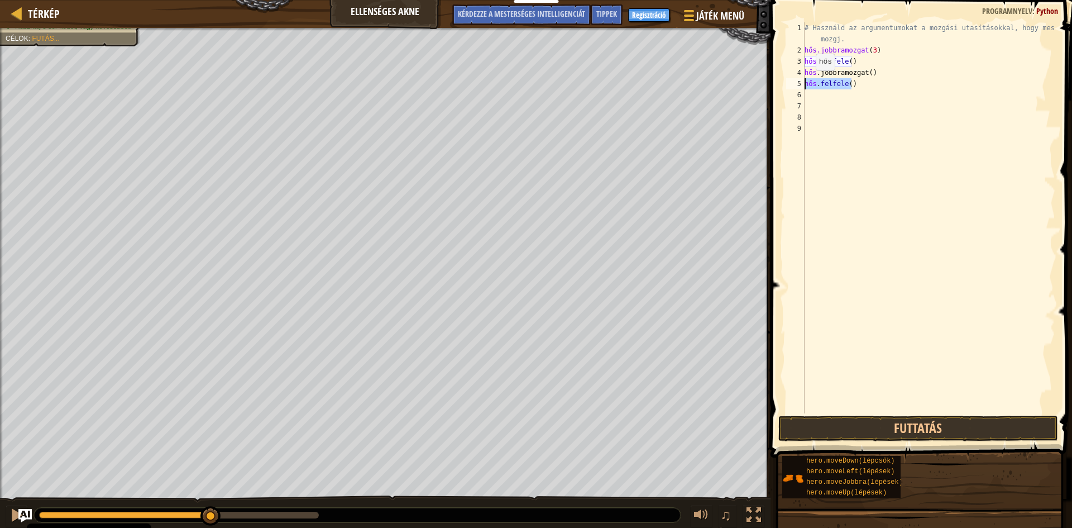
click at [803, 83] on div "1 2 3 4 5 6 7 8 9 # Használd az argumentumokat a mozgási utasításokkal, hogy me…" at bounding box center [919, 217] width 271 height 391
type textarea "hero.moveUp()"
click at [872, 76] on div "# Használd az argumentumokat a mozgási utasításokkal, hogy messzebbre mozgj. hő…" at bounding box center [929, 234] width 253 height 424
type textarea "hero.moveRight()"
click at [874, 76] on div "# Használd az argumentumokat a mozgási utasításokkal, hogy messzebbre mozgj. hő…" at bounding box center [929, 234] width 253 height 424
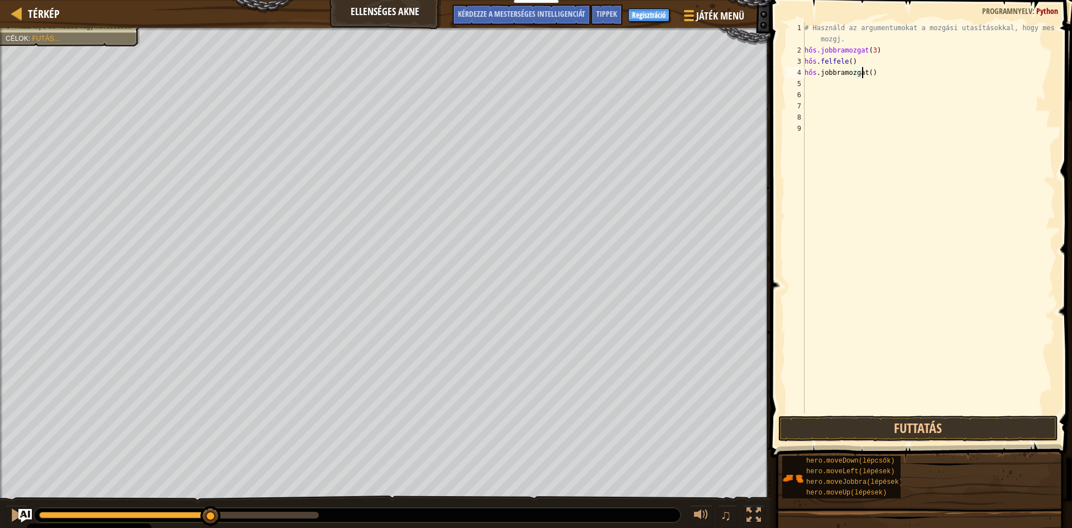
type textarea "hero.moveRight()"
click at [870, 74] on div "# Használd az argumentumokat a mozgási utasításokkal, hogy messzebbre mozgj. hő…" at bounding box center [929, 234] width 253 height 424
type textarea "hero.moveRight()"
click at [873, 74] on div "# Használd az argumentumokat a mozgási utasításokkal, hogy messzebbre mozgj. hő…" at bounding box center [929, 234] width 253 height 424
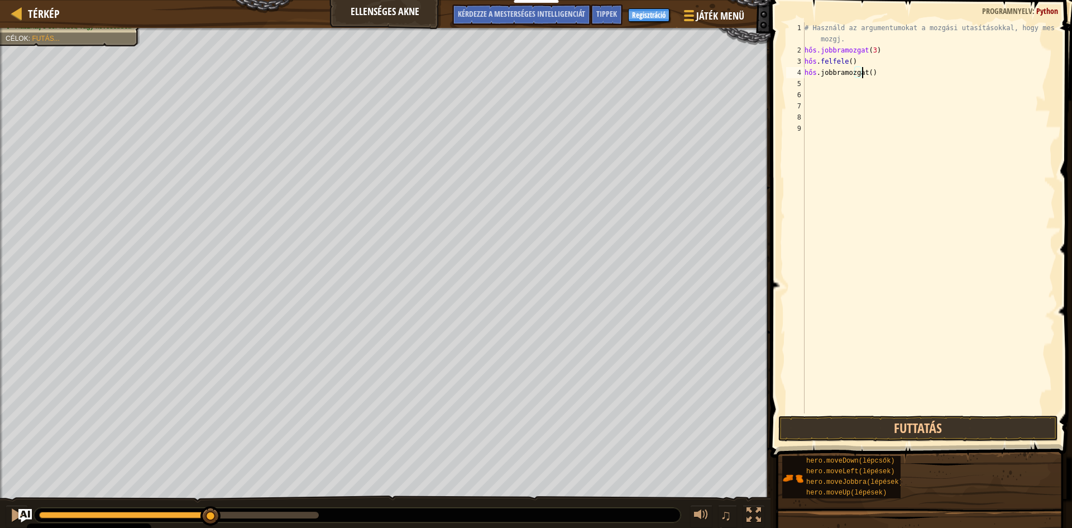
click at [877, 73] on div "# Használd az argumentumokat a mozgási utasításokkal, hogy messzebbre mozgj. hő…" at bounding box center [929, 234] width 253 height 424
type textarea "hero.moveRight()"
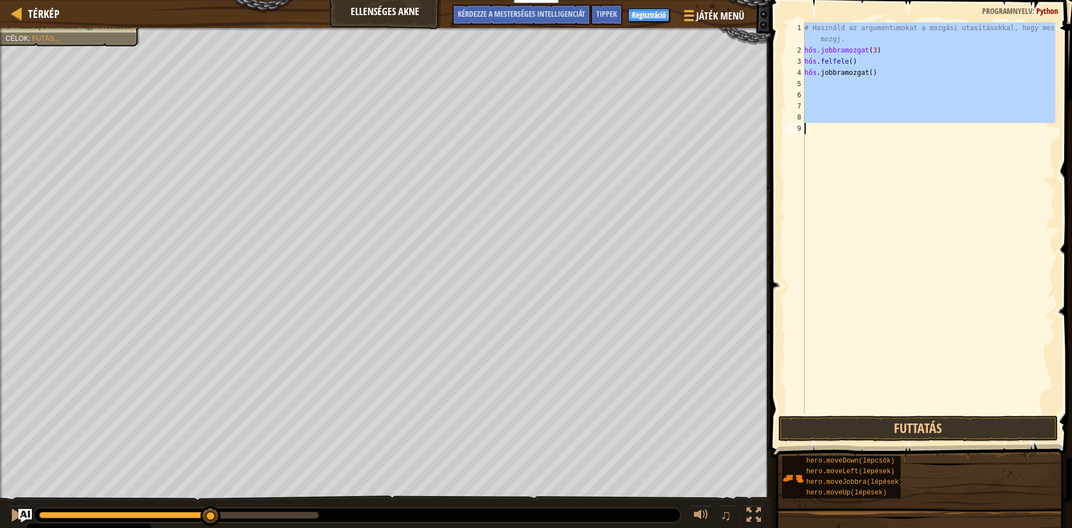
click at [877, 73] on div "# Használd az argumentumokat a mozgási utasításokkal, hogy messzebbre mozgj. hő…" at bounding box center [929, 234] width 253 height 424
click at [861, 151] on div "# Használd az argumentumokat a mozgási utasításokkal, hogy messzebbre mozgj. hő…" at bounding box center [929, 217] width 253 height 391
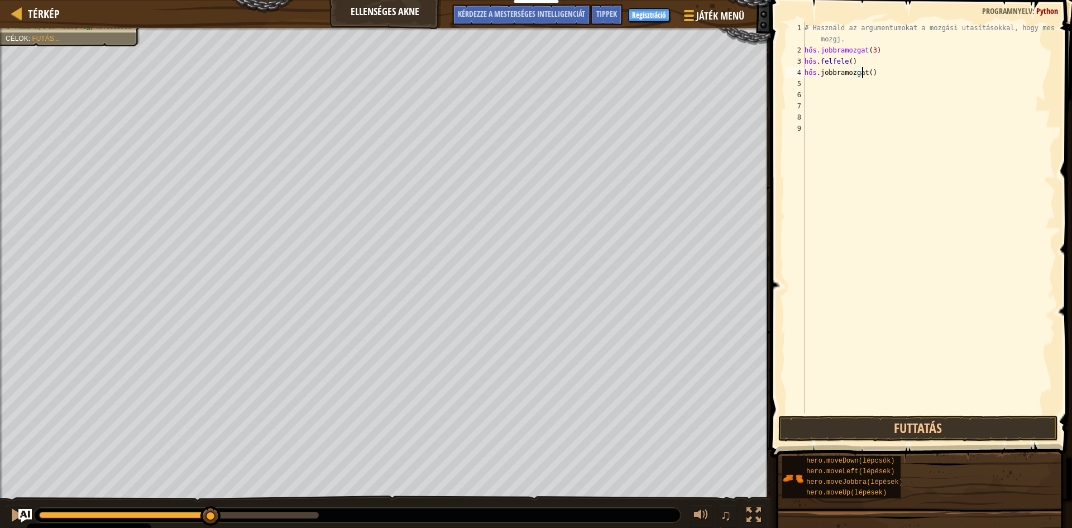
click at [876, 70] on div "# Használd az argumentumokat a mozgási utasításokkal, hogy messzebbre mozgj. hő…" at bounding box center [929, 234] width 253 height 424
drag, startPoint x: 894, startPoint y: 69, endPoint x: 903, endPoint y: 70, distance: 9.0
click at [903, 70] on div "# Használd az argumentumokat a mozgási utasításokkal, hogy messzebbre mozgj. hő…" at bounding box center [929, 234] width 253 height 424
drag, startPoint x: 871, startPoint y: 73, endPoint x: 900, endPoint y: 79, distance: 29.1
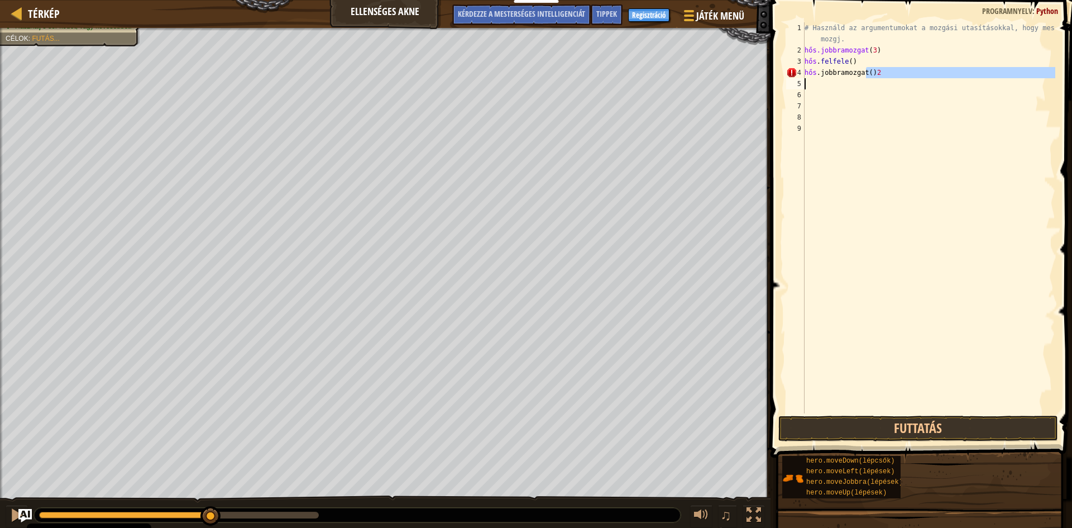
click at [900, 79] on div "# Használd az argumentumokat a mozgási utasításokkal, hogy messzebbre mozgj. hő…" at bounding box center [929, 234] width 253 height 424
drag, startPoint x: 901, startPoint y: 71, endPoint x: 869, endPoint y: 76, distance: 32.7
click at [869, 76] on div "# Használd az argumentumokat a mozgási utasításokkal, hogy messzebbre mozgj. hő…" at bounding box center [929, 234] width 253 height 424
drag, startPoint x: 935, startPoint y: 76, endPoint x: 867, endPoint y: 74, distance: 68.2
click at [867, 74] on div "# Használd az argumentumokat a mozgási utasításokkal, hogy messzebbre mozgj. hő…" at bounding box center [929, 234] width 253 height 424
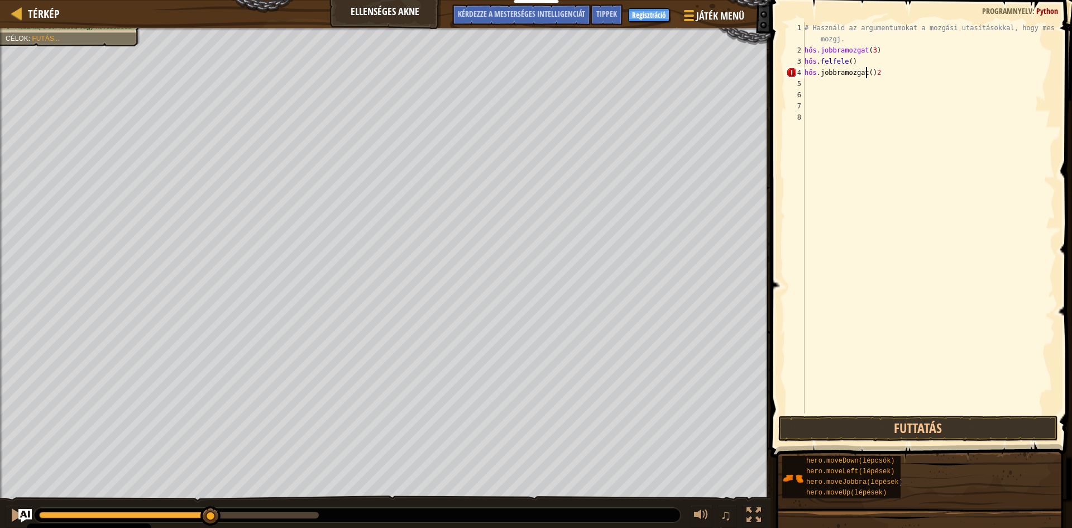
drag, startPoint x: 879, startPoint y: 75, endPoint x: 867, endPoint y: 74, distance: 12.3
click at [867, 74] on div "# Használd az argumentumokat a mozgási utasításokkal, hogy messzebbre mozgj. hő…" at bounding box center [929, 234] width 253 height 424
drag, startPoint x: 867, startPoint y: 74, endPoint x: 888, endPoint y: 73, distance: 21.3
click at [888, 73] on div "# Használd az argumentumokat a mozgási utasításokkal, hogy messzebbre mozgj. hő…" at bounding box center [929, 234] width 253 height 424
click at [876, 72] on div "# Használd az argumentumokat a mozgási utasításokkal, hogy messzebbre mozgj. hő…" at bounding box center [929, 234] width 253 height 424
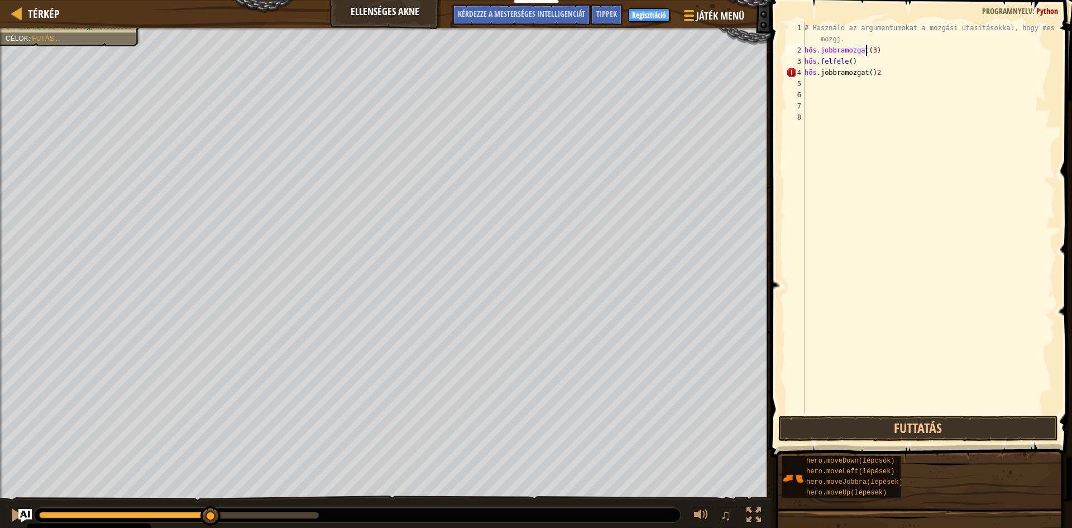
scroll to position [5, 0]
drag, startPoint x: 914, startPoint y: 46, endPoint x: 883, endPoint y: 68, distance: 38.4
drag, startPoint x: 883, startPoint y: 68, endPoint x: 888, endPoint y: 74, distance: 7.9
click at [888, 74] on div "# Használd az argumentumokat a mozgási utasításokkal, hogy messzebbre mozgj. hő…" at bounding box center [929, 234] width 253 height 424
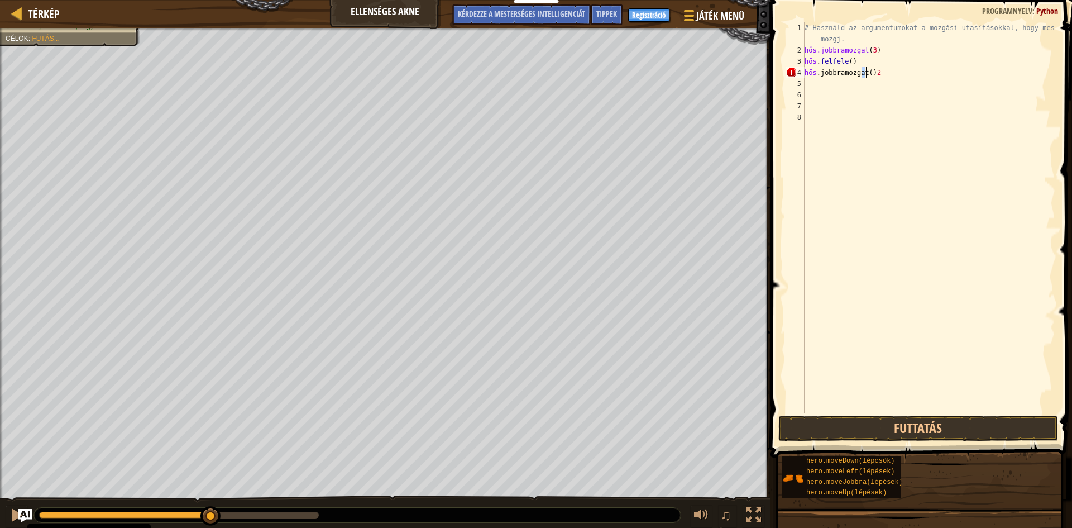
click at [886, 76] on div "# Használd az argumentumokat a mozgási utasításokkal, hogy messzebbre mozgj. hő…" at bounding box center [929, 234] width 253 height 424
type textarea "hero.moveRight()"
click at [876, 77] on div "# Használd az argumentumokat a mozgási utasításokkal, hogy messzebbre mozgj. hő…" at bounding box center [929, 234] width 253 height 424
type textarea "hero.moveRight()"
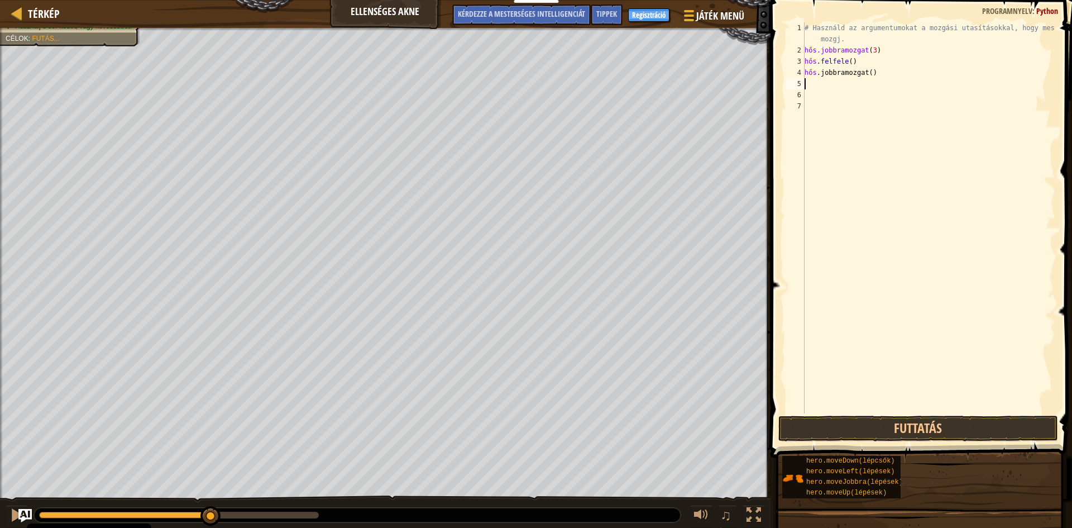
type textarea "hero.moveRight()"
click at [877, 70] on div "# Használd az argumentumokat a mozgási utasításokkal, hogy messzebbre mozgj. hő…" at bounding box center [929, 234] width 253 height 424
type textarea "hero.moveRight()"
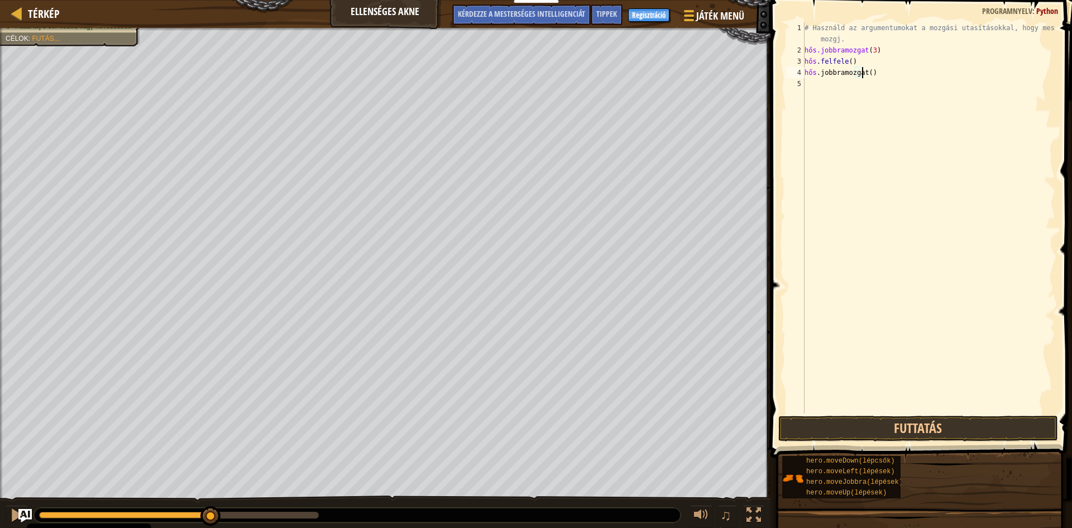
click at [880, 73] on div "# Használd az argumentumokat a mozgási utasításokkal, hogy messzebbre mozgj. hő…" at bounding box center [929, 234] width 253 height 424
drag, startPoint x: 880, startPoint y: 73, endPoint x: 875, endPoint y: 78, distance: 7.5
click at [879, 73] on div "# Használd az argumentumokat a mozgási utasításokkal, hogy messzebbre mozgj. hő…" at bounding box center [929, 234] width 253 height 424
type textarea "hero.moveRight()"
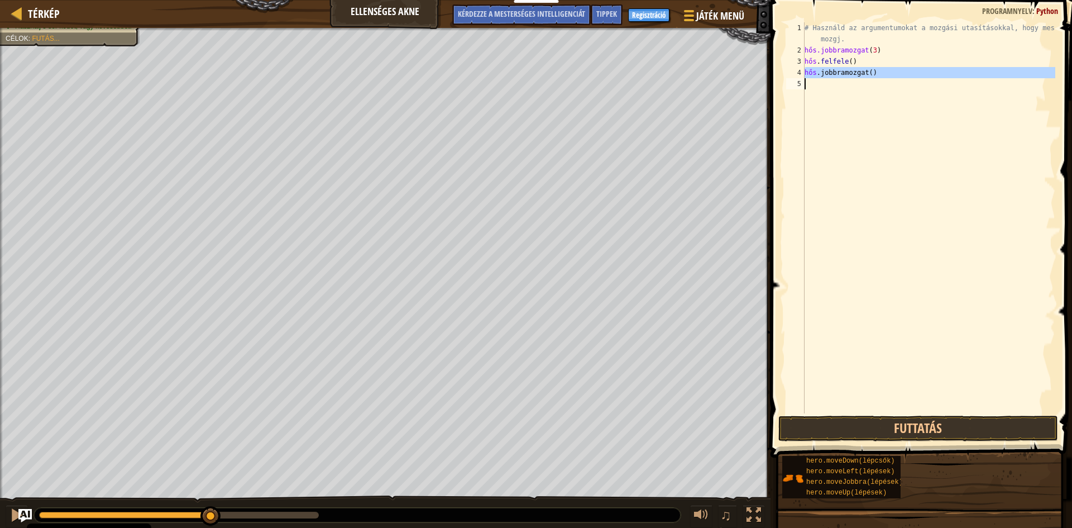
click at [875, 78] on div "# Használd az argumentumokat a mozgási utasításokkal, hogy messzebbre mozgj. hő…" at bounding box center [929, 217] width 253 height 391
click at [879, 77] on div "# Használd az argumentumokat a mozgási utasításokkal, hogy messzebbre mozgj. hő…" at bounding box center [929, 234] width 253 height 424
type textarea "hero.moveRight()"
click at [880, 79] on div "# Használd az argumentumokat a mozgási utasításokkal, hogy messzebbre mozgj. hő…" at bounding box center [929, 234] width 253 height 424
type textarea "h"
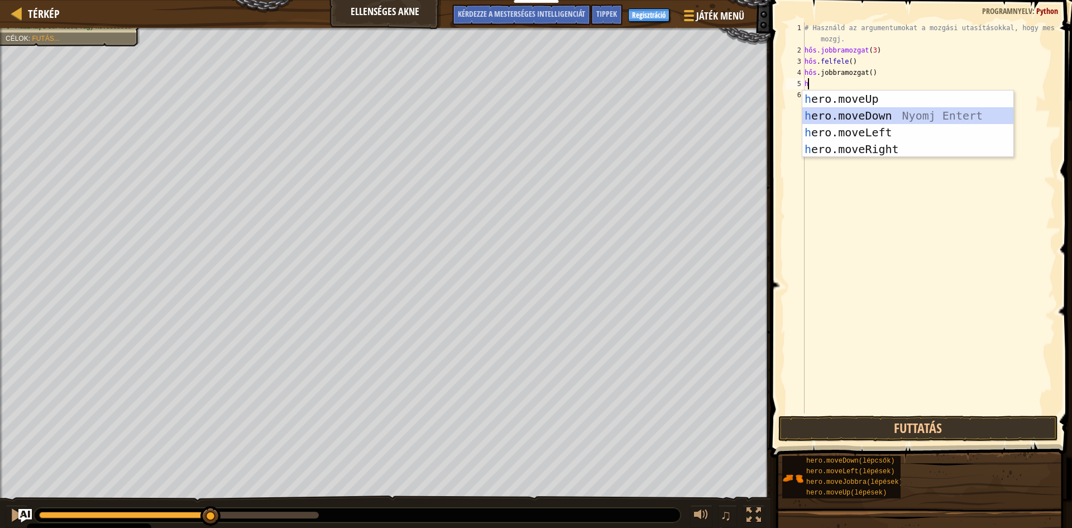
click at [859, 110] on div "h ero.moveUp Nyomj Entert h ero.moveDown Nyomj Entert h ero.moveLeft Nyomj Ente…" at bounding box center [908, 140] width 211 height 101
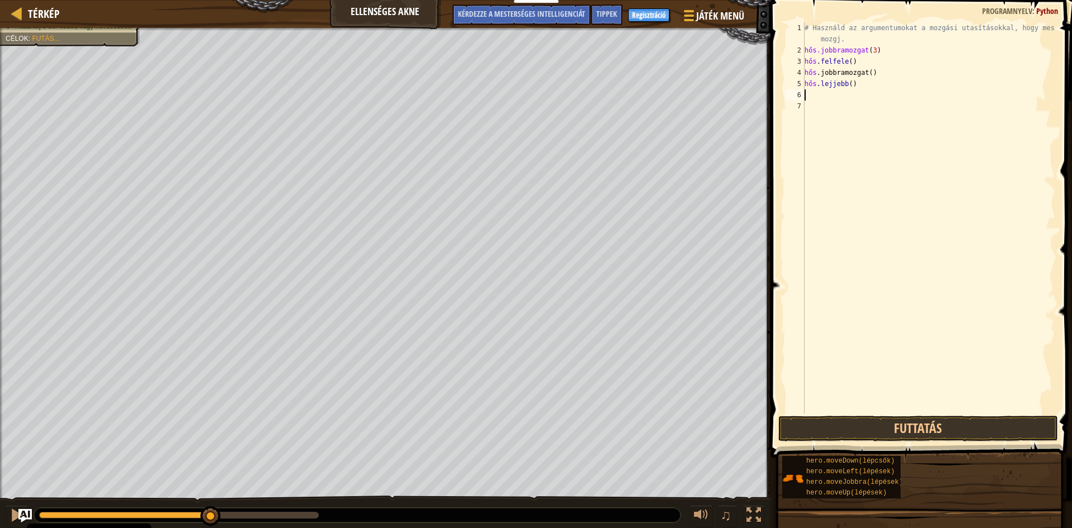
click at [863, 87] on div "# Használd az argumentumokat a mozgási utasításokkal, hogy messzebbre mozgj. hő…" at bounding box center [929, 234] width 253 height 424
click at [880, 84] on div "# Használd az argumentumokat a mozgási utasításokkal, hogy messzebbre mozgj. hő…" at bounding box center [929, 234] width 253 height 424
click at [890, 85] on div "# Használd az argumentumokat a mozgási utasításokkal, hogy messzebbre mozgj. hő…" at bounding box center [929, 234] width 253 height 424
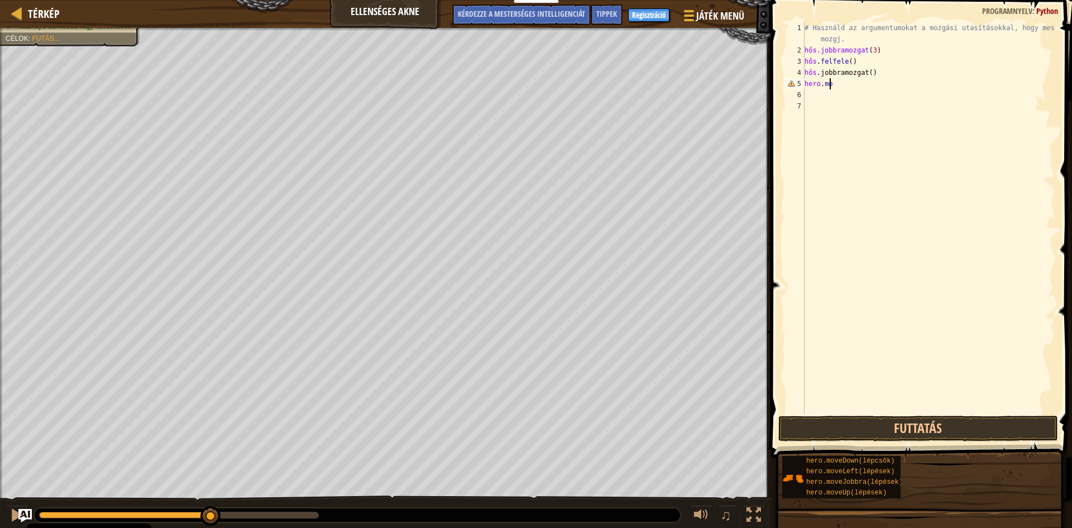
scroll to position [5, 1]
type textarea "h"
click at [815, 85] on div "# Használd az argumentumokat a mozgási utasításokkal, hogy messzebbre mozgj. hő…" at bounding box center [929, 234] width 253 height 424
click at [814, 83] on div "# Használd az argumentumokat a mozgási utasításokkal, hogy messzebbre mozgj. hő…" at bounding box center [929, 234] width 253 height 424
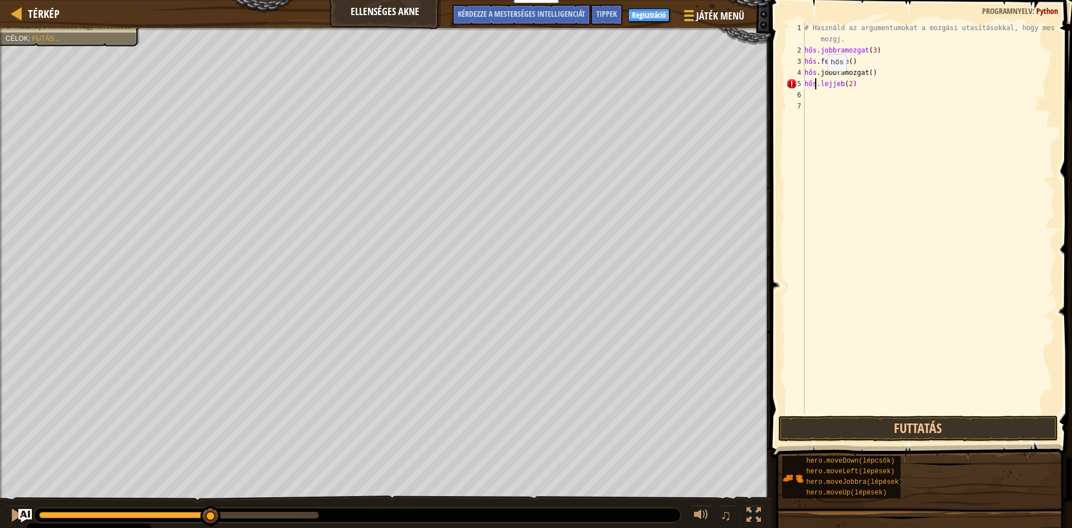
click at [818, 82] on div "# Használd az argumentumokat a mozgási utasításokkal, hogy messzebbre mozgj. hő…" at bounding box center [929, 234] width 253 height 424
type textarea "hero .lejjeb(2"
click at [883, 421] on button "Futtatás" at bounding box center [919, 429] width 280 height 26
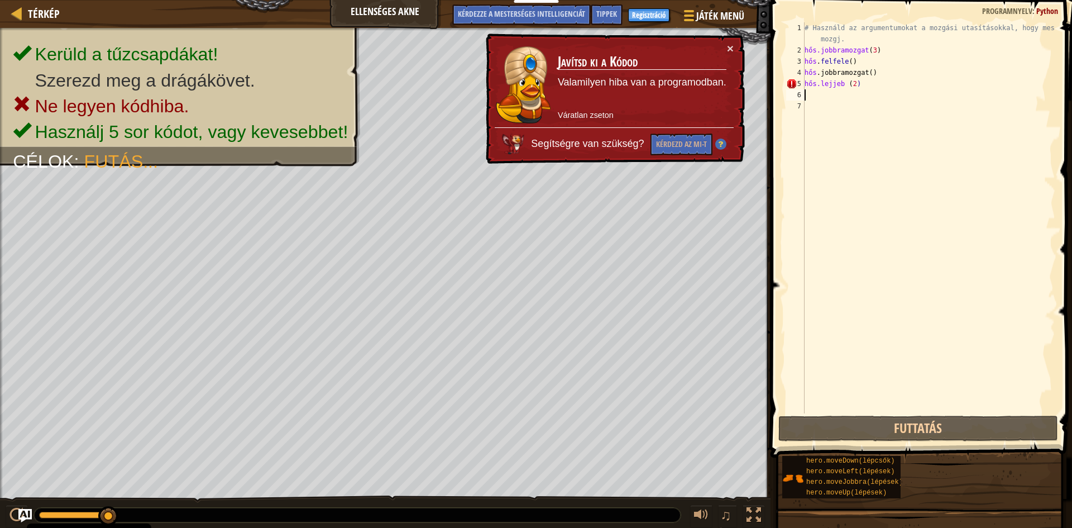
click at [848, 93] on div "# Használd az argumentumokat a mozgási utasításokkal, hogy messzebbre mozgj. hő…" at bounding box center [929, 234] width 253 height 424
click at [847, 85] on div "# Használd az argumentumokat a mozgási utasításokkal, hogy messzebbre mozgj. hő…" at bounding box center [929, 234] width 253 height 424
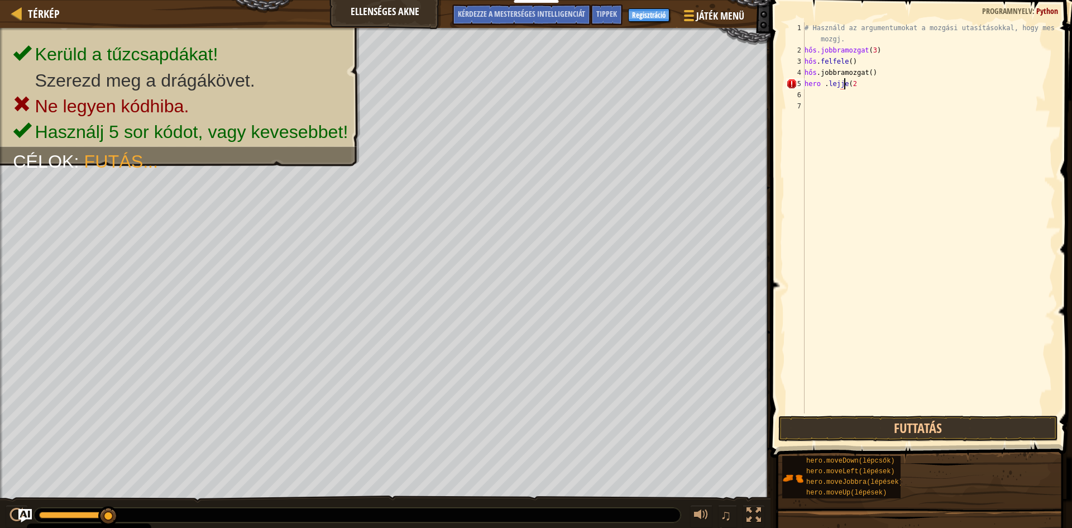
scroll to position [5, 3]
type textarea "hero .lejjeb(2"
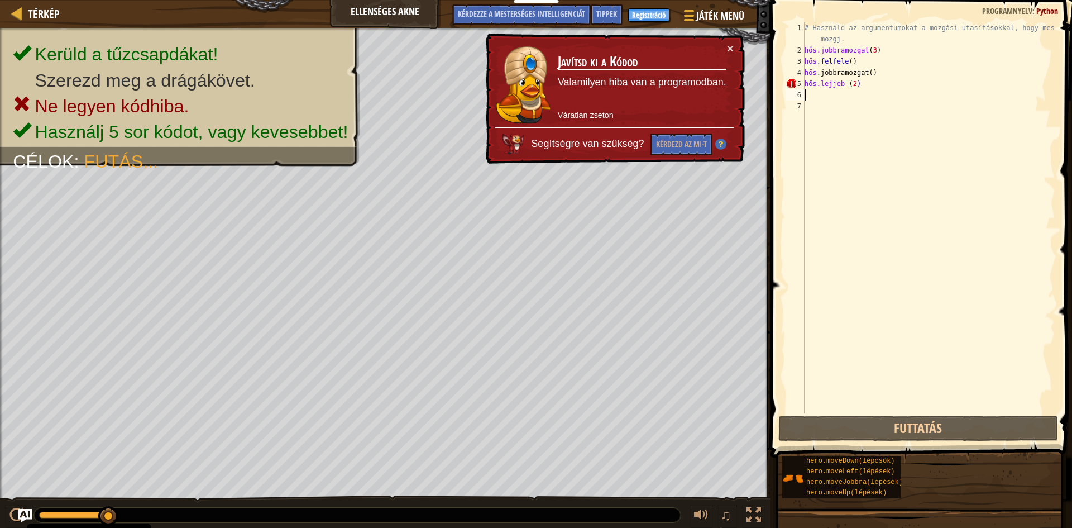
click at [842, 89] on div "# Használd az argumentumokat a mozgási utasításokkal, hogy messzebbre mozgj. hő…" at bounding box center [929, 234] width 253 height 424
drag, startPoint x: 849, startPoint y: 83, endPoint x: 844, endPoint y: 85, distance: 5.8
click at [845, 85] on div "# Használd az argumentumokat a mozgási utasításokkal, hogy messzebbre mozgj. hő…" at bounding box center [929, 234] width 253 height 424
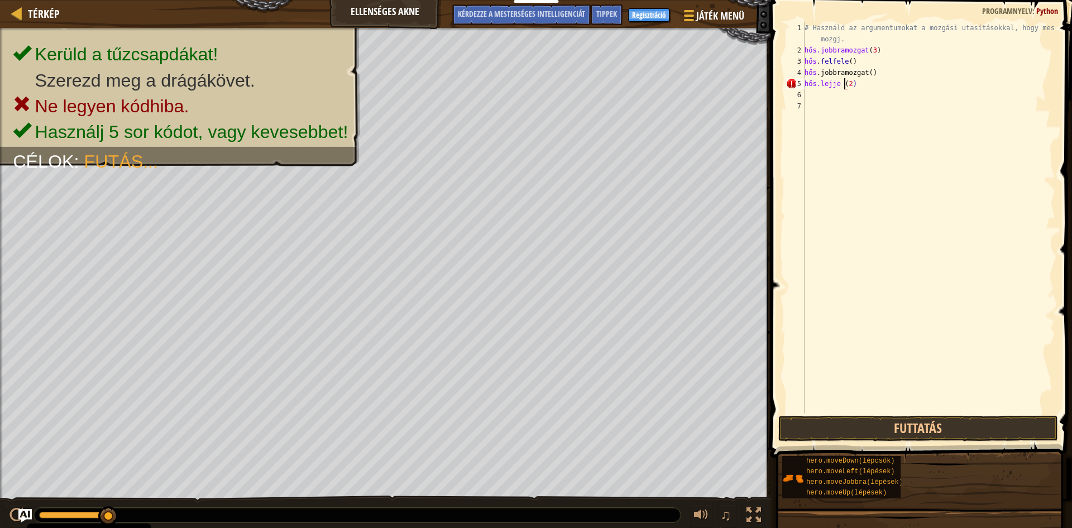
scroll to position [5, 3]
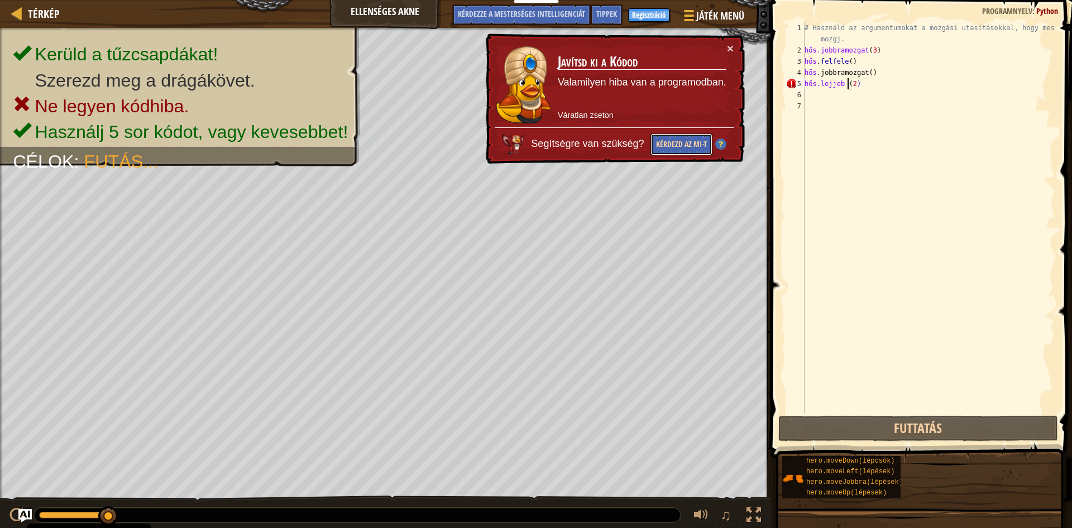
click at [678, 138] on button "Kérdezd az MI-t" at bounding box center [682, 144] width 62 height 22
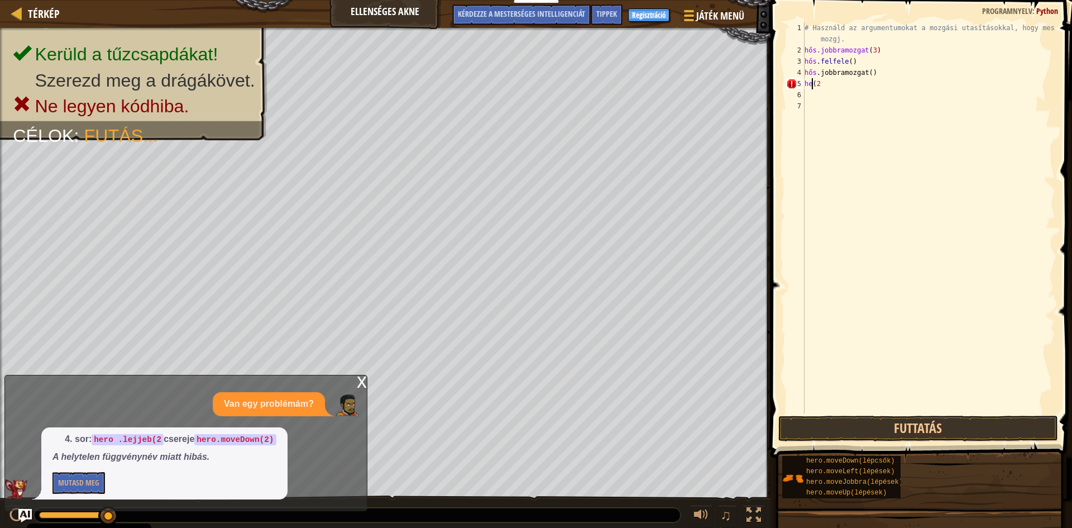
scroll to position [5, 0]
type textarea "(2"
type textarea "("
click at [880, 52] on div "# Használd az argumentumokat a mozgási utasításokkal, hogy messzebbre mozgj. hő…" at bounding box center [929, 234] width 253 height 424
type textarea "hero.moveRight(3)"
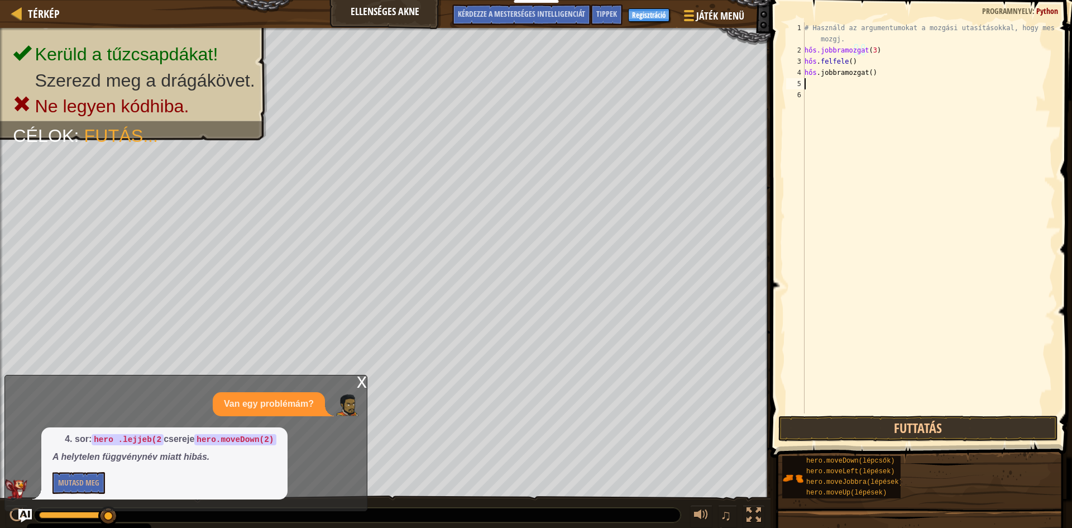
click at [805, 84] on div "# Használd az argumentumokat a mozgási utasításokkal, hogy messzebbre mozgj. hő…" at bounding box center [929, 234] width 253 height 424
click at [939, 426] on button "Futtatás" at bounding box center [919, 429] width 280 height 26
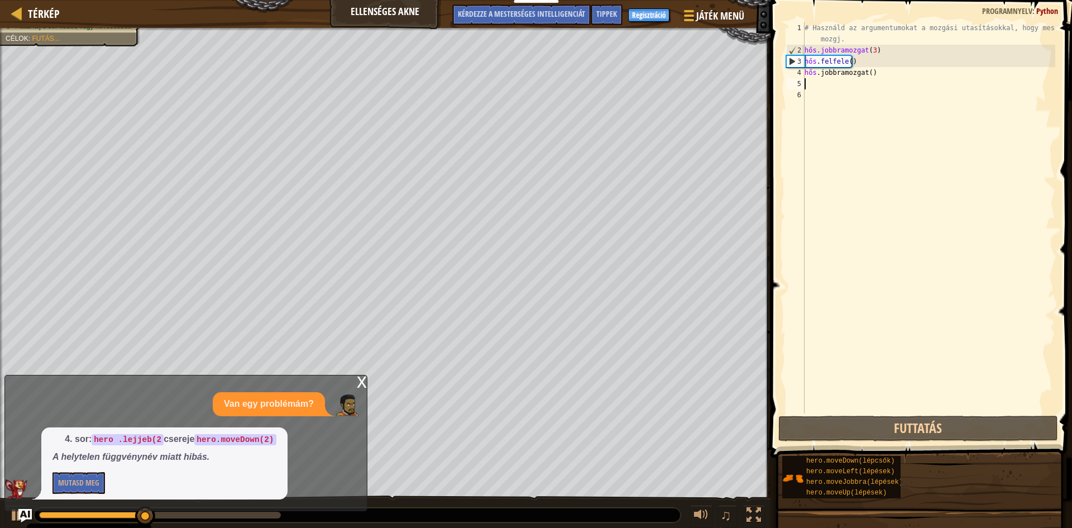
click at [359, 383] on font "x" at bounding box center [362, 380] width 10 height 23
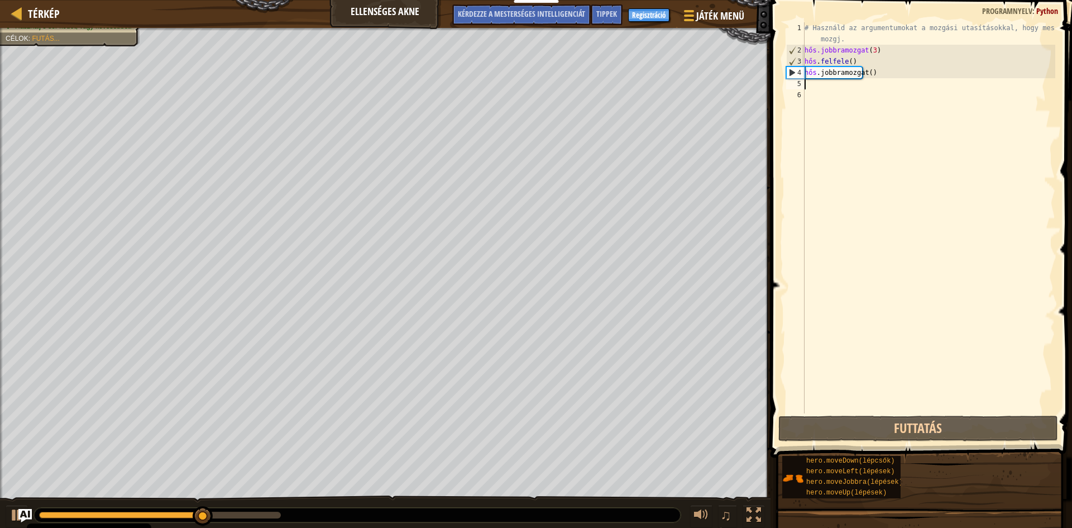
click at [819, 88] on div "# Használd az argumentumokat a mozgási utasításokkal, hogy messzebbre mozgj. hő…" at bounding box center [929, 234] width 253 height 424
type textarea "h"
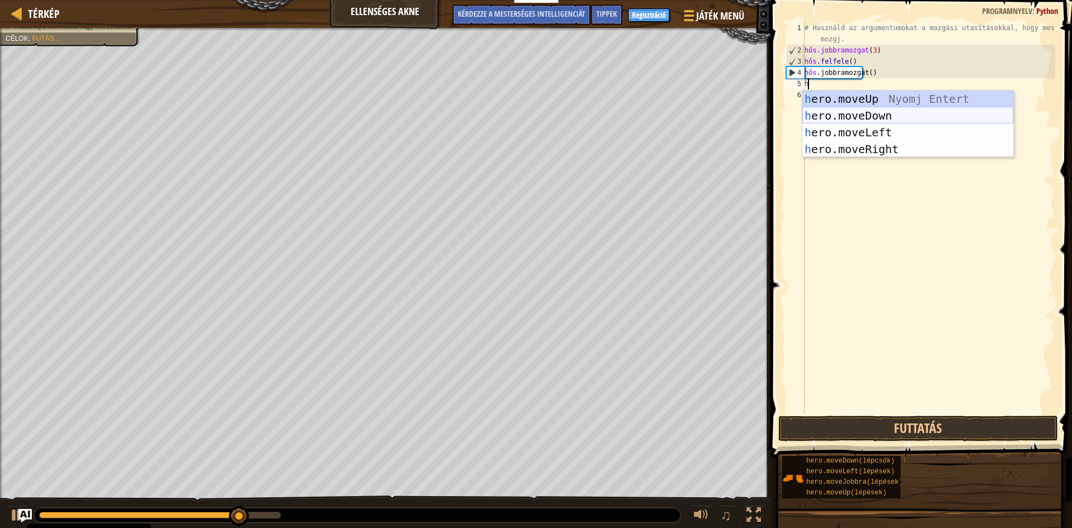
click at [831, 117] on div "h ero.moveUp Nyomj Entert h ero.moveDown Nyomj Entert h ero.moveLeft Nyomj Ente…" at bounding box center [908, 140] width 211 height 101
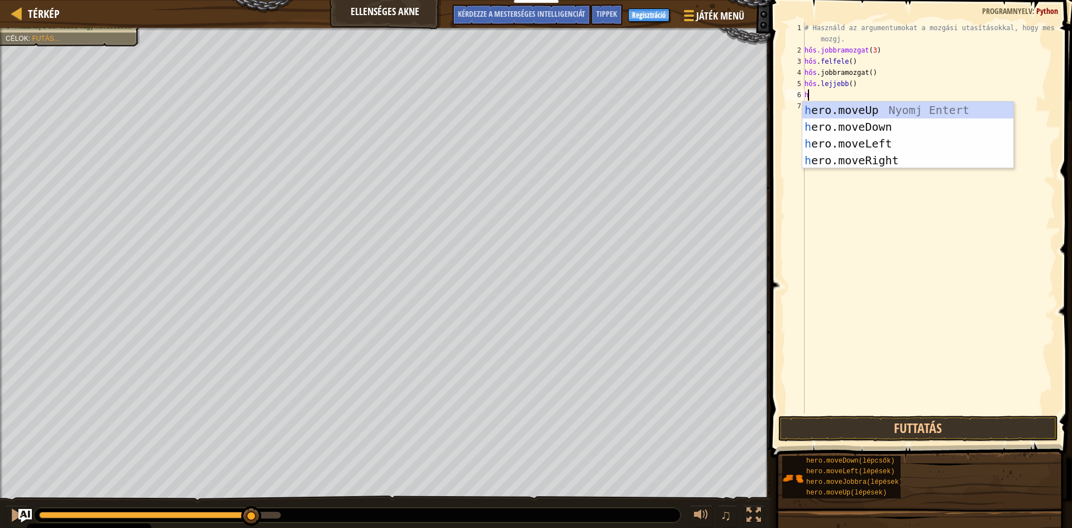
type textarea "h"
click at [824, 121] on div "h ero.moveUp Nyomj Entert h ero.moveDown Nyomj Entert h ero.moveLeft Nyomj Ente…" at bounding box center [908, 152] width 211 height 101
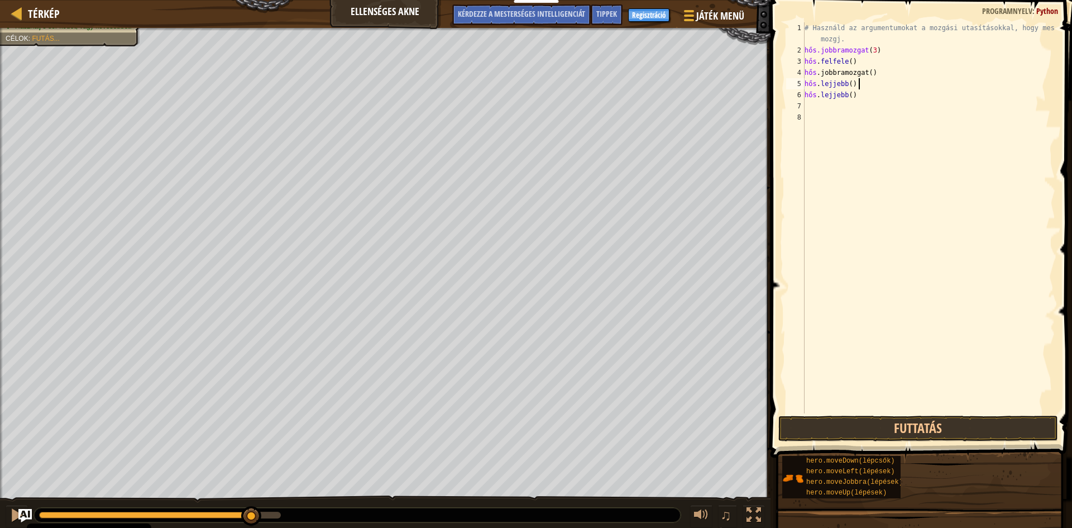
click at [861, 87] on div "# Használd az argumentumokat a mozgási utasításokkal, hogy messzebbre mozgj. hő…" at bounding box center [929, 234] width 253 height 424
drag, startPoint x: 919, startPoint y: 85, endPoint x: 855, endPoint y: 82, distance: 64.3
click at [855, 82] on div "# Használd az argumentumokat a mozgási utasításokkal, hogy messzebbre mozgj. hő…" at bounding box center [929, 234] width 253 height 424
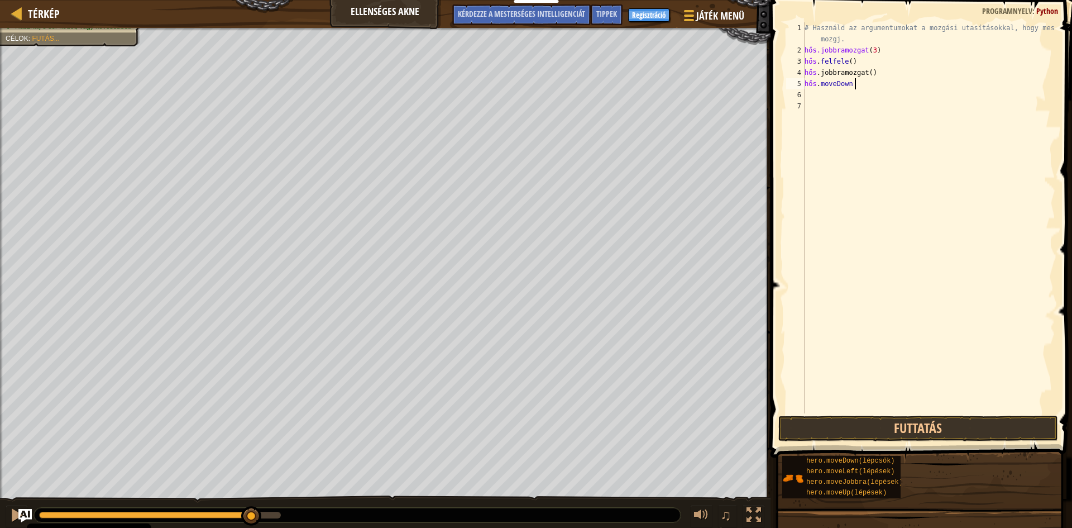
type textarea "hero.moveDown ("
click at [867, 82] on div "# Használd az argumentumokat a mozgási utasításokkal, hogy messzebbre mozgj. hő…" at bounding box center [929, 234] width 253 height 424
click at [871, 84] on div "# Használd az argumentumokat a mozgási utasításokkal, hogy messzebbre mozgj. hő…" at bounding box center [929, 234] width 253 height 424
click at [861, 84] on div "# Használd az argumentumokat a mozgási utasításokkal, hogy messzebbre mozgj. hő…" at bounding box center [929, 234] width 253 height 424
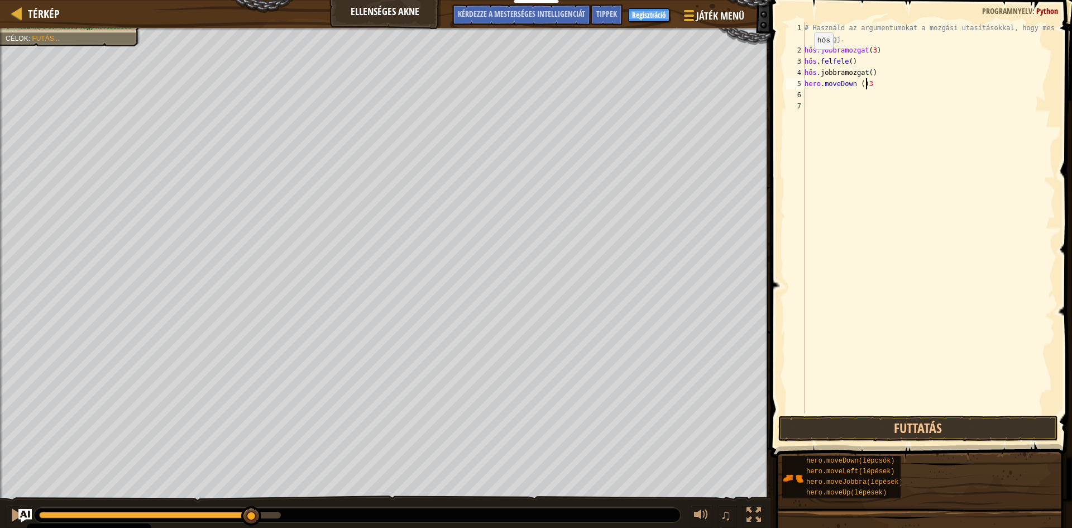
scroll to position [5, 4]
click at [947, 424] on button "Futtatás" at bounding box center [919, 429] width 280 height 26
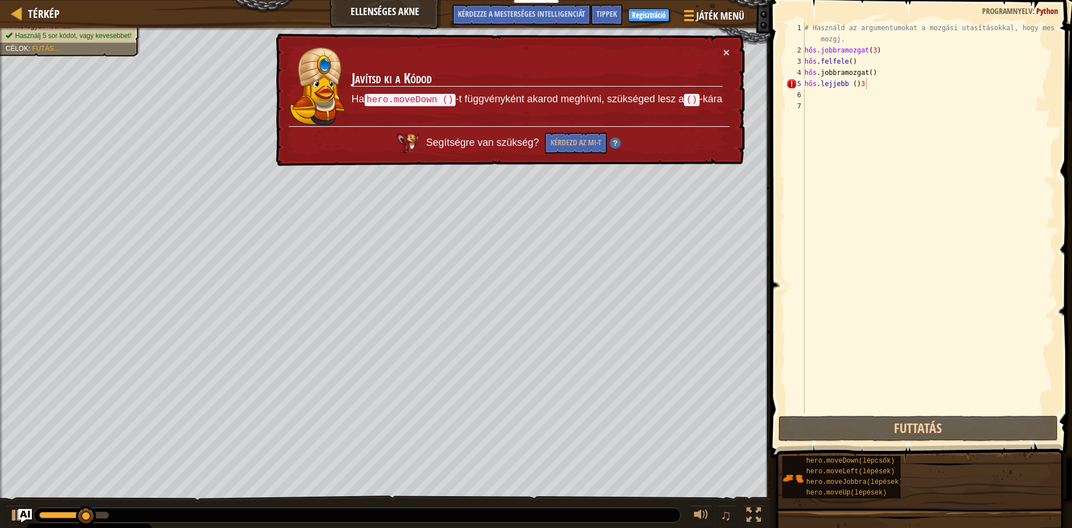
click at [722, 49] on td "Javítsd ki a Kódod Ha hero.moveDown () -t függvényként akarod meghívni, szükség…" at bounding box center [537, 86] width 372 height 80
click at [726, 51] on font "×" at bounding box center [726, 52] width 7 height 13
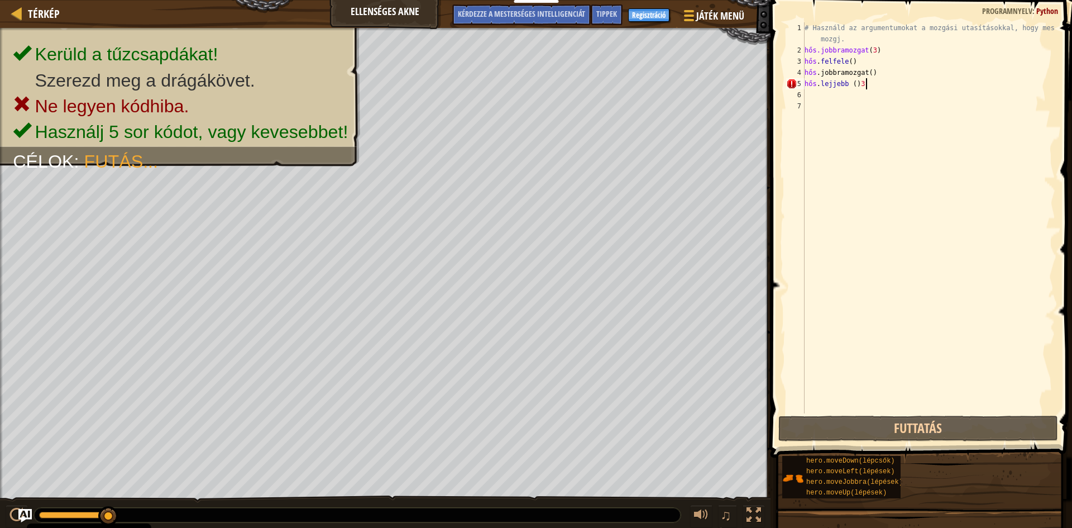
click at [906, 82] on div "# Használd az argumentumokat a mozgási utasításokkal, hogy messzebbre mozgj. hő…" at bounding box center [929, 234] width 253 height 424
click at [886, 89] on div "# Használd az argumentumokat a mozgási utasításokkal, hogy messzebbre mozgj. hő…" at bounding box center [929, 234] width 253 height 424
click at [879, 85] on div "# Használd az argumentumokat a mozgási utasításokkal, hogy messzebbre mozgj. hő…" at bounding box center [929, 234] width 253 height 424
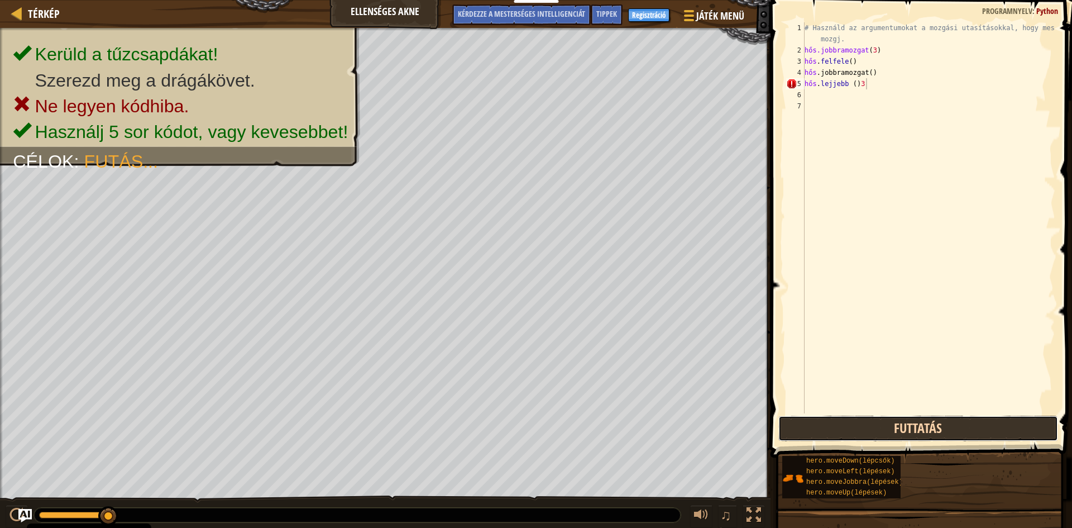
click at [882, 426] on button "Futtatás" at bounding box center [919, 429] width 280 height 26
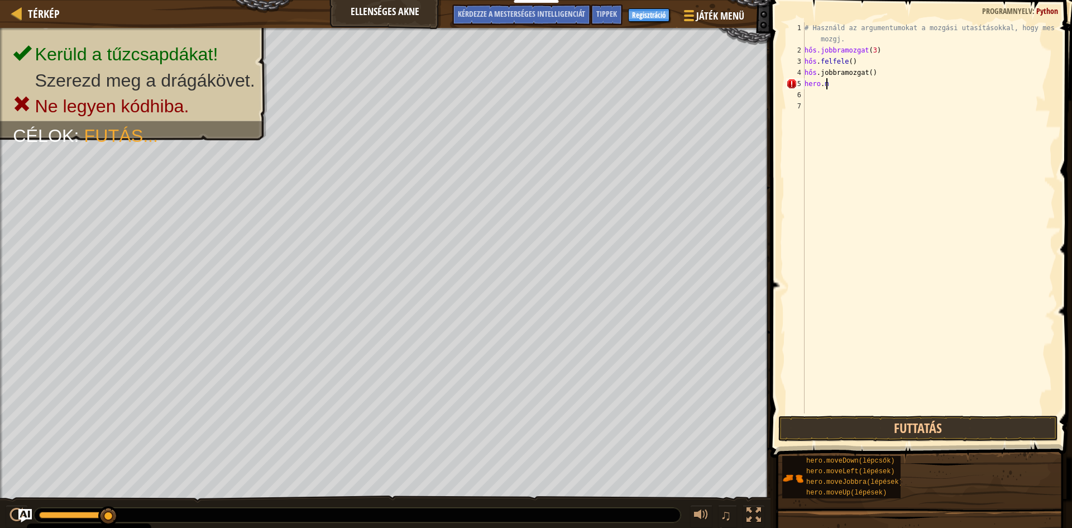
scroll to position [5, 0]
type textarea "h"
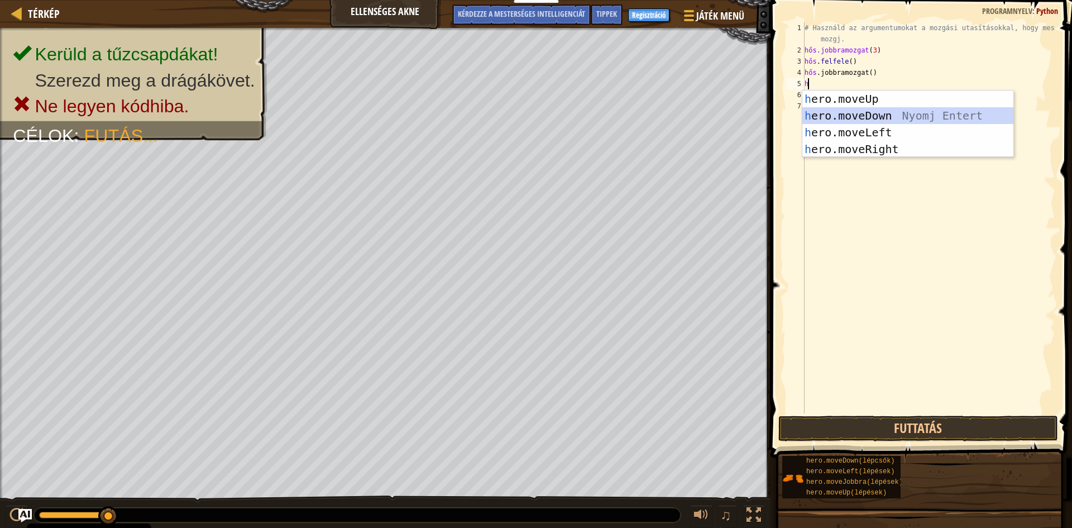
click at [906, 113] on div "h ero.moveUp Nyomj Entert h ero.moveDown Nyomj Entert h ero.moveLeft Nyomj Ente…" at bounding box center [908, 140] width 211 height 101
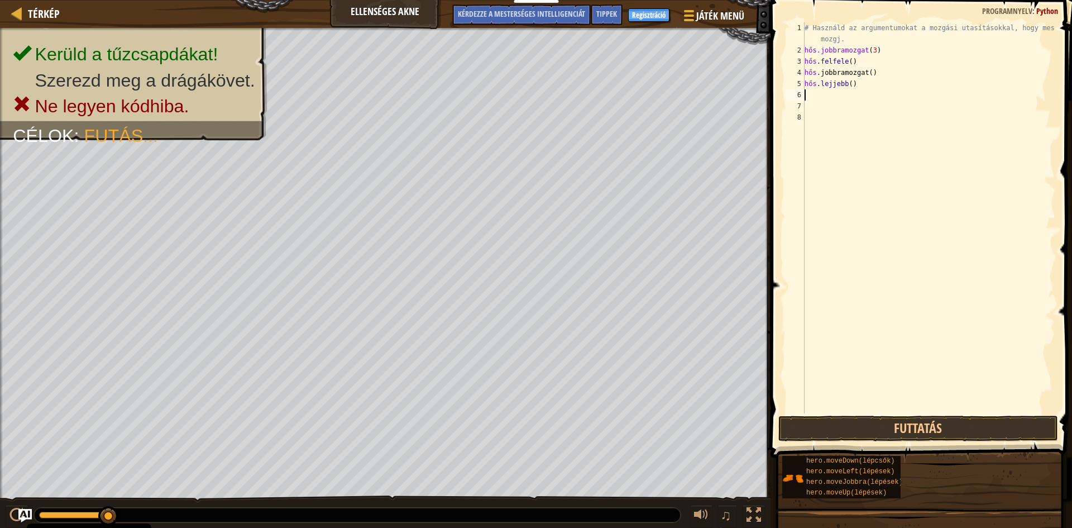
click at [861, 83] on div "# Használd az argumentumokat a mozgási utasításokkal, hogy messzebbre mozgj. hő…" at bounding box center [929, 234] width 253 height 424
type textarea "hero.moveDown()3"
click at [890, 82] on div "# Használd az argumentumokat a mozgási utasításokkal, hogy messzebbre mozgj. hő…" at bounding box center [929, 234] width 253 height 424
drag, startPoint x: 882, startPoint y: 80, endPoint x: 870, endPoint y: 87, distance: 13.5
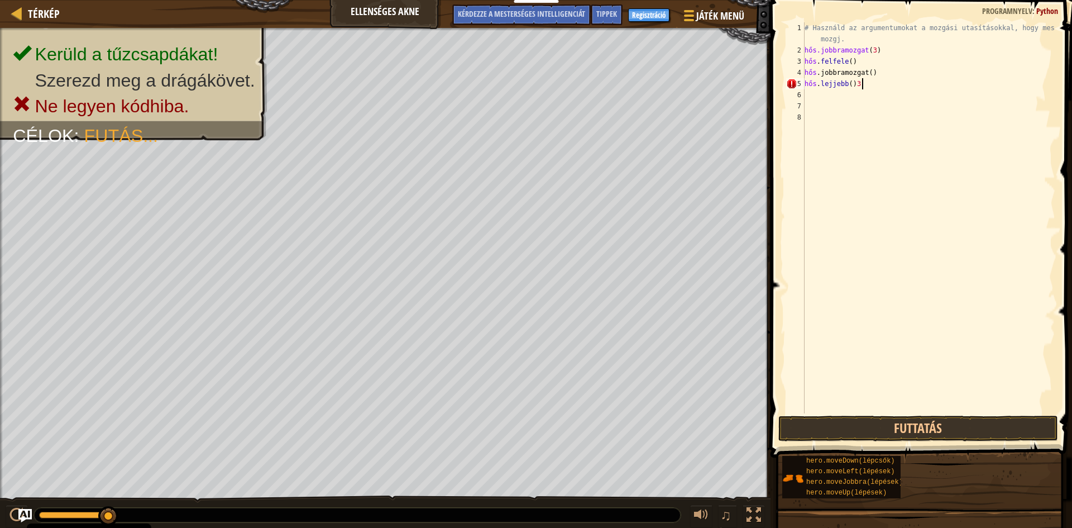
click at [870, 87] on div "# Használd az argumentumokat a mozgási utasításokkal, hogy messzebbre mozgj. hő…" at bounding box center [929, 234] width 253 height 424
drag, startPoint x: 870, startPoint y: 87, endPoint x: 884, endPoint y: 88, distance: 14.1
click at [884, 88] on div "# Használd az argumentumokat a mozgási utasításokkal, hogy messzebbre mozgj. hő…" at bounding box center [929, 234] width 253 height 424
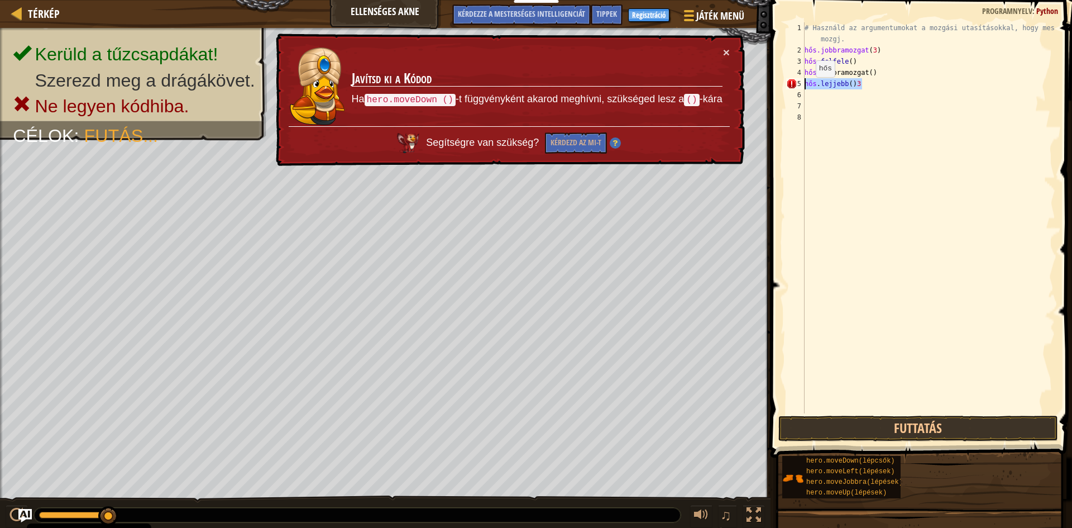
drag, startPoint x: 892, startPoint y: 87, endPoint x: 803, endPoint y: 88, distance: 89.9
click at [803, 88] on div "hero.moveDown()3 1 2 3 4 5 6 7 8 # Használd az argumentumokat a mozgási utasítá…" at bounding box center [919, 217] width 271 height 391
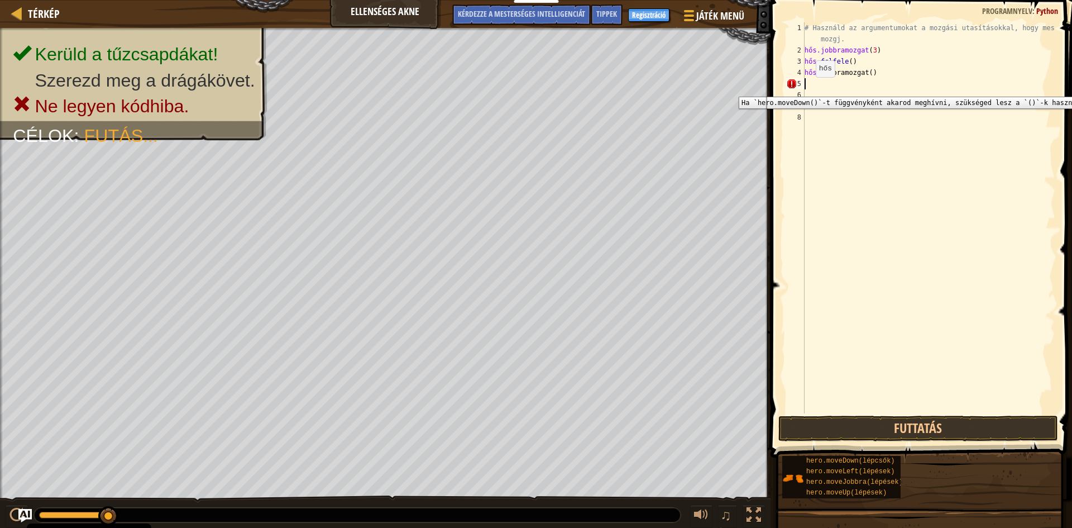
scroll to position [5, 0]
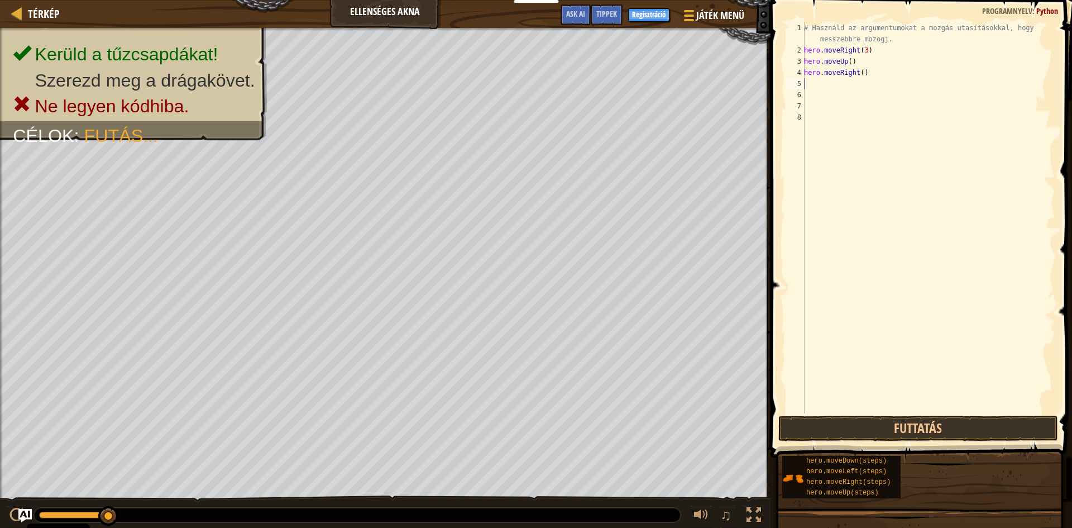
click at [811, 84] on div "# Használd az argumentumokat a mozgás utasításokkal, hogy messzebbre mozogj. he…" at bounding box center [929, 234] width 254 height 424
type textarea "h"
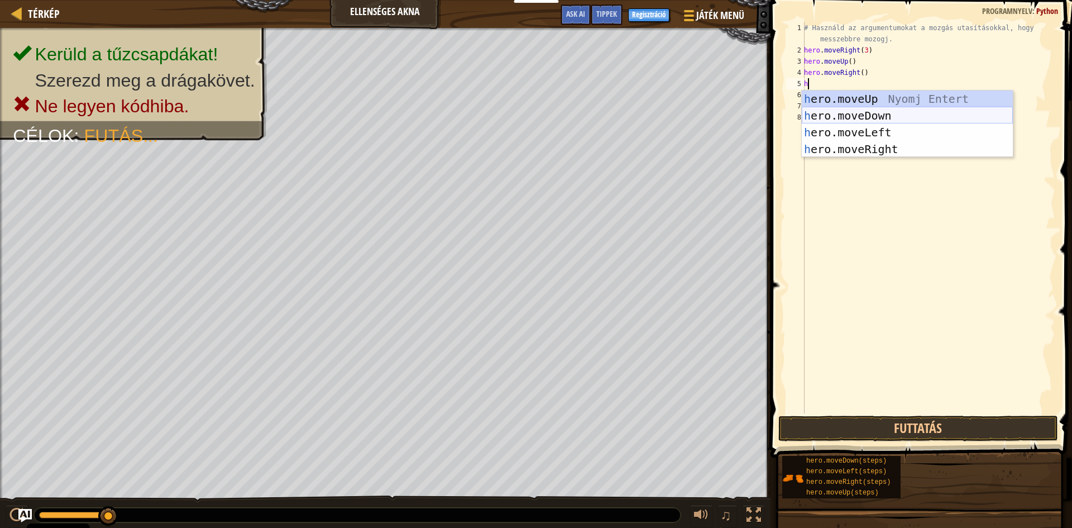
click at [844, 111] on div "h ero.moveUp Nyomj Entert h ero.moveDown Nyomj Entert h ero.moveLeft Nyomj Ente…" at bounding box center [907, 140] width 211 height 101
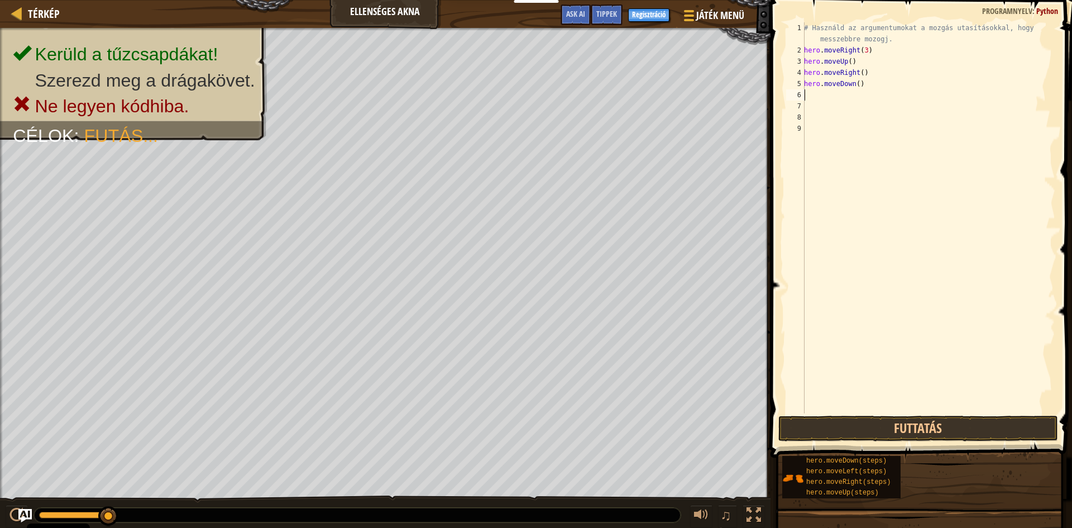
click at [858, 85] on div "# Használd az argumentumokat a mozgás utasításokkal, hogy messzebbre mozogj. he…" at bounding box center [929, 234] width 254 height 424
click at [854, 87] on div "# Használd az argumentumokat a mozgás utasításokkal, hogy messzebbre mozogj. he…" at bounding box center [929, 234] width 254 height 424
click at [854, 89] on div "# Használd az argumentumokat a mozgás utasításokkal, hogy messzebbre mozogj. he…" at bounding box center [929, 234] width 254 height 424
click at [856, 84] on div "# Használd az argumentumokat a mozgás utasításokkal, hogy messzebbre mozogj. he…" at bounding box center [929, 234] width 254 height 424
type textarea "hero.moveDown(3)"
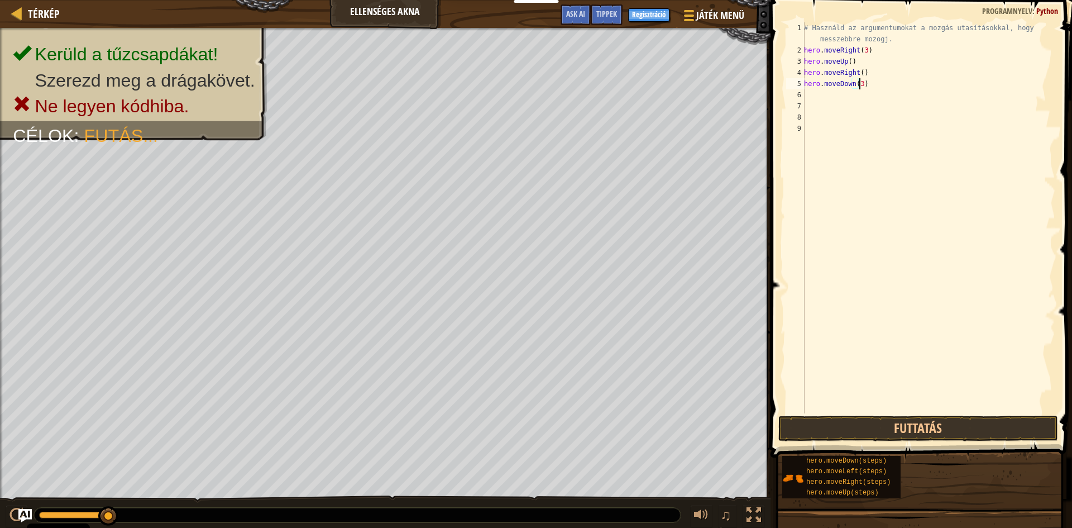
scroll to position [5, 4]
click at [872, 85] on div "# Használd az argumentumokat a mozgás utasításokkal, hogy messzebbre mozogj. he…" at bounding box center [929, 234] width 254 height 424
type textarea "h"
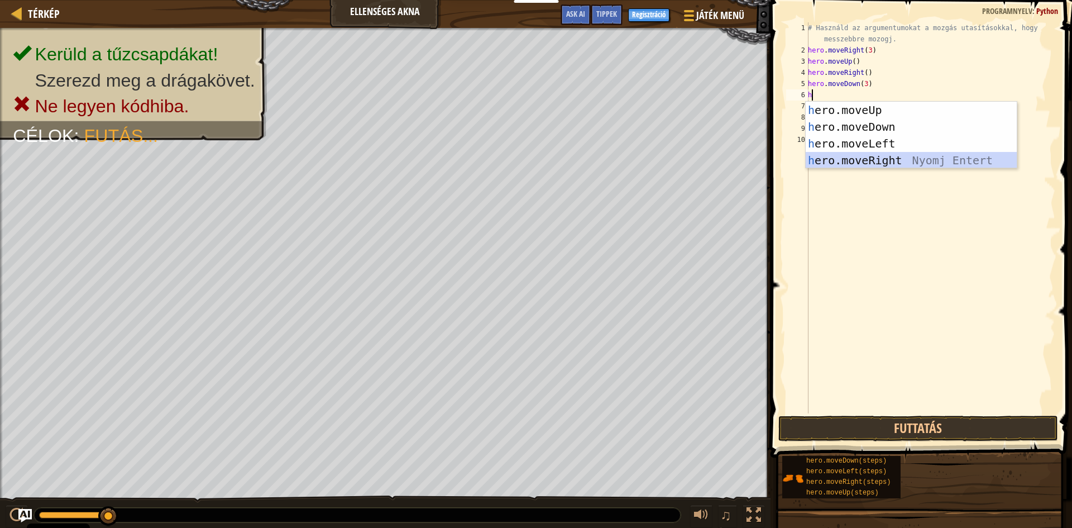
click at [862, 163] on div "h ero.moveUp Nyomj Entert h ero.moveDown Nyomj Entert h ero.moveLeft Nyomj Ente…" at bounding box center [911, 152] width 211 height 101
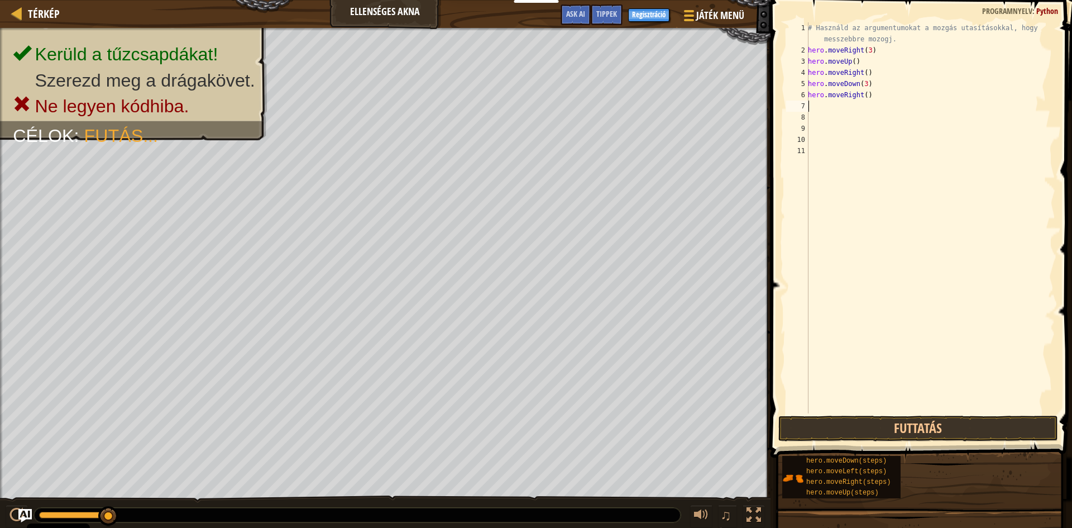
click at [863, 101] on div "# Használd az argumentumokat a mozgás utasításokkal, hogy messzebbre mozogj. he…" at bounding box center [931, 234] width 250 height 424
click at [863, 97] on div "# Használd az argumentumokat a mozgás utasításokkal, hogy messzebbre mozogj. he…" at bounding box center [931, 234] width 250 height 424
type textarea "hero.moveRight(2)"
click at [896, 419] on button "Futtatás" at bounding box center [919, 429] width 280 height 26
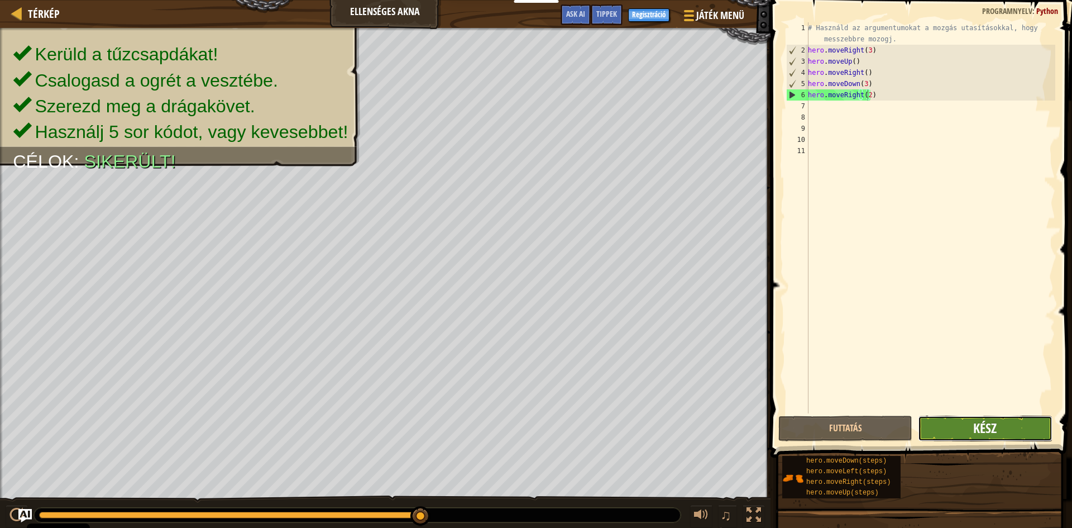
click at [986, 424] on span "Kész" at bounding box center [984, 428] width 23 height 18
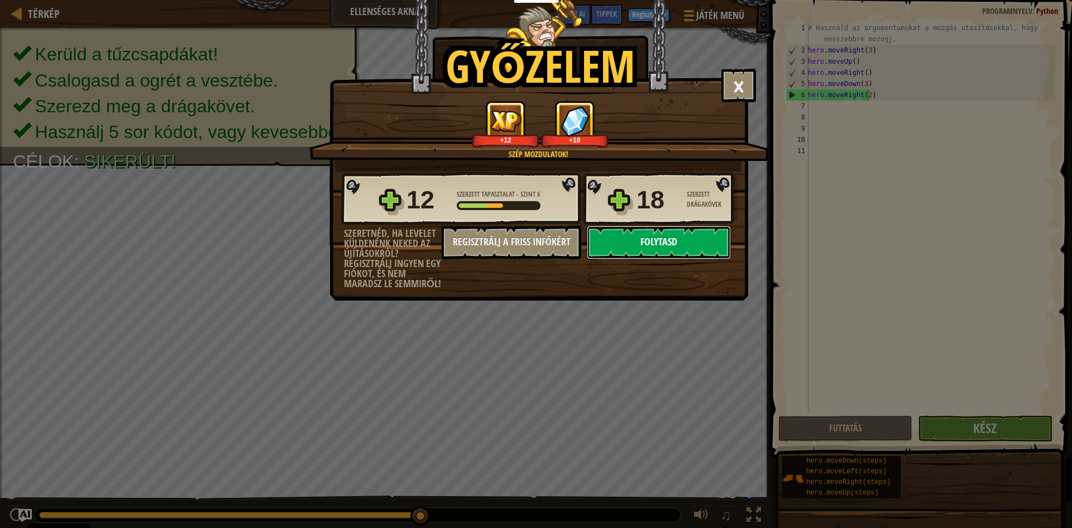
click at [672, 249] on button "Folytasd" at bounding box center [659, 243] width 144 height 34
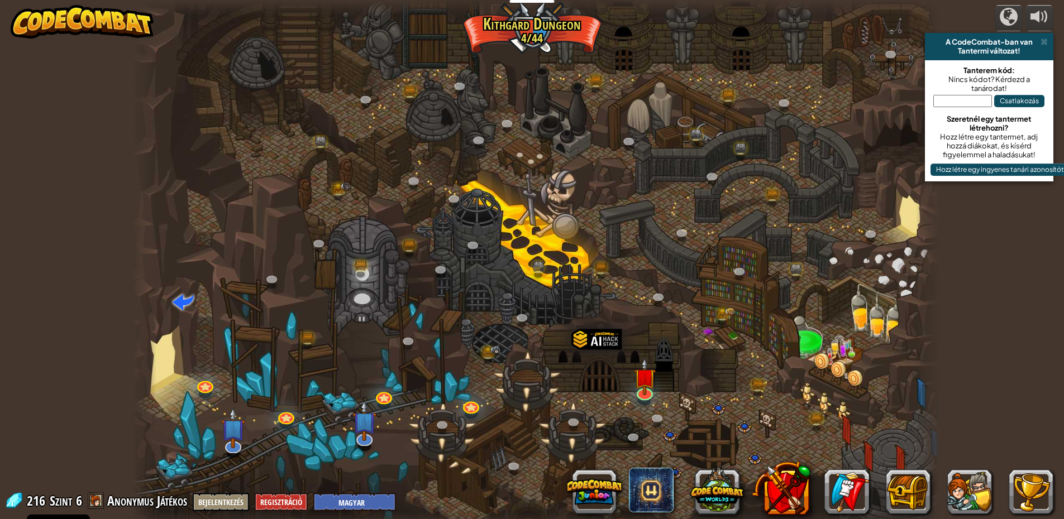
select select "hu"
click at [637, 386] on img at bounding box center [645, 368] width 22 height 50
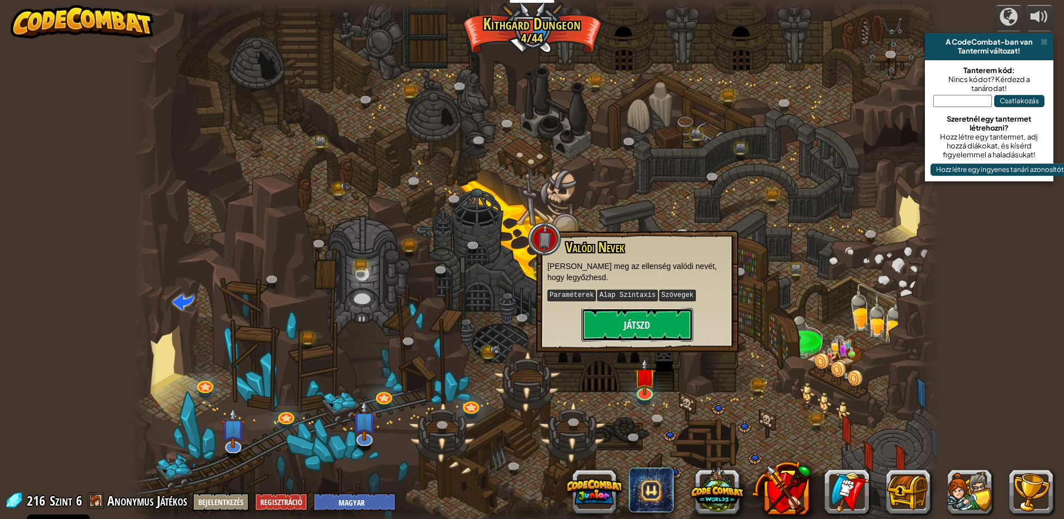
click at [642, 323] on button "Játszd" at bounding box center [637, 325] width 112 height 34
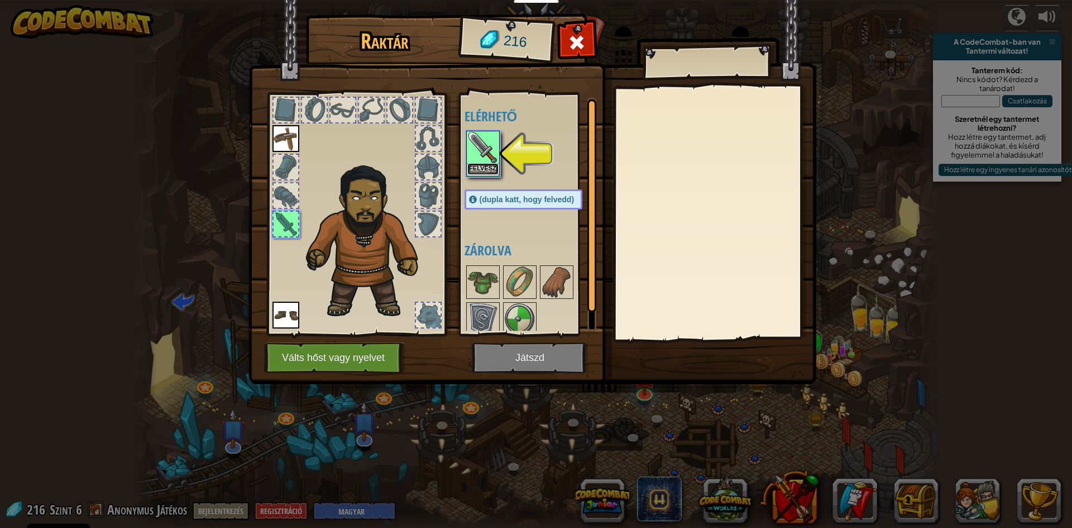
click at [485, 166] on button "Felvesz" at bounding box center [482, 169] width 31 height 12
click at [485, 264] on div at bounding box center [535, 301] width 140 height 74
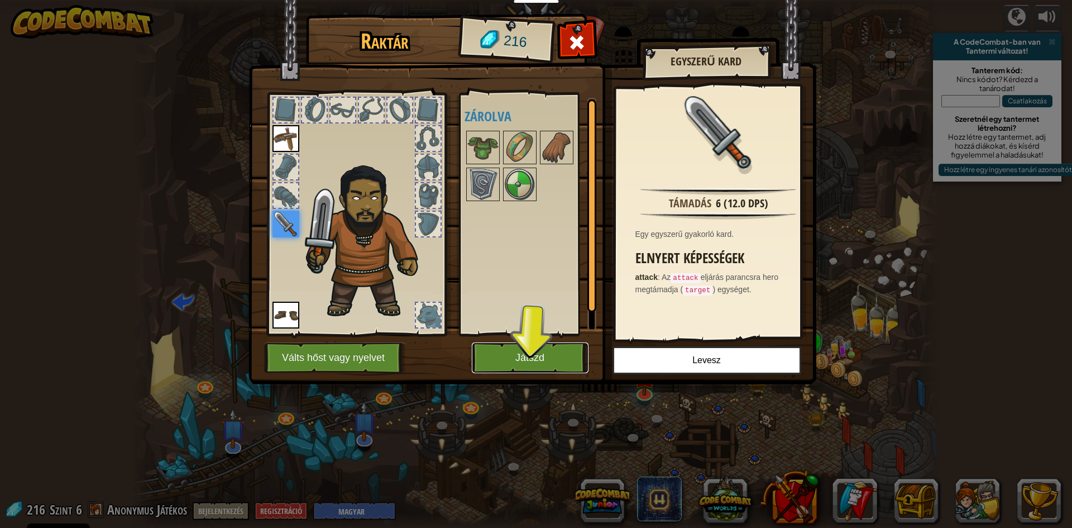
click at [524, 345] on button "Játszd" at bounding box center [530, 357] width 117 height 31
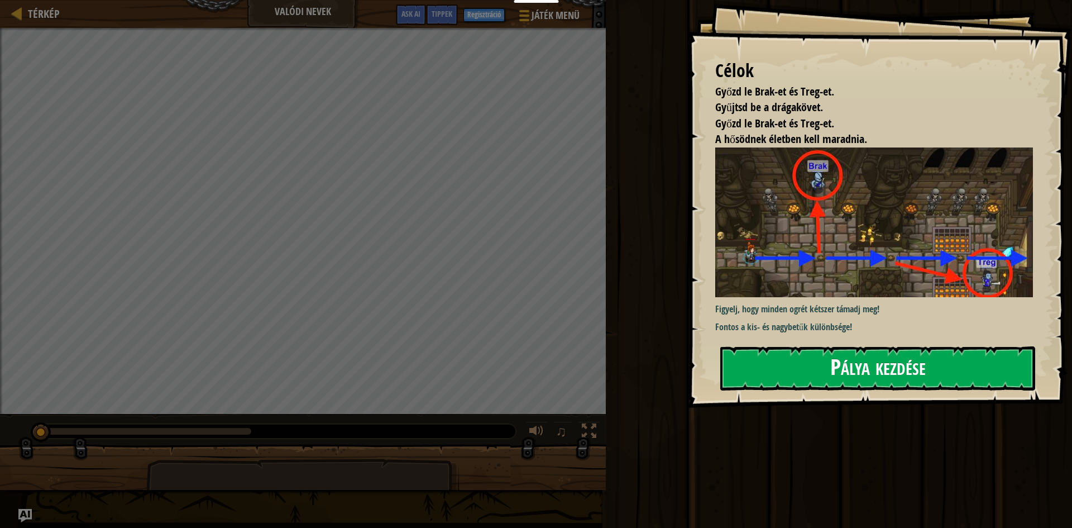
click at [822, 354] on button "Pálya kezdése" at bounding box center [877, 368] width 315 height 44
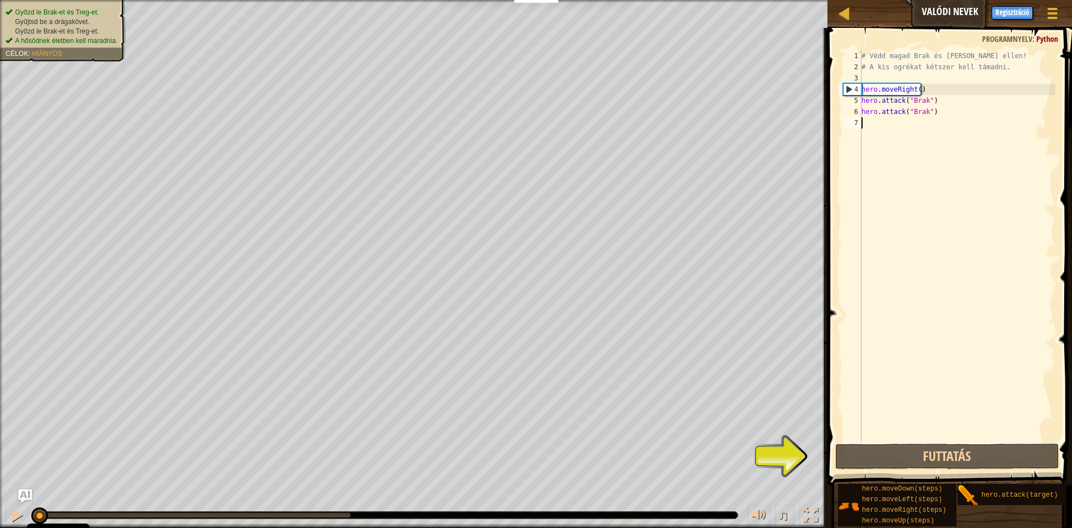
click at [866, 120] on div "# Védd magad Brak és Treg ellen! # A kis ogrékat kétszer kell támadni. hero . m…" at bounding box center [958, 256] width 196 height 413
type textarea "h"
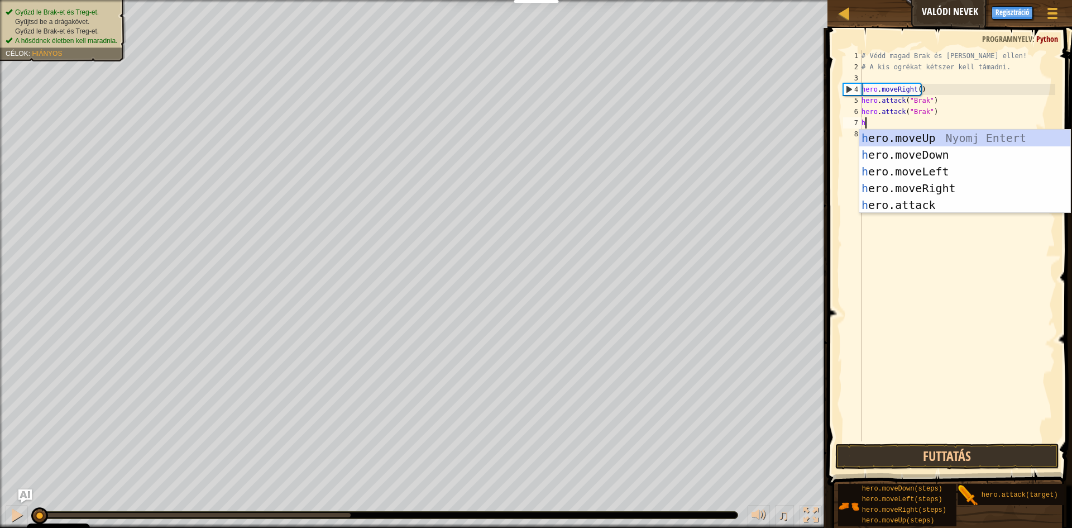
scroll to position [5, 0]
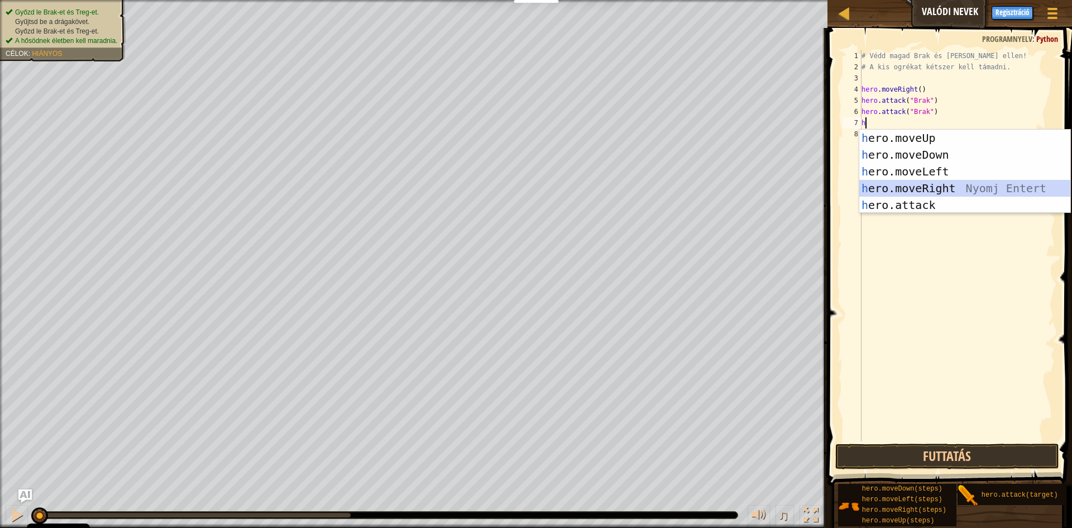
click at [896, 182] on div "h ero.moveUp Nyomj Entert h ero.moveDown Nyomj Entert h ero.moveLeft Nyomj Ente…" at bounding box center [965, 188] width 211 height 117
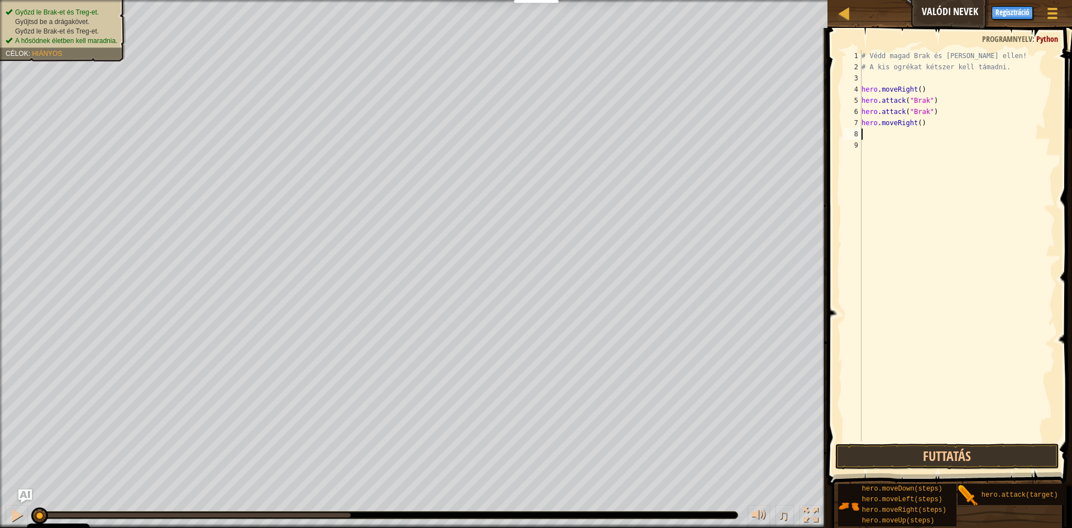
click at [916, 128] on div "# Védd magad Brak és Treg ellen! # A kis ogrékat kétszer kell támadni. hero . m…" at bounding box center [958, 256] width 196 height 413
click at [916, 125] on div "# Védd magad Brak és Treg ellen! # A kis ogrékat kétszer kell támadni. hero . m…" at bounding box center [958, 256] width 196 height 413
type textarea "hero.moveRight(2)"
click at [924, 125] on div "# Védd magad Brak és Treg ellen! # A kis ogrékat kétszer kell támadni. hero . m…" at bounding box center [958, 256] width 196 height 413
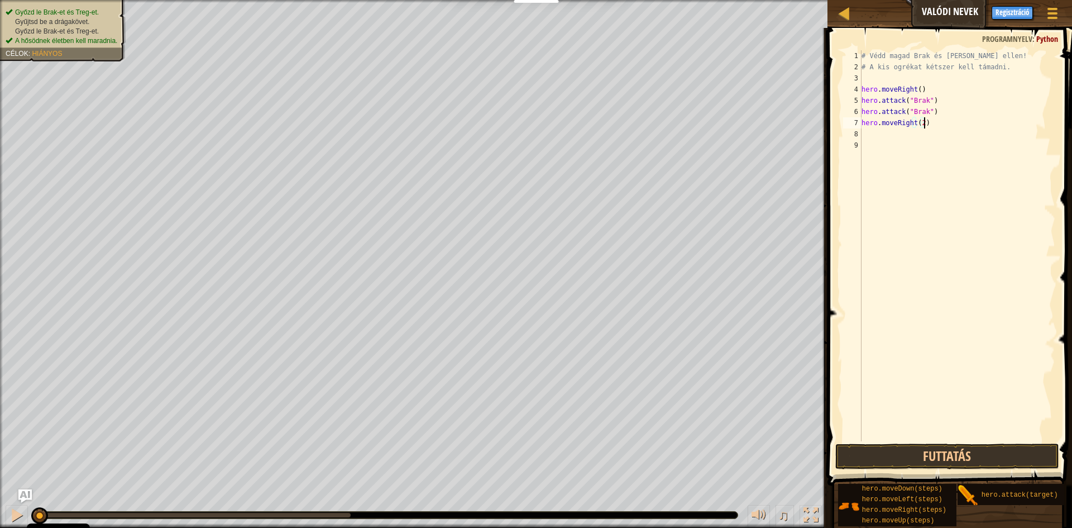
scroll to position [5, 0]
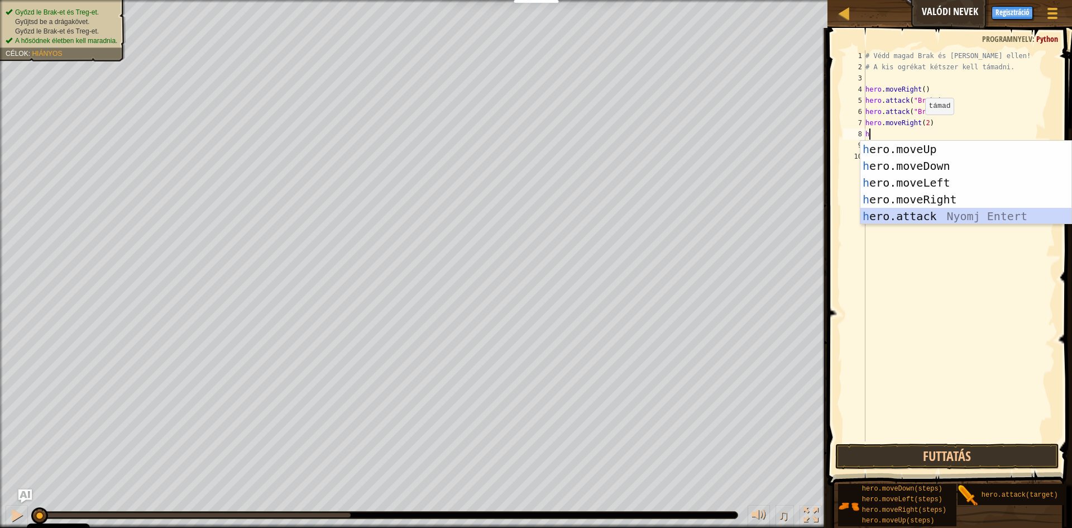
click at [887, 212] on div "h ero.moveUp Nyomj Entert h ero.moveDown Nyomj Entert h ero.moveLeft Nyomj Ente…" at bounding box center [966, 199] width 211 height 117
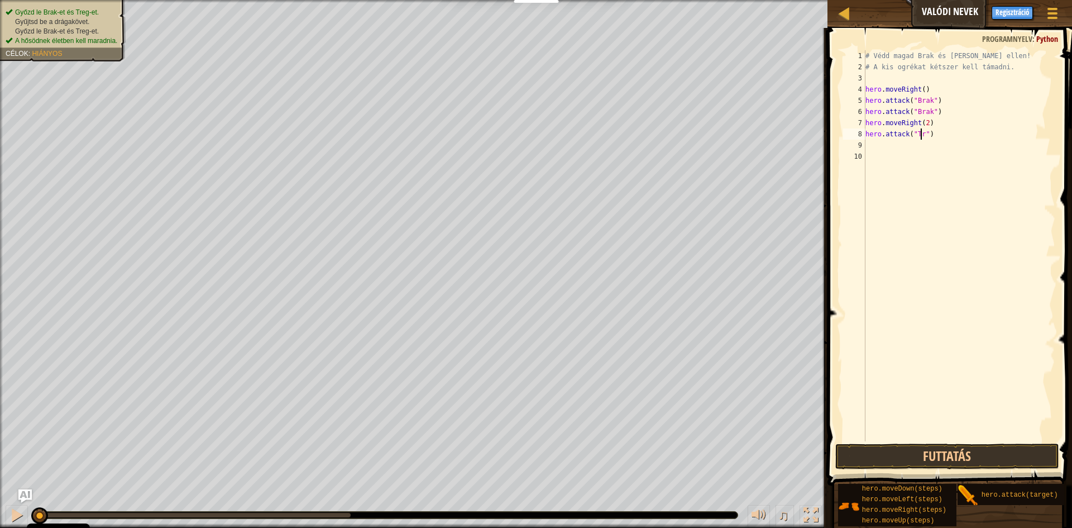
scroll to position [5, 5]
type textarea "hero.attack("Treg")"
drag, startPoint x: 937, startPoint y: 139, endPoint x: 866, endPoint y: 139, distance: 70.9
click at [866, 139] on div "# Védd magad Brak és Treg ellen! # A kis ogrékat kétszer kell támadni. hero . m…" at bounding box center [959, 256] width 193 height 413
click at [868, 149] on div "# Védd magad Brak és Treg ellen! # A kis ogrékat kétszer kell támadni. hero . m…" at bounding box center [959, 256] width 193 height 413
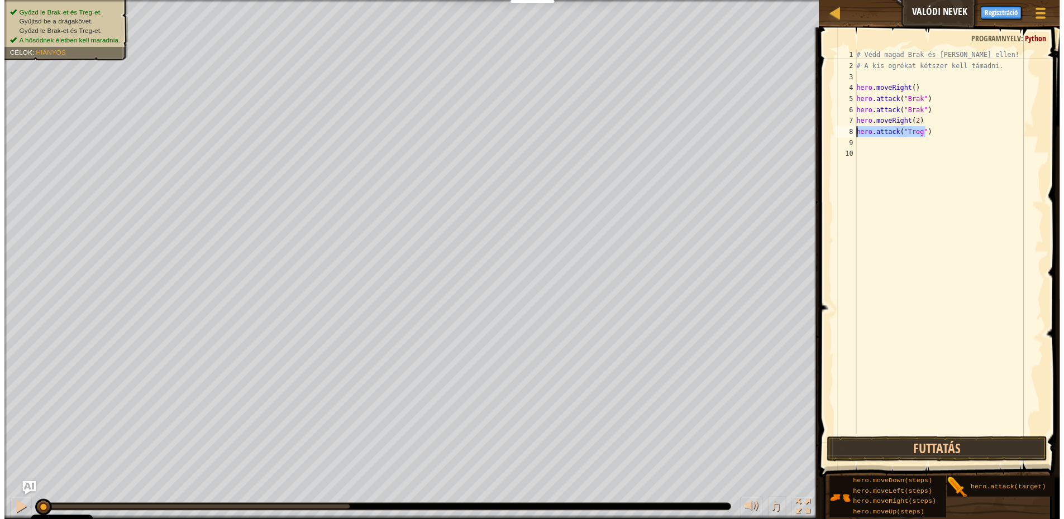
scroll to position [5, 0]
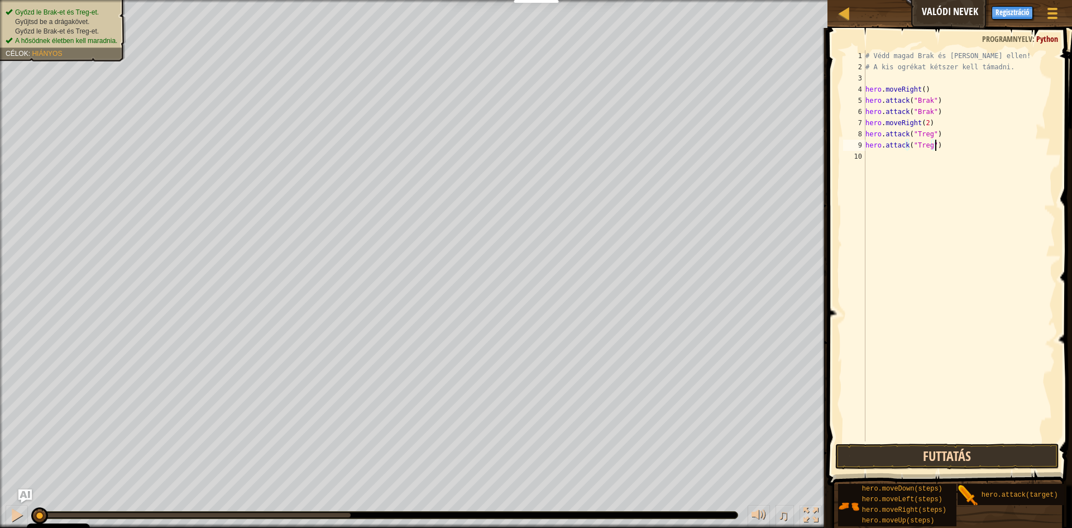
type textarea "hero.attack("Treg")"
click at [888, 455] on button "Futtatás" at bounding box center [948, 456] width 224 height 26
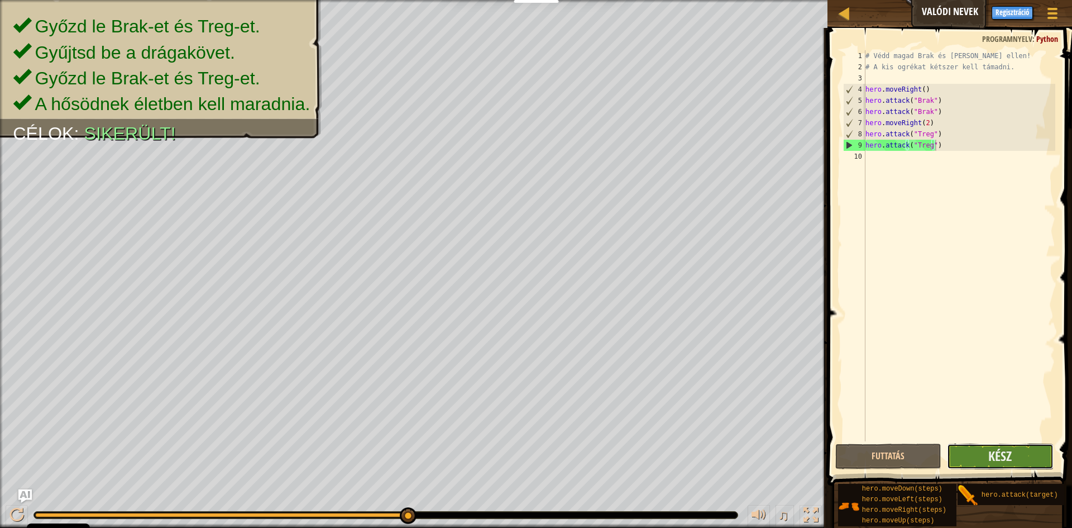
click at [981, 451] on button "Kész" at bounding box center [1000, 456] width 107 height 26
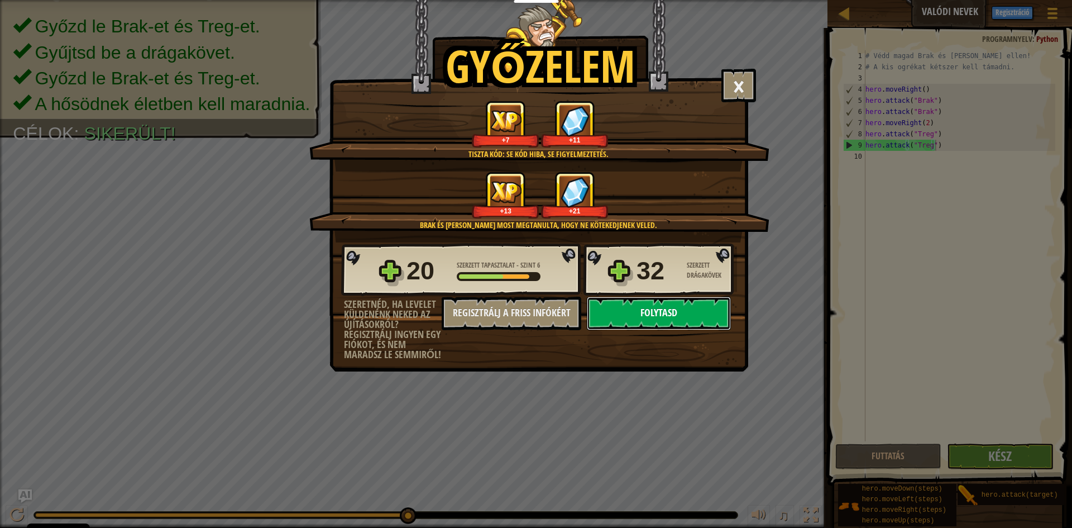
click at [624, 321] on button "Folytasd" at bounding box center [659, 314] width 144 height 34
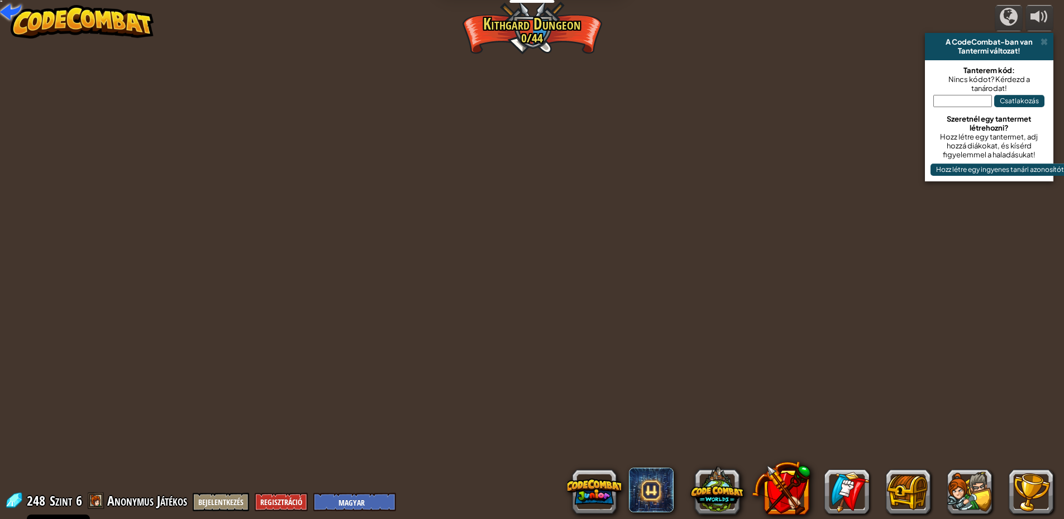
select select "hu"
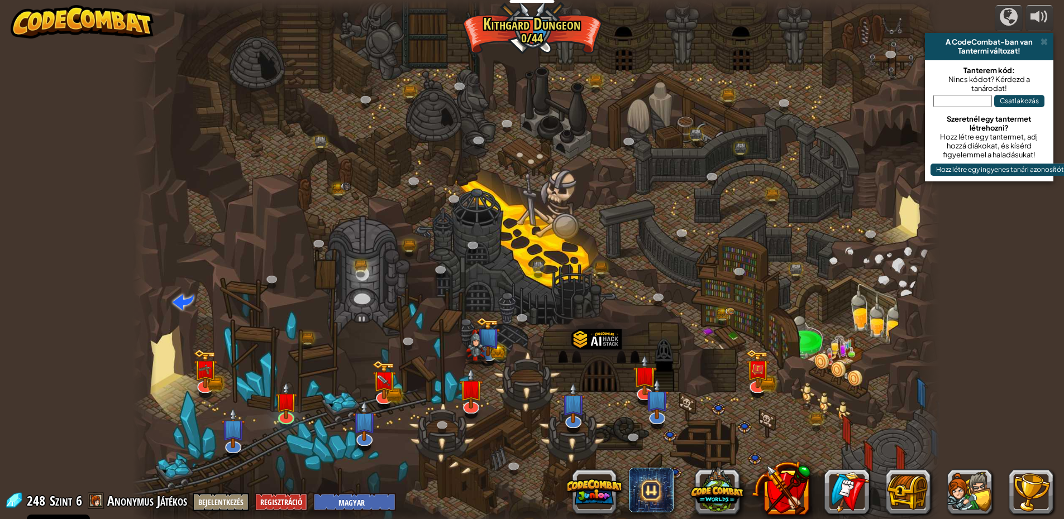
select select "hu"
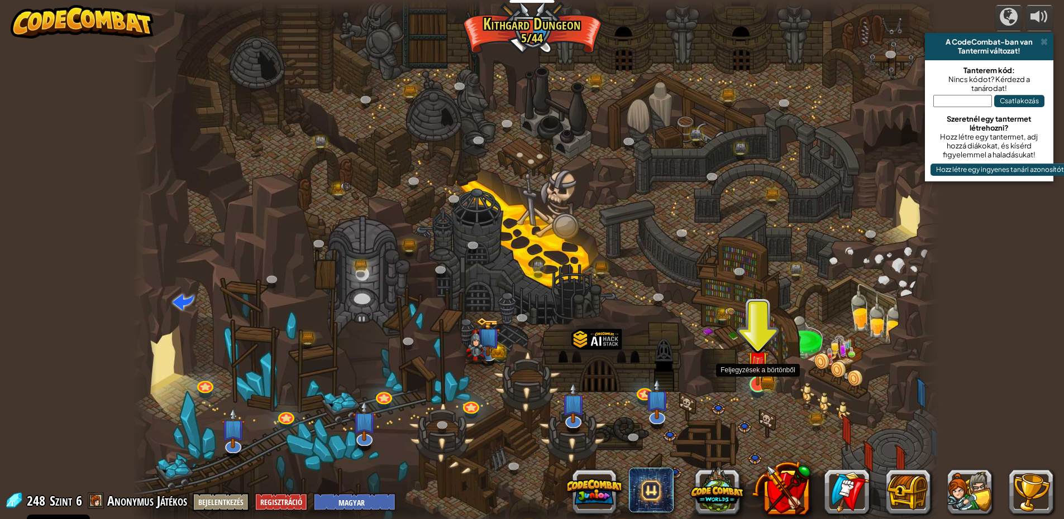
click at [761, 379] on img at bounding box center [758, 362] width 22 height 48
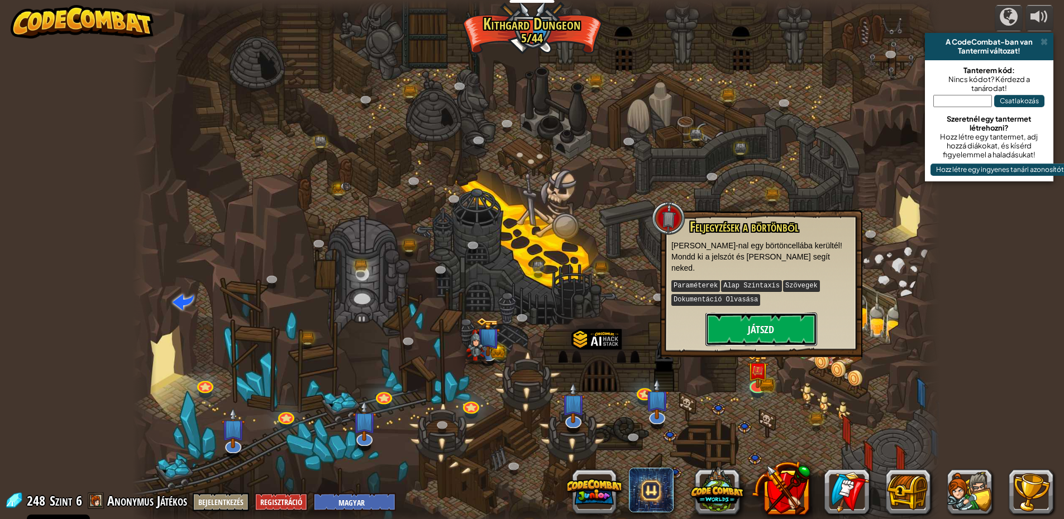
click at [755, 317] on button "Játszd" at bounding box center [761, 330] width 112 height 34
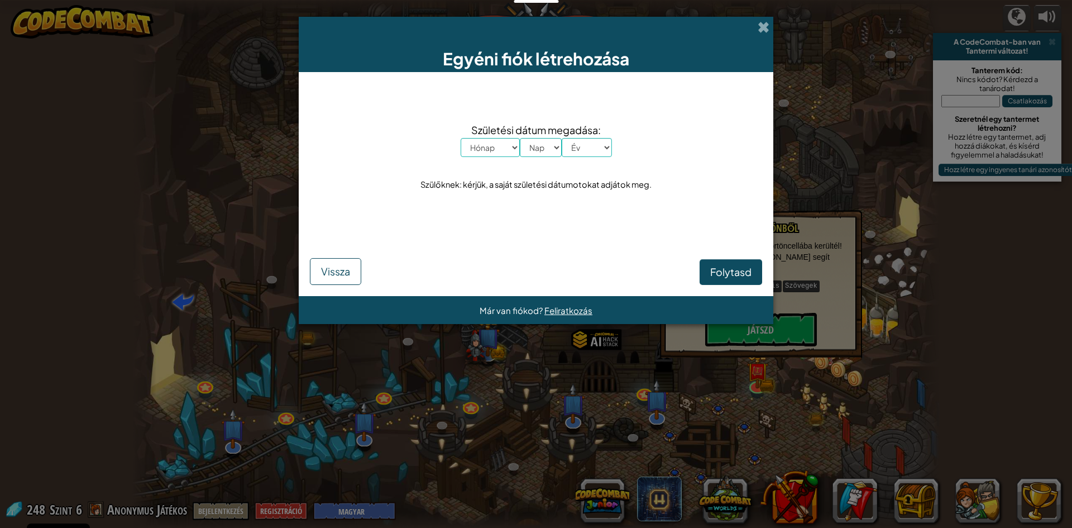
click at [496, 153] on select "Hónap Január Február Március Április Május Június Július Augusztus Szeptember O…" at bounding box center [490, 147] width 59 height 19
select select "3"
click at [461, 138] on select "Hónap Január Február Március Április Május Június Július Augusztus Szeptember O…" at bounding box center [490, 147] width 59 height 19
click at [546, 151] on select "Nap 1 2 3 4 5 6 7 8 9 10 11 12 13 14 15 16 17 18 19 20 21 22 23 24 25 26 27 28 …" at bounding box center [541, 147] width 42 height 19
click at [520, 138] on select "Nap 1 2 3 4 5 6 7 8 9 10 11 12 13 14 15 16 17 18 19 20 21 22 23 24 25 26 27 28 …" at bounding box center [541, 147] width 42 height 19
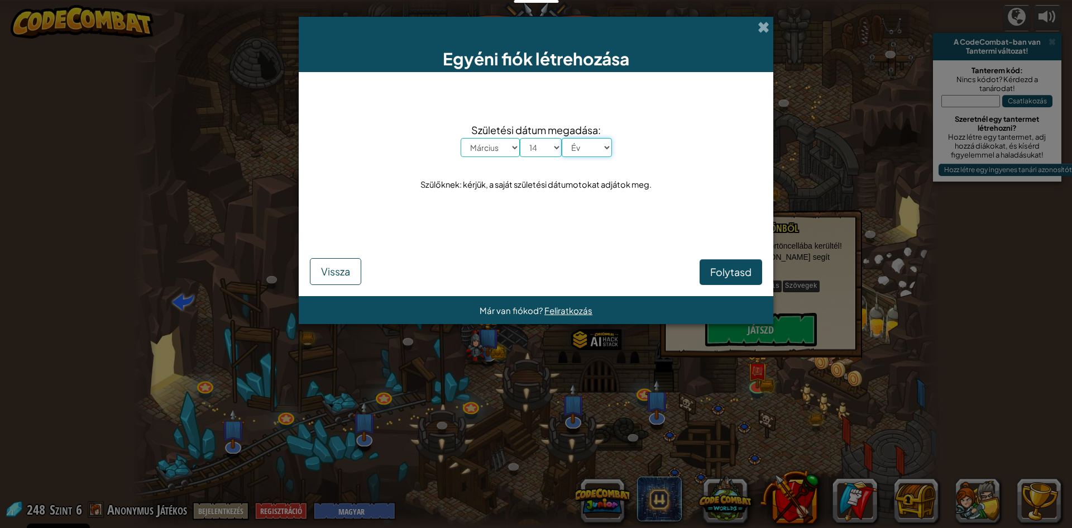
click at [577, 141] on select "Év 2025 2024 2023 2022 2021 2020 2019 2018 2017 2016 2015 2014 2013 2012 2011 2…" at bounding box center [587, 147] width 50 height 19
click at [537, 147] on select "Nap 1 2 3 4 5 6 7 8 9 10 11 12 13 14 15 16 17 18 19 20 21 22 23 24 25 26 27 28 …" at bounding box center [541, 147] width 42 height 19
select select "13"
click at [520, 138] on select "Nap 1 2 3 4 5 6 7 8 9 10 11 12 13 14 15 16 17 18 19 20 21 22 23 24 25 26 27 28 …" at bounding box center [541, 147] width 42 height 19
click at [569, 140] on select "Év 2025 2024 2023 2022 2021 2020 2019 2018 2017 2016 2015 2014 2013 2012 2011 2…" at bounding box center [587, 147] width 50 height 19
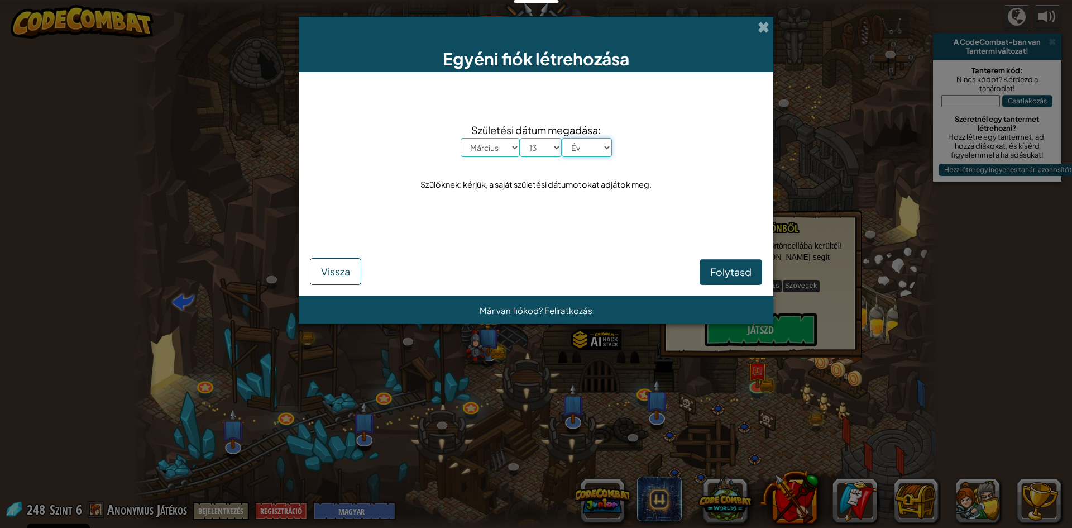
select select "2014"
click at [562, 138] on select "Év 2025 2024 2023 2022 2021 2020 2019 2018 2017 2016 2015 2014 2013 2012 2011 2…" at bounding box center [587, 147] width 50 height 19
click at [739, 270] on span "Folytasd" at bounding box center [730, 271] width 41 height 13
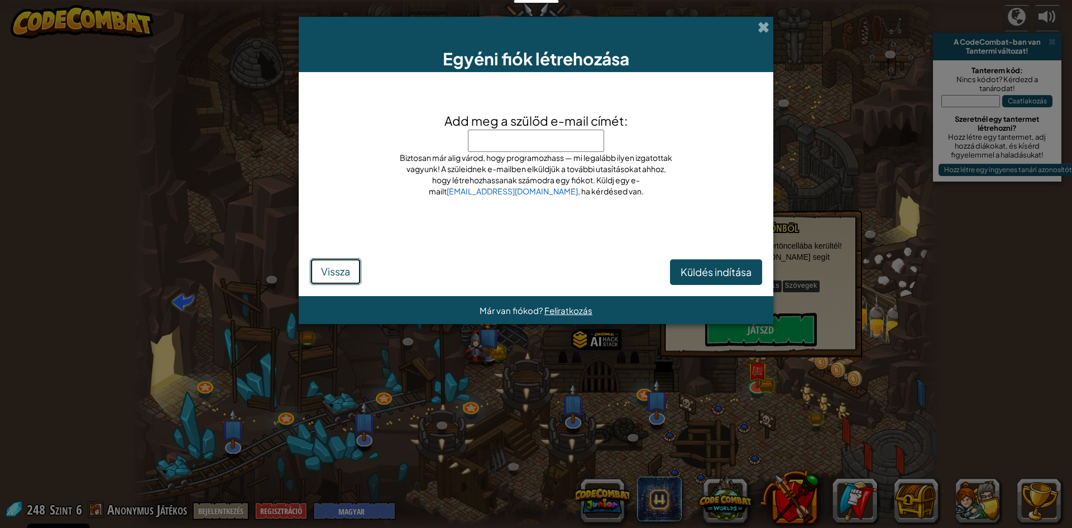
click at [332, 280] on button "Vissza" at bounding box center [335, 271] width 51 height 27
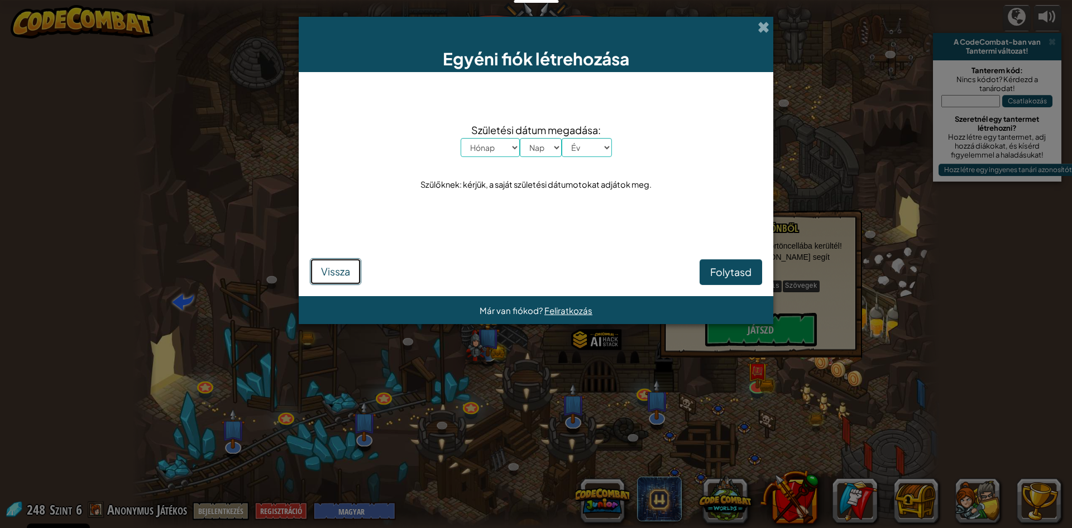
click at [332, 269] on span "Vissza" at bounding box center [335, 271] width 29 height 13
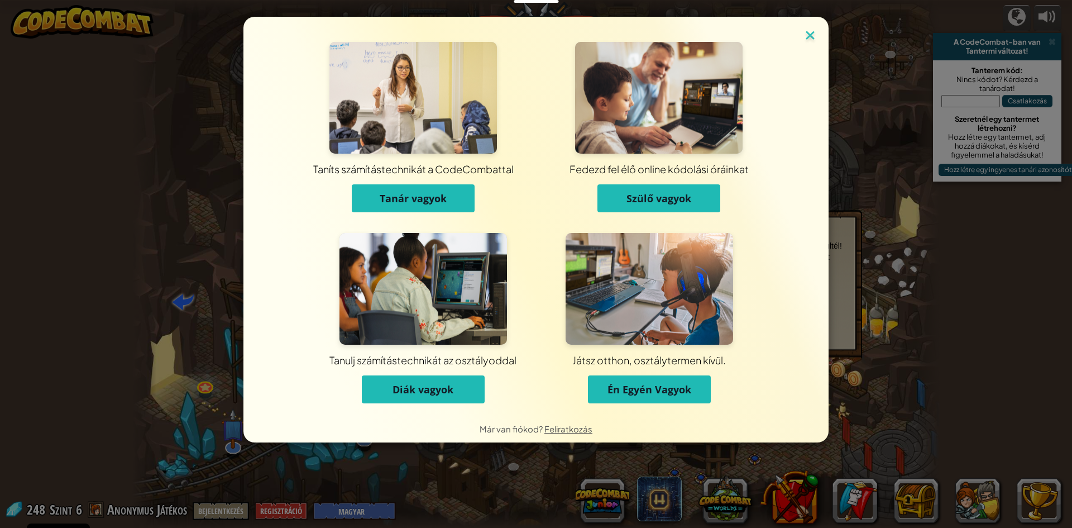
click at [809, 34] on img at bounding box center [810, 36] width 15 height 17
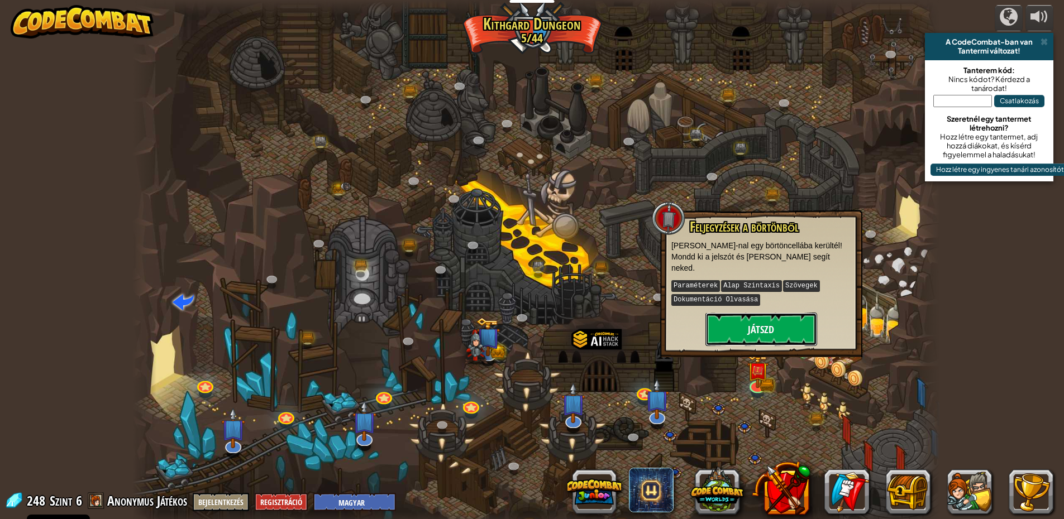
click at [761, 322] on button "Játszd" at bounding box center [761, 330] width 112 height 34
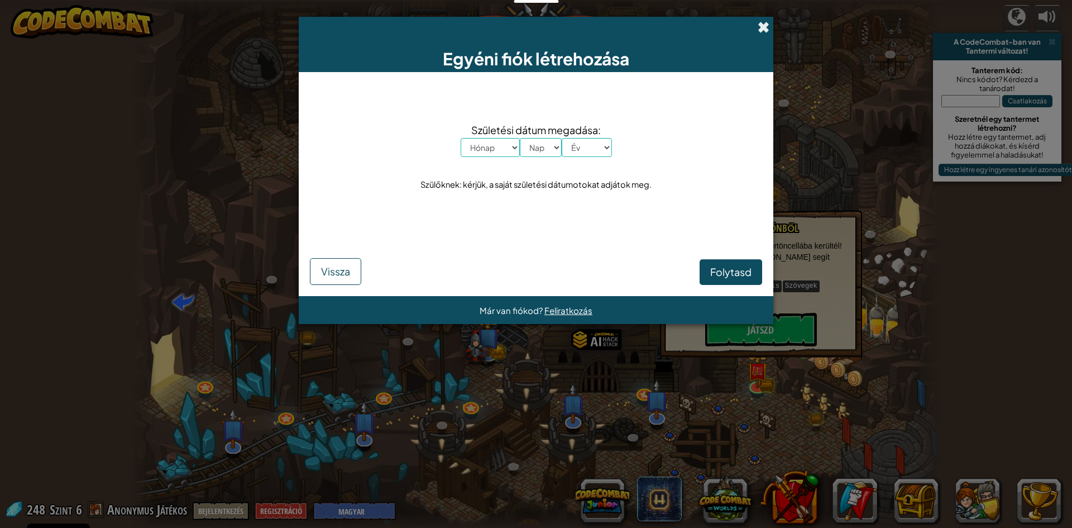
click at [761, 27] on span at bounding box center [764, 27] width 12 height 12
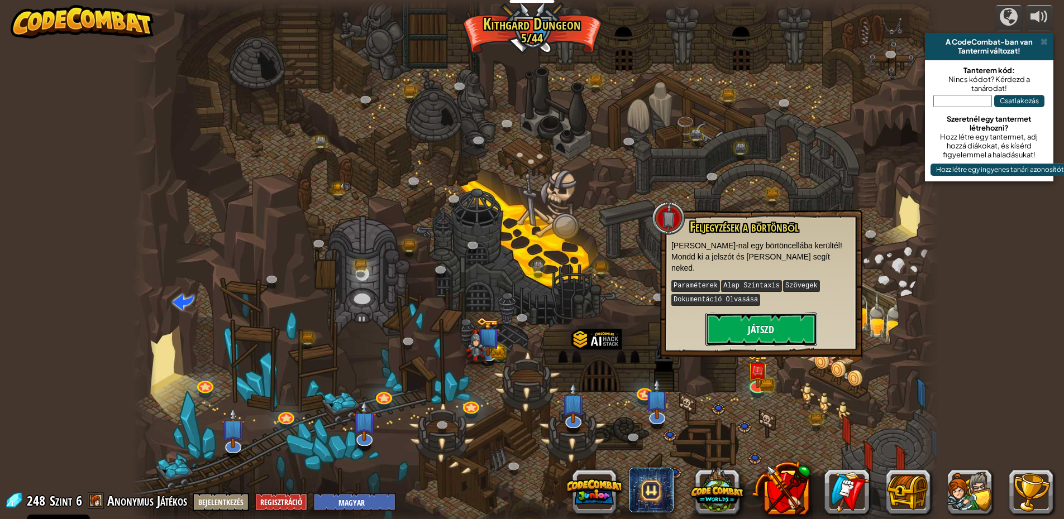
click at [756, 313] on button "Játszd" at bounding box center [761, 330] width 112 height 34
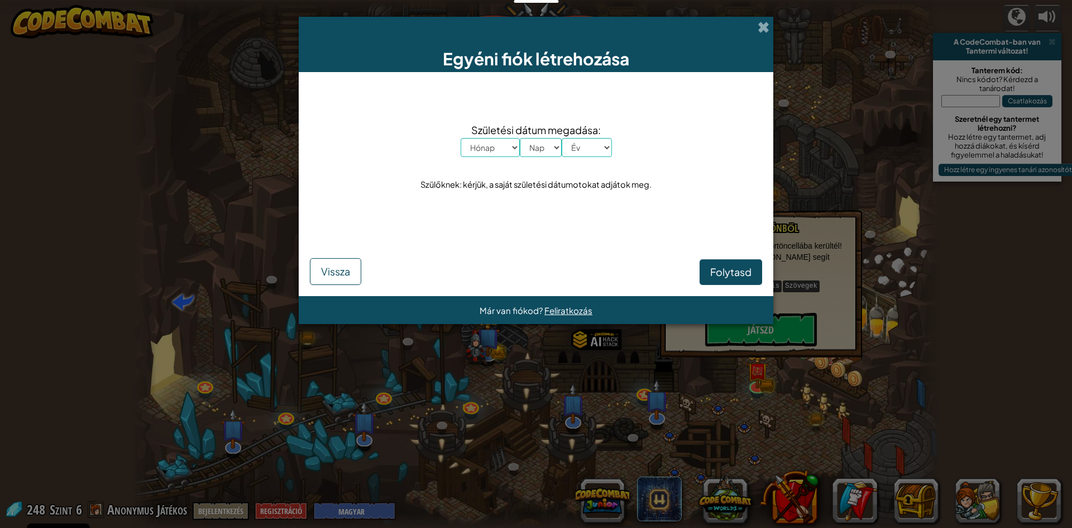
click at [763, 20] on div "Egyéni fiók létrehozása" at bounding box center [536, 44] width 475 height 55
click at [768, 22] on span at bounding box center [764, 27] width 12 height 12
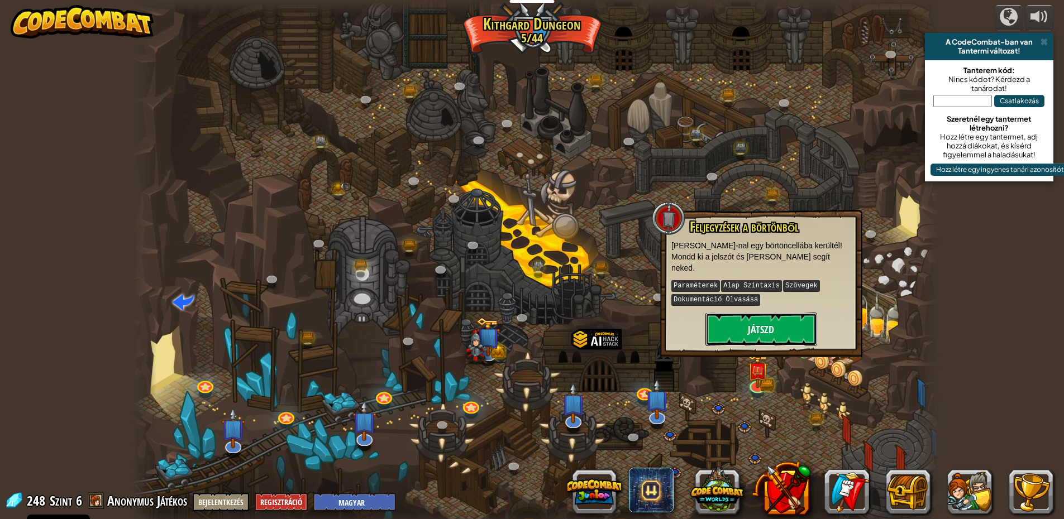
click at [752, 316] on button "Játszd" at bounding box center [761, 330] width 112 height 34
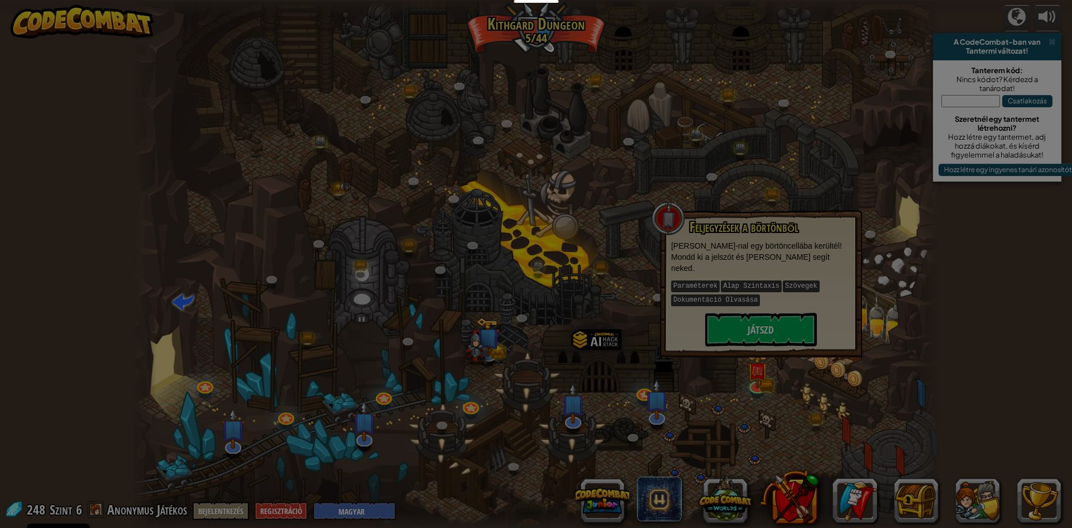
click at [752, 1] on body "Cookie Policy A CodeCombat alapvető és nem alapvető sütiket használ. Adatvédelm…" at bounding box center [536, 0] width 1072 height 1
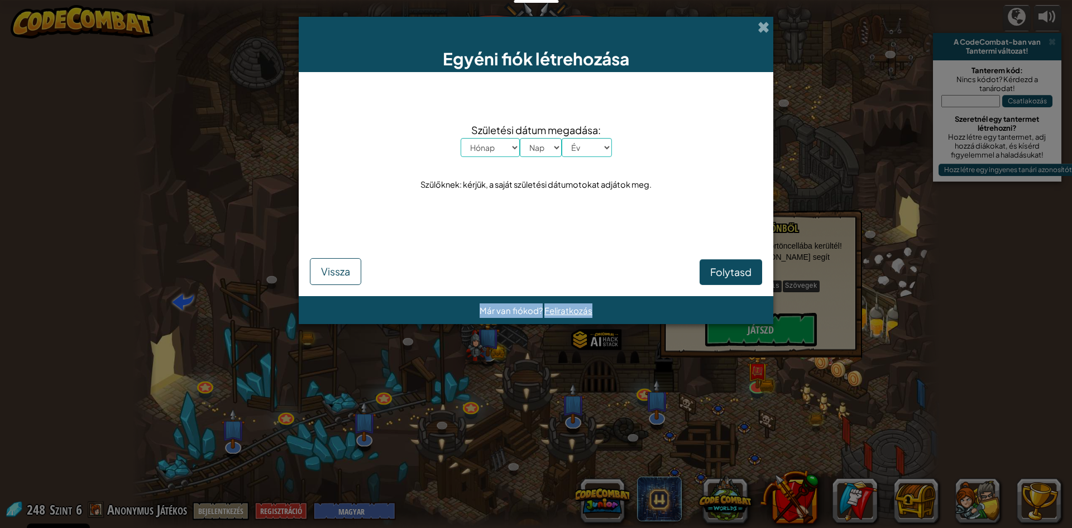
click at [752, 316] on div "Egyéni fiók létrehozása Születési dátum megadása: Hónap Január Február Március …" at bounding box center [536, 264] width 1072 height 528
click at [752, 316] on div "Már van fiókod? Feliratkozás" at bounding box center [536, 310] width 475 height 28
click at [774, 312] on div "Egyéni fiók létrehozása Születési dátum megadása: Hónap Január Február Március …" at bounding box center [536, 264] width 1072 height 528
click at [761, 17] on div "Egyéni fiók létrehozása" at bounding box center [536, 44] width 475 height 55
click at [765, 36] on div "Egyéni fiók létrehozása" at bounding box center [536, 44] width 475 height 55
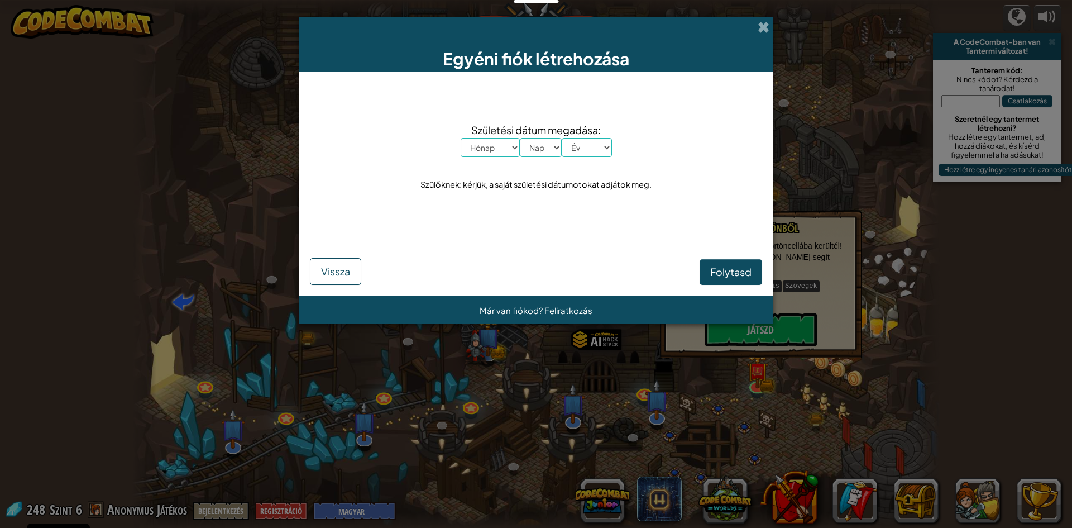
click at [766, 16] on div "Egyéni fiók létrehozása Születési dátum megadása: Hónap Január Február Március …" at bounding box center [536, 264] width 1072 height 528
click at [765, 23] on span at bounding box center [764, 27] width 12 height 12
